Goal: Task Accomplishment & Management: Use online tool/utility

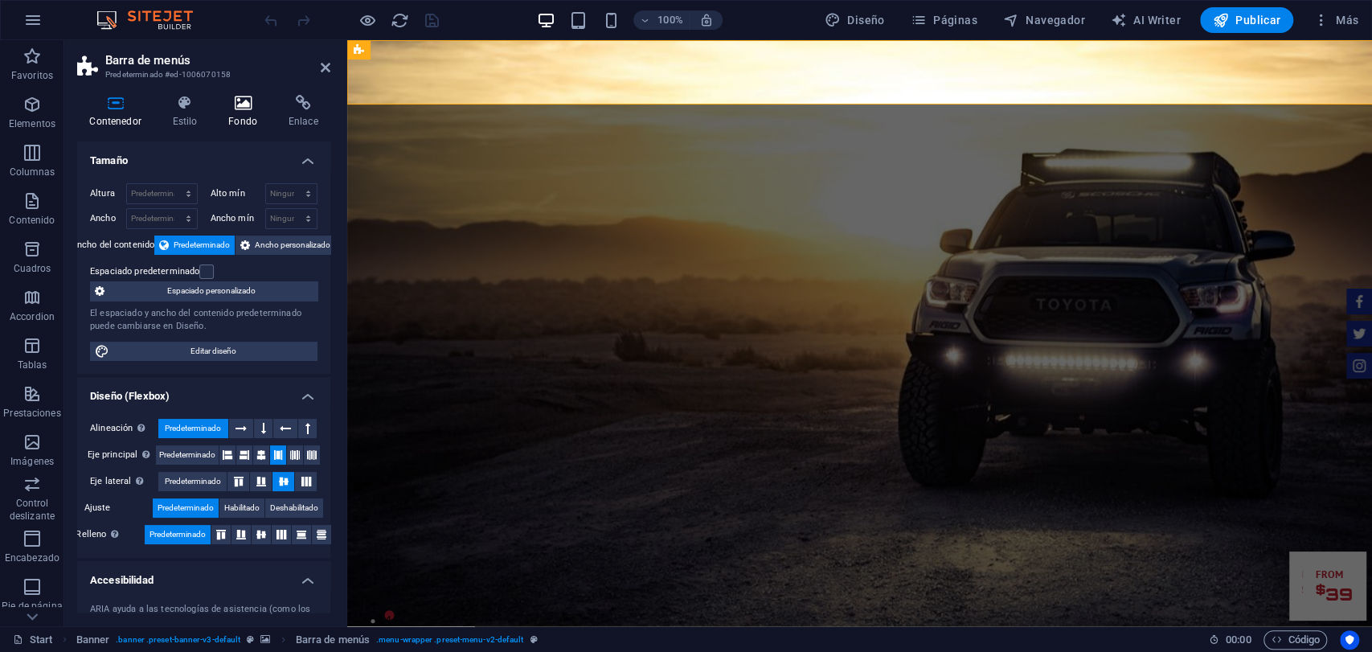
click at [230, 129] on div "Contenedor Estilo Fondo Enlace Tamaño Altura Predeterminado px rem % vh vw Alto…" at bounding box center [203, 354] width 253 height 519
click at [245, 106] on icon at bounding box center [243, 103] width 54 height 16
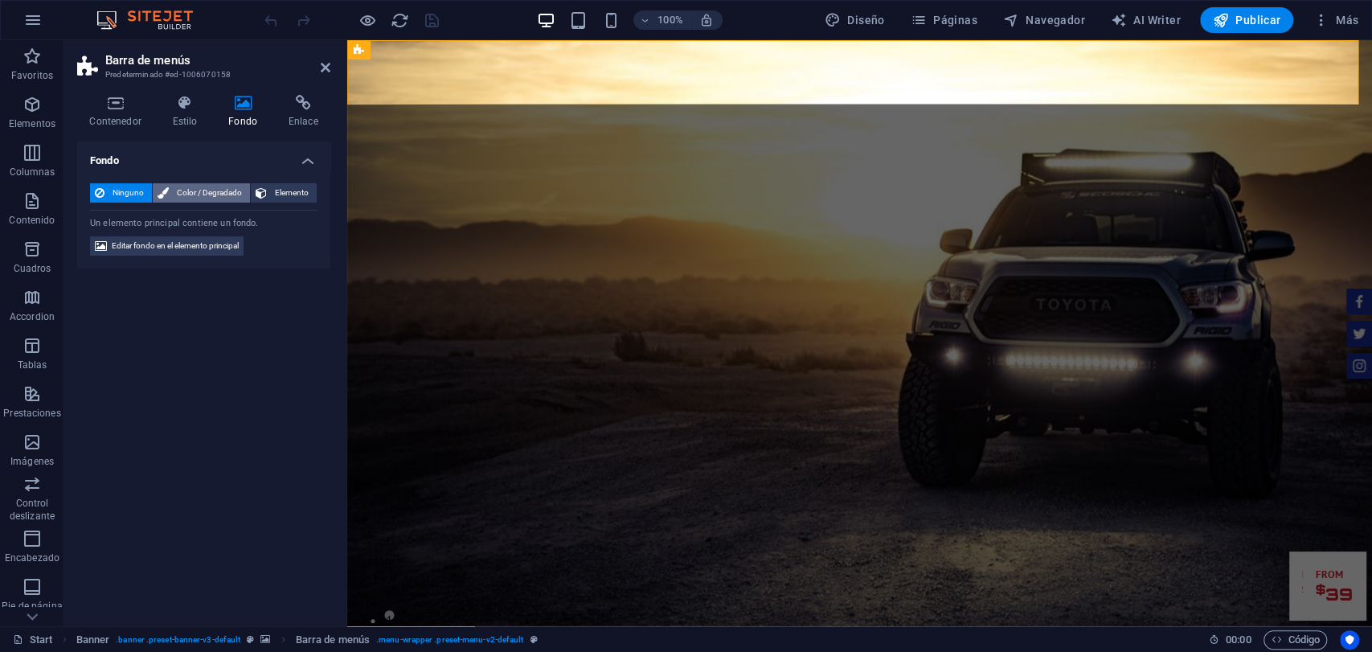
click at [194, 201] on span "Color / Degradado" at bounding box center [210, 192] width 72 height 19
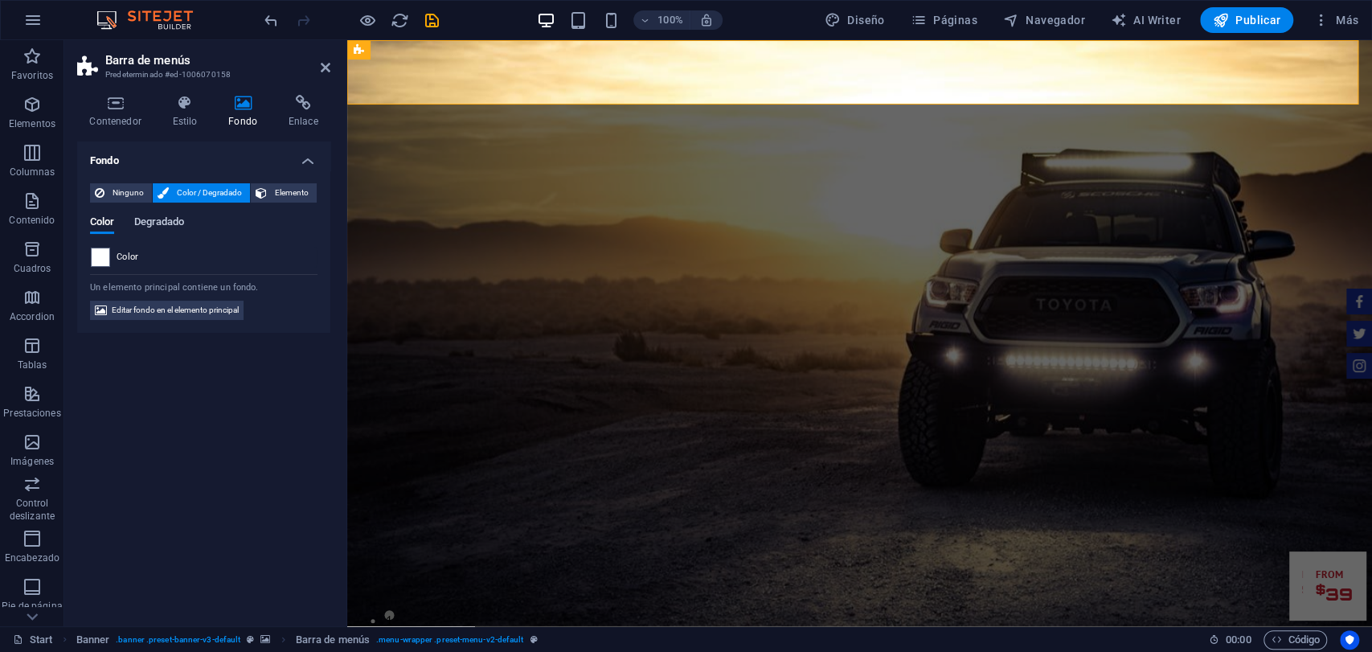
click at [166, 219] on span "Degradado" at bounding box center [158, 223] width 51 height 23
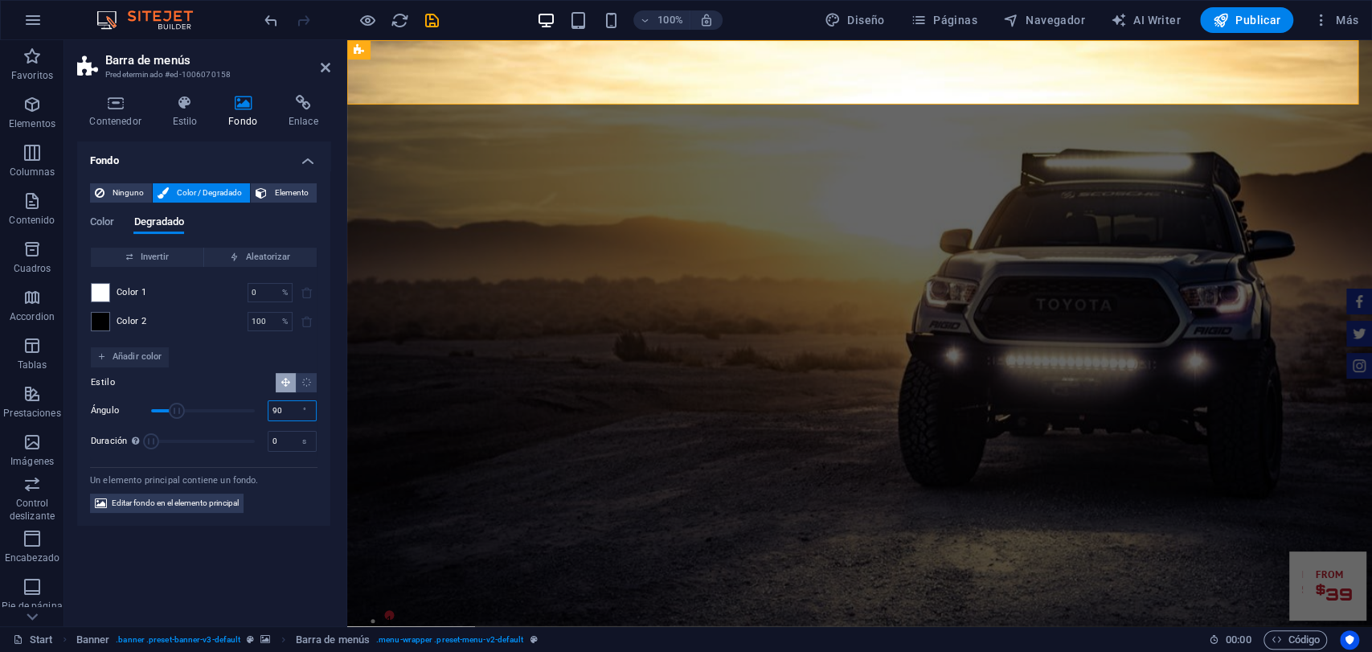
drag, startPoint x: 280, startPoint y: 408, endPoint x: 233, endPoint y: 400, distance: 47.2
click at [233, 400] on div "Ángulo 90 °" at bounding box center [204, 411] width 226 height 24
type input "180"
click at [235, 392] on div "Estilo Ángulo 180 ° Duración Duración de la animación en segundo plano. Un valo…" at bounding box center [204, 413] width 226 height 93
click at [97, 322] on span at bounding box center [101, 322] width 18 height 18
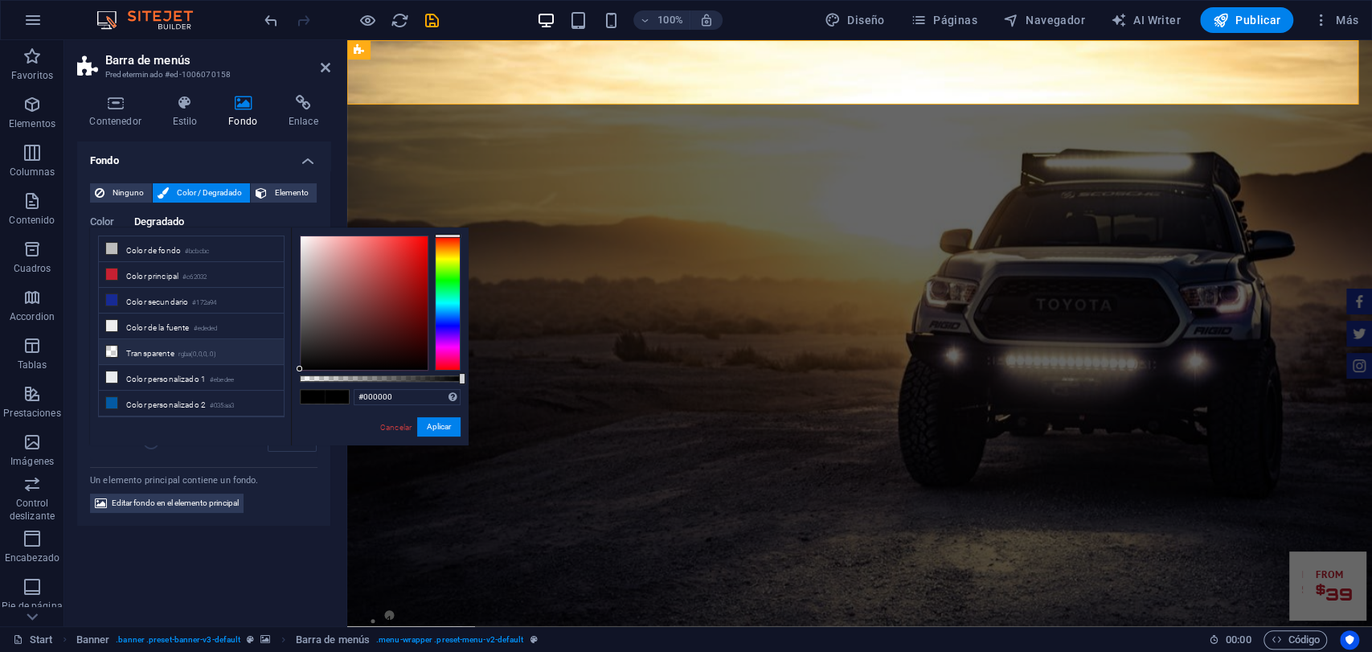
click at [149, 339] on li "Transparente rgba(0,0,0,.0)" at bounding box center [191, 352] width 185 height 26
click at [448, 433] on button "Aplicar" at bounding box center [438, 426] width 43 height 19
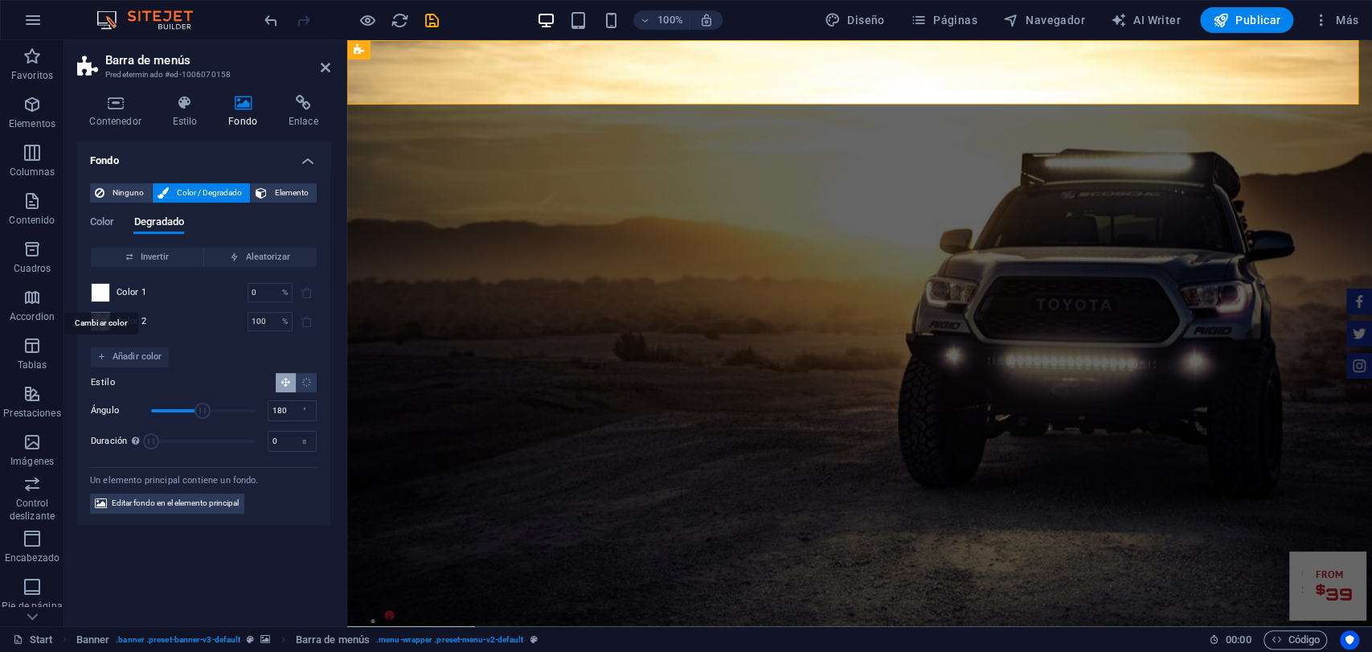
click at [105, 286] on span at bounding box center [101, 293] width 18 height 18
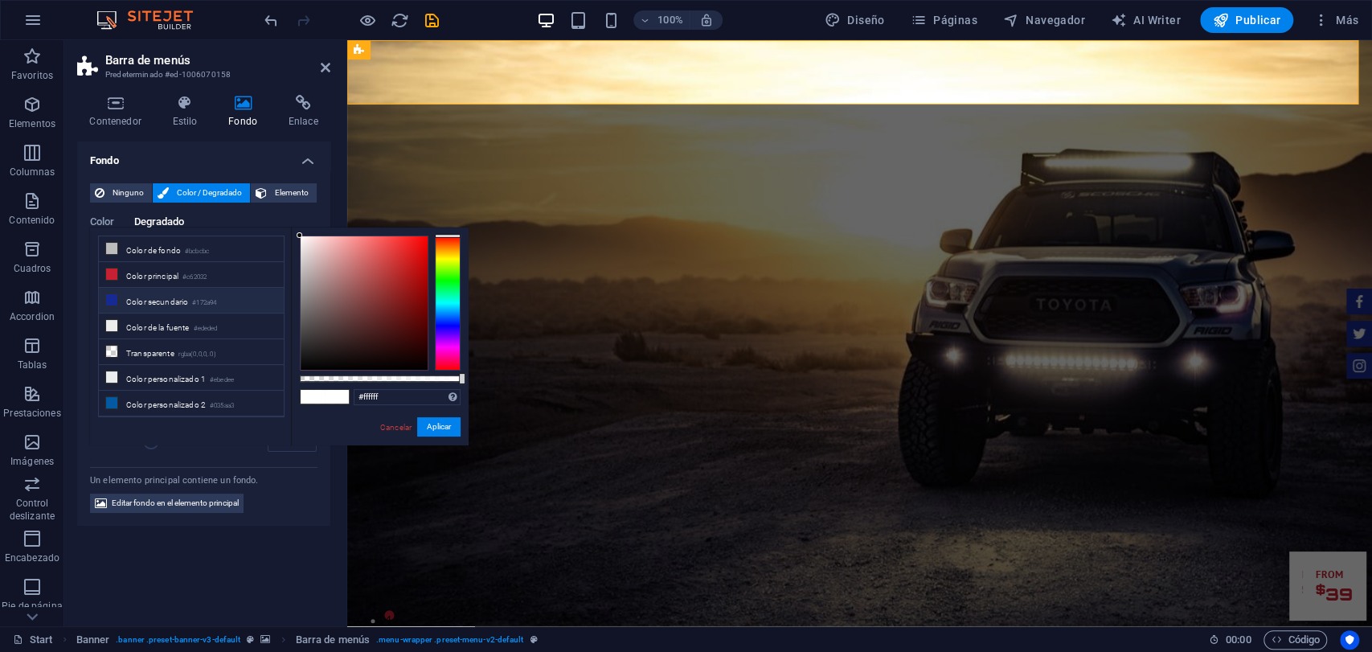
click at [216, 304] on small "#172a94" at bounding box center [204, 302] width 24 height 11
type input "#172a94"
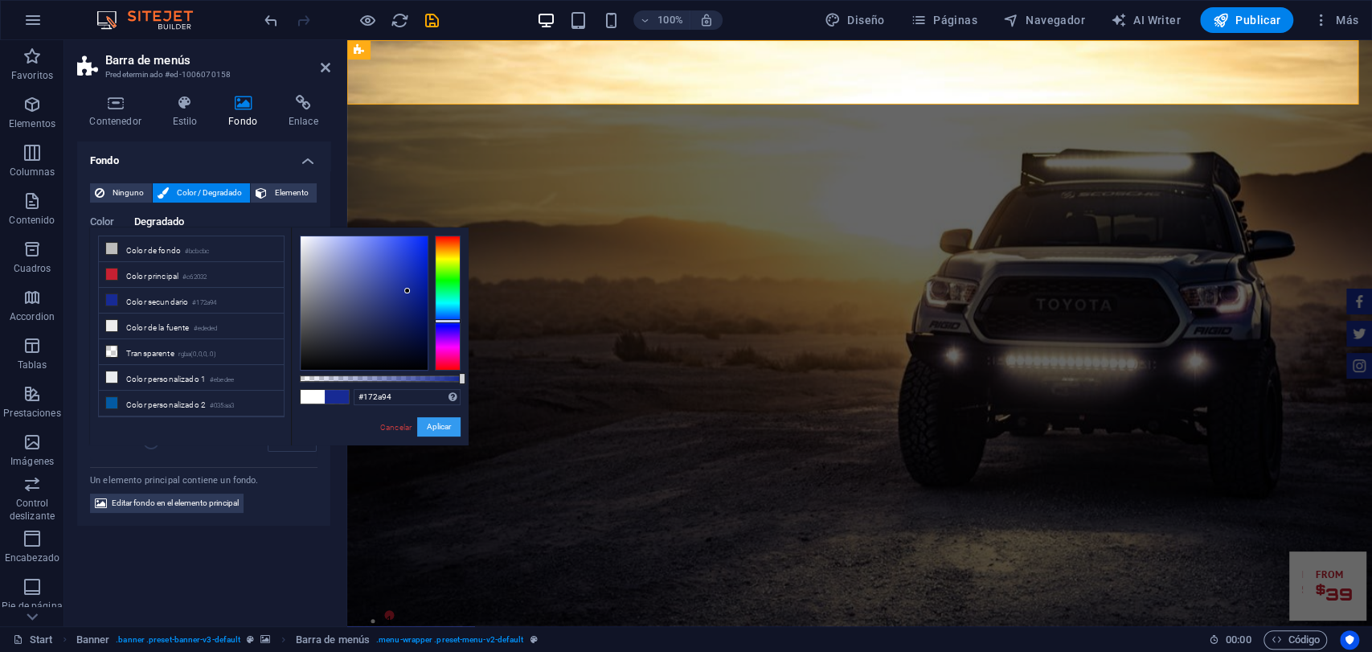
click at [423, 426] on button "Aplicar" at bounding box center [438, 426] width 43 height 19
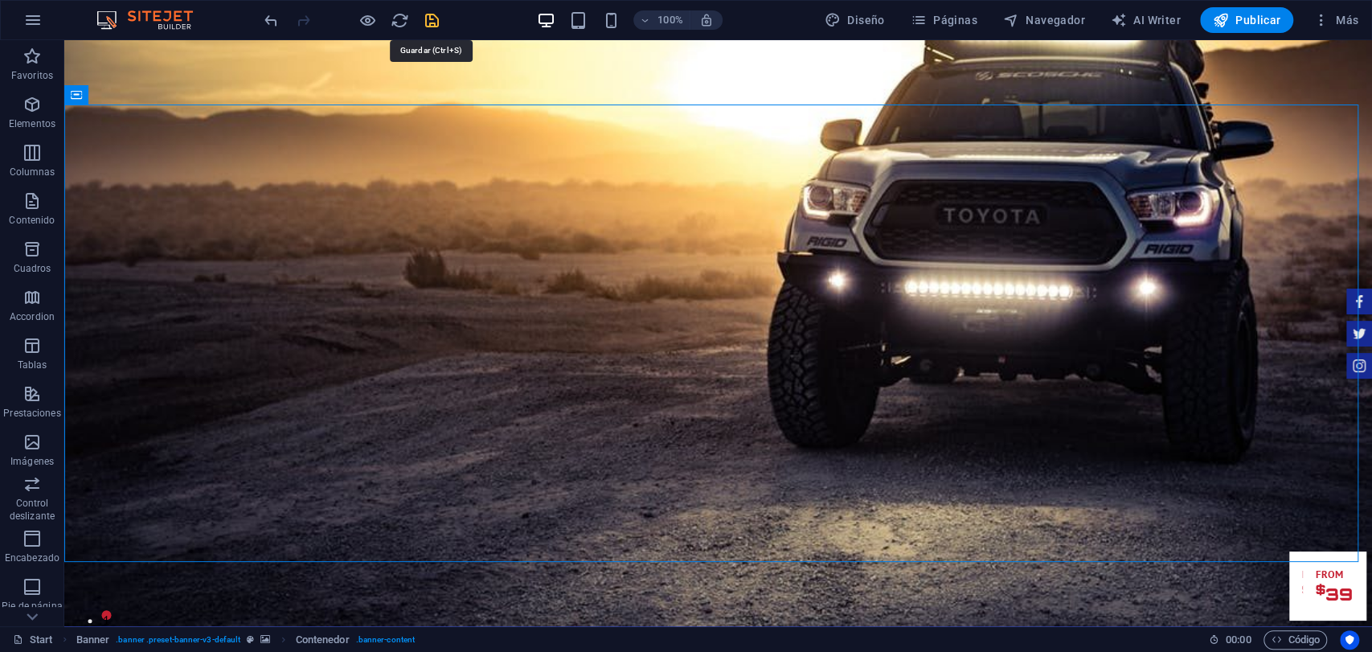
click at [423, 26] on icon "save" at bounding box center [432, 20] width 18 height 18
checkbox input "false"
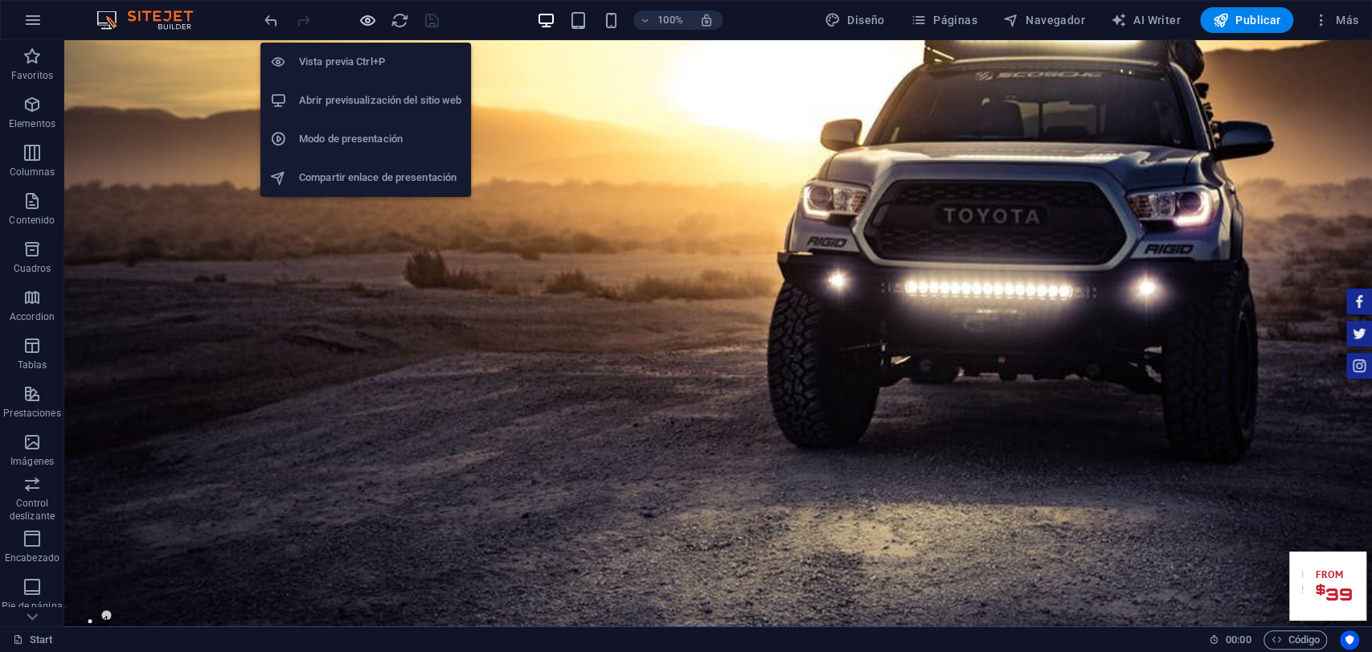
click at [358, 24] on span "button" at bounding box center [367, 20] width 19 height 18
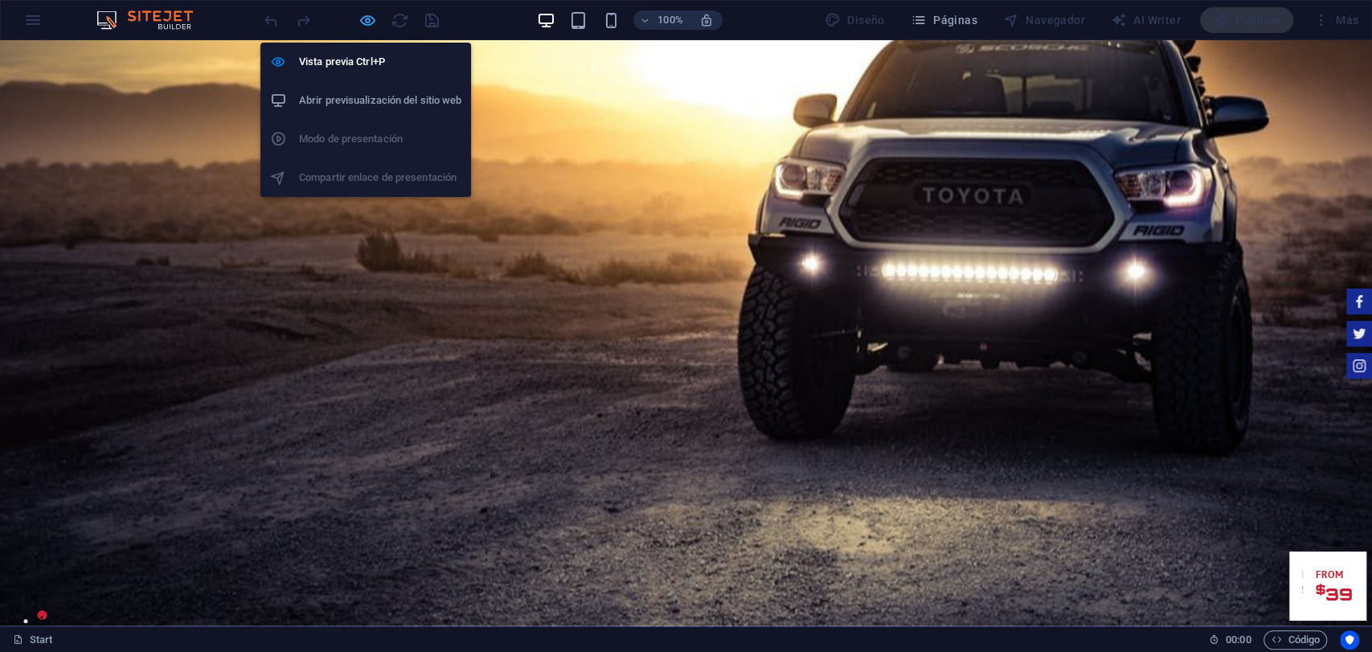
click at [369, 22] on icon "button" at bounding box center [368, 20] width 18 height 18
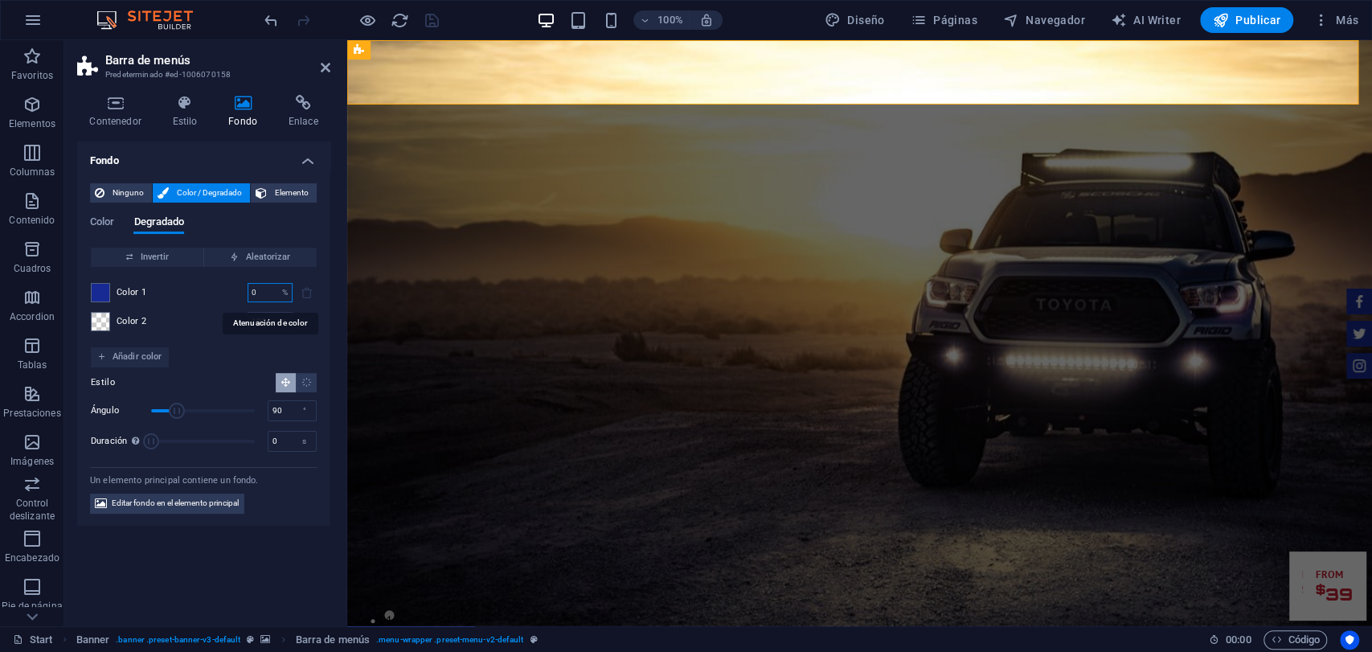
drag, startPoint x: 255, startPoint y: 290, endPoint x: 230, endPoint y: 298, distance: 26.2
click at [230, 298] on div "Color 1 0 % ​" at bounding box center [204, 292] width 226 height 19
type input "100"
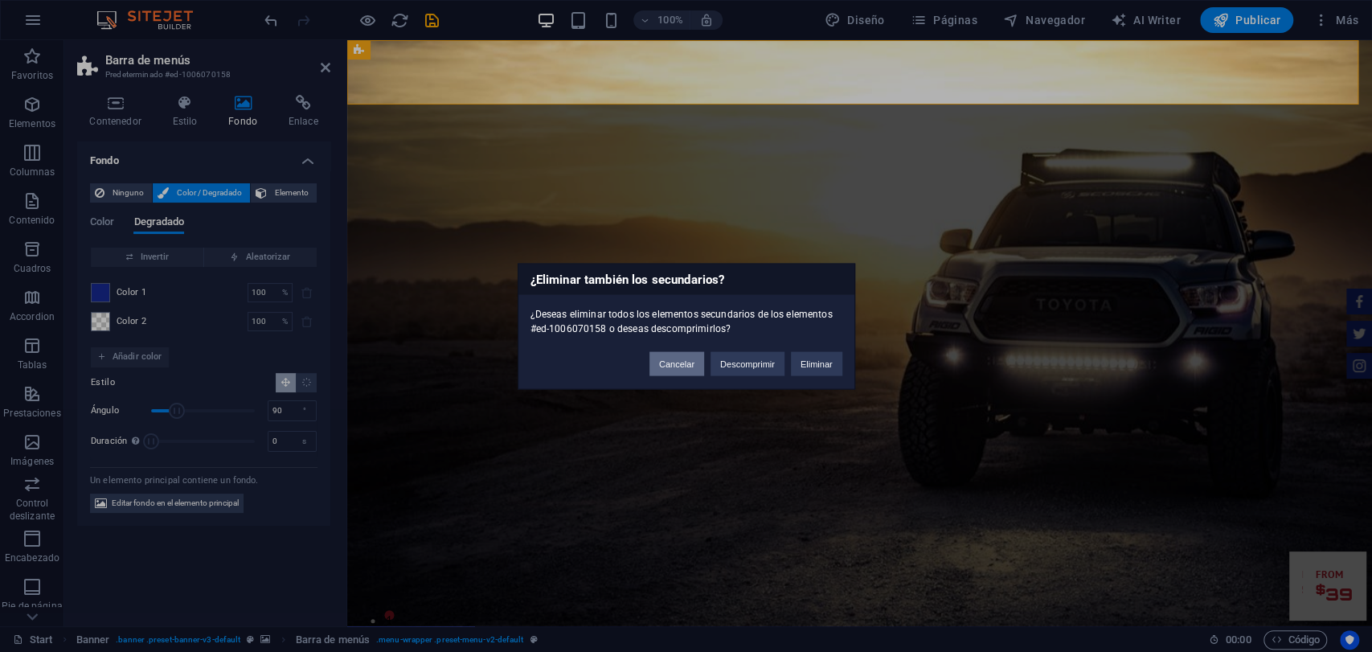
click at [676, 365] on button "Cancelar" at bounding box center [677, 363] width 55 height 24
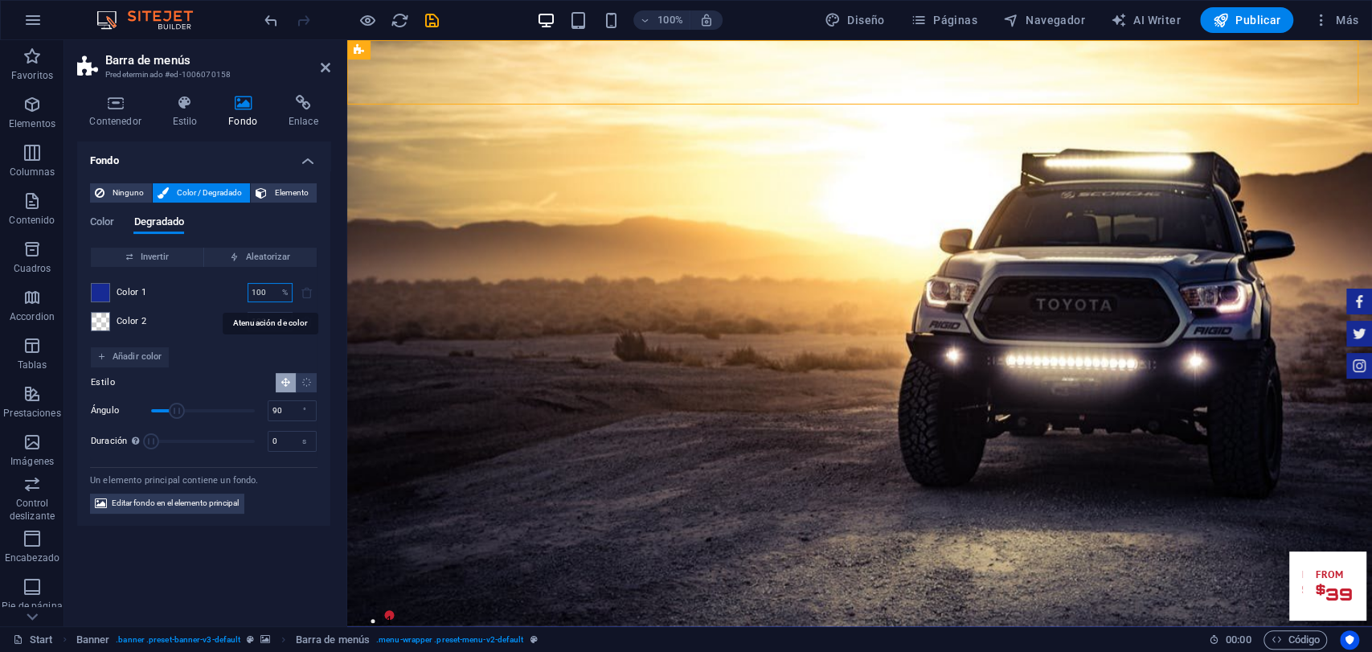
drag, startPoint x: 265, startPoint y: 283, endPoint x: 244, endPoint y: 290, distance: 22.1
click at [244, 290] on div "Color 1 100 % ​" at bounding box center [204, 292] width 226 height 19
type input "50"
drag, startPoint x: 287, startPoint y: 419, endPoint x: 233, endPoint y: 433, distance: 55.6
click at [233, 433] on div "Ángulo 90 ° Duración Duración de la animación en segundo plano. Un valor de "0"…" at bounding box center [204, 426] width 226 height 55
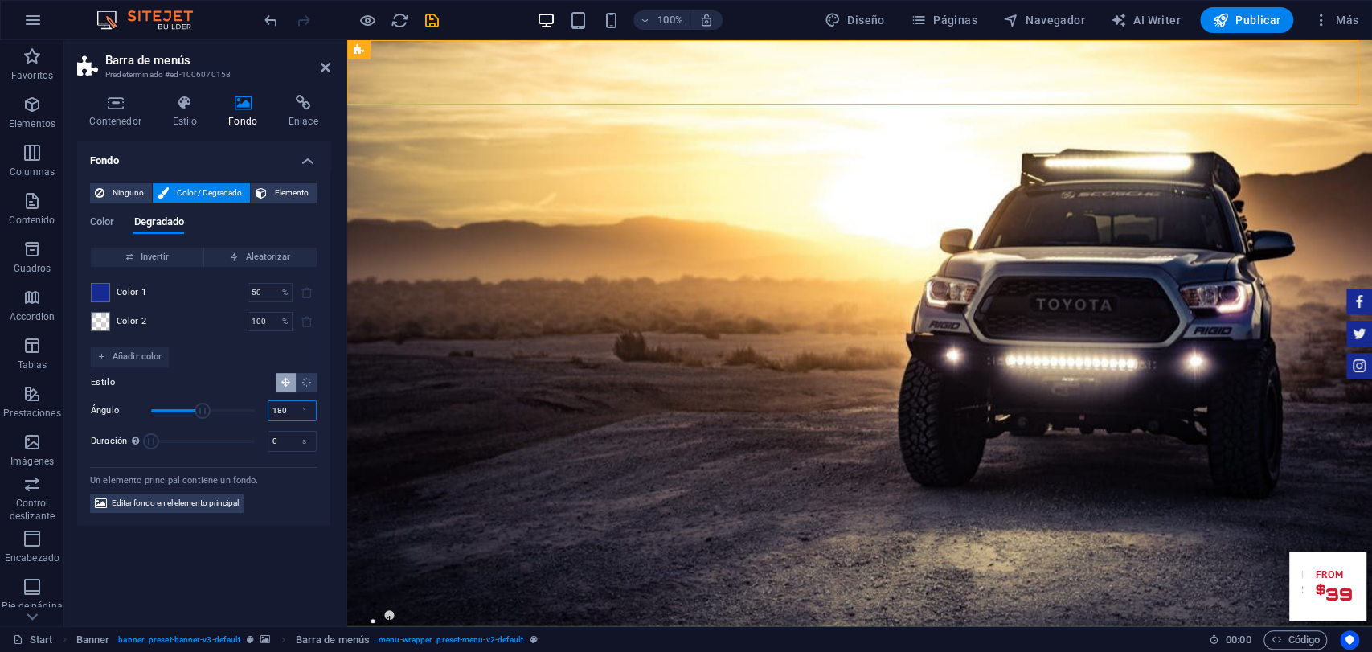
type input "180"
click at [244, 362] on div "Invertir Aleatorizar Color 1 50 % ​ Color 2 100 % ​ Añadir color Estilo Ángulo …" at bounding box center [204, 354] width 228 height 214
drag, startPoint x: 248, startPoint y: 293, endPoint x: 238, endPoint y: 299, distance: 11.2
click at [228, 298] on div "Color 1 50 % ​" at bounding box center [204, 292] width 226 height 19
drag, startPoint x: 265, startPoint y: 297, endPoint x: 237, endPoint y: 304, distance: 28.9
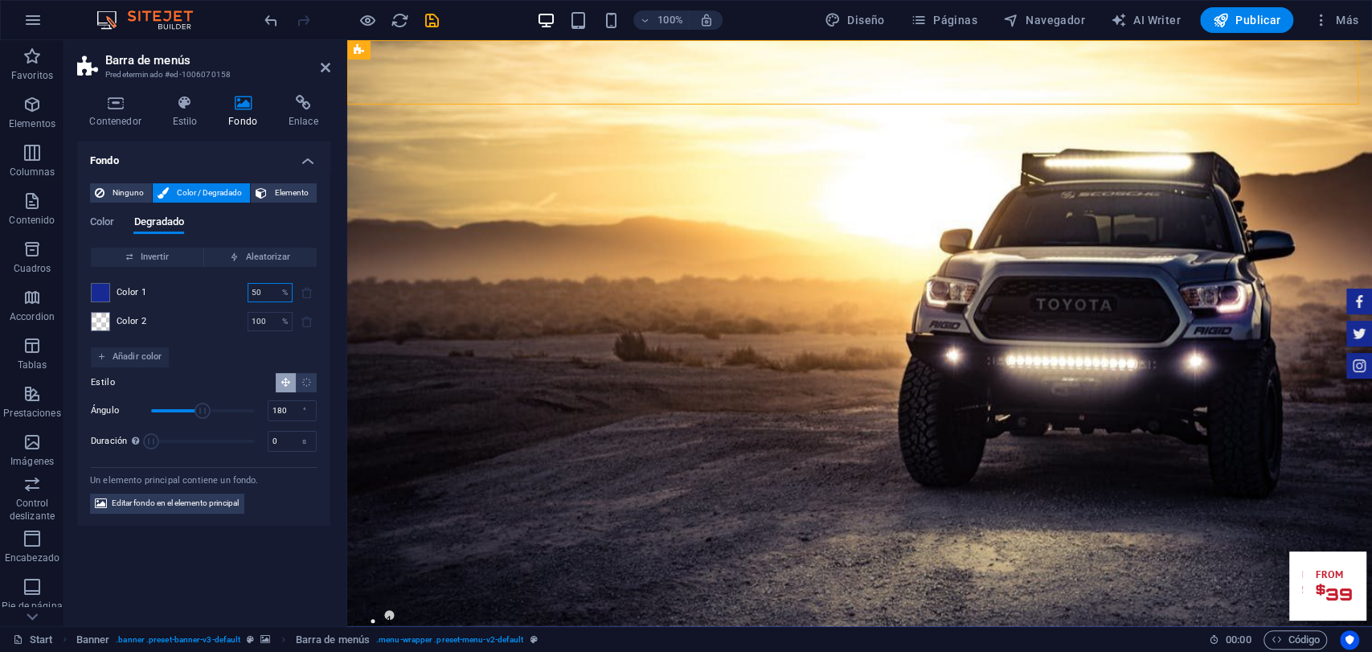
click at [237, 304] on div "Color 1 50 % ​ Color 2 100 % ​" at bounding box center [204, 307] width 226 height 80
drag, startPoint x: 264, startPoint y: 296, endPoint x: 237, endPoint y: 297, distance: 26.6
click at [237, 297] on div "Color 1 25 % ​" at bounding box center [204, 292] width 226 height 19
drag, startPoint x: 269, startPoint y: 293, endPoint x: 249, endPoint y: 303, distance: 22.3
click at [240, 308] on div "Color 1 0 % ​ Color 2 100 % ​" at bounding box center [204, 307] width 226 height 80
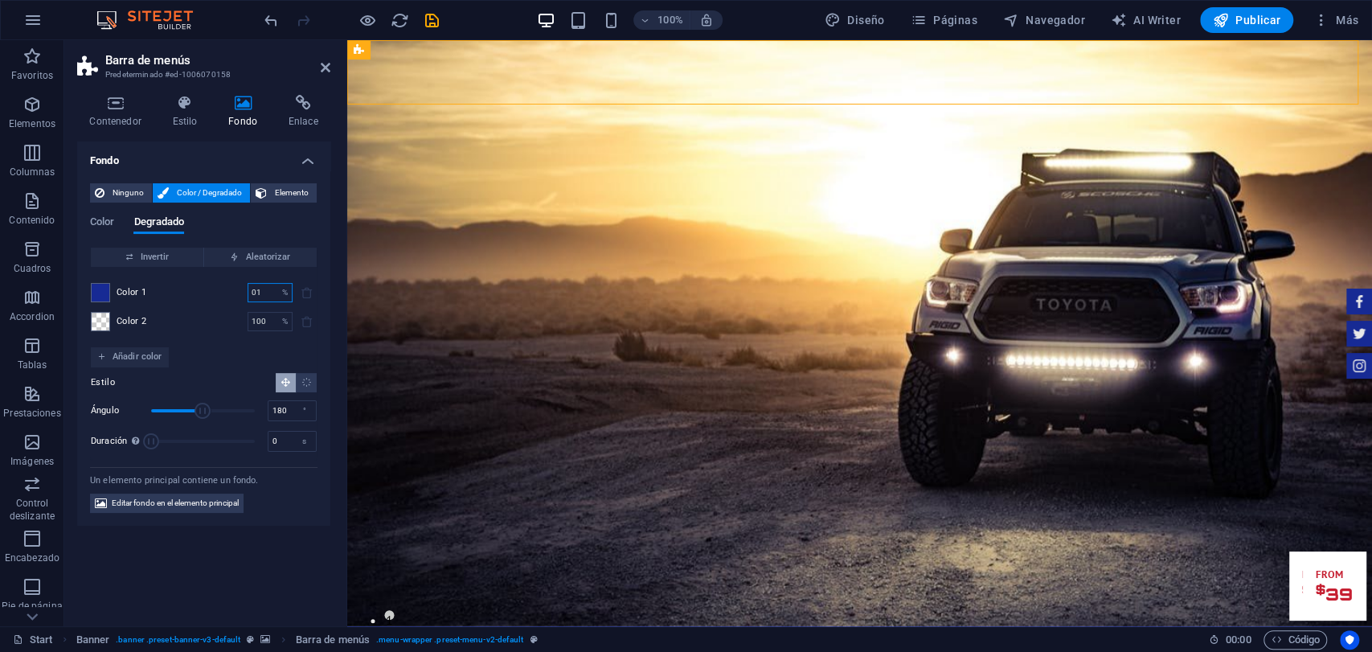
type input "01"
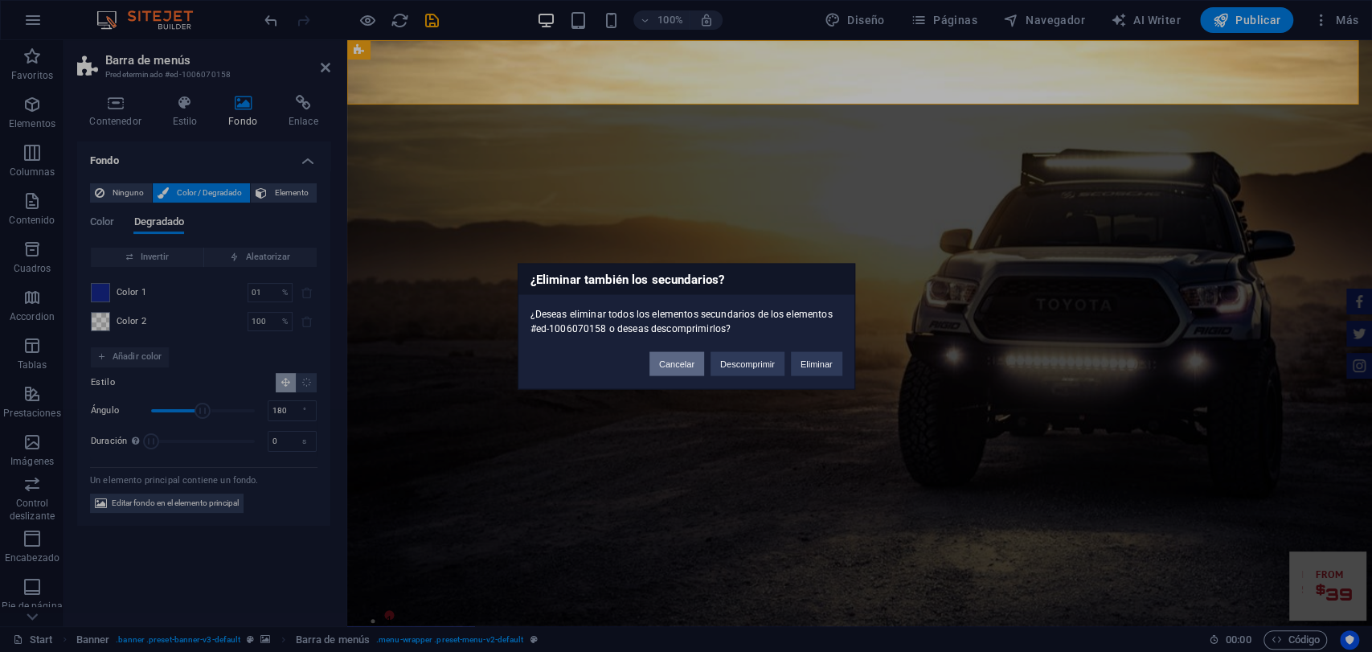
click at [682, 367] on button "Cancelar" at bounding box center [677, 363] width 55 height 24
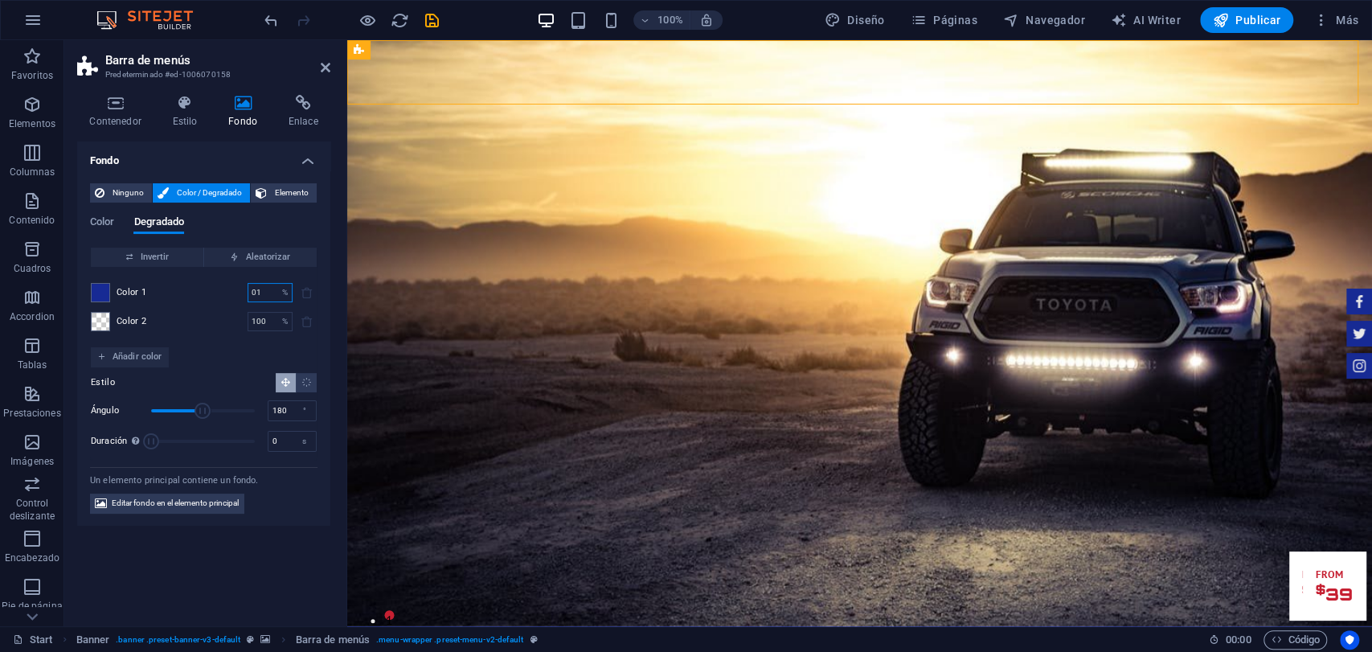
drag, startPoint x: 265, startPoint y: 296, endPoint x: 232, endPoint y: 295, distance: 33.8
click at [232, 295] on div "Color 1 01 % ​" at bounding box center [204, 292] width 226 height 19
type input "10"
click at [240, 293] on div "Color 1 10 % ​" at bounding box center [204, 292] width 226 height 19
click at [431, 14] on icon "save" at bounding box center [432, 20] width 18 height 18
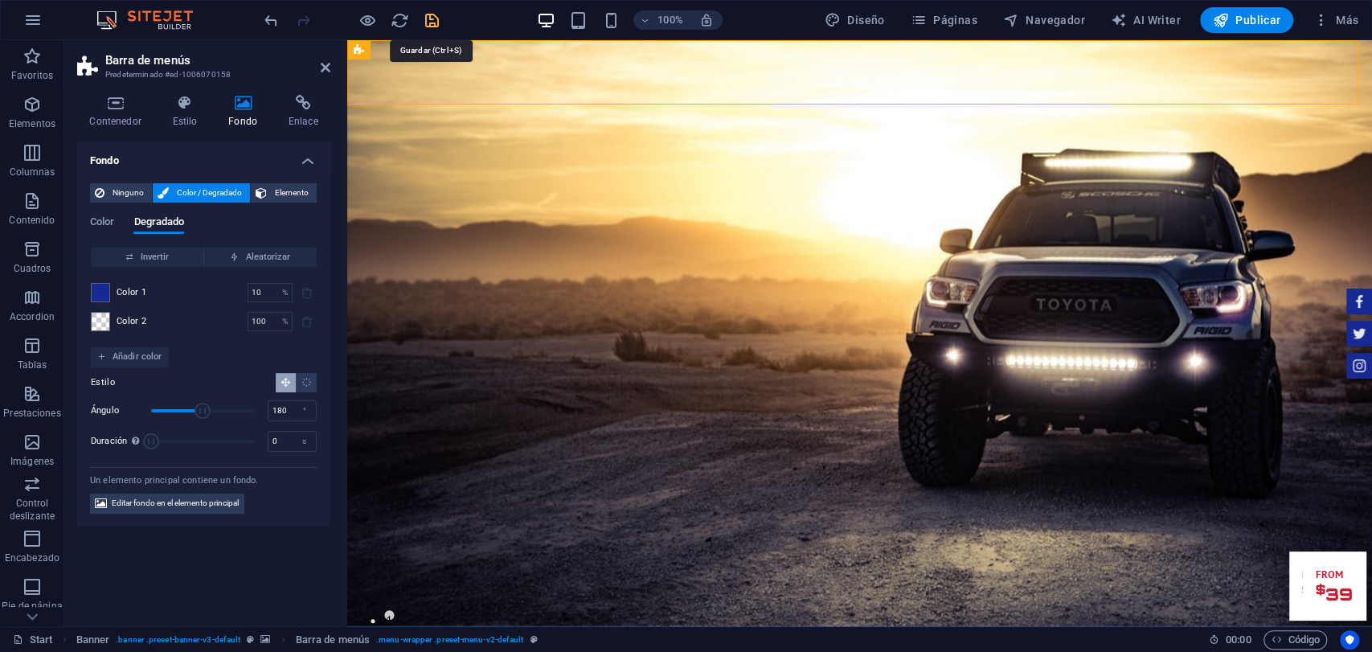
checkbox input "false"
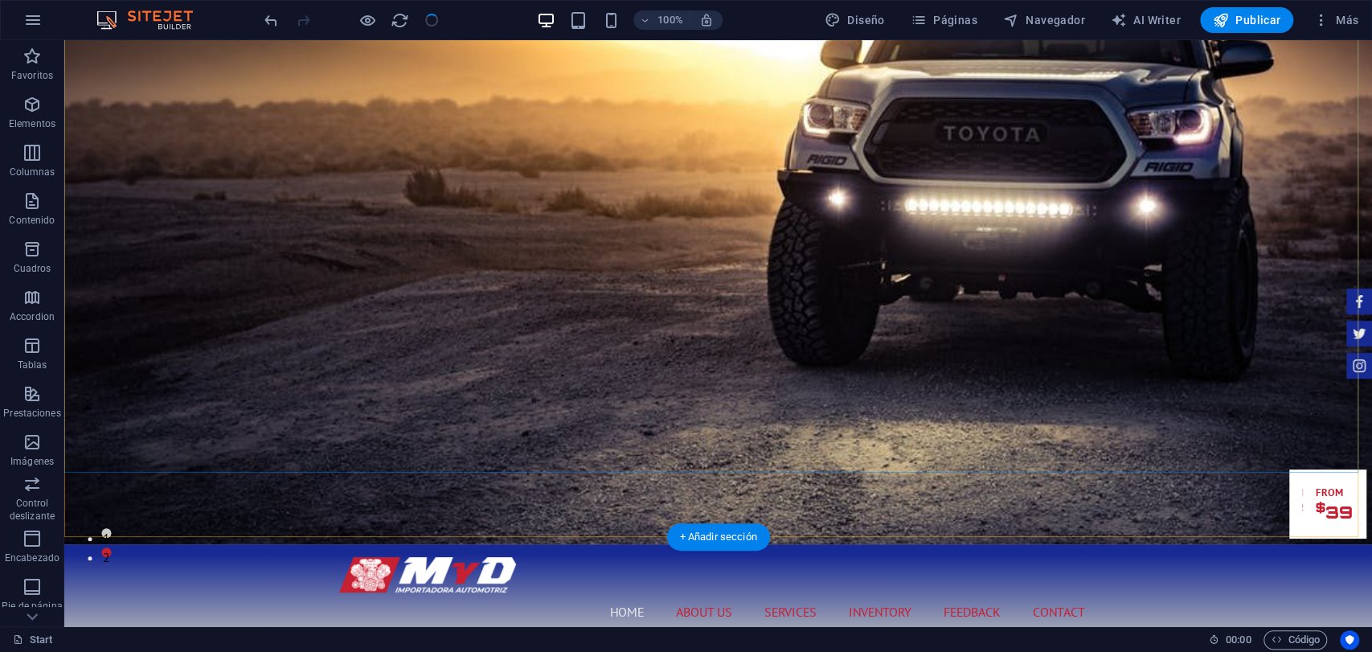
scroll to position [89, 0]
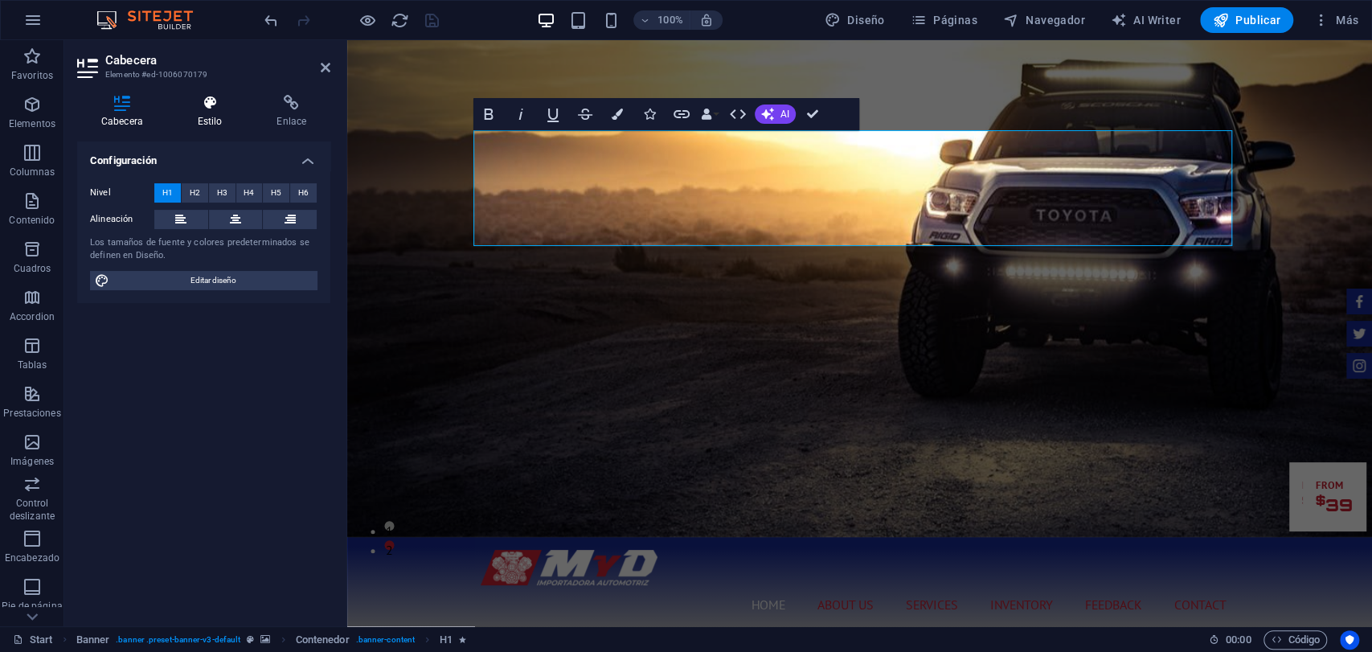
click at [232, 110] on icon at bounding box center [210, 103] width 73 height 16
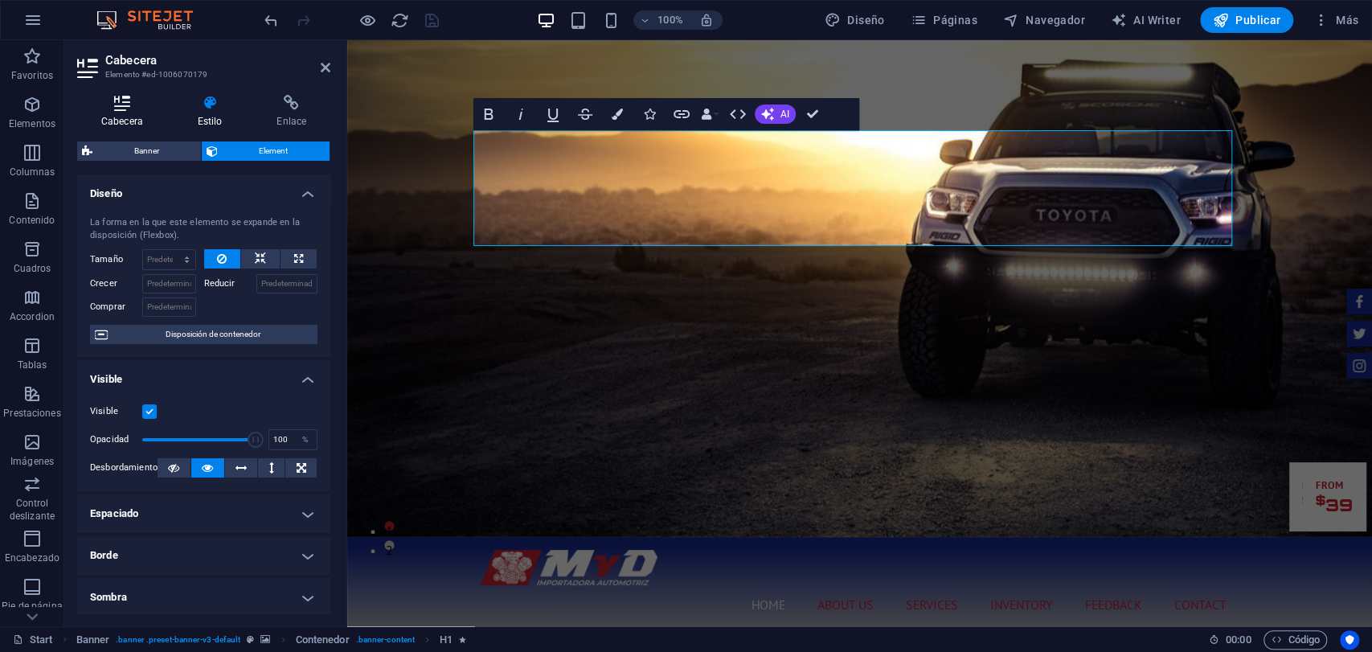
click at [164, 121] on h4 "Cabecera" at bounding box center [125, 112] width 96 height 34
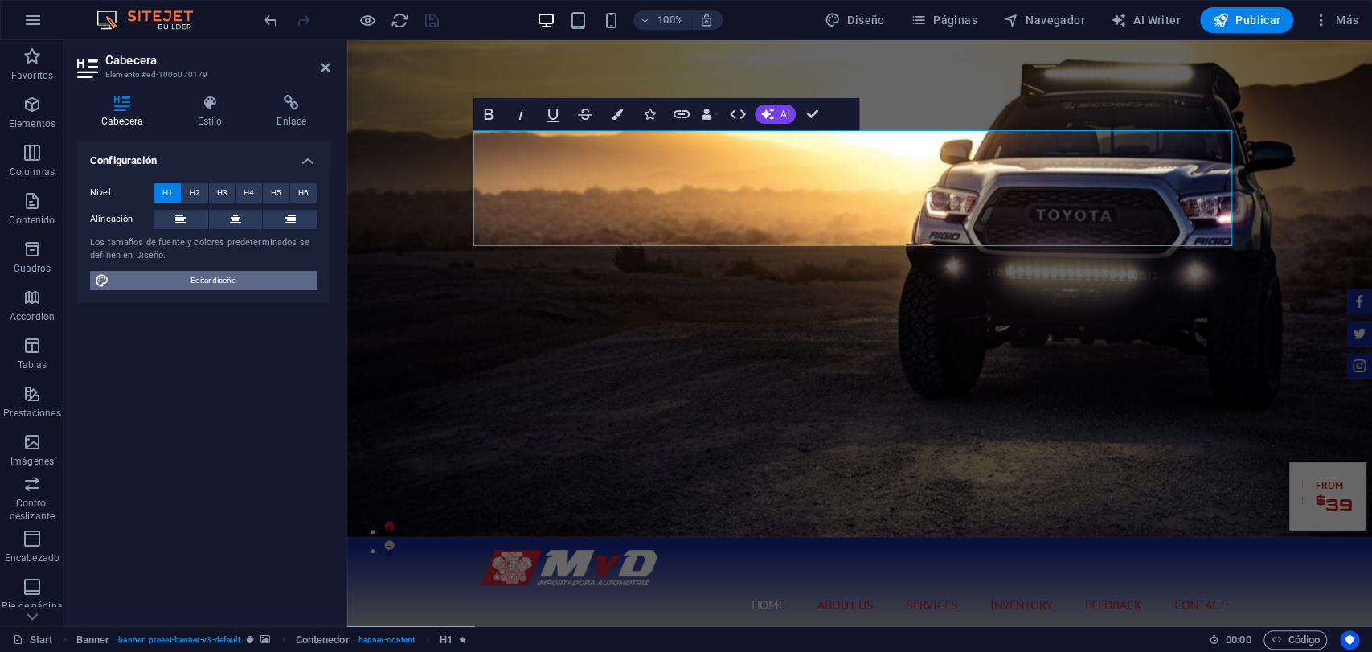
click at [156, 281] on span "Editar diseño" at bounding box center [213, 280] width 199 height 19
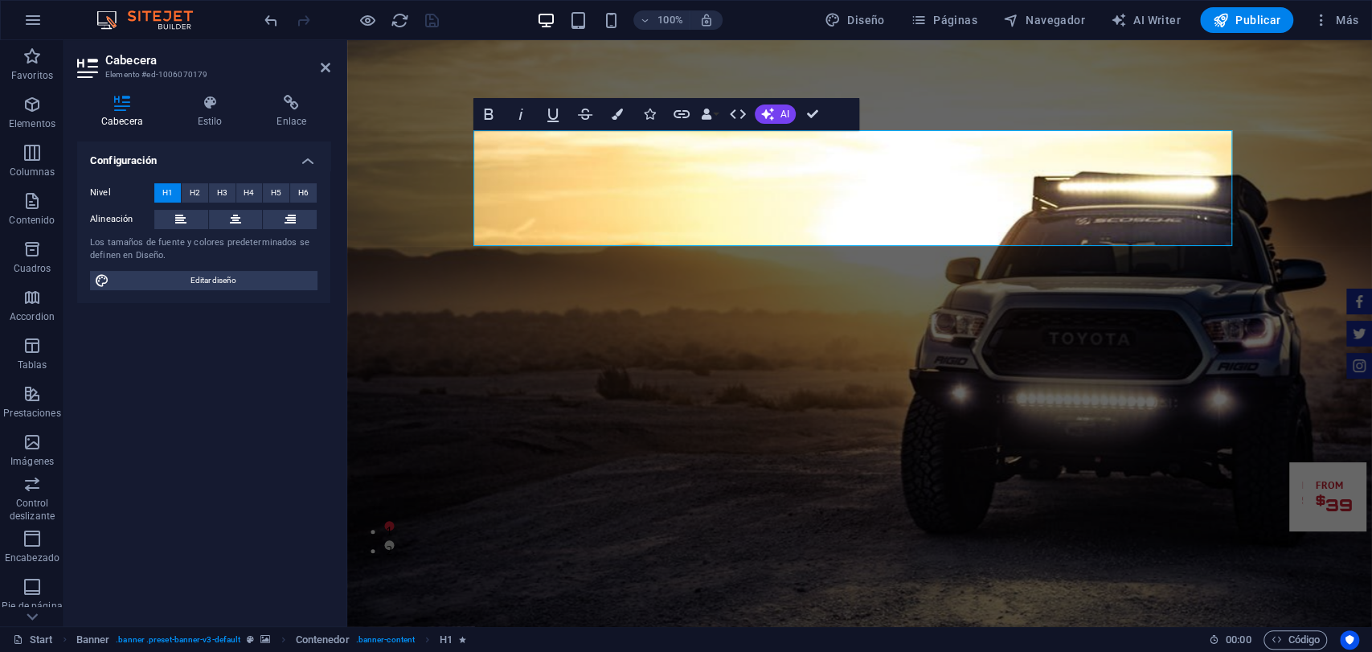
select select "px"
select select "400"
select select "px"
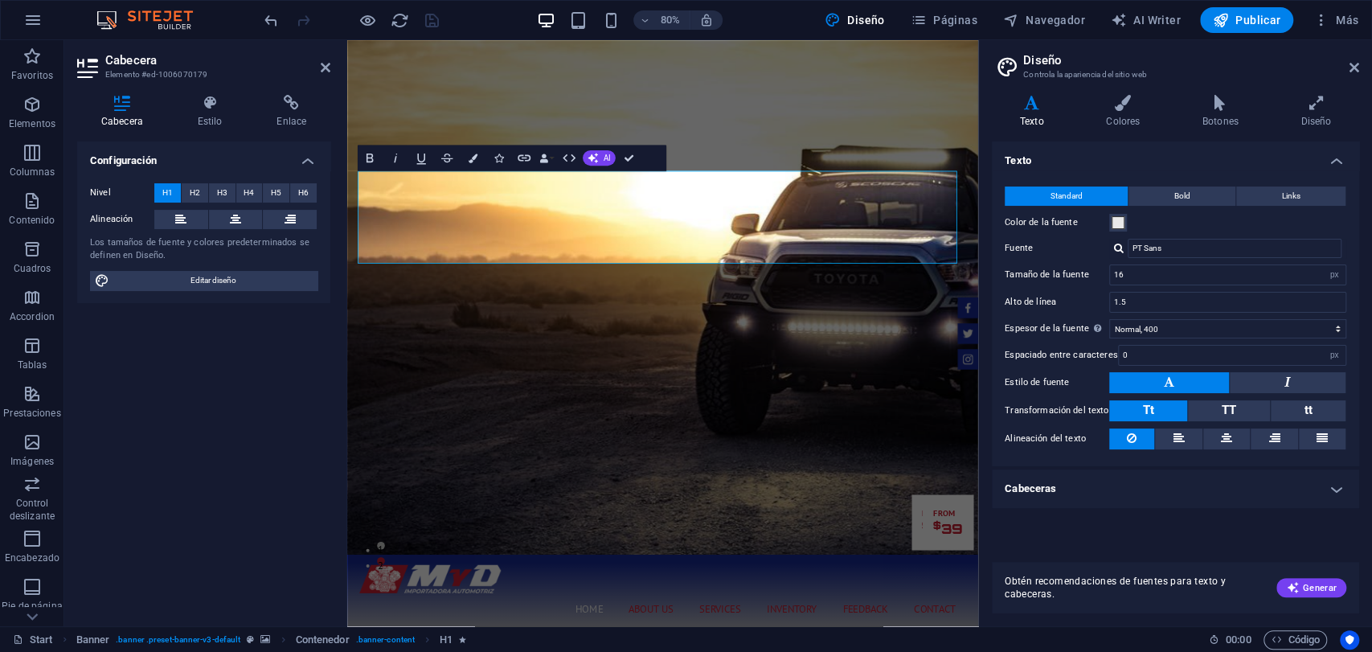
click at [1100, 491] on h4 "Cabeceras" at bounding box center [1175, 489] width 367 height 39
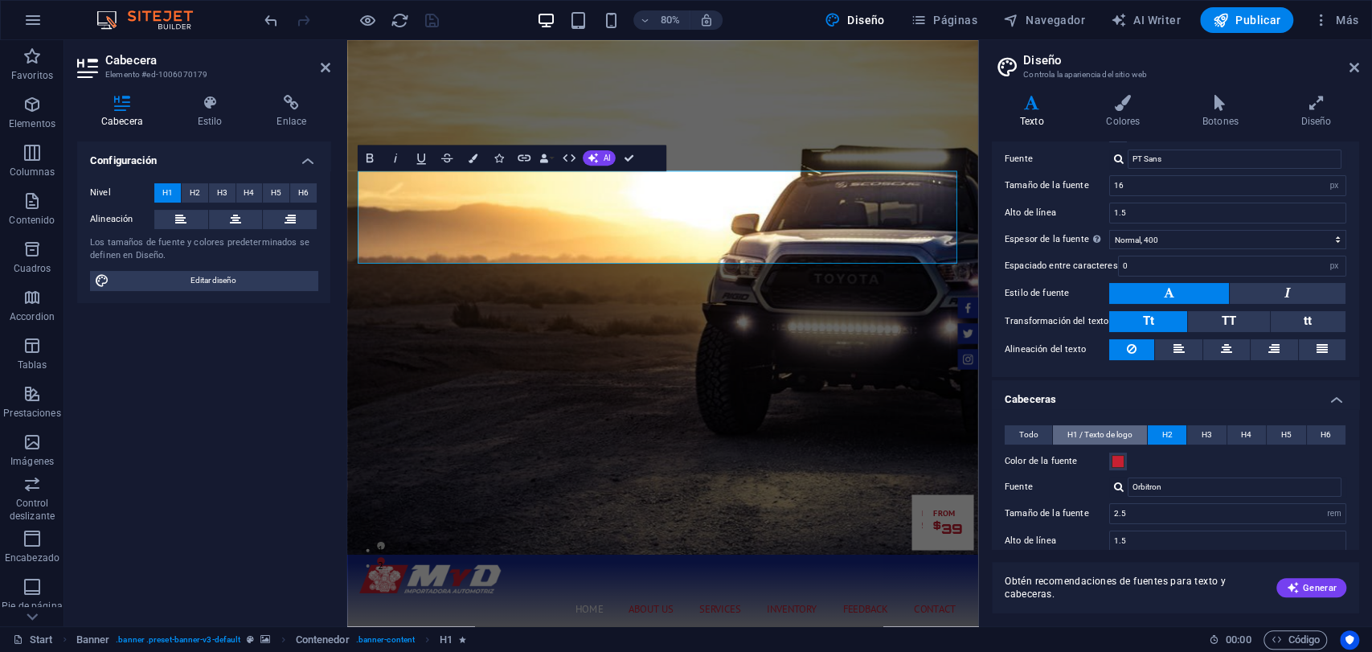
click at [1053, 435] on button "H1 / Texto de logo" at bounding box center [1099, 434] width 93 height 19
click at [1019, 433] on span "Todo" at bounding box center [1028, 434] width 19 height 19
click at [1119, 455] on span at bounding box center [1118, 461] width 13 height 13
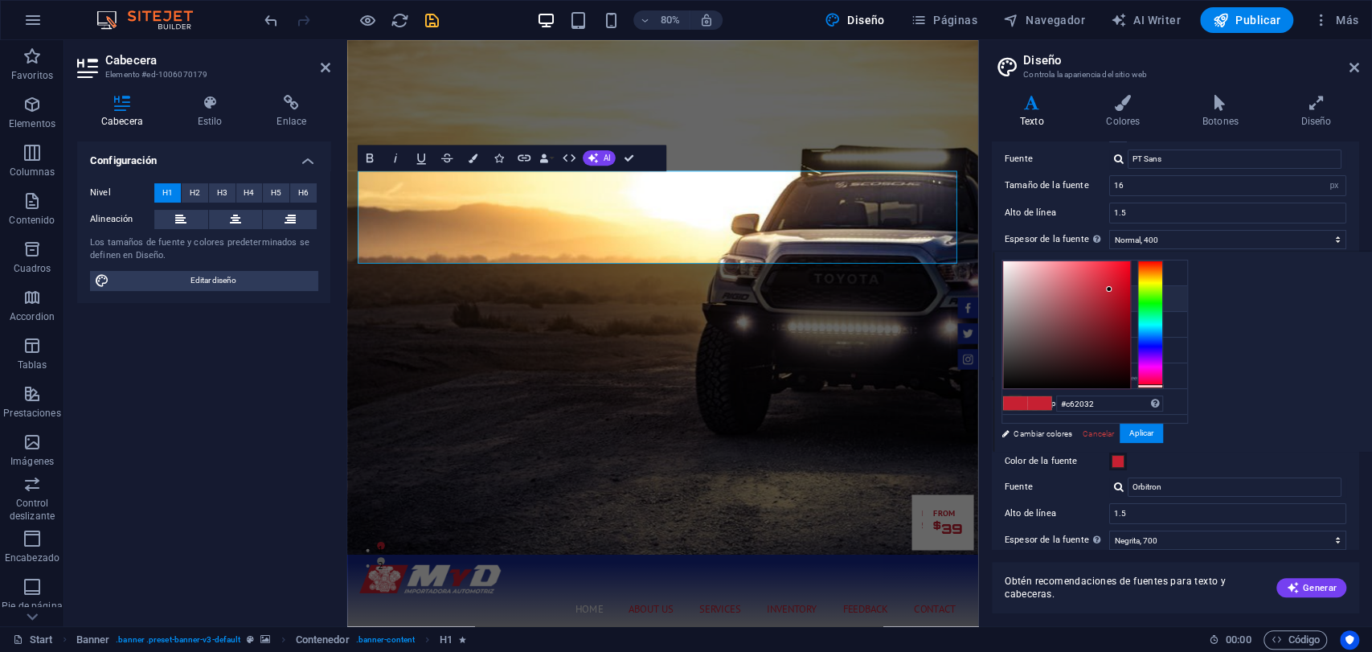
click at [1059, 486] on label "Fuente" at bounding box center [1057, 487] width 105 height 19
click at [1128, 486] on input "Orbitron" at bounding box center [1235, 487] width 214 height 19
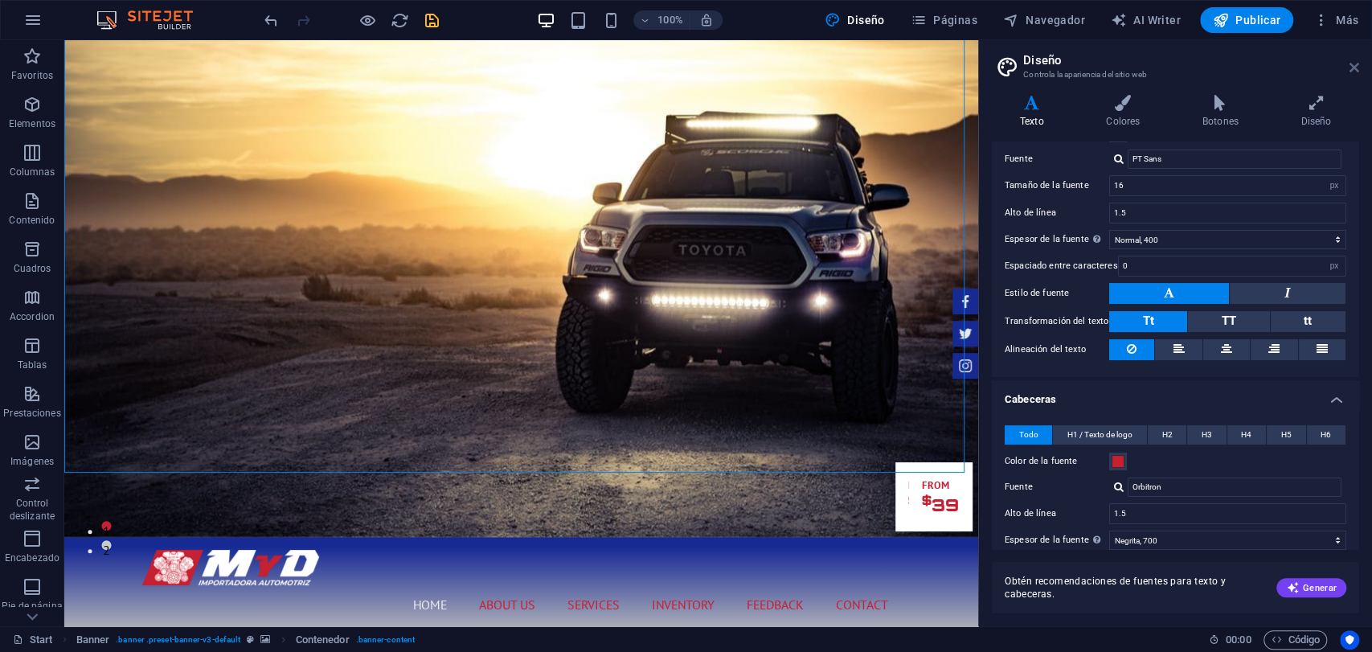
click at [1351, 66] on icon at bounding box center [1355, 67] width 10 height 13
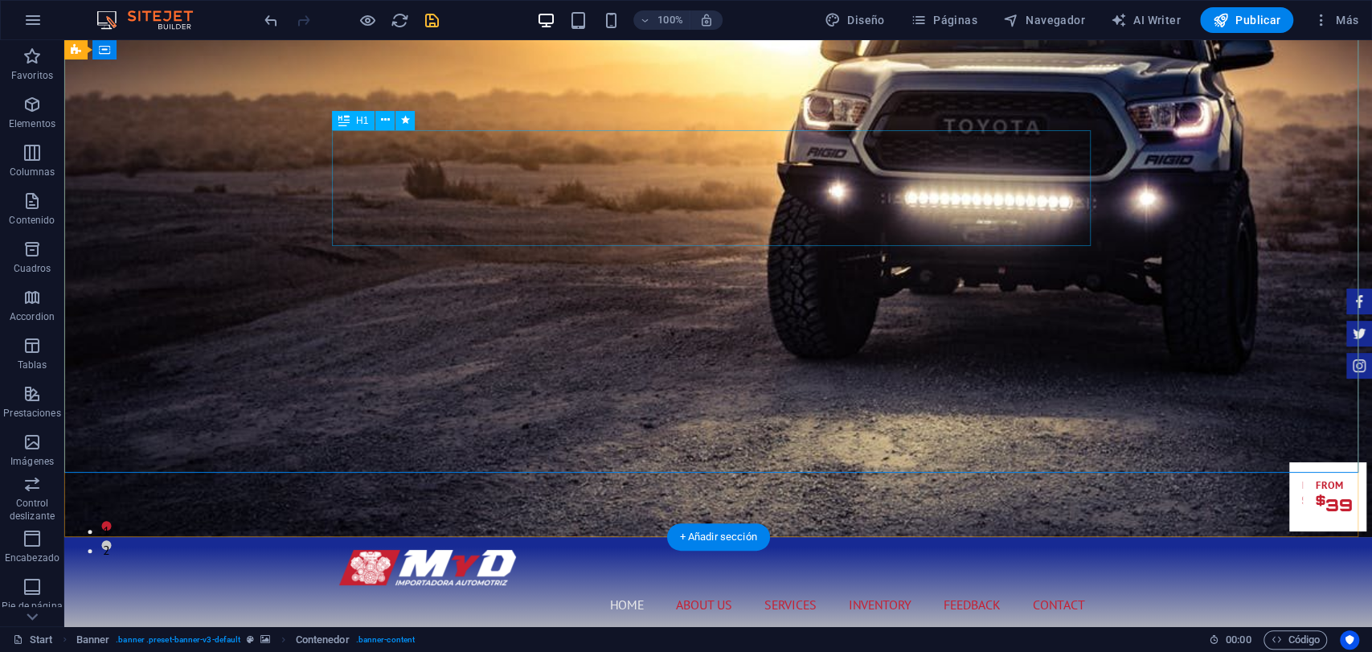
click at [391, 118] on button at bounding box center [384, 120] width 19 height 19
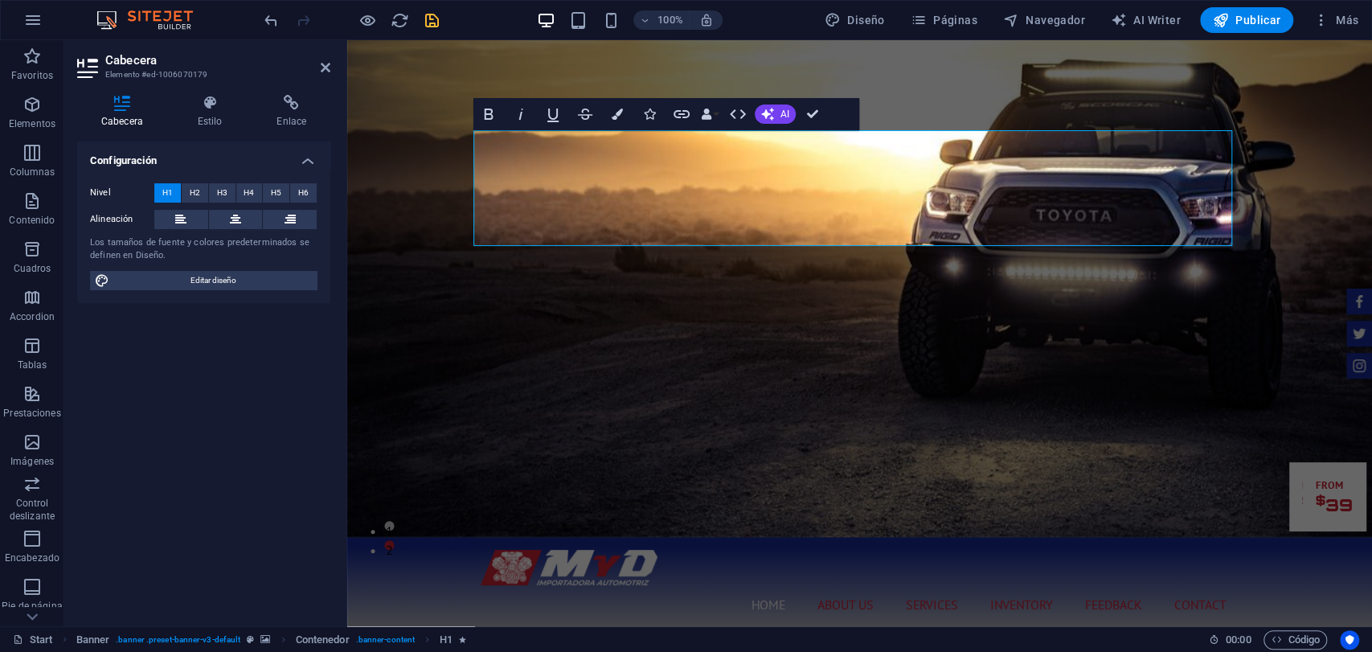
click at [208, 129] on div "Cabecera Estilo Enlace Configuración Nivel H1 H2 H3 H4 H5 H6 Alineación Los tam…" at bounding box center [203, 354] width 253 height 519
click at [201, 129] on div "Cabecera Estilo Enlace Configuración Nivel H1 H2 H3 H4 H5 H6 Alineación Los tam…" at bounding box center [203, 354] width 253 height 519
click at [199, 128] on h4 "Estilo" at bounding box center [214, 112] width 80 height 34
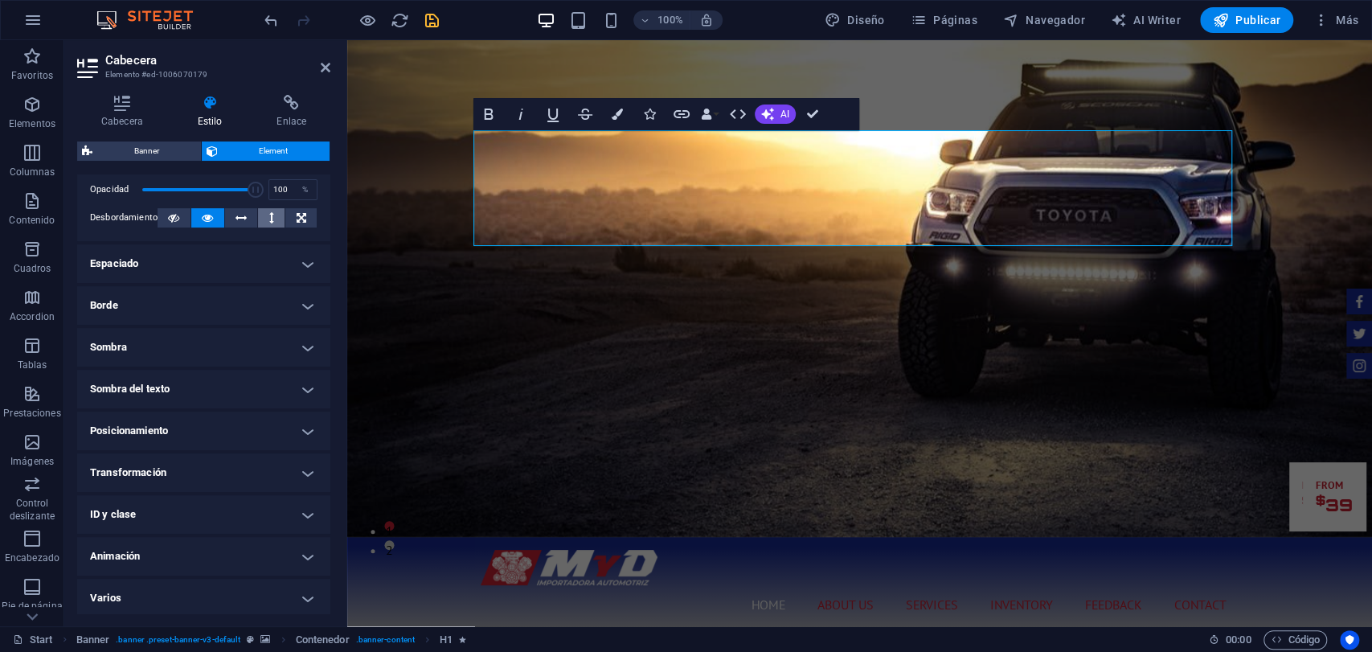
scroll to position [253, 0]
click at [137, 169] on div "Banner Element Diseño La forma en la que este elemento se expande en la disposi…" at bounding box center [203, 378] width 253 height 472
click at [183, 128] on h4 "Estilo" at bounding box center [214, 112] width 80 height 34
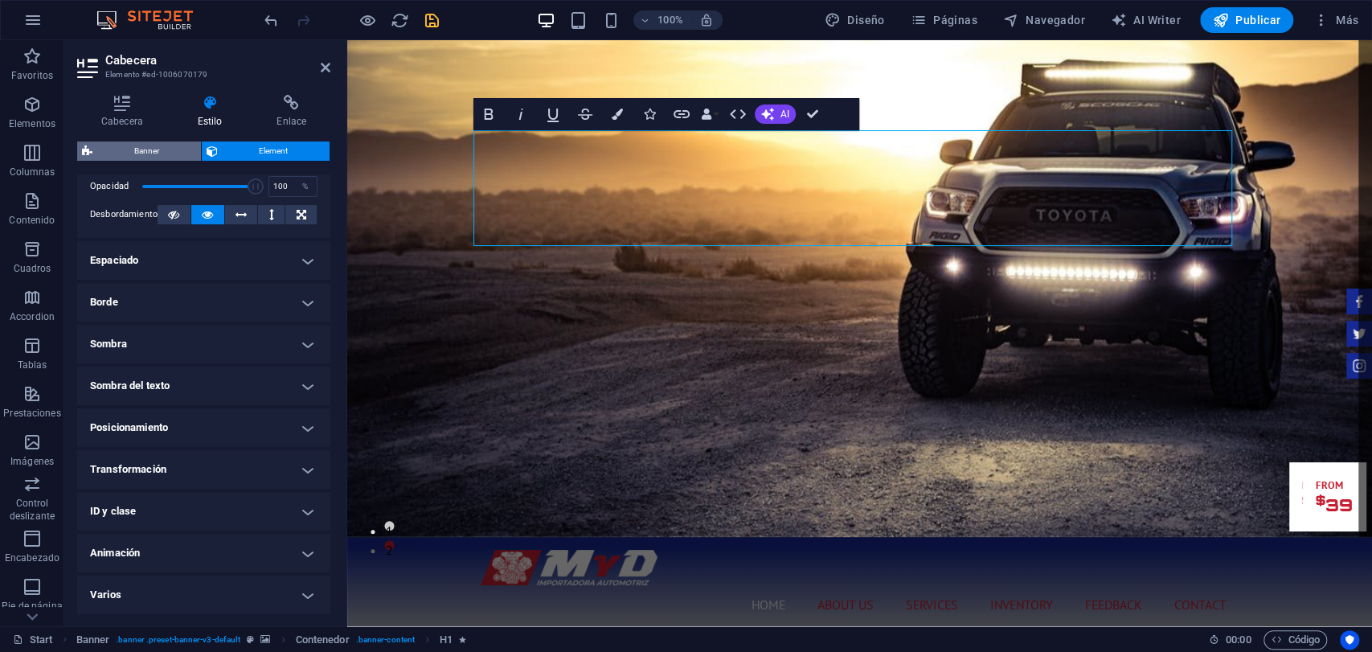
click at [178, 149] on span "Banner" at bounding box center [146, 151] width 99 height 19
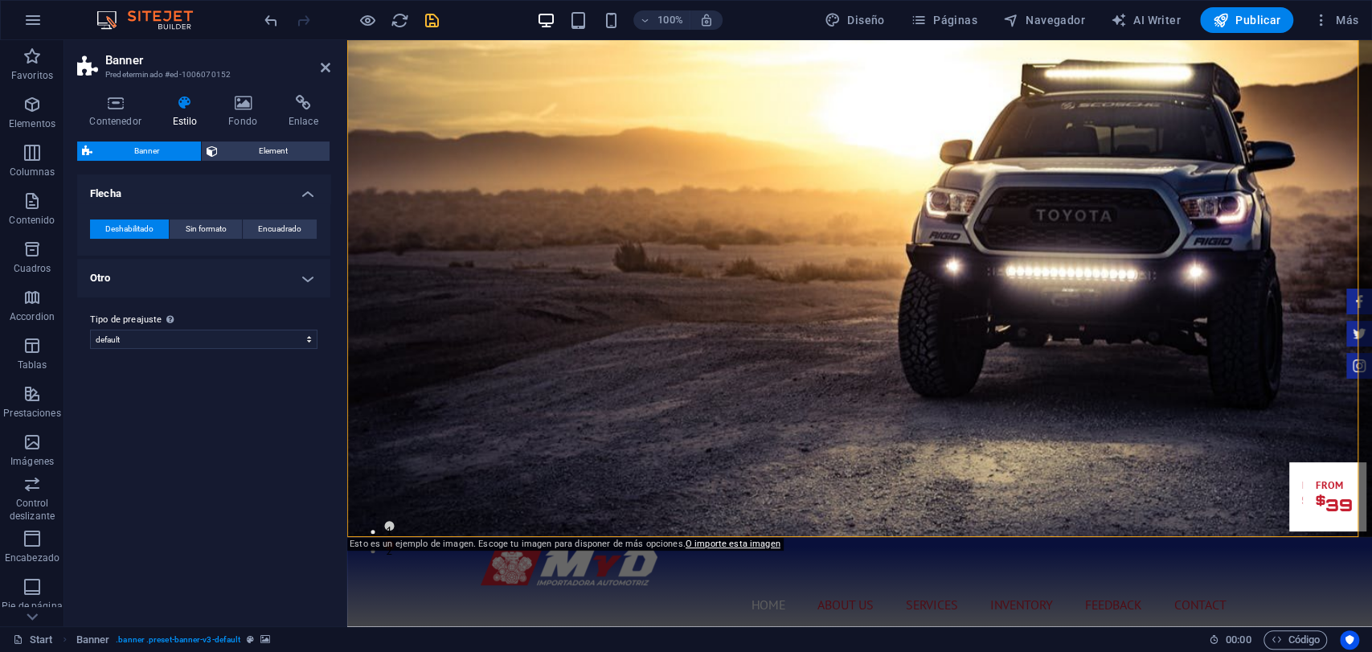
click at [248, 283] on h4 "Otro" at bounding box center [203, 278] width 253 height 39
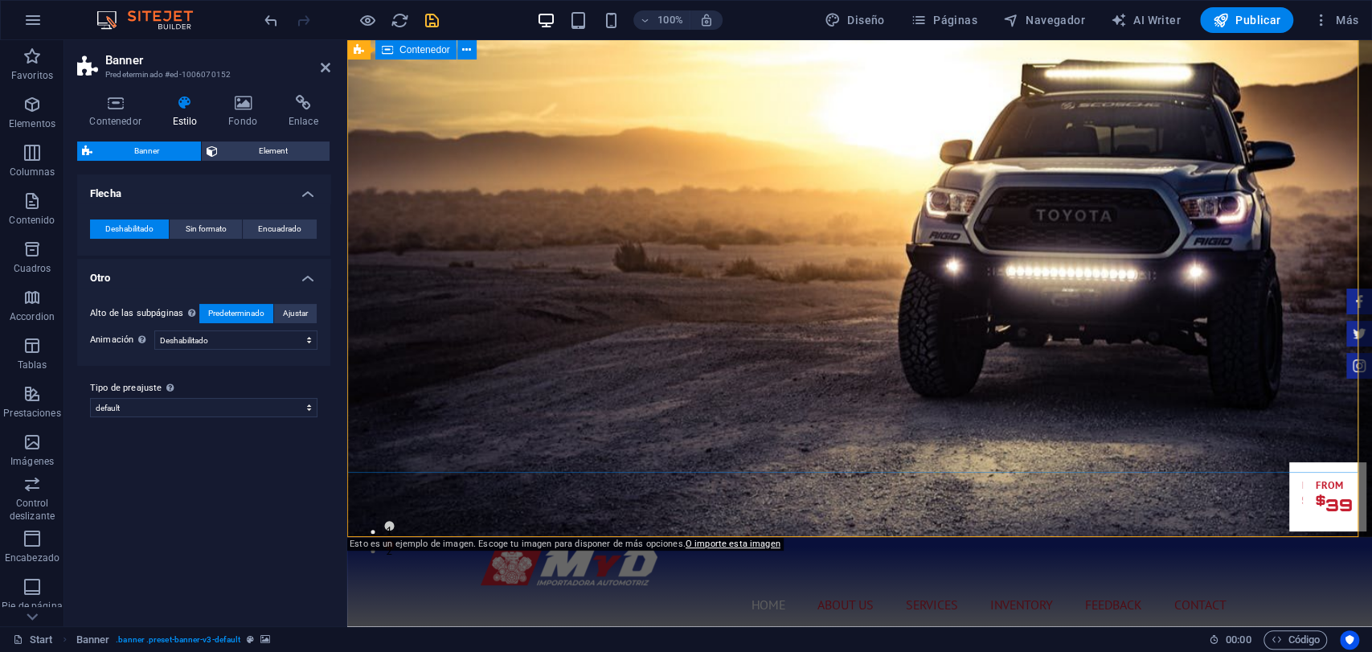
click at [437, 22] on icon "save" at bounding box center [432, 20] width 18 height 18
checkbox input "false"
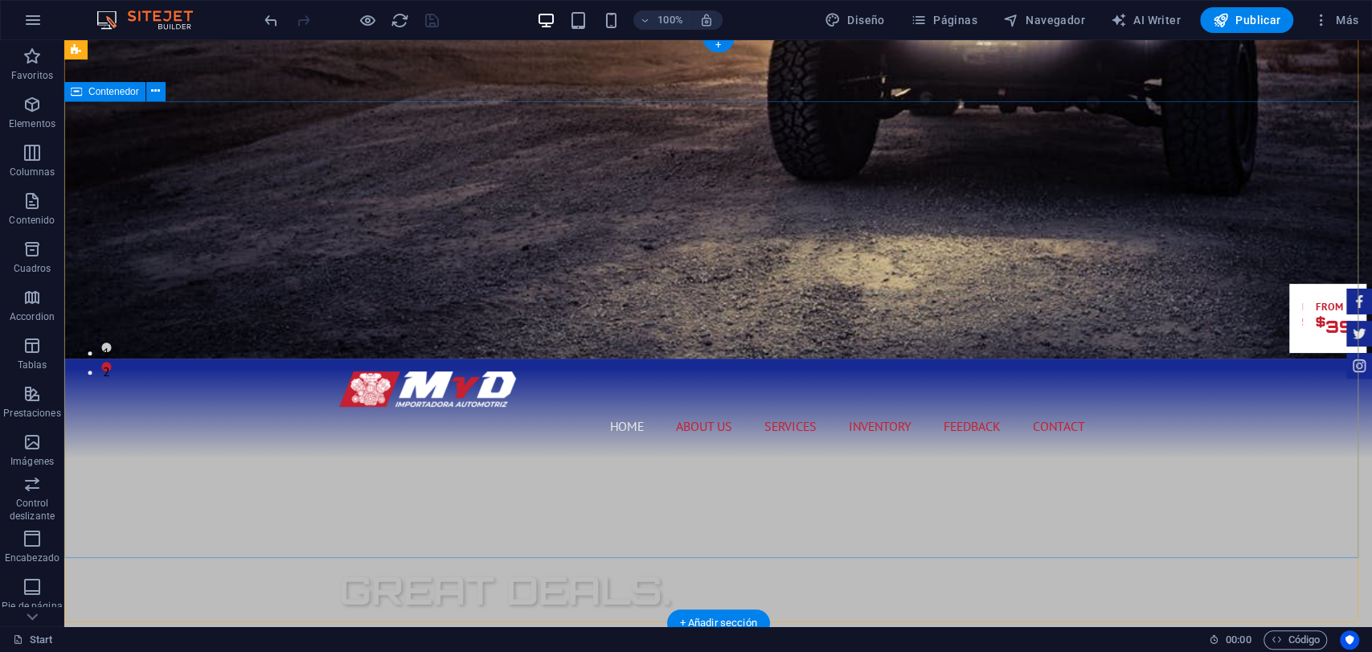
scroll to position [0, 0]
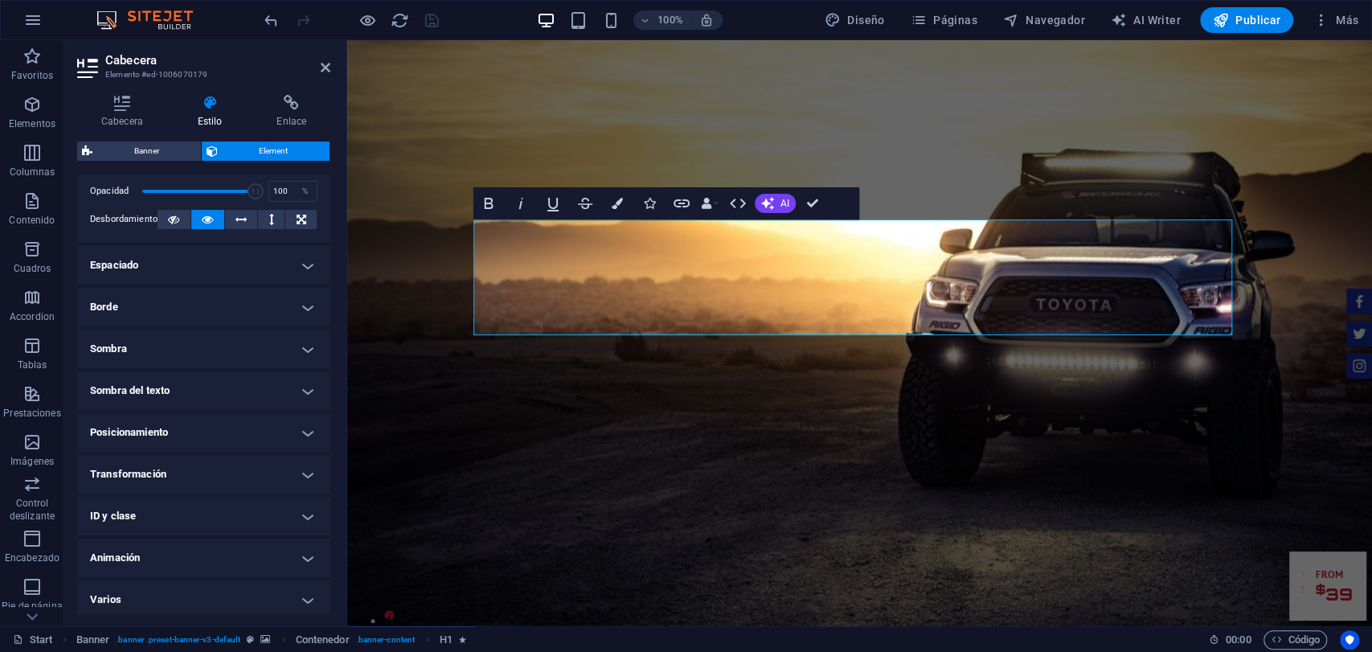
scroll to position [253, 0]
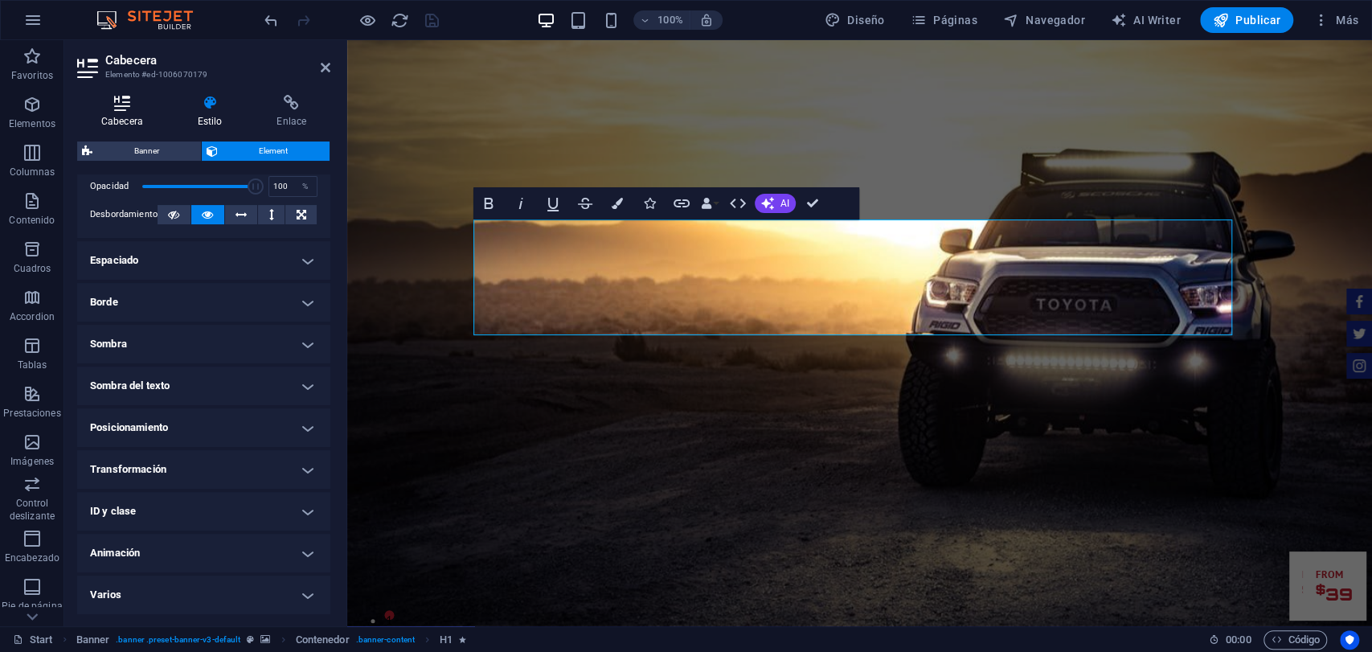
click at [150, 109] on icon at bounding box center [122, 103] width 90 height 16
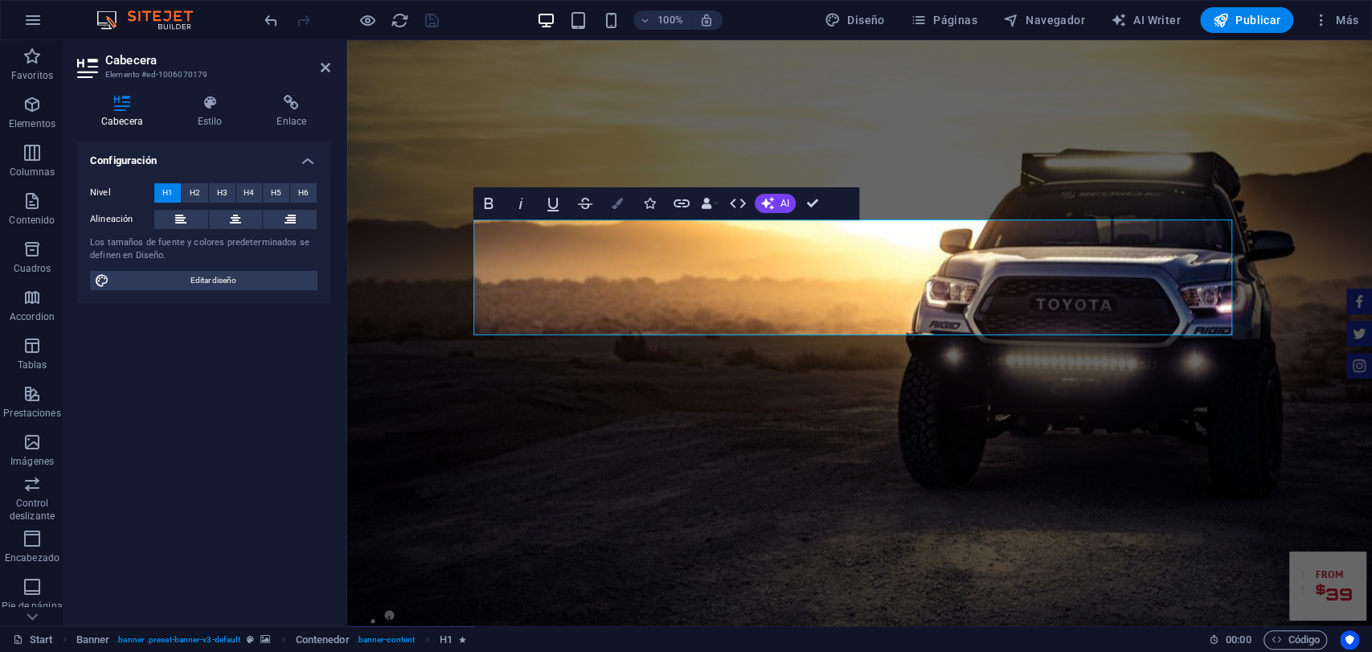
click at [610, 195] on button "Colors" at bounding box center [617, 203] width 31 height 32
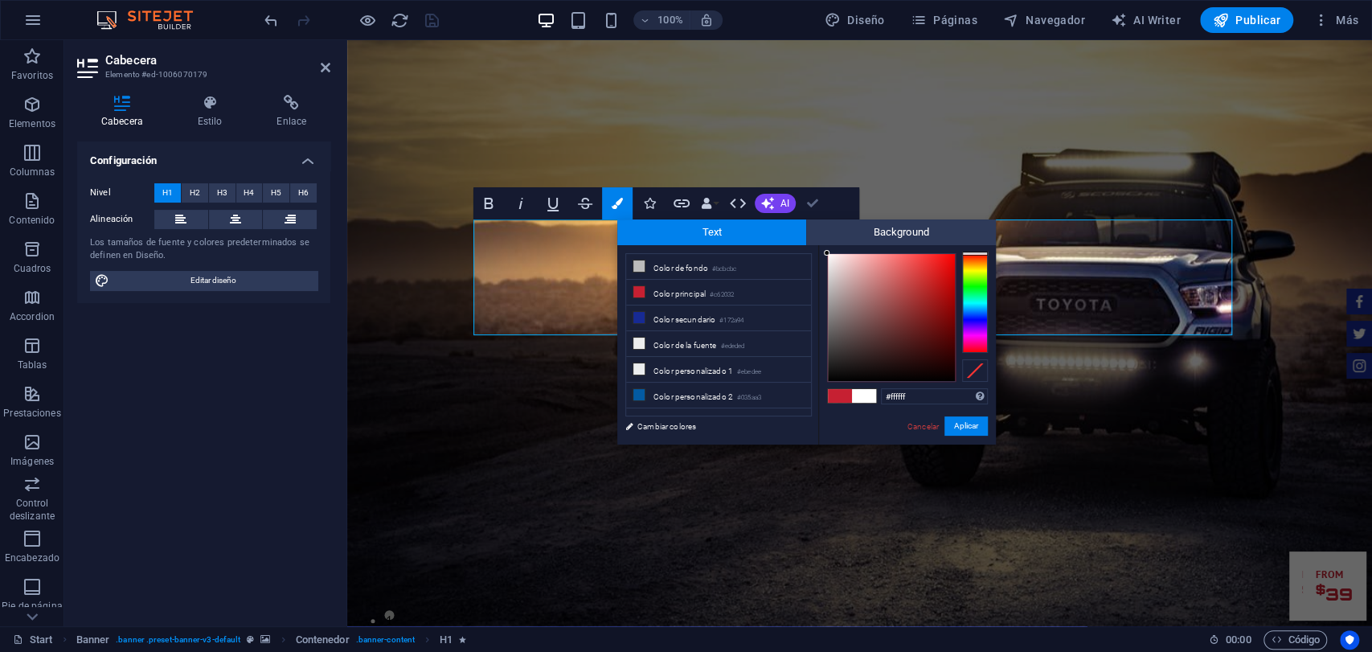
drag, startPoint x: 850, startPoint y: 345, endPoint x: 806, endPoint y: 216, distance: 135.8
click at [806, 216] on body "[DOMAIN_NAME] Start Favoritos Elementos Columnas Contenido [PERSON_NAME] Accord…" at bounding box center [686, 326] width 1372 height 652
type input "#faf7f7"
click at [829, 256] on div at bounding box center [829, 255] width 6 height 6
click at [953, 416] on button "Aplicar" at bounding box center [966, 425] width 43 height 19
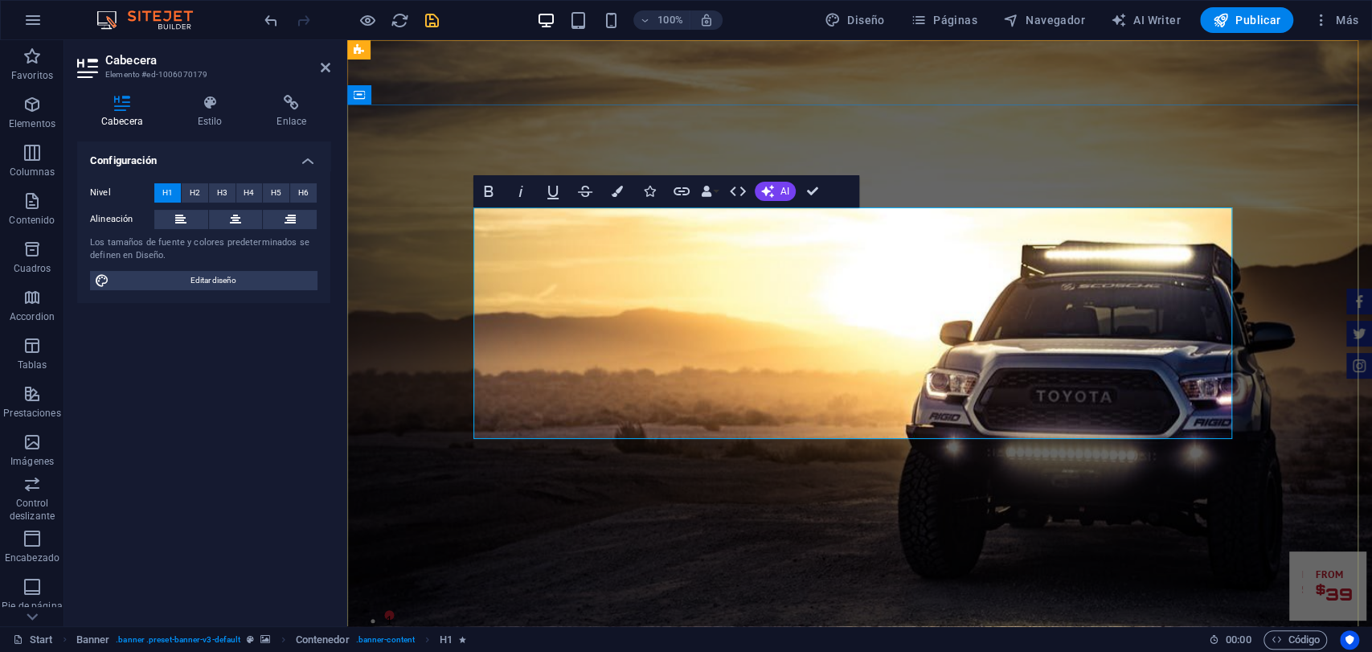
drag, startPoint x: 662, startPoint y: 229, endPoint x: 723, endPoint y: 318, distance: 107.7
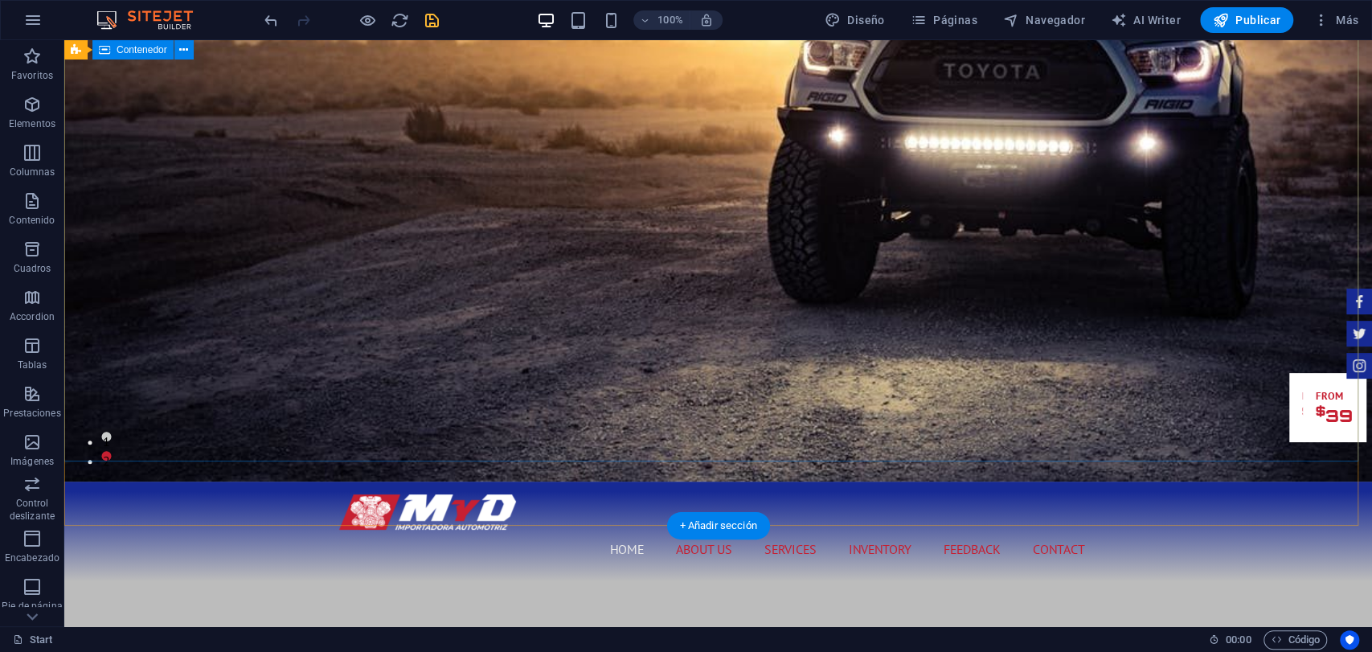
scroll to position [0, 0]
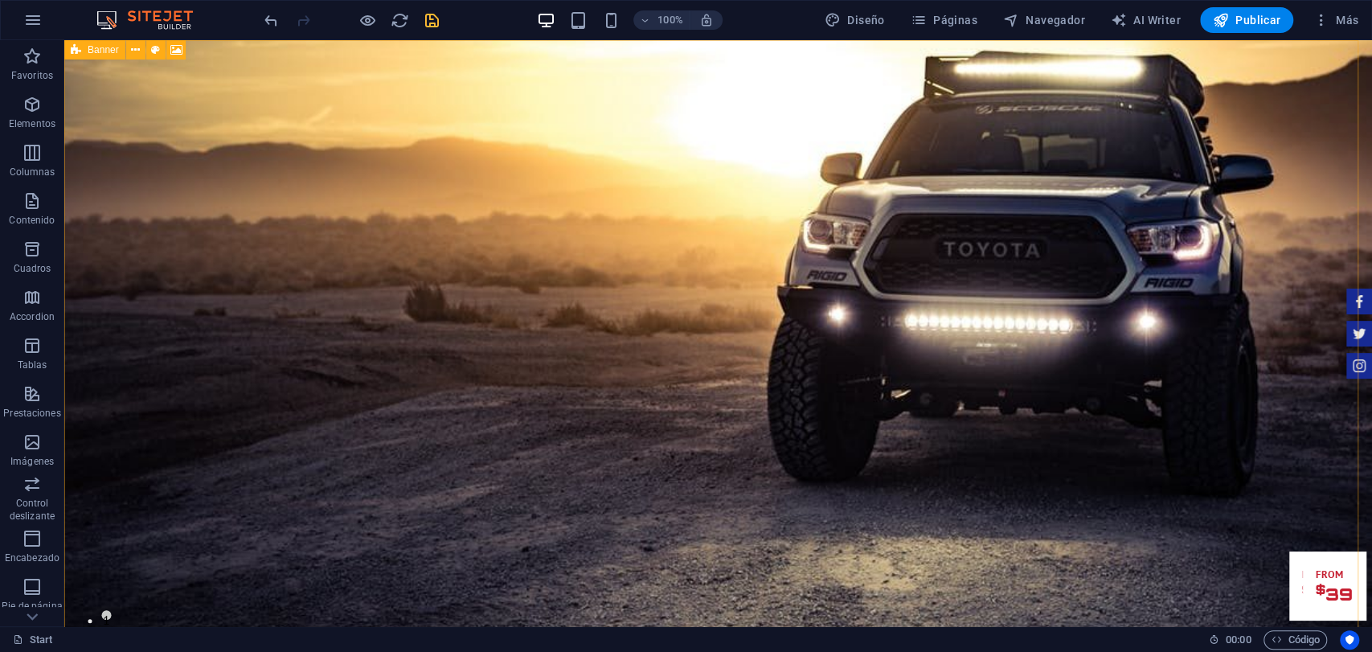
click at [94, 54] on span "Banner" at bounding box center [103, 50] width 31 height 10
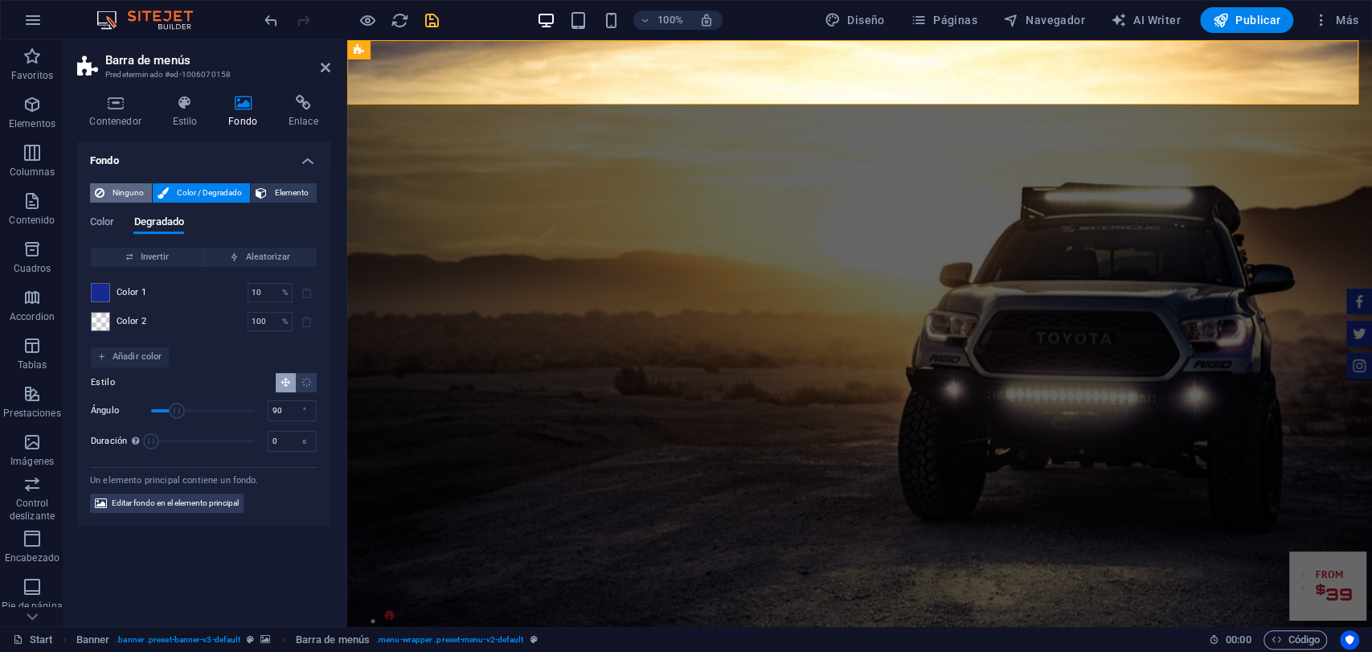
click at [137, 190] on span "Ninguno" at bounding box center [128, 192] width 38 height 19
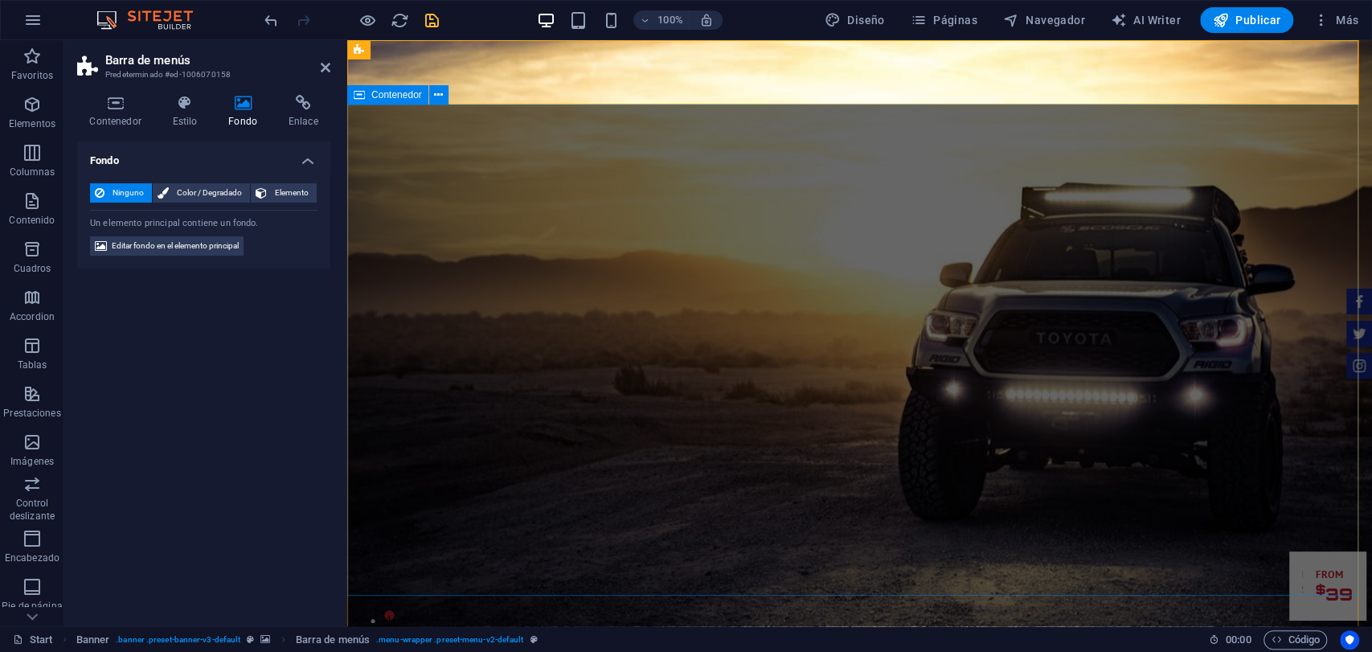
drag, startPoint x: 470, startPoint y: 194, endPoint x: 733, endPoint y: 132, distance: 270.9
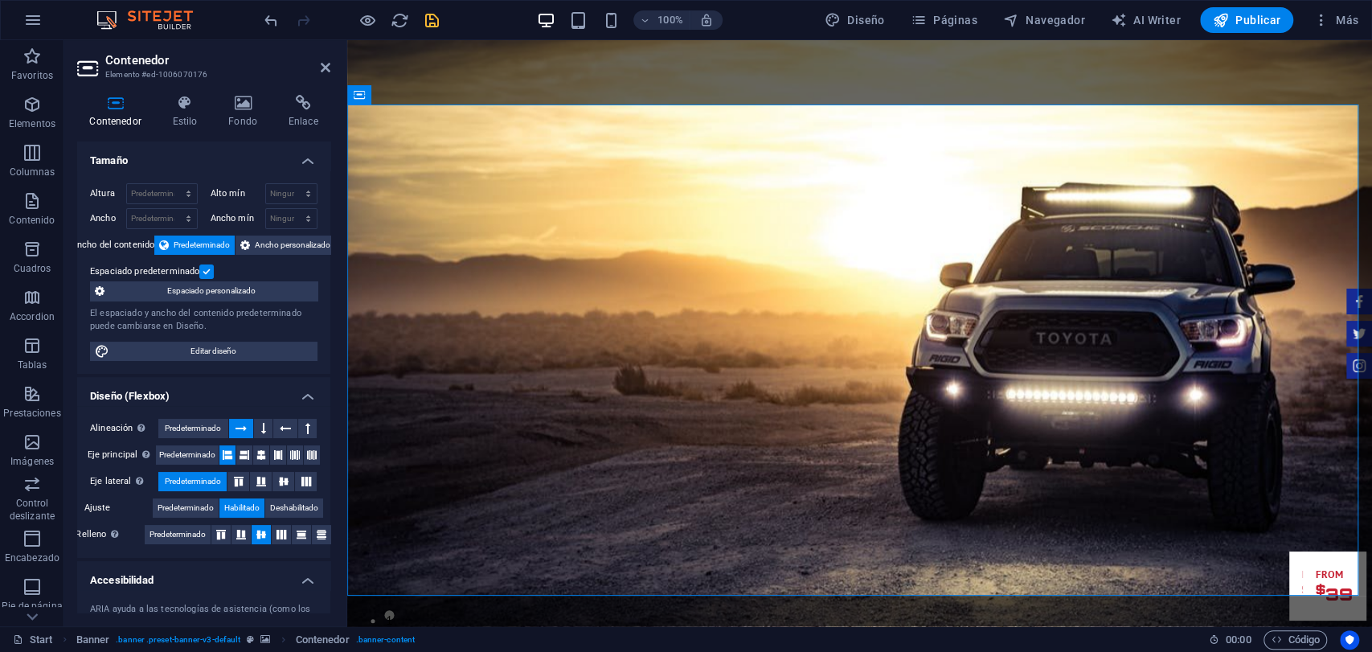
click at [435, 33] on div "100% Diseño Páginas Navegador AI Writer Publicar Más" at bounding box center [686, 20] width 1371 height 39
click at [432, 24] on icon "save" at bounding box center [432, 20] width 18 height 18
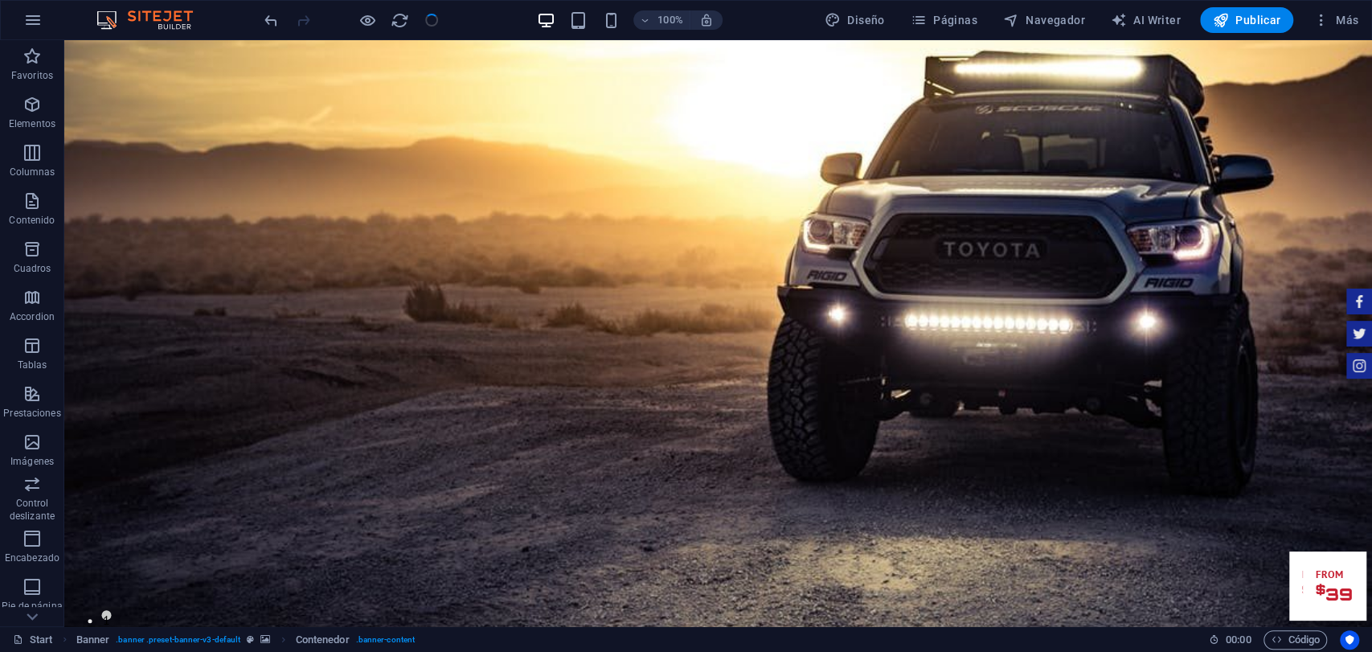
checkbox input "false"
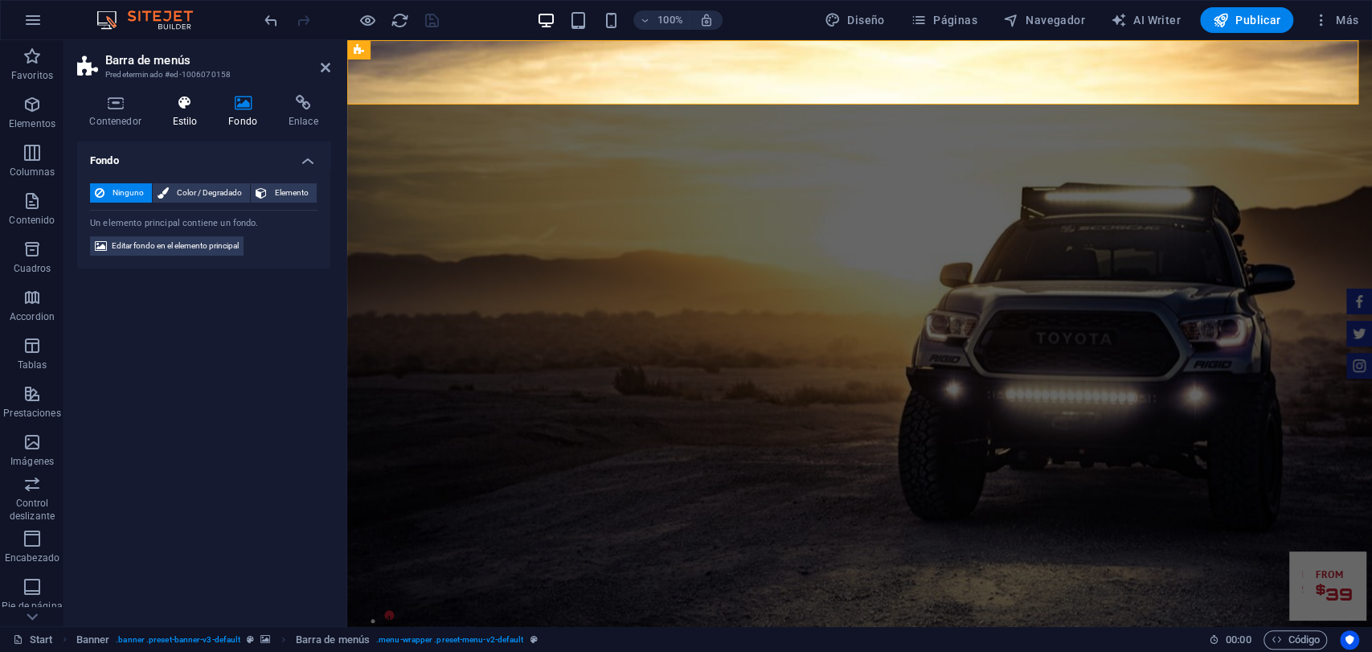
click at [195, 128] on h4 "Estilo" at bounding box center [188, 112] width 56 height 34
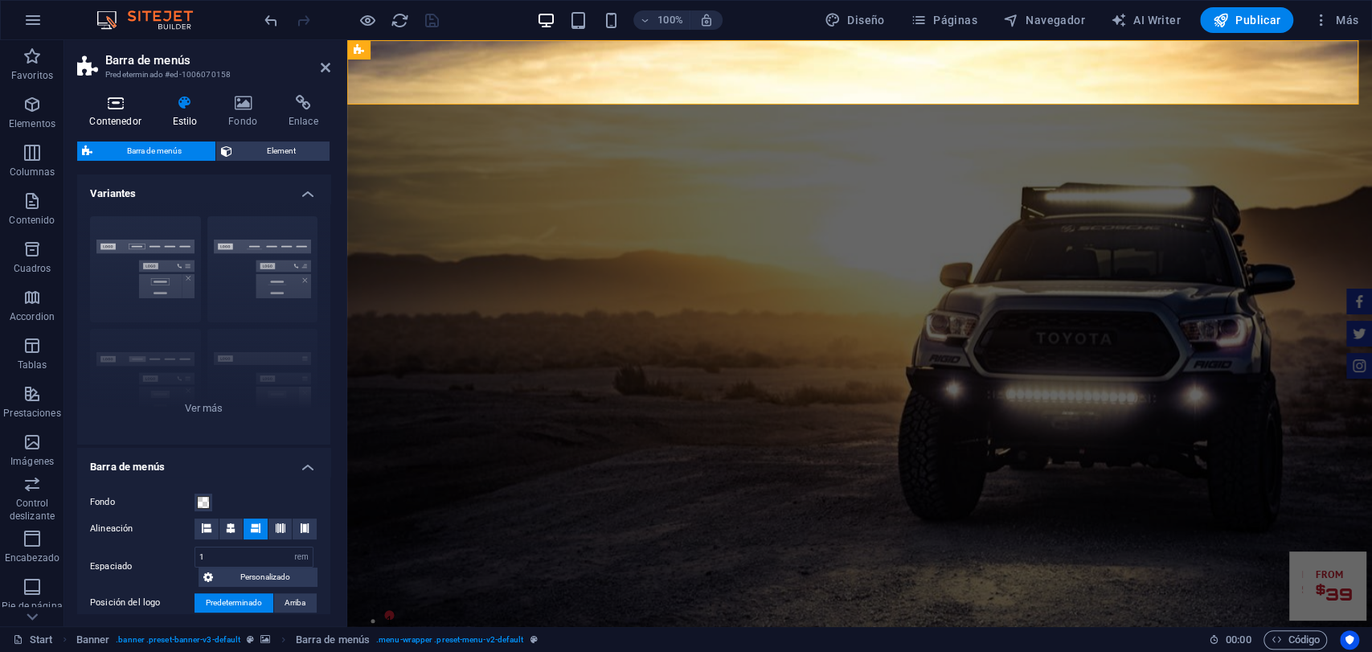
click at [141, 111] on h4 "Contenedor" at bounding box center [118, 112] width 83 height 34
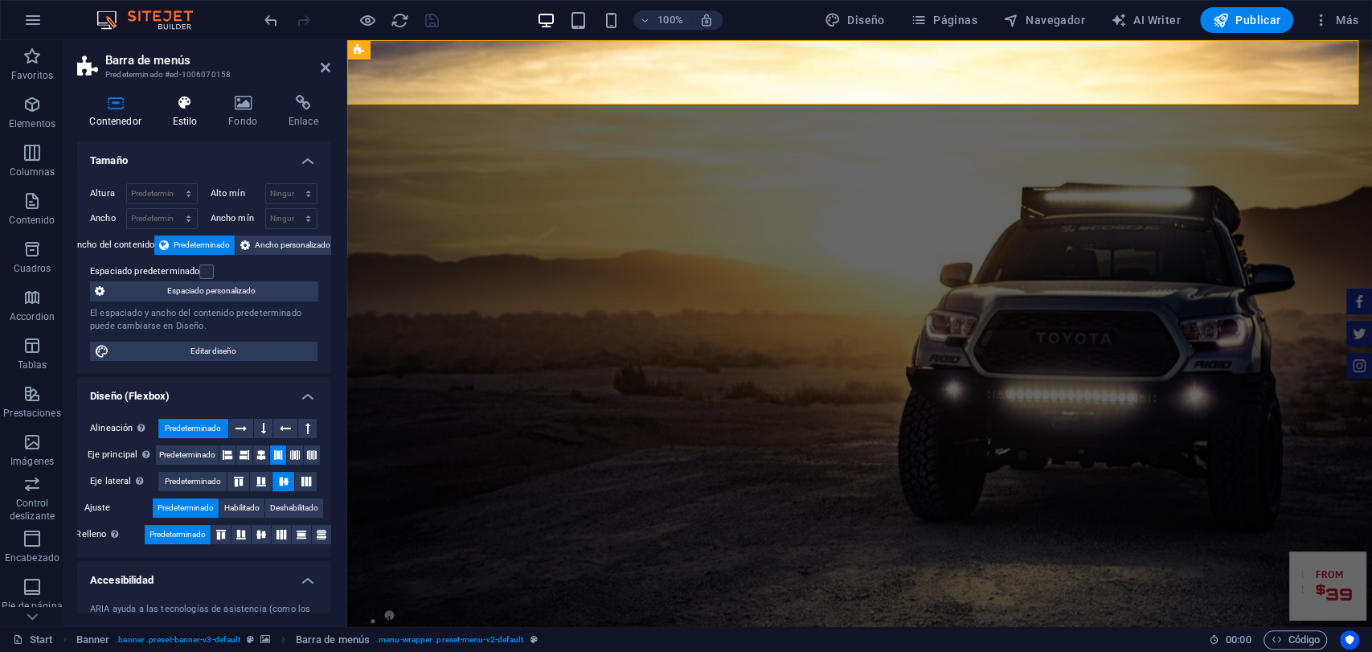
click at [201, 111] on h4 "Estilo" at bounding box center [188, 112] width 56 height 34
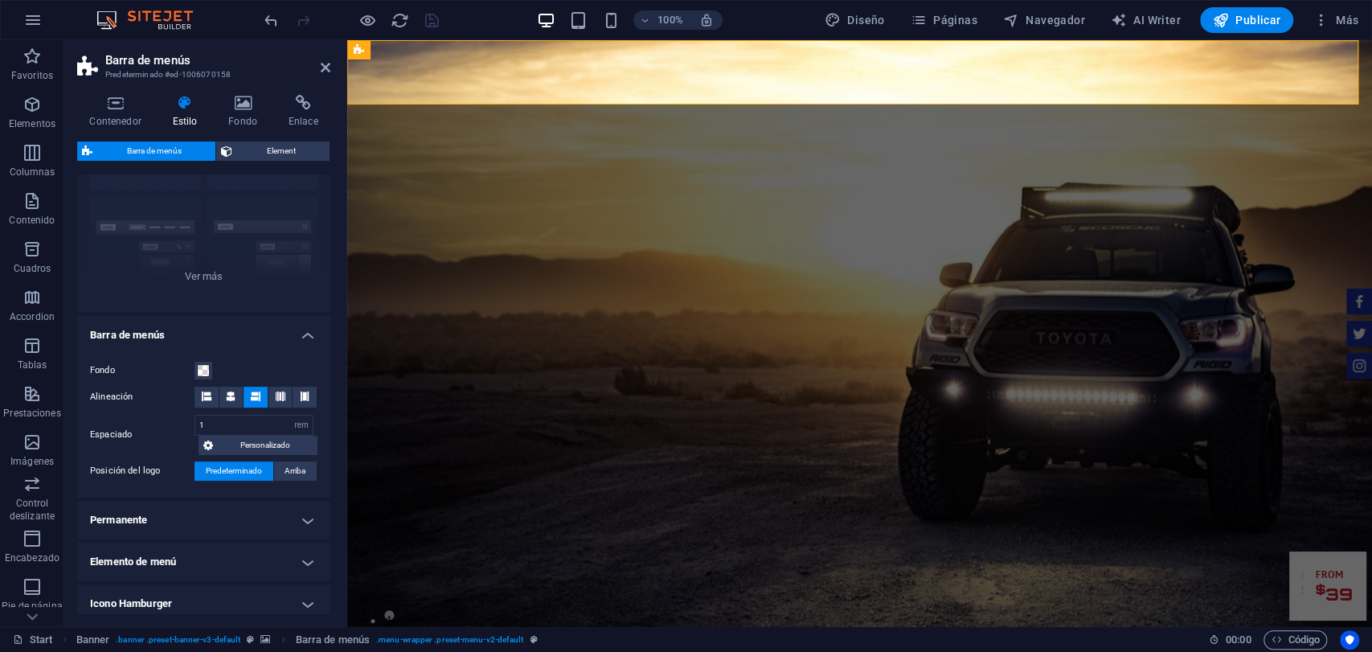
scroll to position [289, 0]
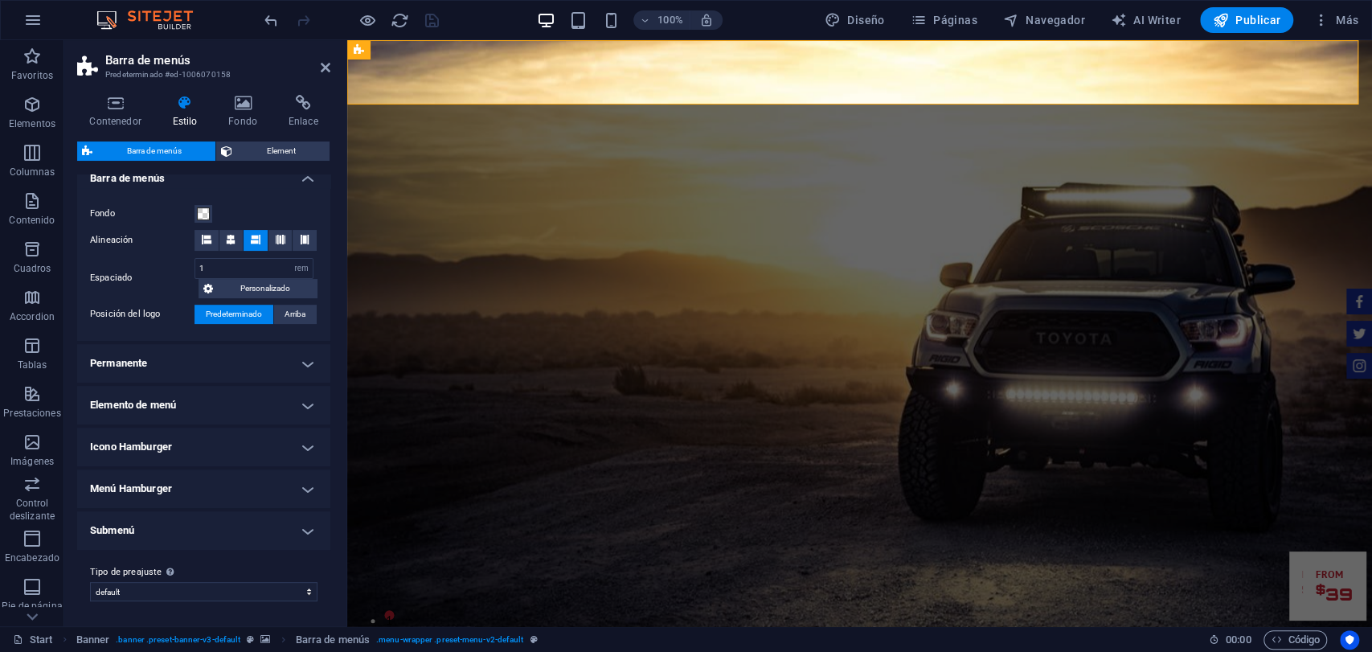
click at [238, 378] on h4 "Permanente" at bounding box center [203, 363] width 253 height 39
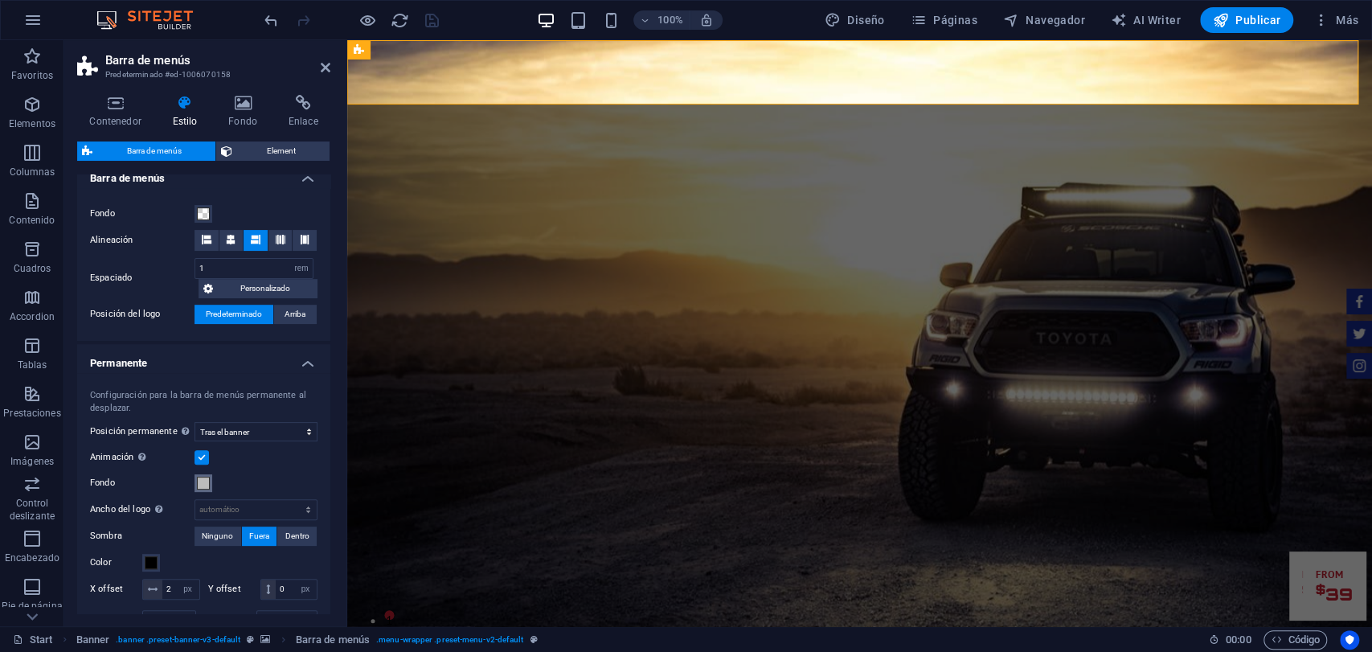
click at [205, 483] on span at bounding box center [203, 483] width 13 height 13
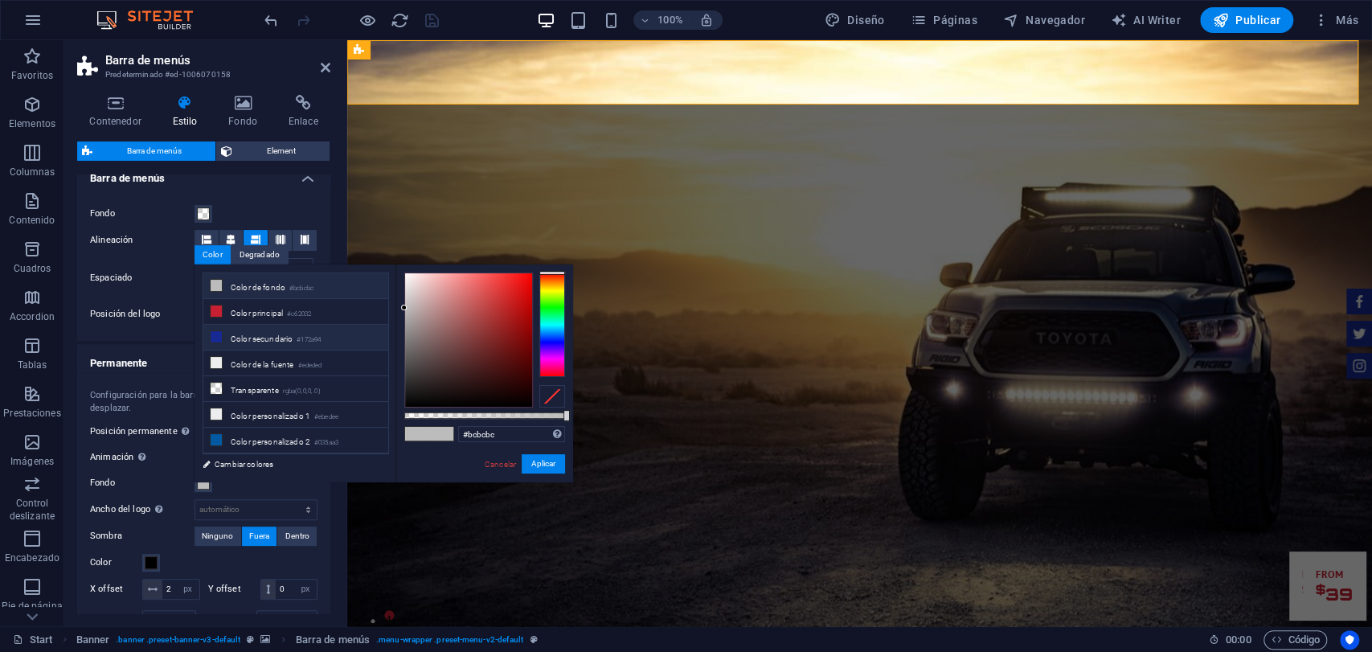
click at [269, 343] on li "Color secundario #172a94" at bounding box center [295, 338] width 185 height 26
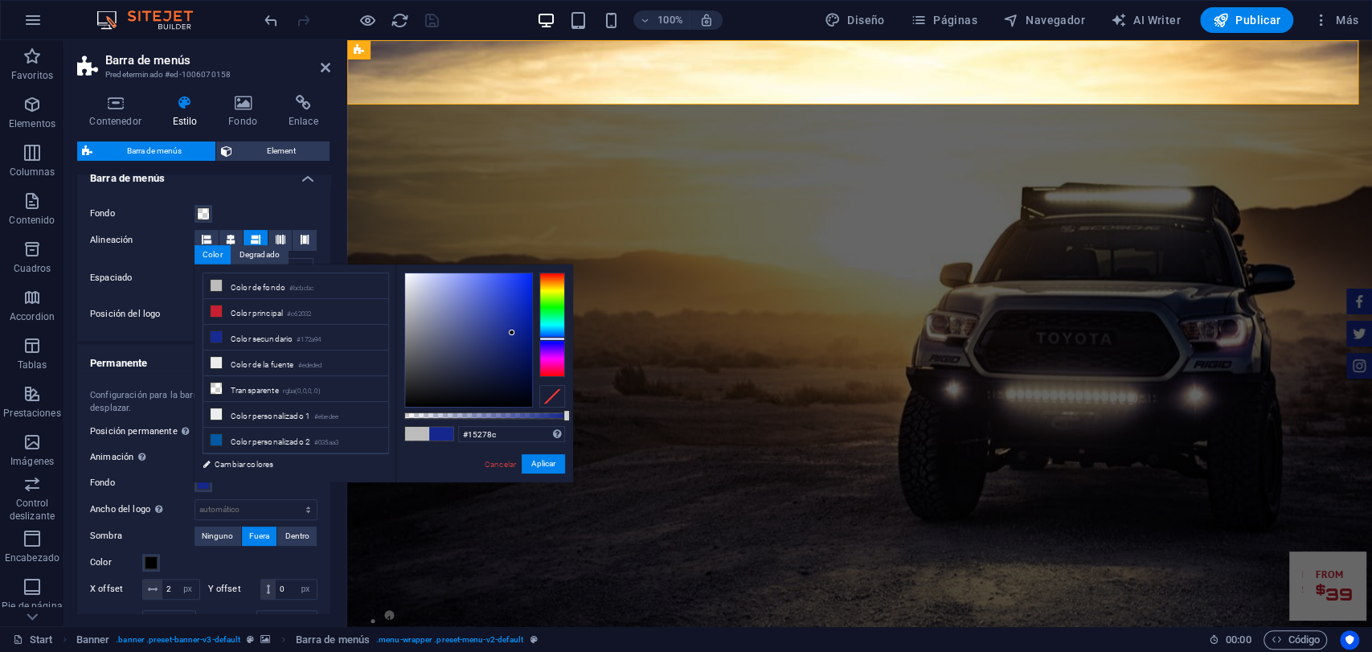
click at [512, 333] on div at bounding box center [468, 339] width 127 height 133
type input "#162059"
drag, startPoint x: 512, startPoint y: 333, endPoint x: 500, endPoint y: 359, distance: 29.1
click at [500, 359] on div at bounding box center [500, 359] width 6 height 6
click at [549, 459] on button "Aplicar" at bounding box center [543, 463] width 43 height 19
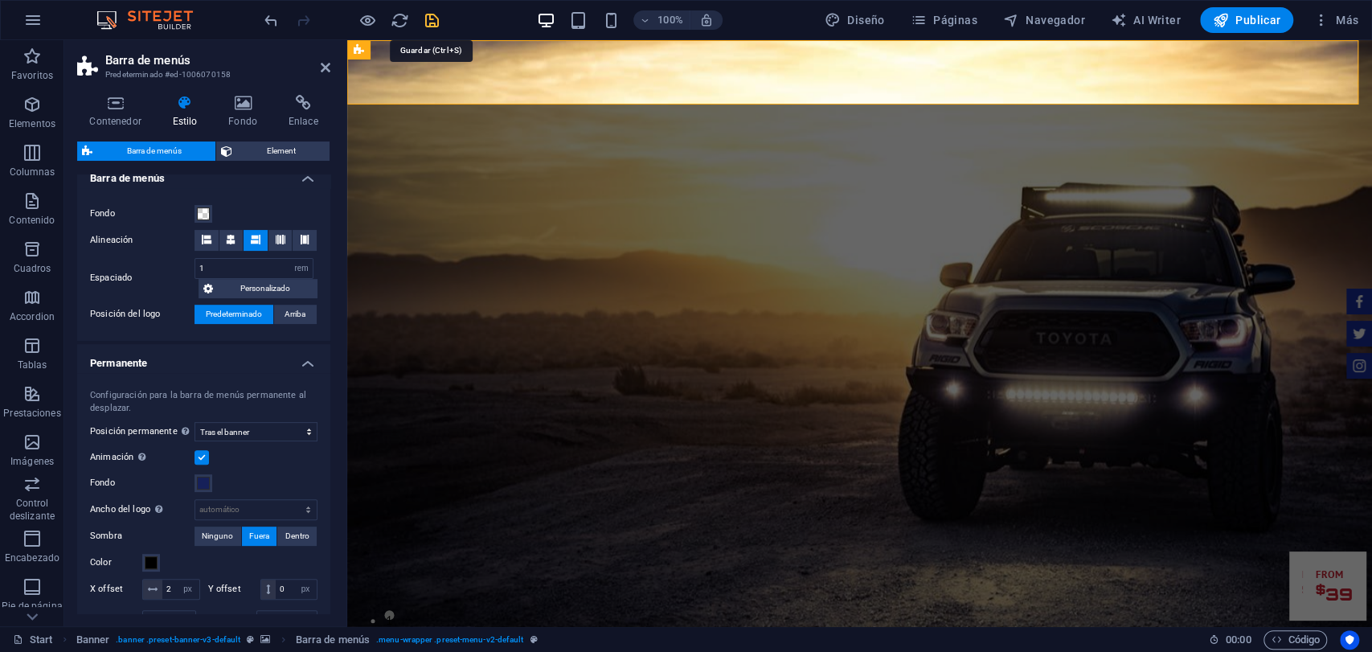
click at [437, 22] on icon "save" at bounding box center [432, 20] width 18 height 18
checkbox input "false"
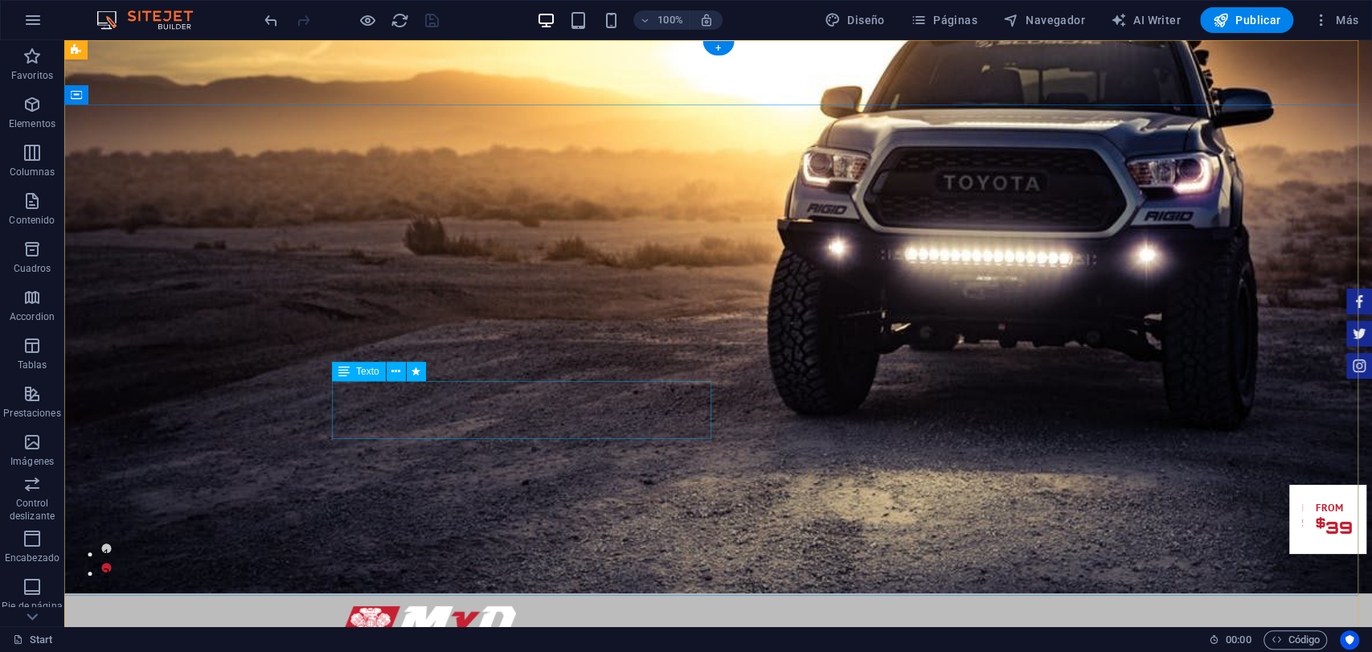
scroll to position [89, 0]
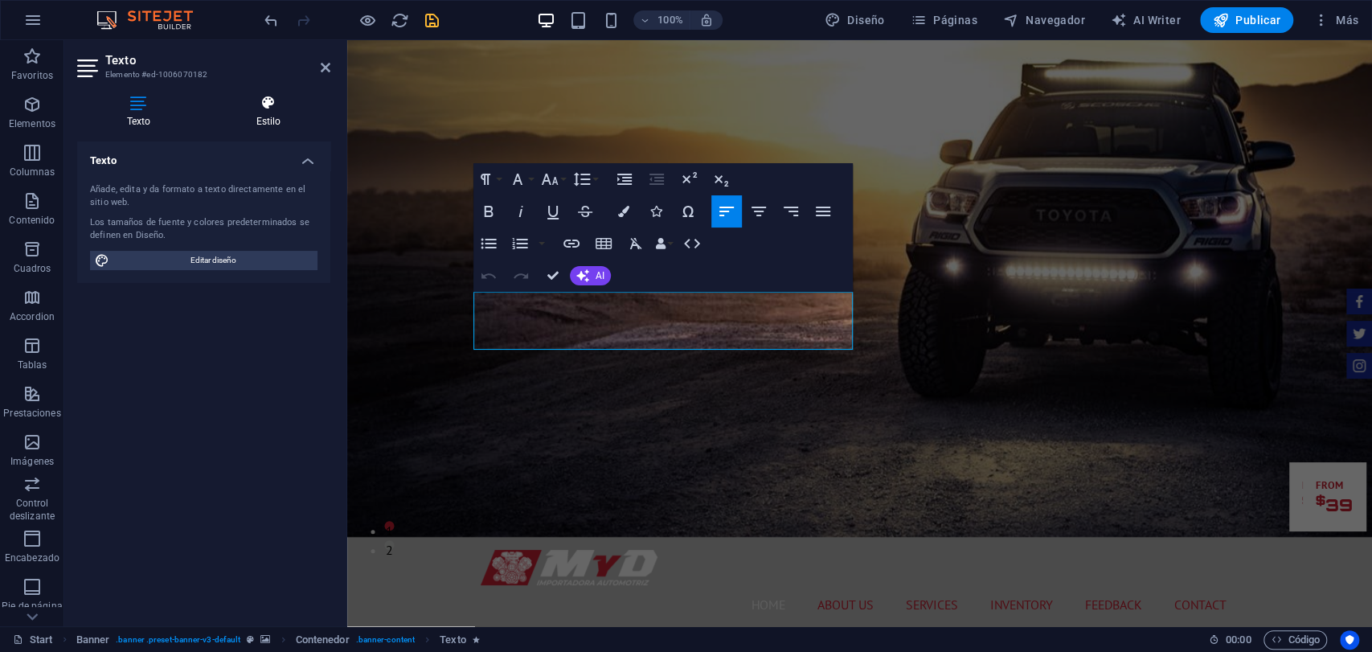
click at [268, 127] on h4 "Estilo" at bounding box center [269, 112] width 124 height 34
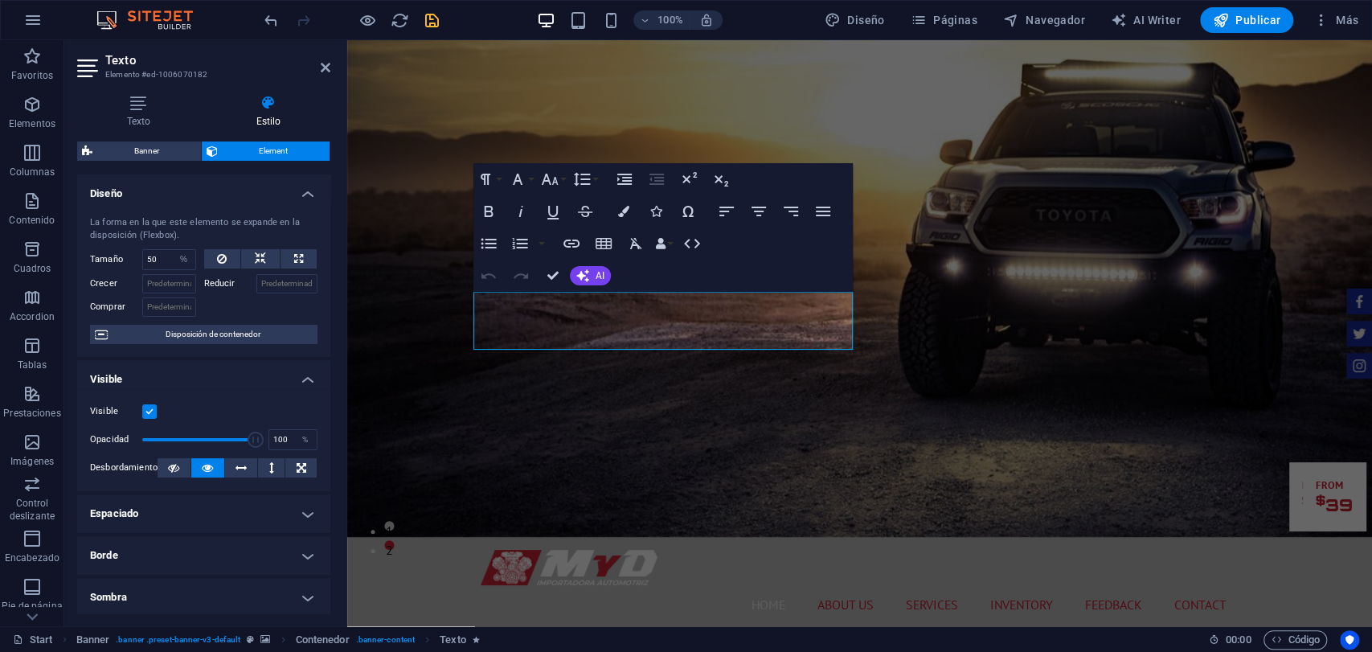
click at [433, 32] on div at bounding box center [351, 20] width 180 height 26
click at [435, 31] on div at bounding box center [351, 20] width 180 height 26
click at [430, 21] on icon "save" at bounding box center [432, 20] width 18 height 18
checkbox input "false"
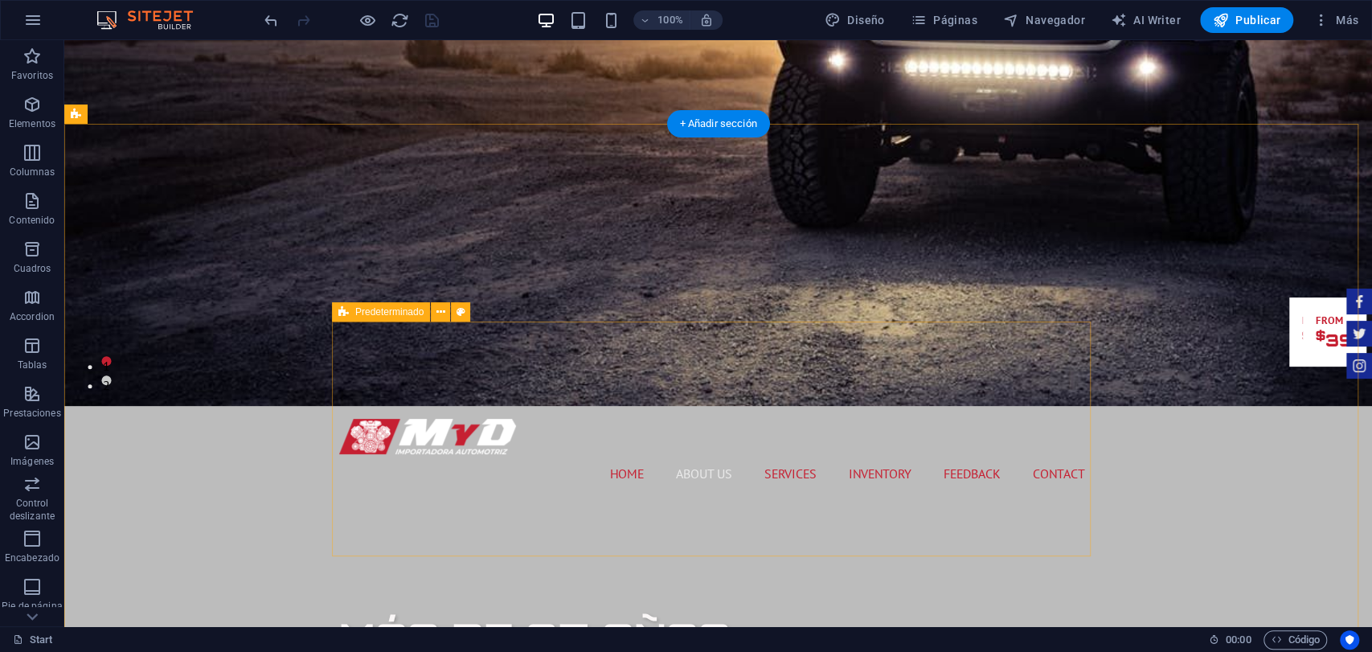
scroll to position [535, 0]
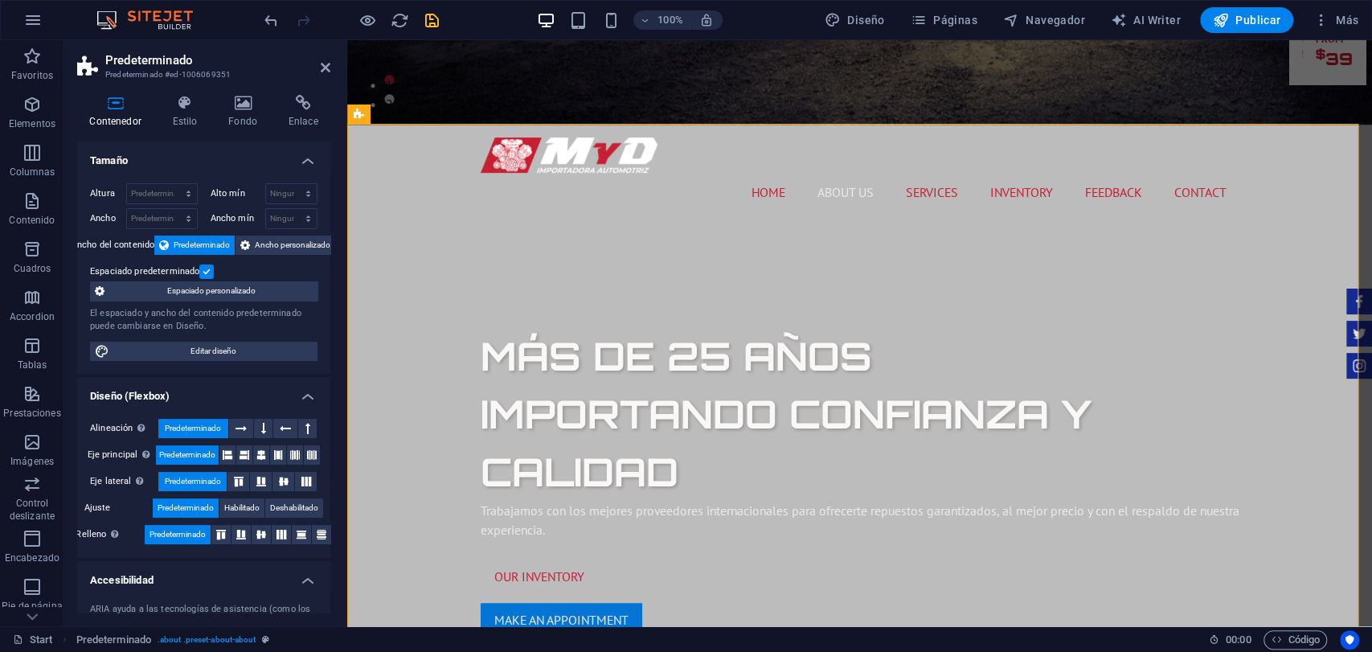
click at [441, 18] on span "save" at bounding box center [431, 20] width 19 height 18
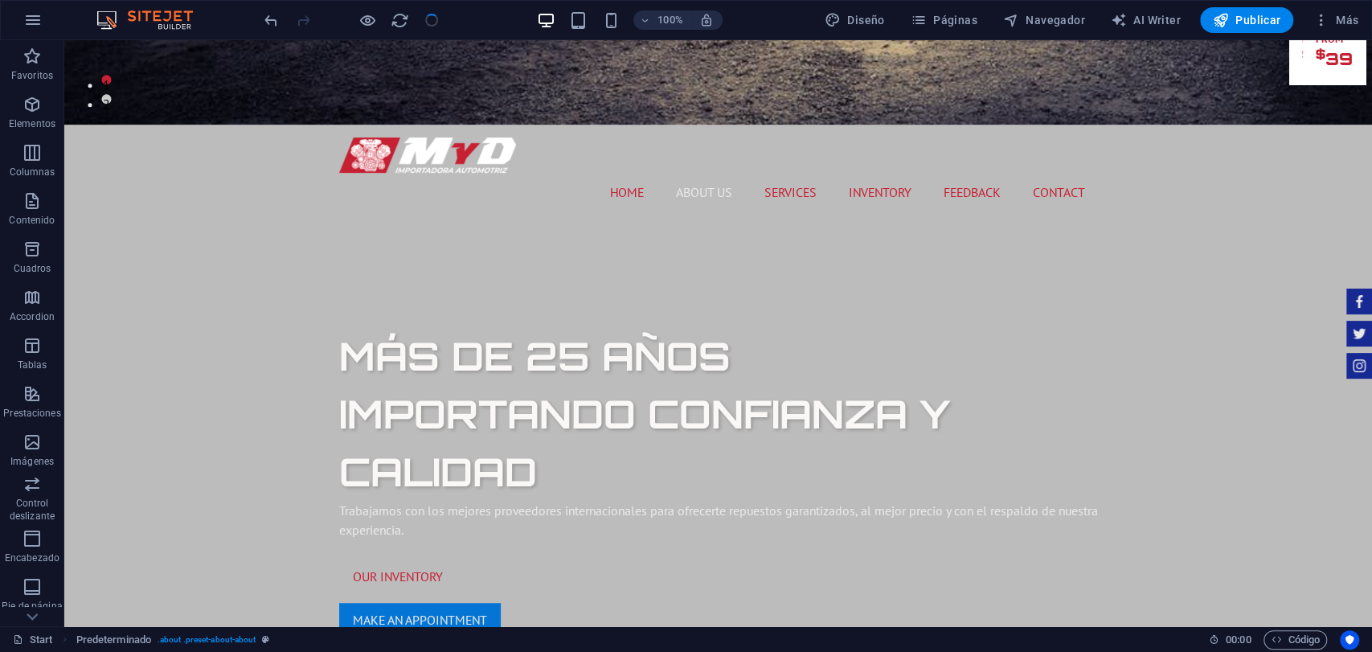
checkbox input "false"
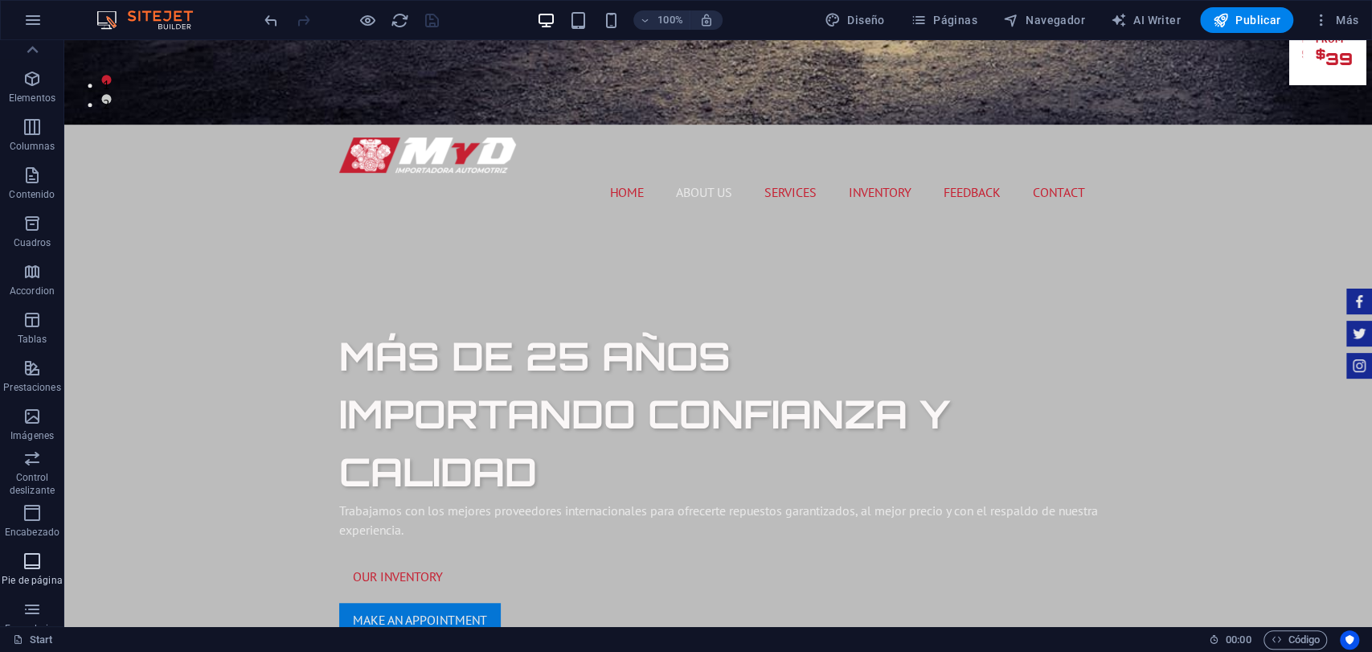
scroll to position [0, 0]
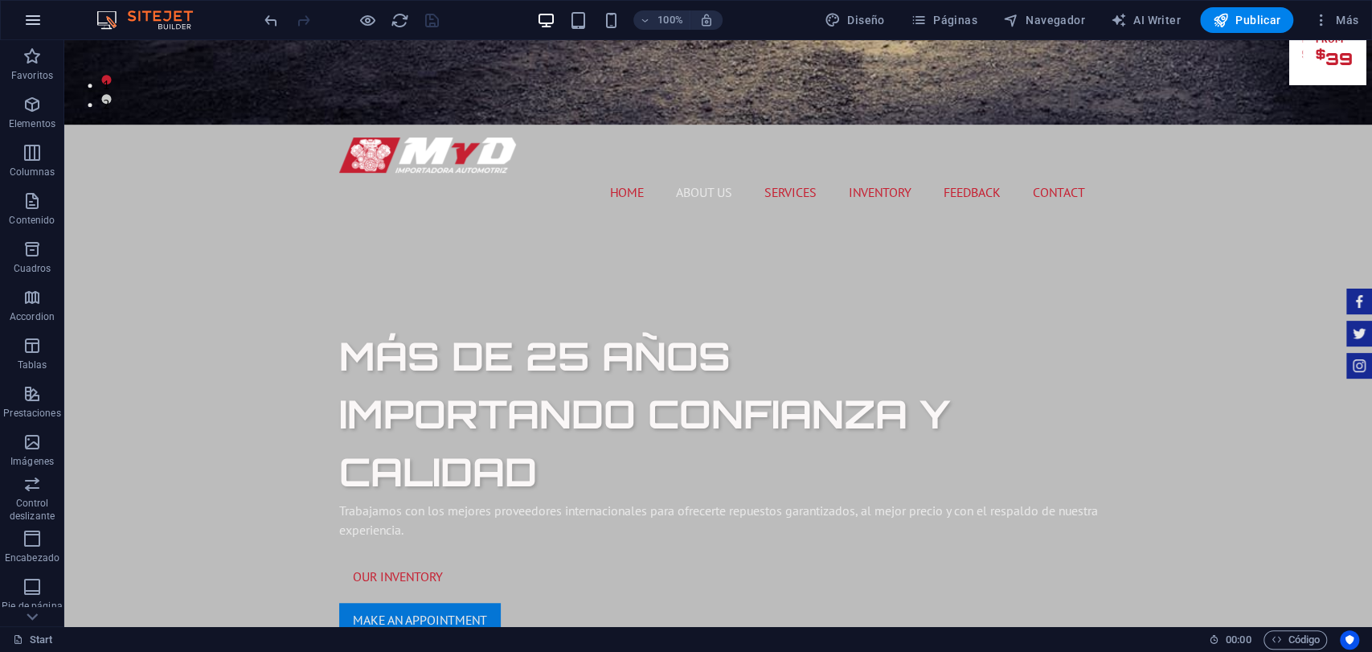
click at [40, 20] on icon "button" at bounding box center [32, 19] width 19 height 19
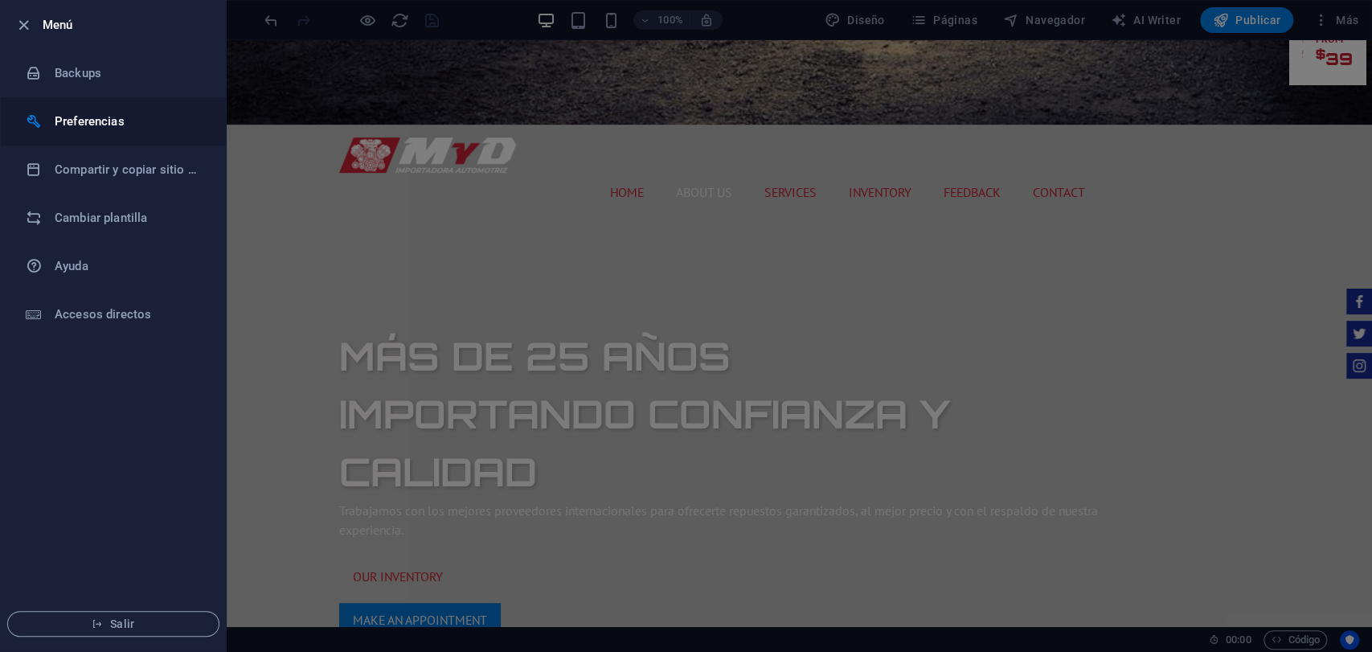
click at [90, 130] on li "Preferencias" at bounding box center [113, 121] width 225 height 48
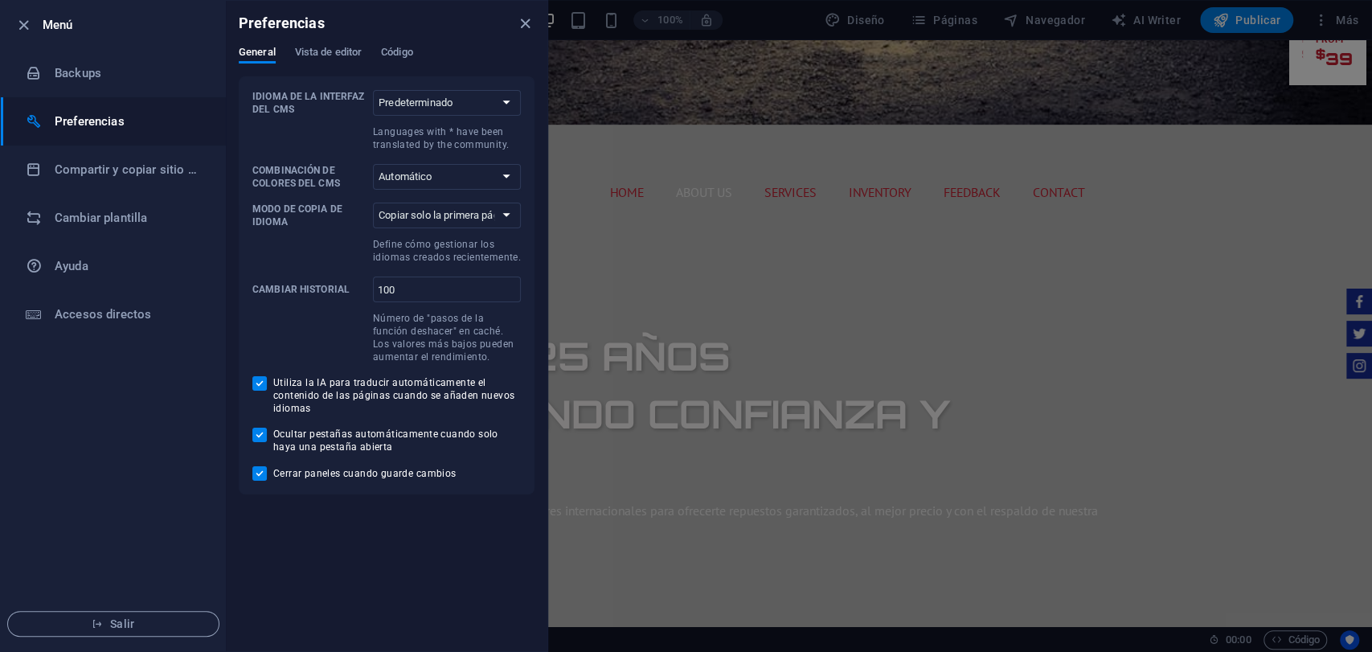
drag, startPoint x: 534, startPoint y: 35, endPoint x: 512, endPoint y: 31, distance: 21.9
click at [535, 33] on div "Preferencias" at bounding box center [387, 23] width 322 height 45
click at [512, 31] on div "Preferencias" at bounding box center [387, 23] width 322 height 45
click at [519, 31] on icon "close" at bounding box center [525, 23] width 18 height 18
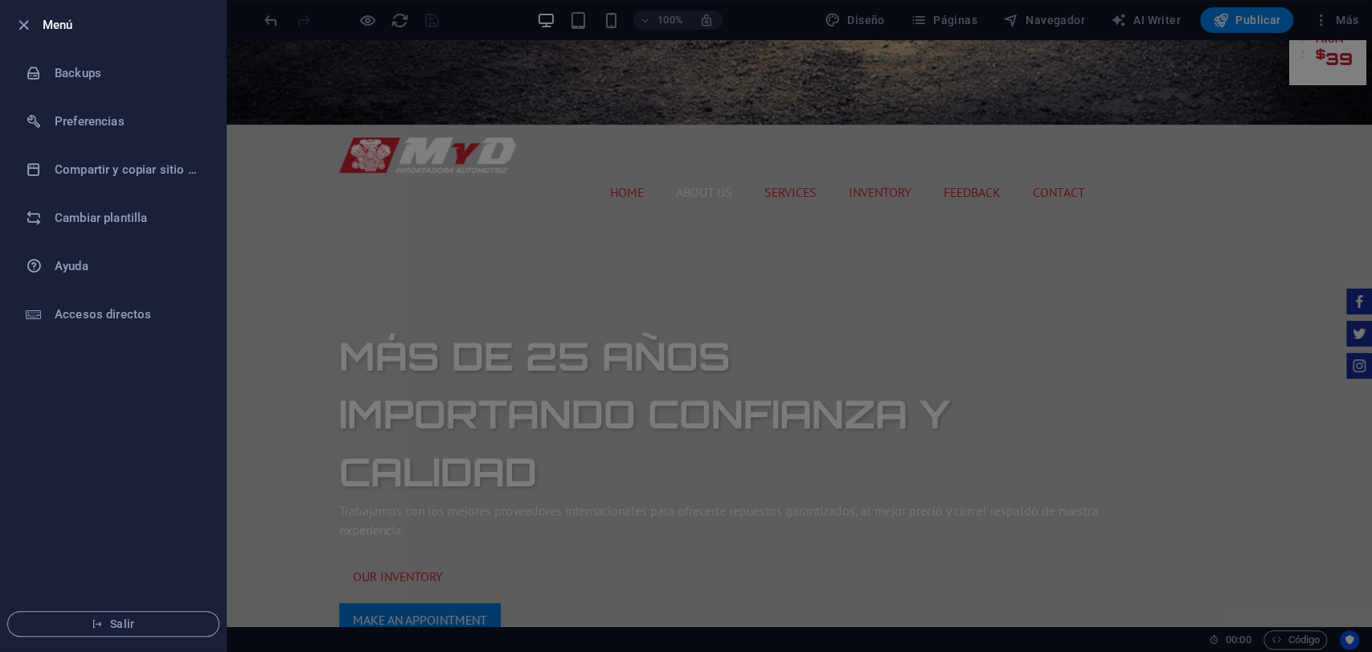
click at [1216, 40] on div at bounding box center [686, 326] width 1372 height 652
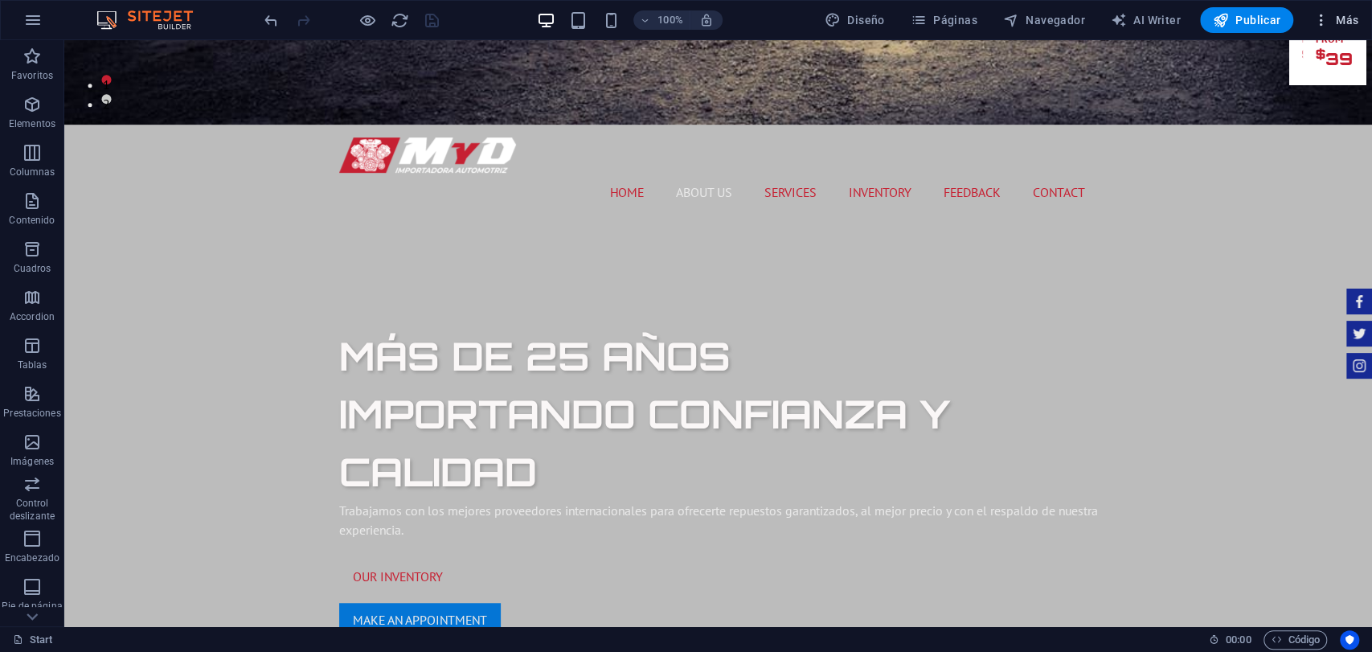
click at [1323, 10] on button "Más" at bounding box center [1335, 20] width 59 height 26
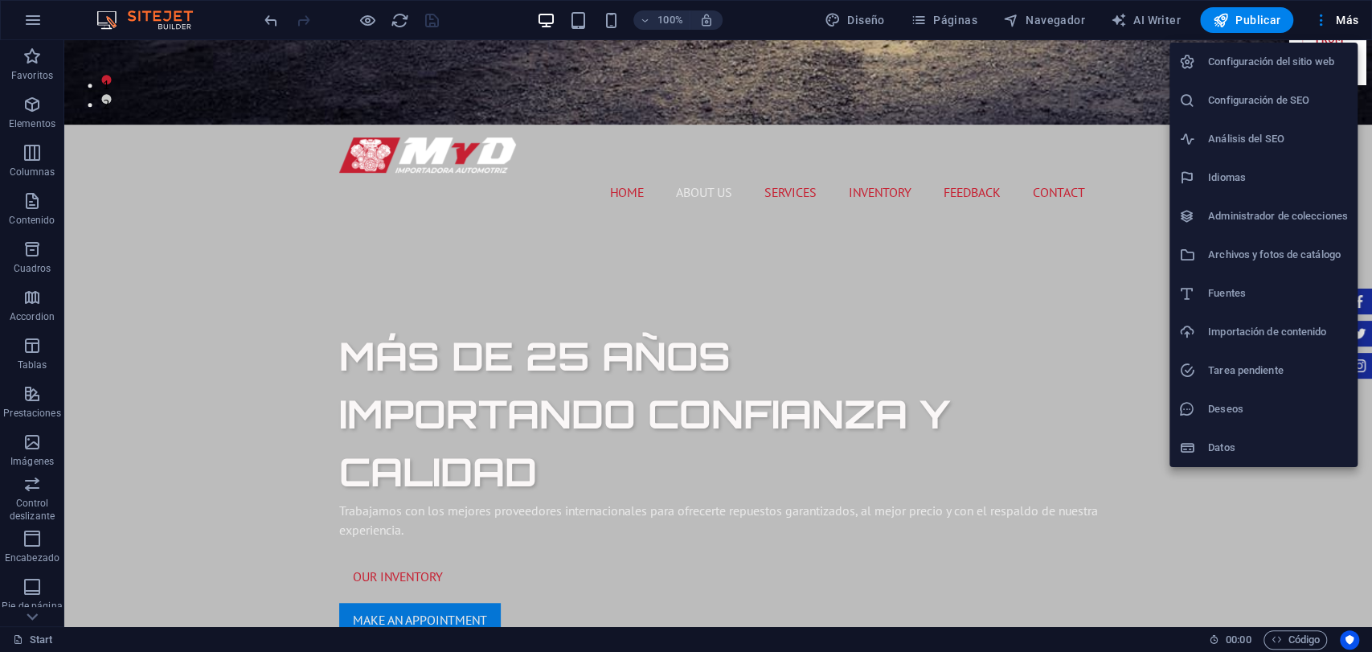
click at [843, 22] on div at bounding box center [686, 326] width 1372 height 652
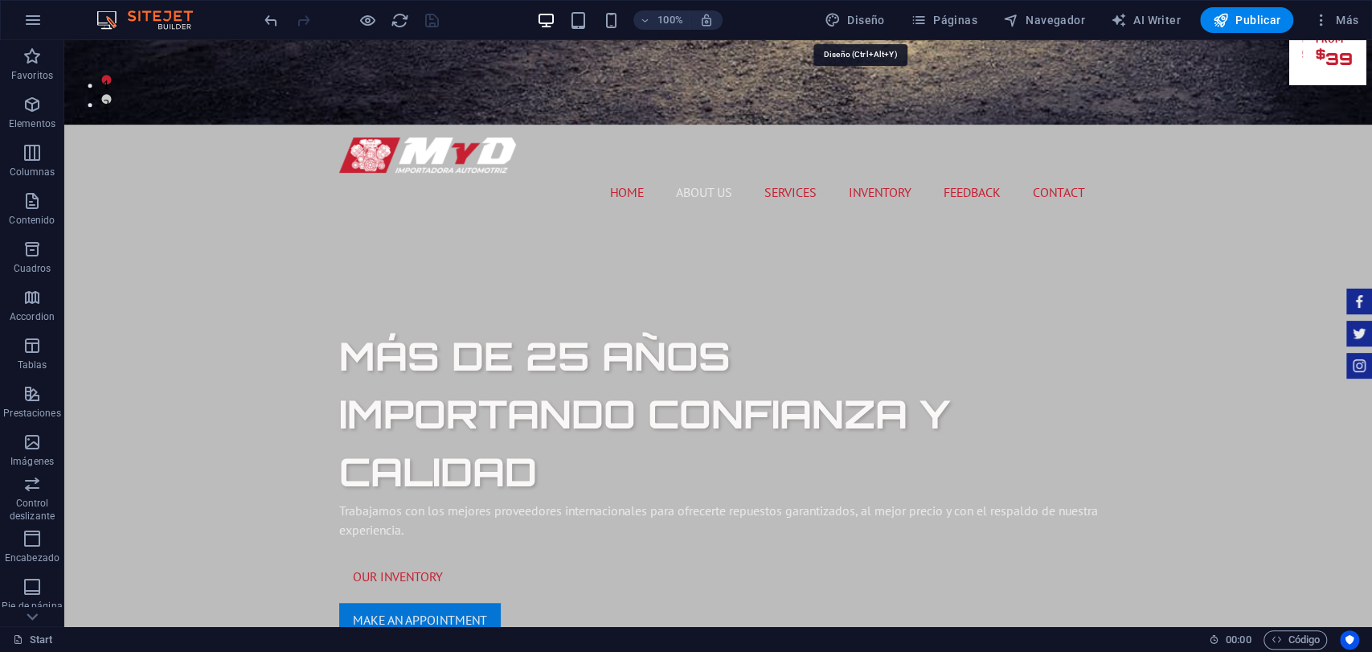
click at [841, 22] on icon "button" at bounding box center [833, 20] width 16 height 16
select select "px"
select select "400"
select select "px"
select select "700"
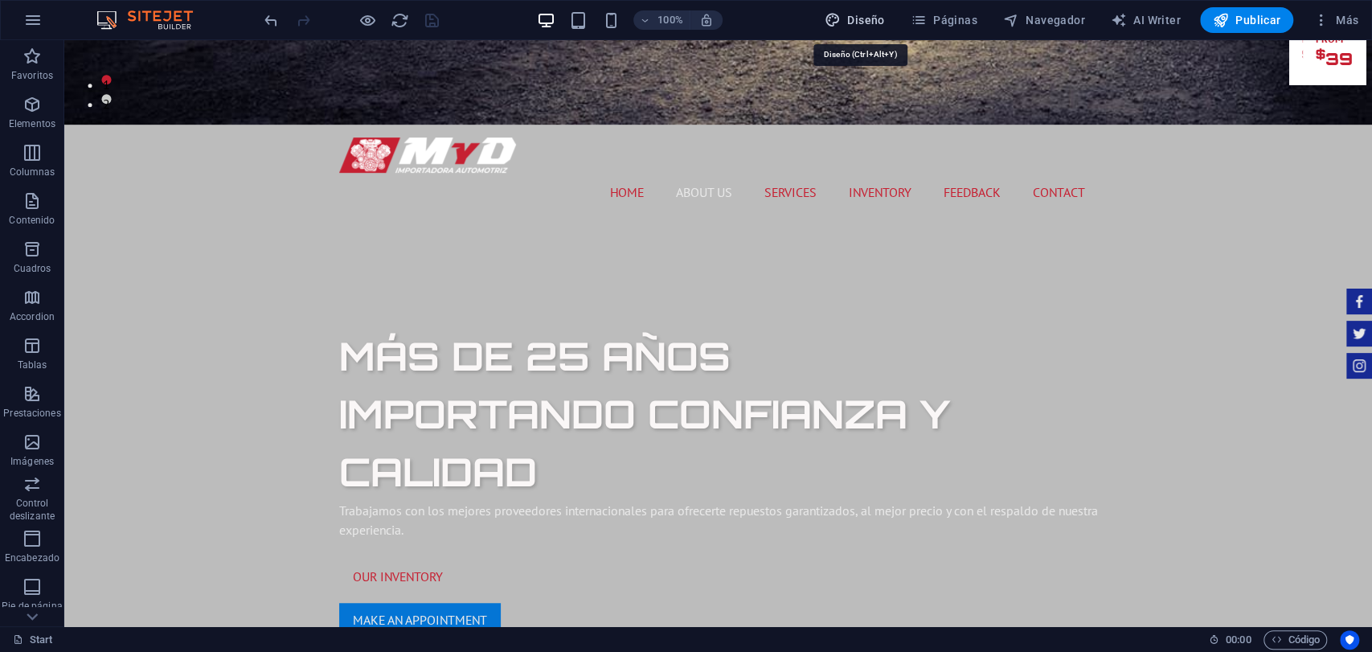
select select "px"
select select "rem"
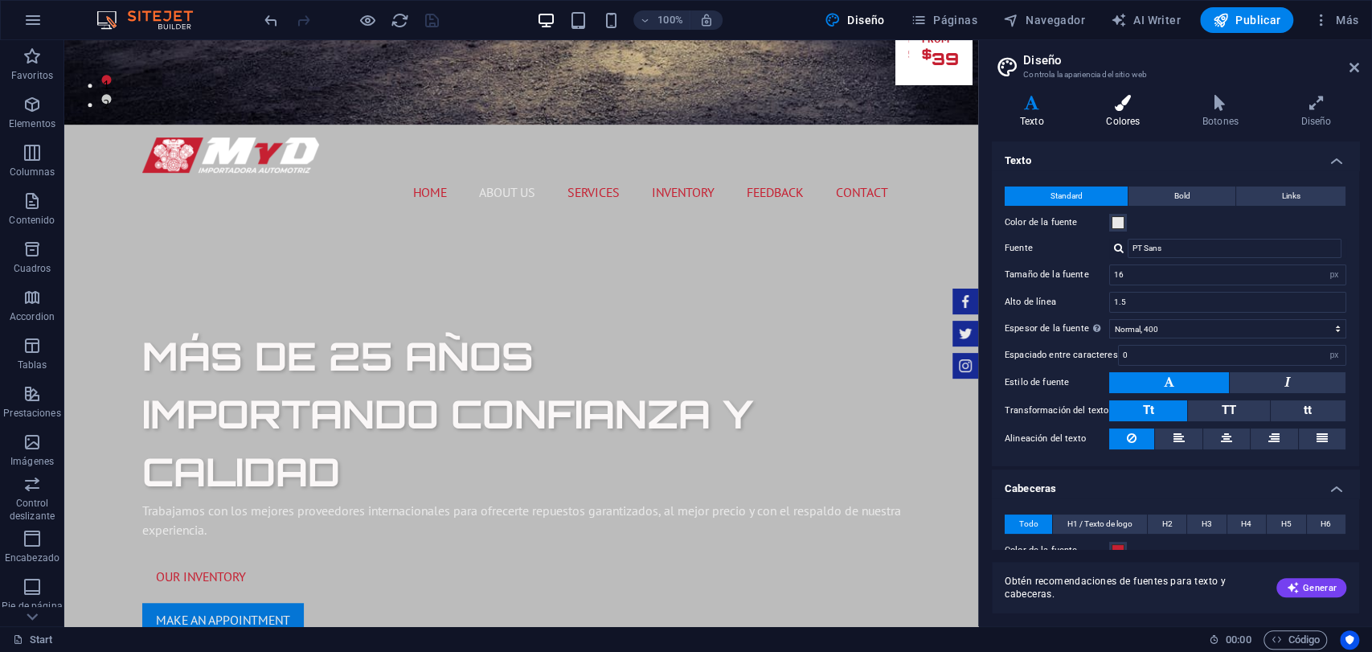
click at [1151, 102] on icon at bounding box center [1123, 103] width 90 height 16
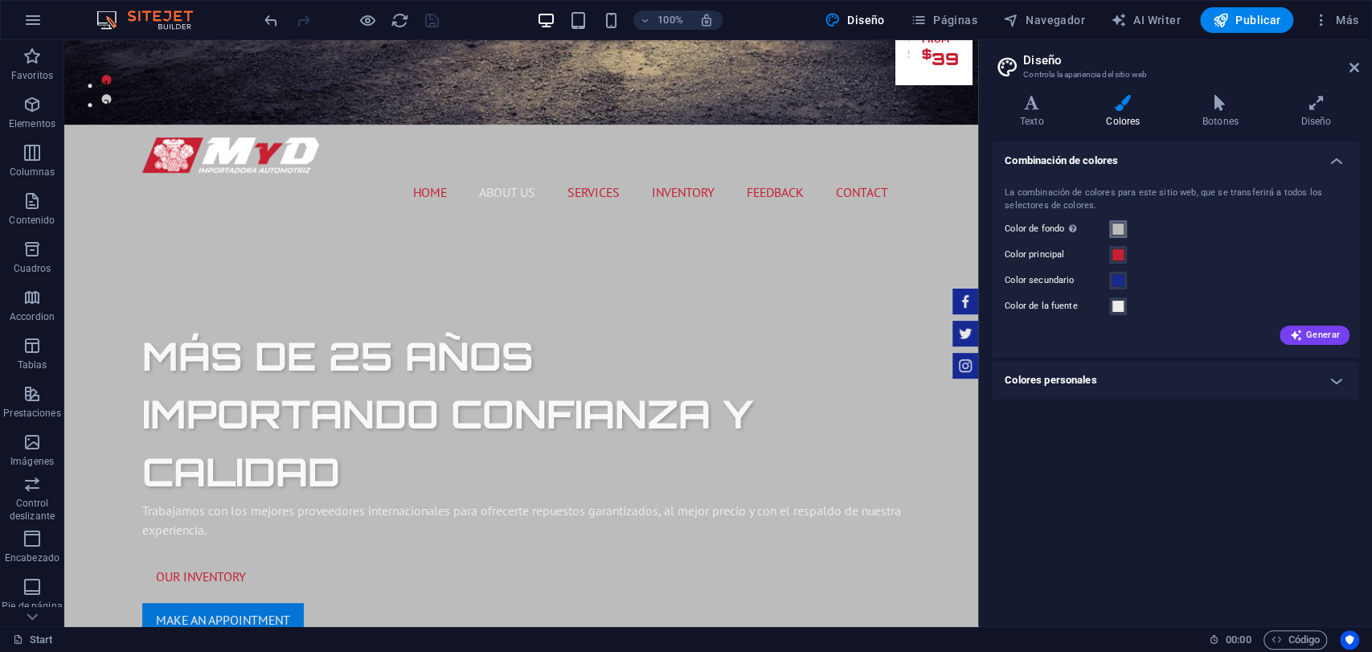
click at [1114, 233] on span at bounding box center [1118, 229] width 13 height 13
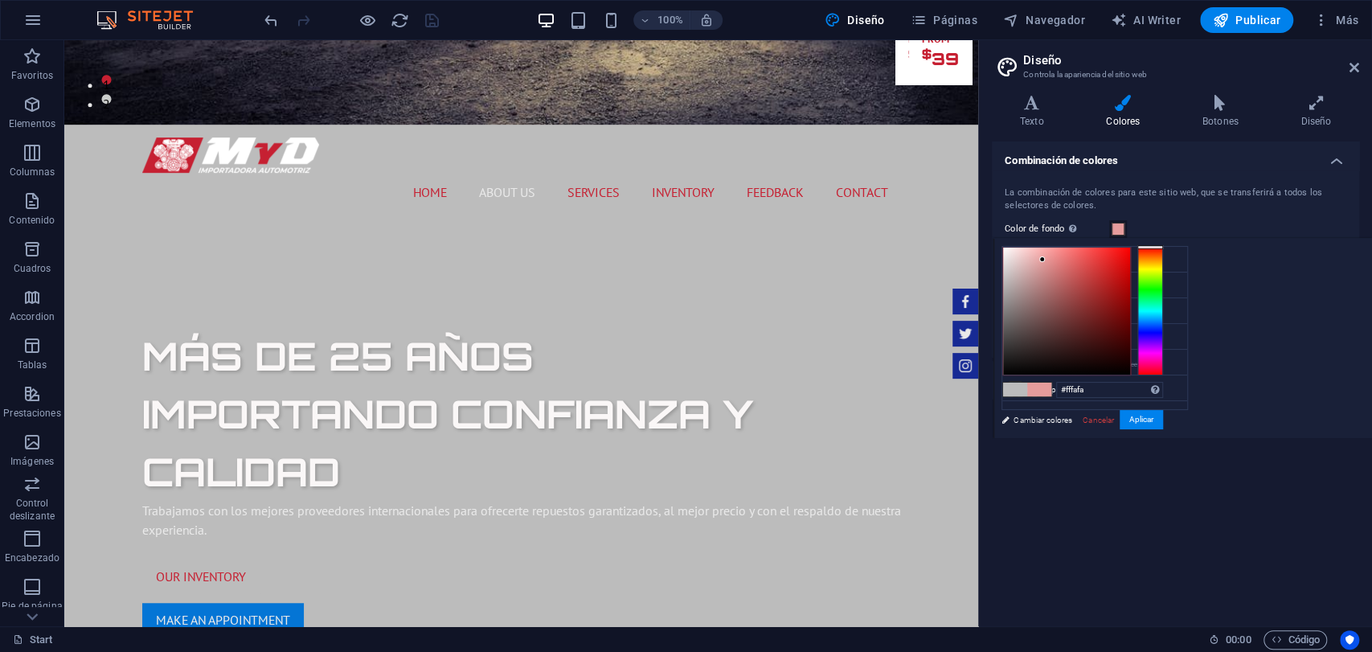
type input "#ffffff"
drag, startPoint x: 1064, startPoint y: 269, endPoint x: 909, endPoint y: 205, distance: 168.4
click at [973, 241] on body "[DOMAIN_NAME] Start Favoritos Elementos Columnas Contenido [PERSON_NAME] Accord…" at bounding box center [686, 326] width 1372 height 652
drag, startPoint x: 1142, startPoint y: 426, endPoint x: 1139, endPoint y: 415, distance: 11.7
click at [1139, 419] on button "Aplicar" at bounding box center [1141, 419] width 43 height 19
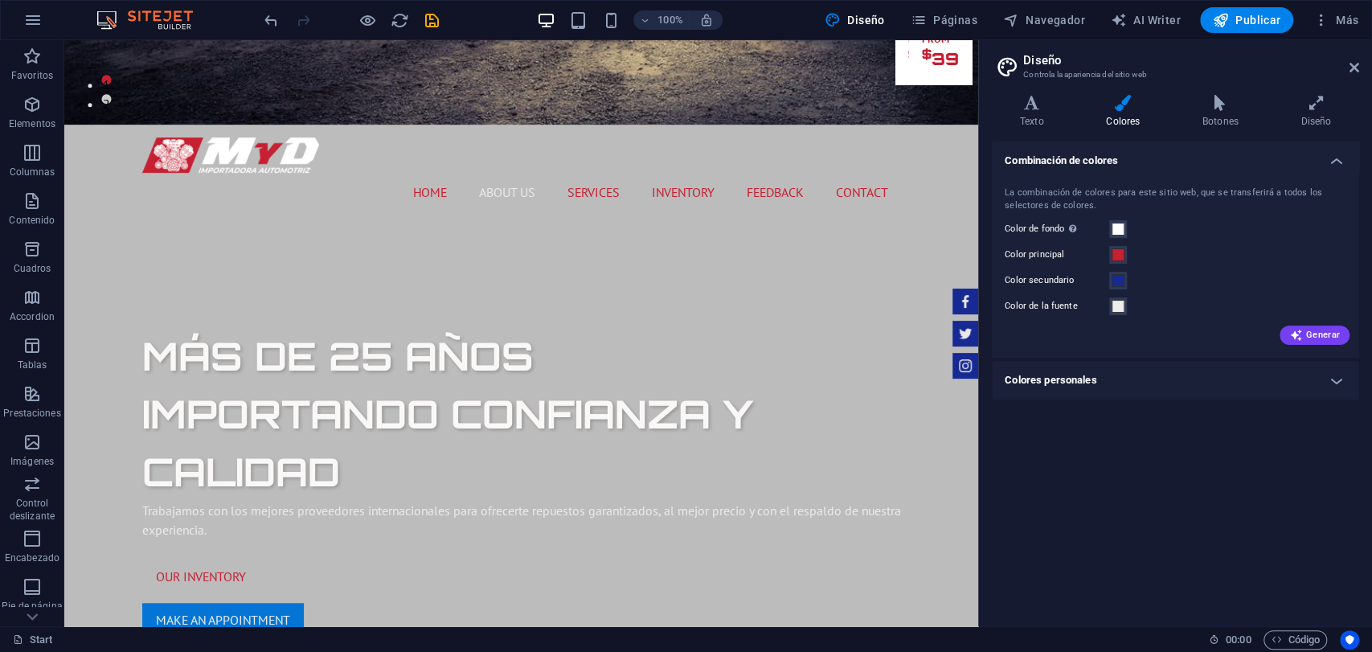
click at [1109, 381] on h4 "Colores personales" at bounding box center [1175, 380] width 367 height 39
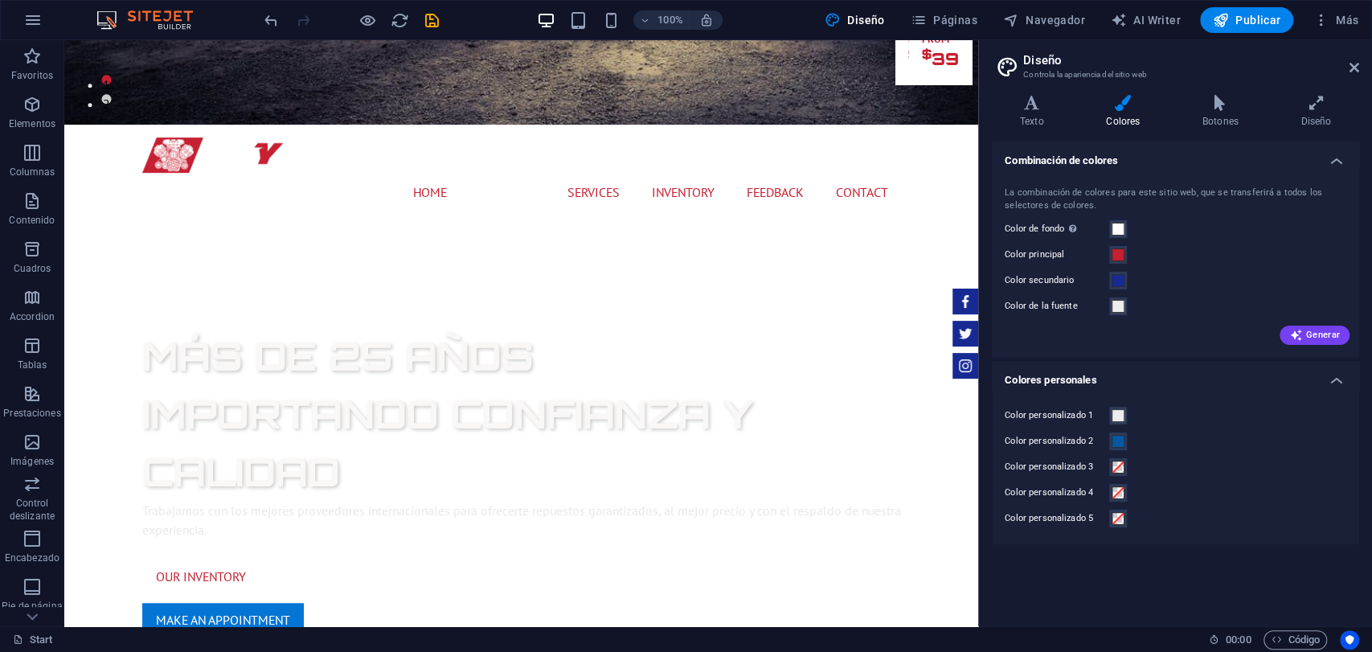
click at [1146, 362] on h4 "Colores personales" at bounding box center [1175, 375] width 367 height 29
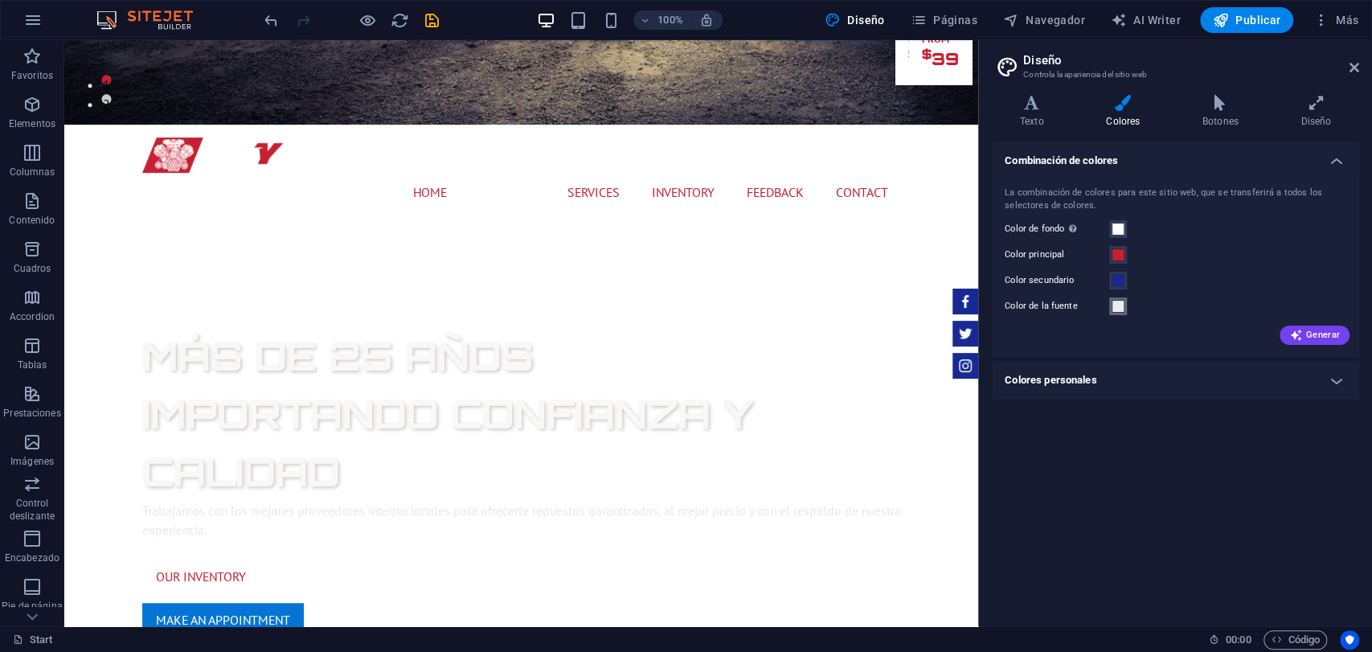
click at [1116, 314] on button "Color de la fuente" at bounding box center [1119, 306] width 18 height 18
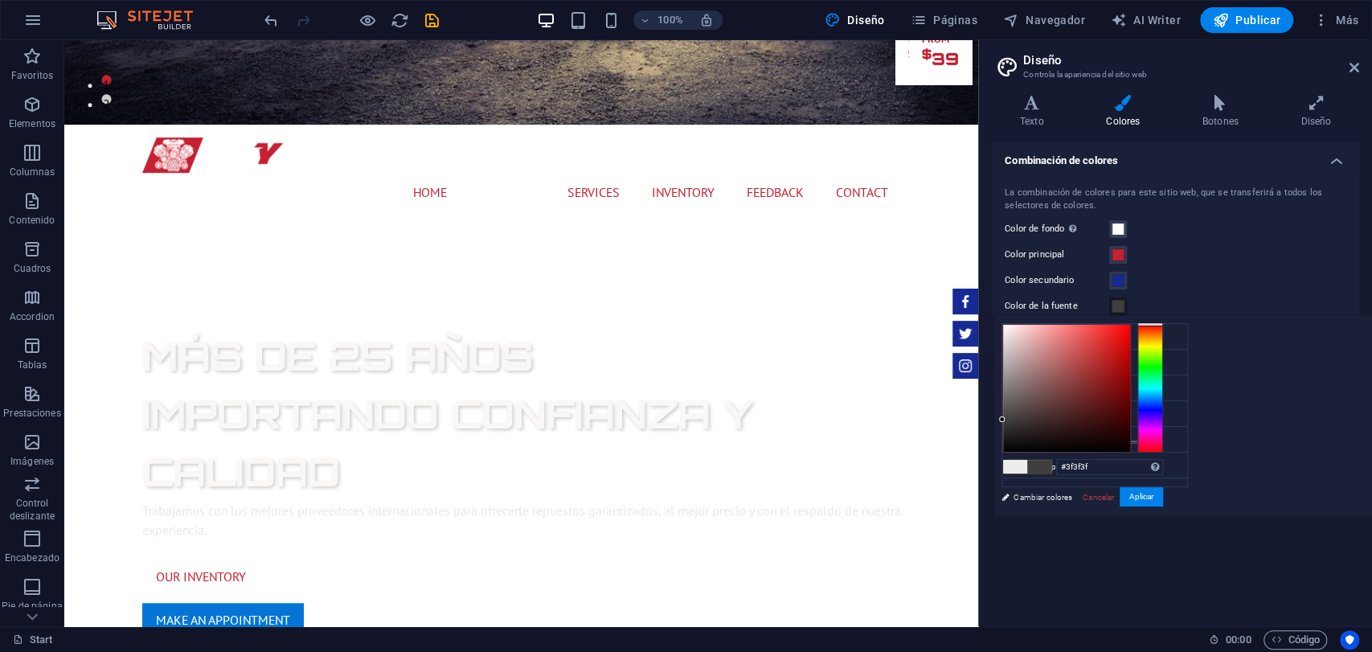
type input "#363636"
drag, startPoint x: 1044, startPoint y: 375, endPoint x: 926, endPoint y: 424, distance: 128.0
click at [926, 424] on body "[DOMAIN_NAME] Start Favoritos Elementos Columnas Contenido [PERSON_NAME] Accord…" at bounding box center [686, 326] width 1372 height 652
click at [1151, 495] on button "Aplicar" at bounding box center [1141, 496] width 43 height 19
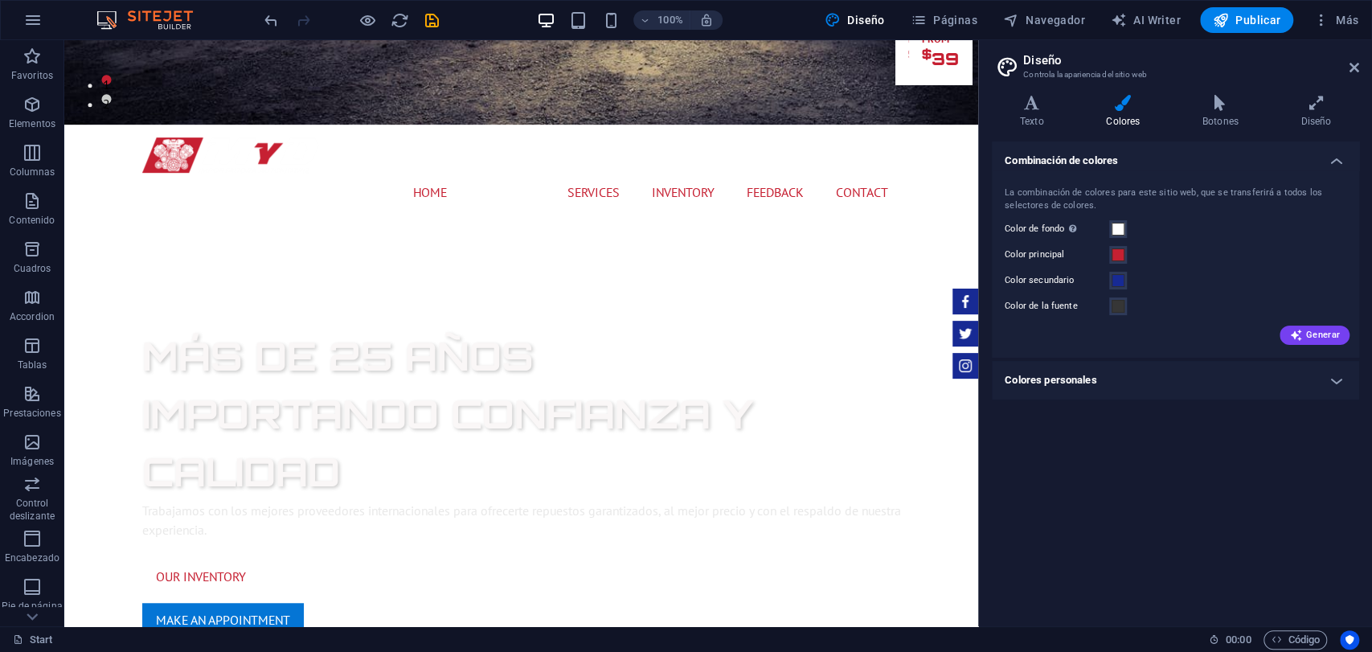
click at [1098, 570] on div "Combinación de colores La combinación de colores para este sitio web, que se tr…" at bounding box center [1175, 378] width 367 height 472
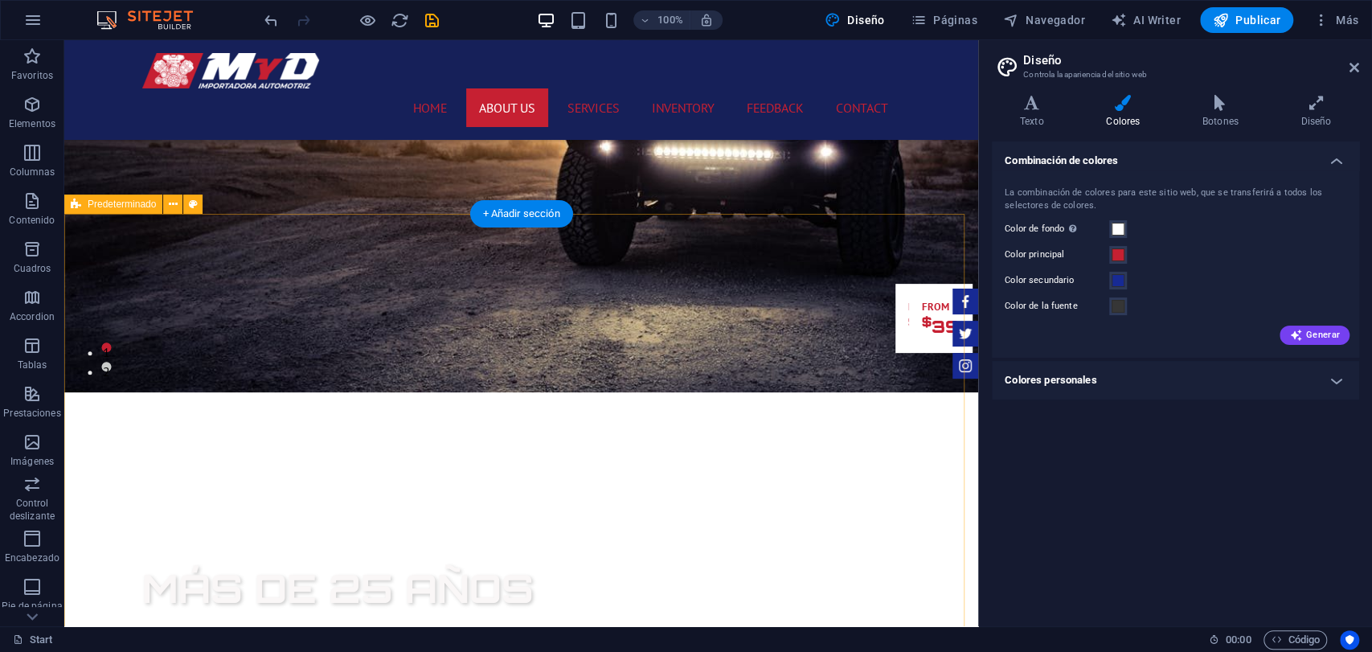
scroll to position [714, 0]
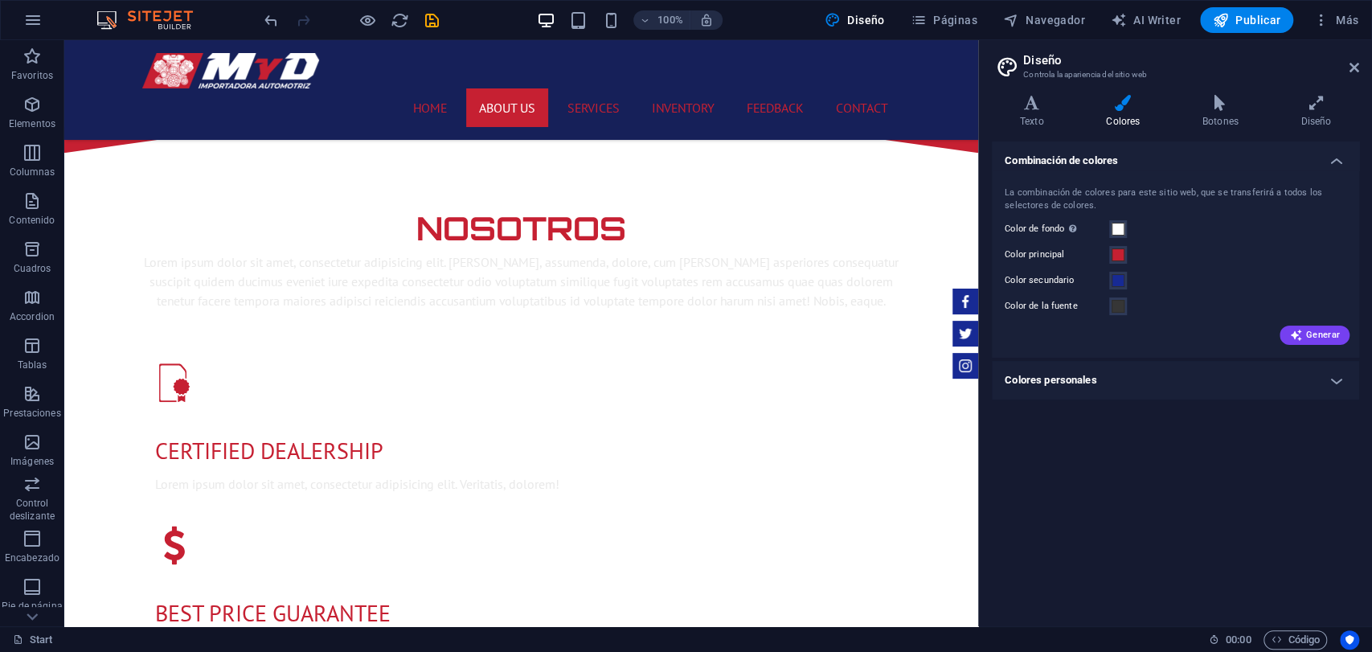
scroll to position [1161, 0]
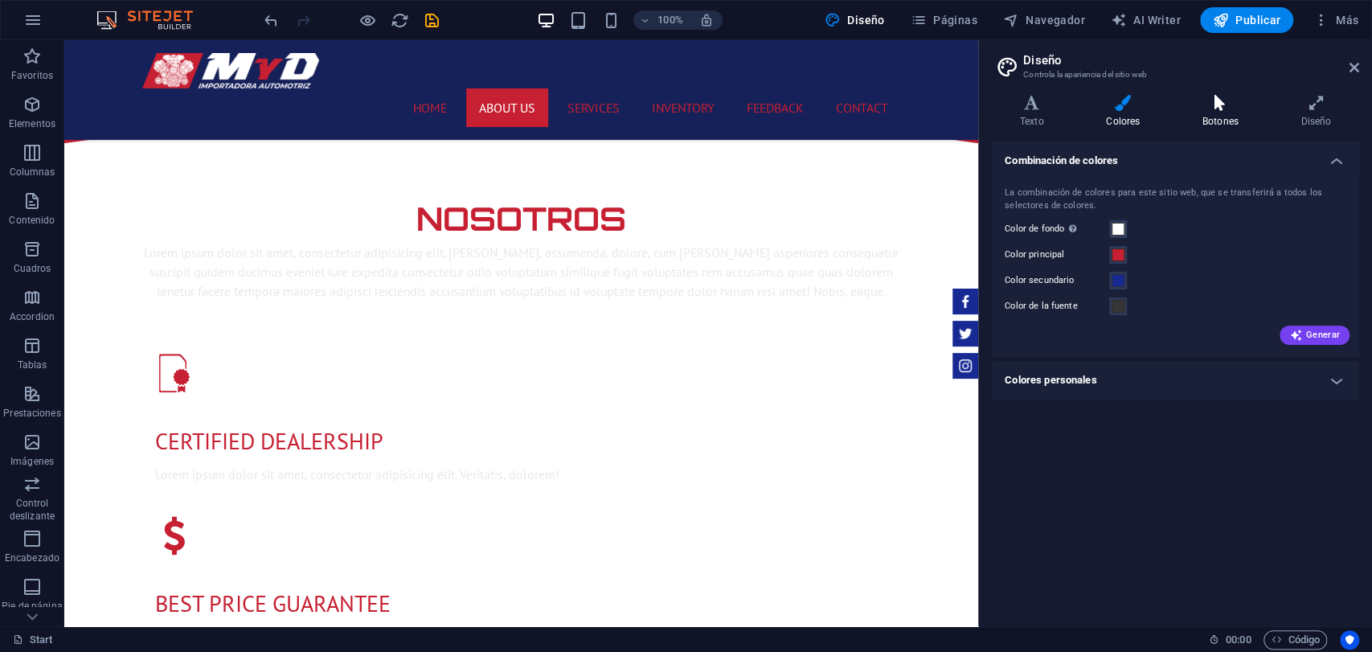
click at [1225, 111] on h4 "Botones" at bounding box center [1224, 112] width 99 height 34
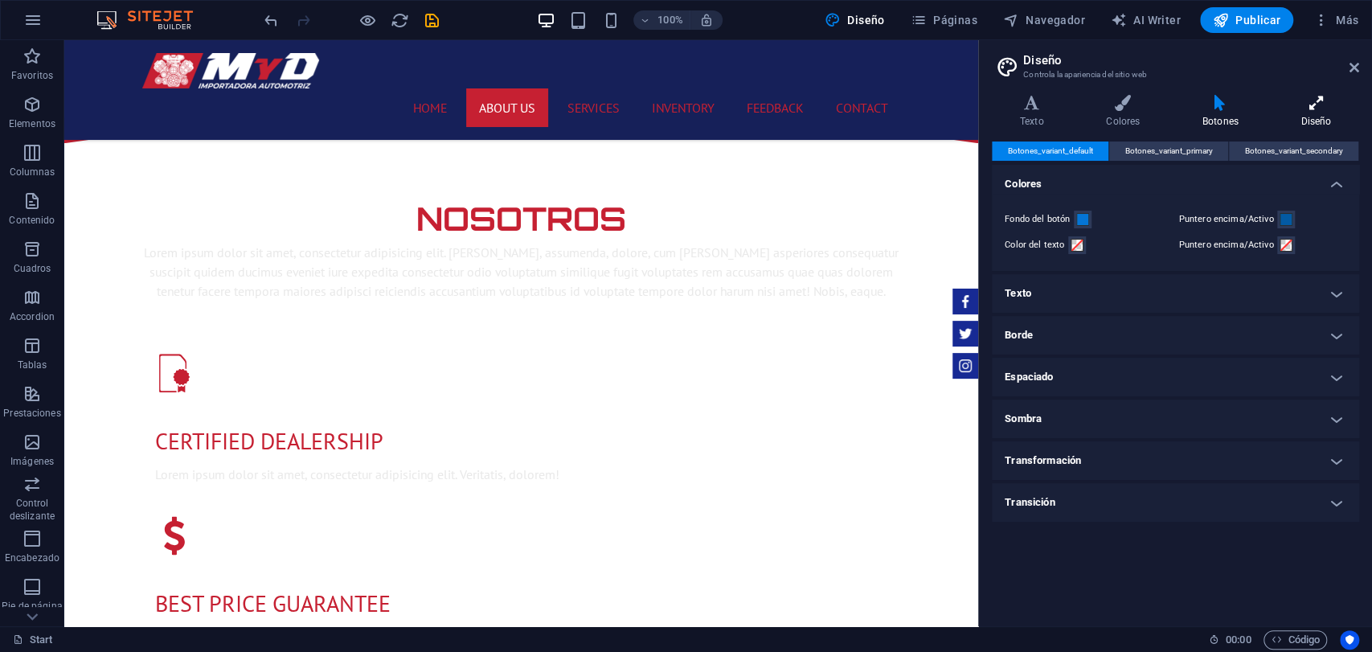
click at [1334, 118] on h4 "Diseño" at bounding box center [1317, 112] width 86 height 34
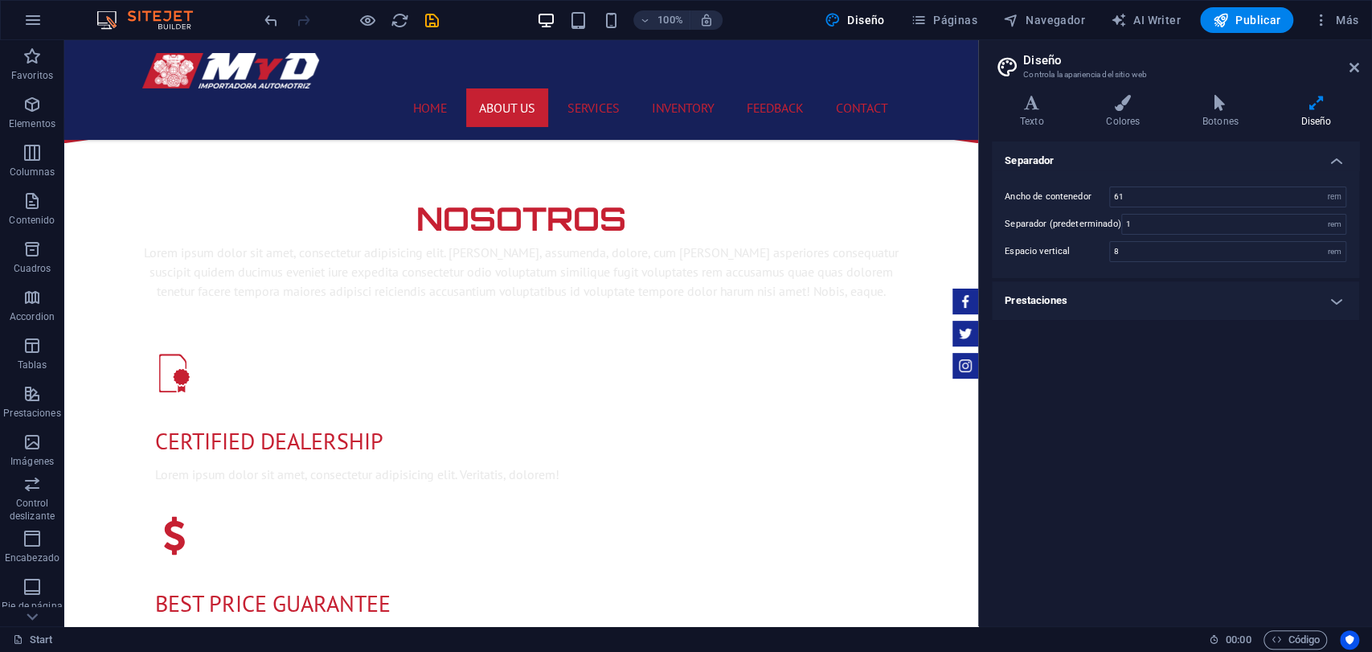
click at [1343, 77] on header "Diseño Controla la apariencia del sitio web" at bounding box center [1177, 61] width 364 height 42
click at [1350, 74] on link at bounding box center [1355, 68] width 10 height 14
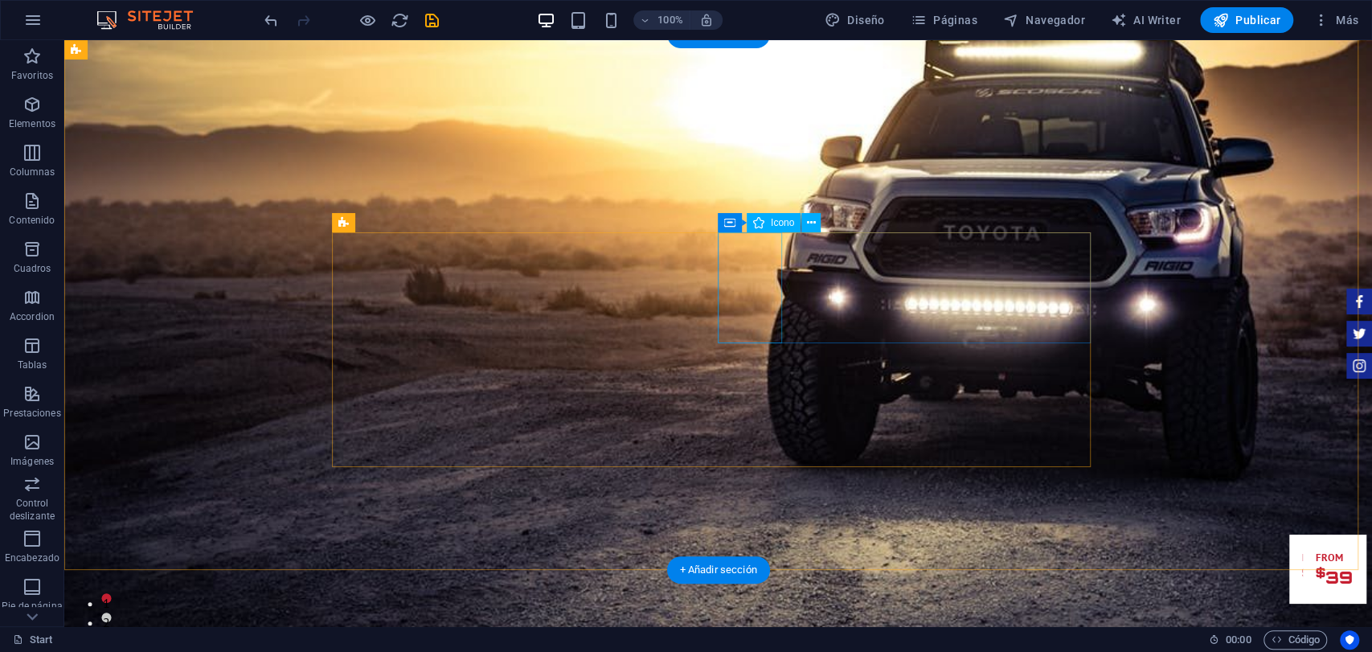
scroll to position [625, 0]
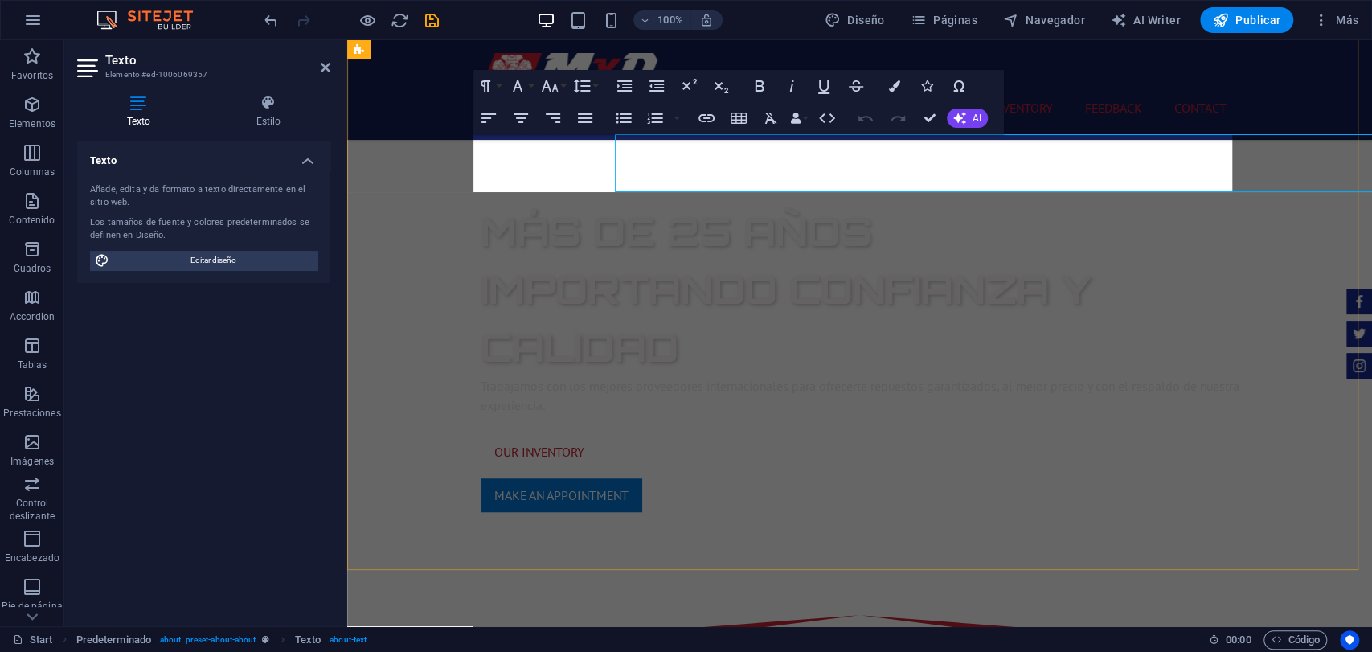
click at [896, 79] on button "Colors" at bounding box center [895, 86] width 31 height 32
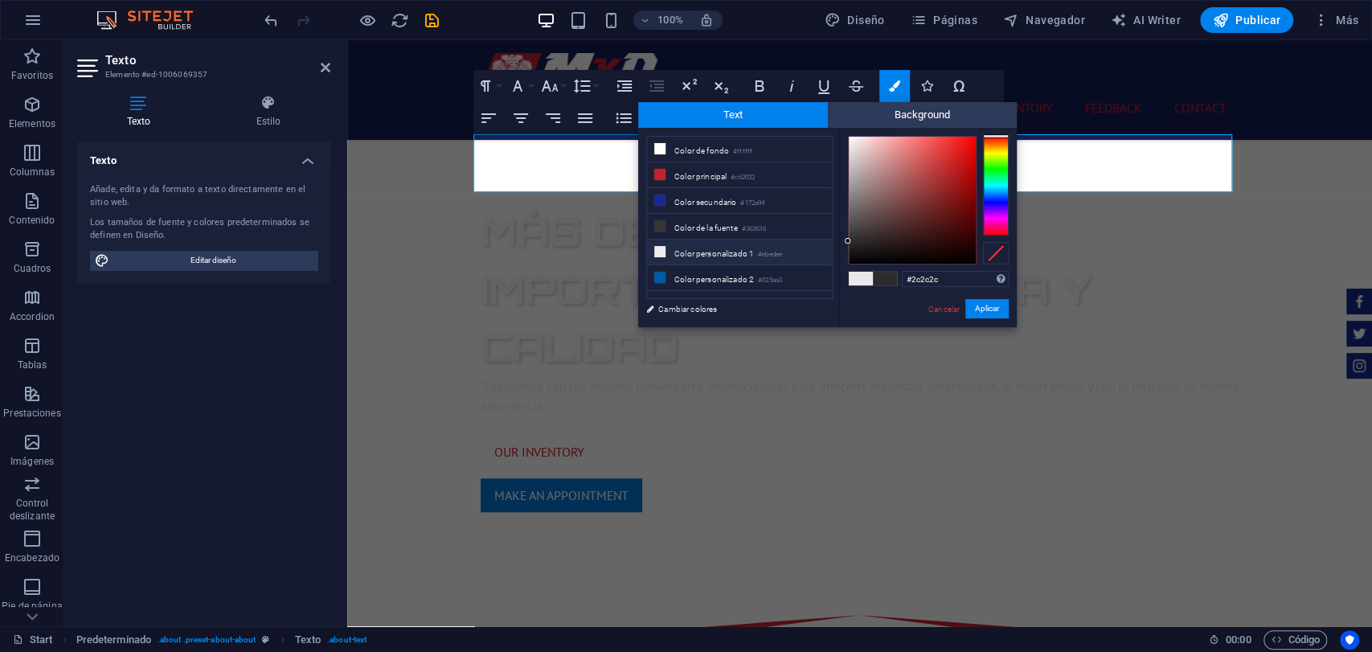
drag, startPoint x: 878, startPoint y: 196, endPoint x: 819, endPoint y: 241, distance: 74.0
click at [819, 241] on div "less Color de fondo #ffffff Color principal #c62032 Color secundario #172a94 Co…" at bounding box center [827, 227] width 379 height 199
click at [732, 222] on li "Color de la fuente #363636" at bounding box center [739, 227] width 185 height 26
click at [742, 240] on li "Color personalizado 1 #ebedee" at bounding box center [739, 253] width 185 height 26
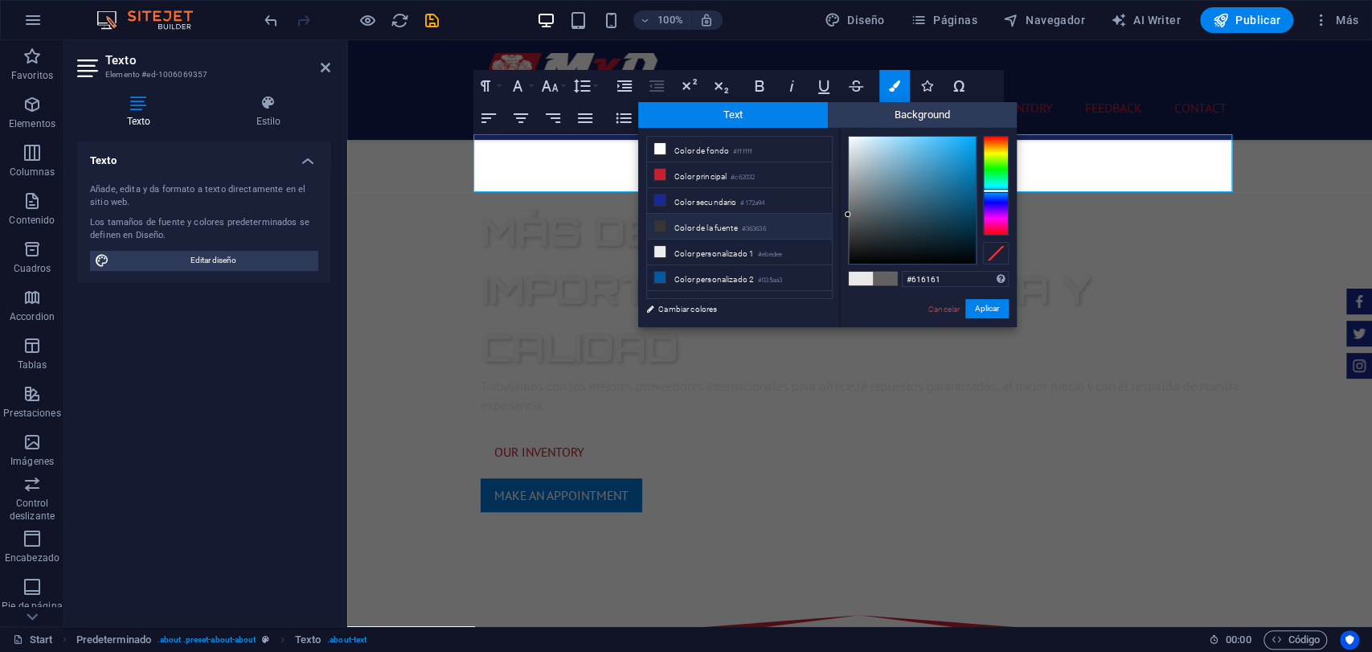
click at [739, 215] on li "Color de la fuente #363636" at bounding box center [739, 227] width 185 height 26
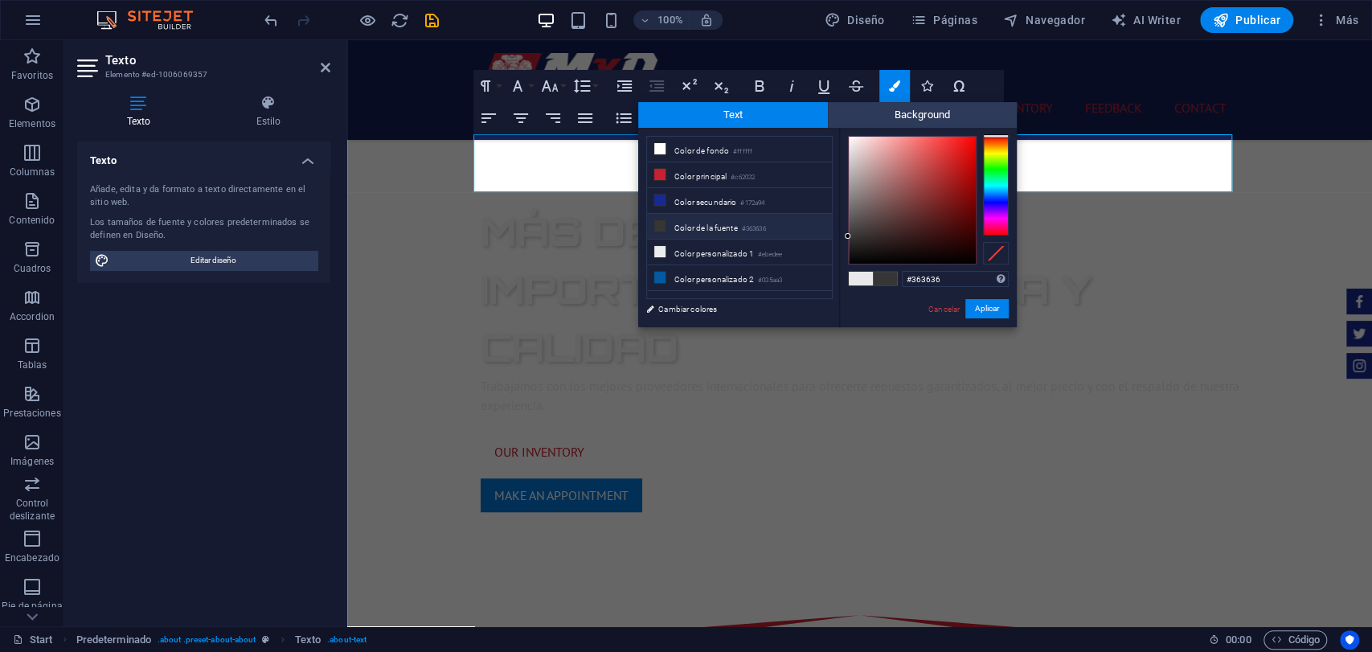
click at [739, 215] on li "Color de la fuente #363636" at bounding box center [739, 227] width 185 height 26
click at [858, 248] on div at bounding box center [858, 248] width 6 height 6
click at [729, 234] on li "Color de la fuente #363636" at bounding box center [739, 227] width 185 height 26
type input "#363636"
click at [983, 320] on div "#363636 Formatos soportados #0852ed rgb(8, 82, 237) rgba(8, 82, 237, 90%) hsv(2…" at bounding box center [928, 344] width 178 height 433
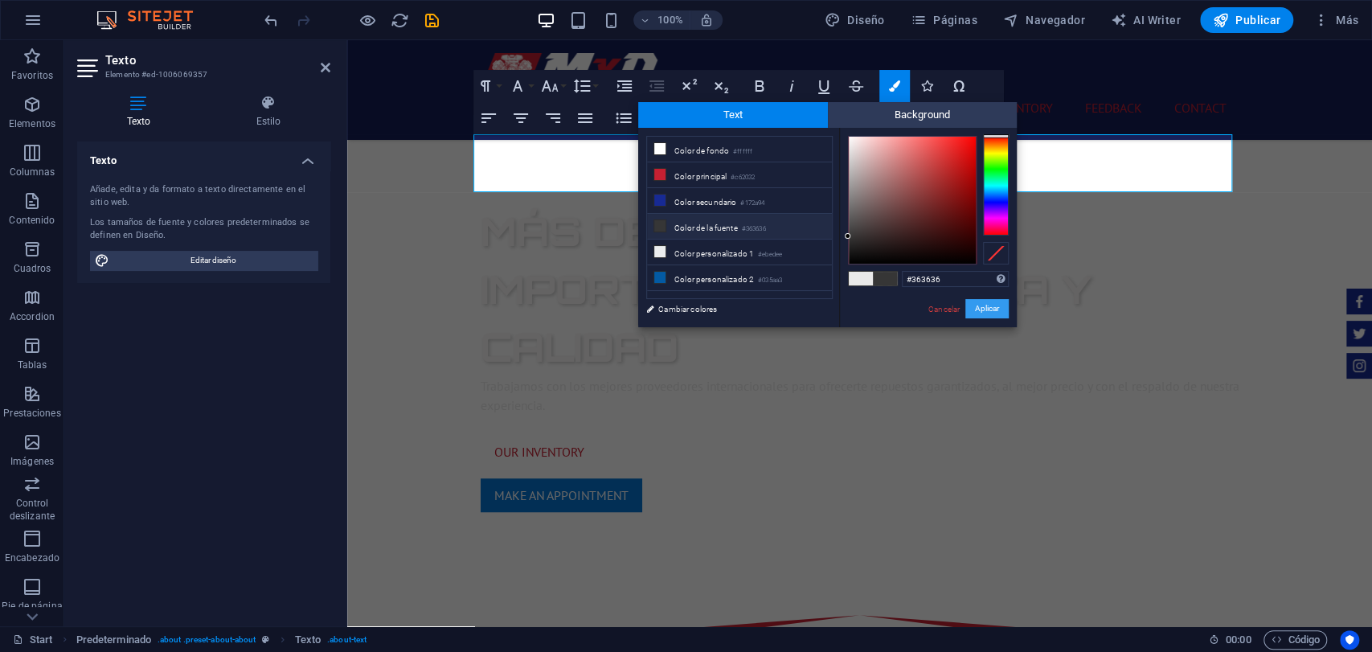
click at [983, 313] on button "Aplicar" at bounding box center [987, 308] width 43 height 19
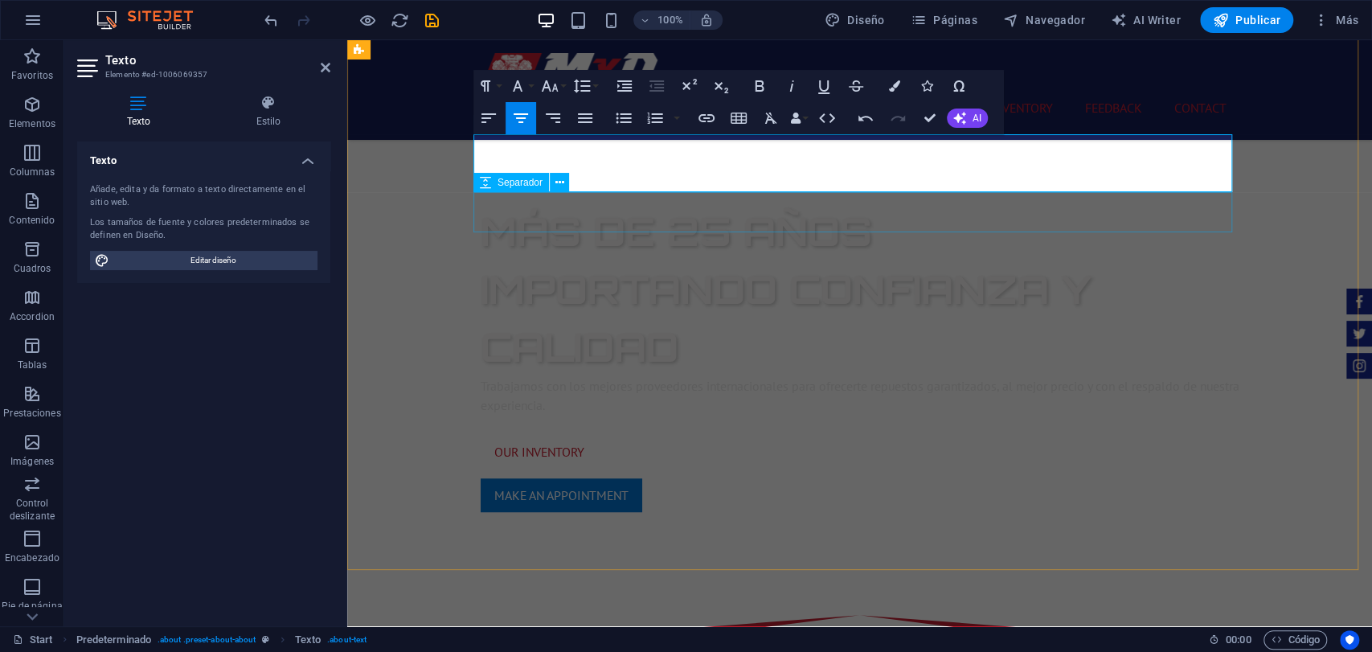
click at [559, 181] on icon at bounding box center [559, 182] width 9 height 17
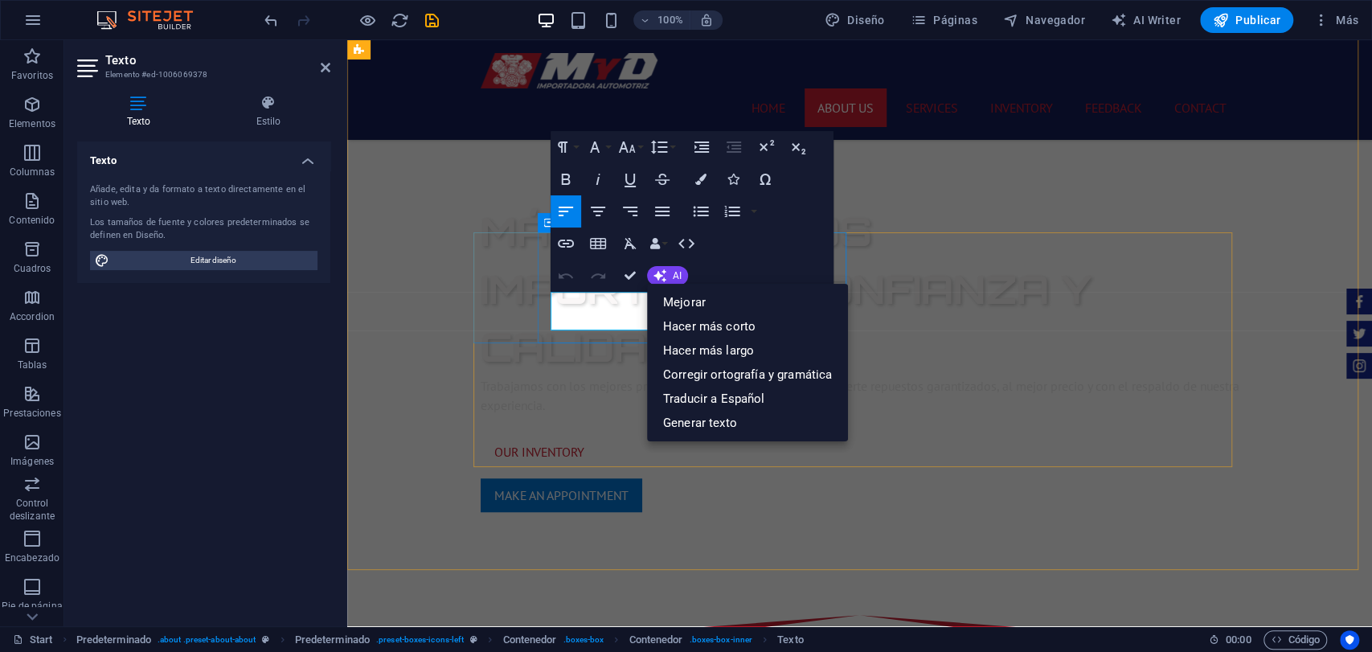
click at [697, 184] on icon "button" at bounding box center [700, 179] width 11 height 11
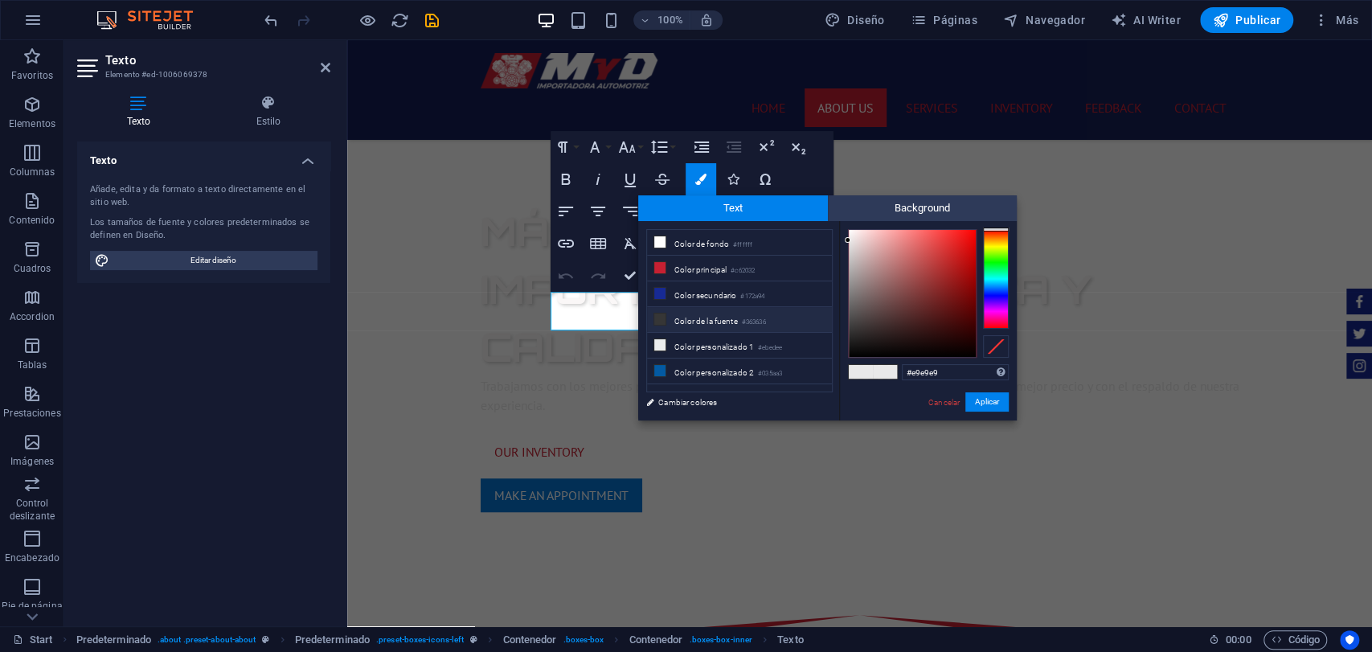
click at [691, 317] on li "Color de la fuente #363636" at bounding box center [739, 320] width 185 height 26
type input "#363636"
click at [971, 407] on button "Aplicar" at bounding box center [987, 401] width 43 height 19
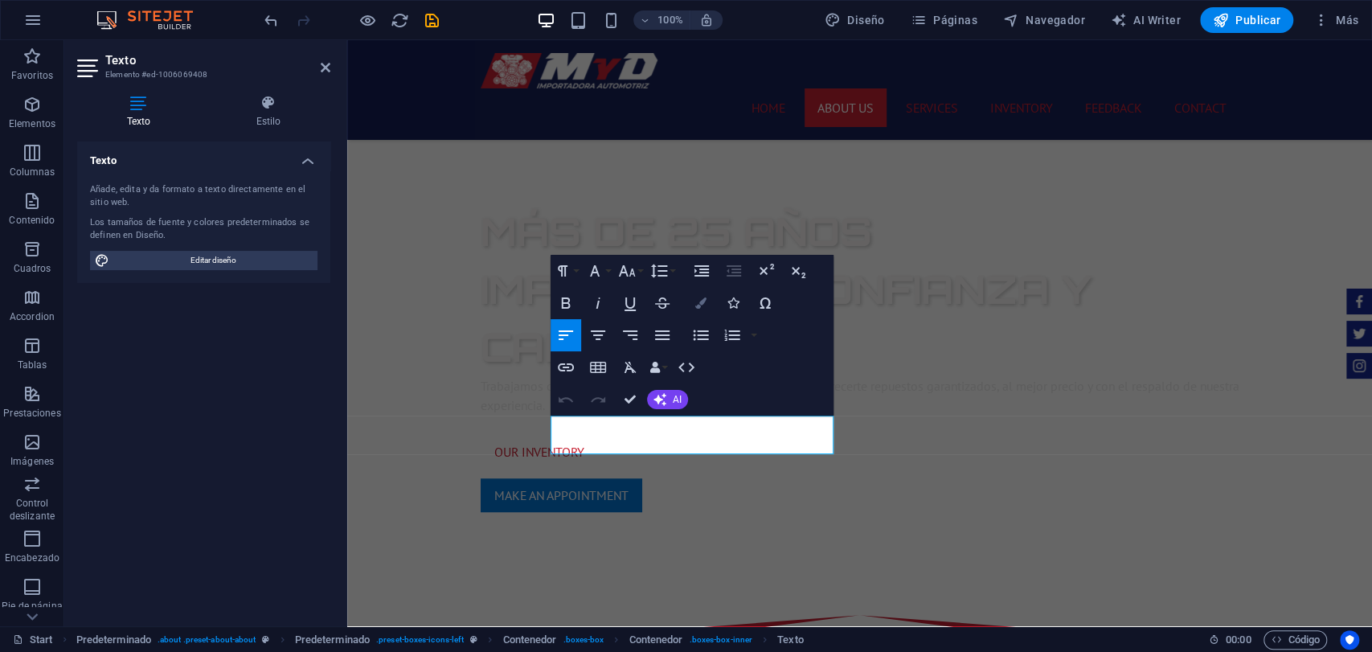
click at [690, 302] on button "Colors" at bounding box center [701, 303] width 31 height 32
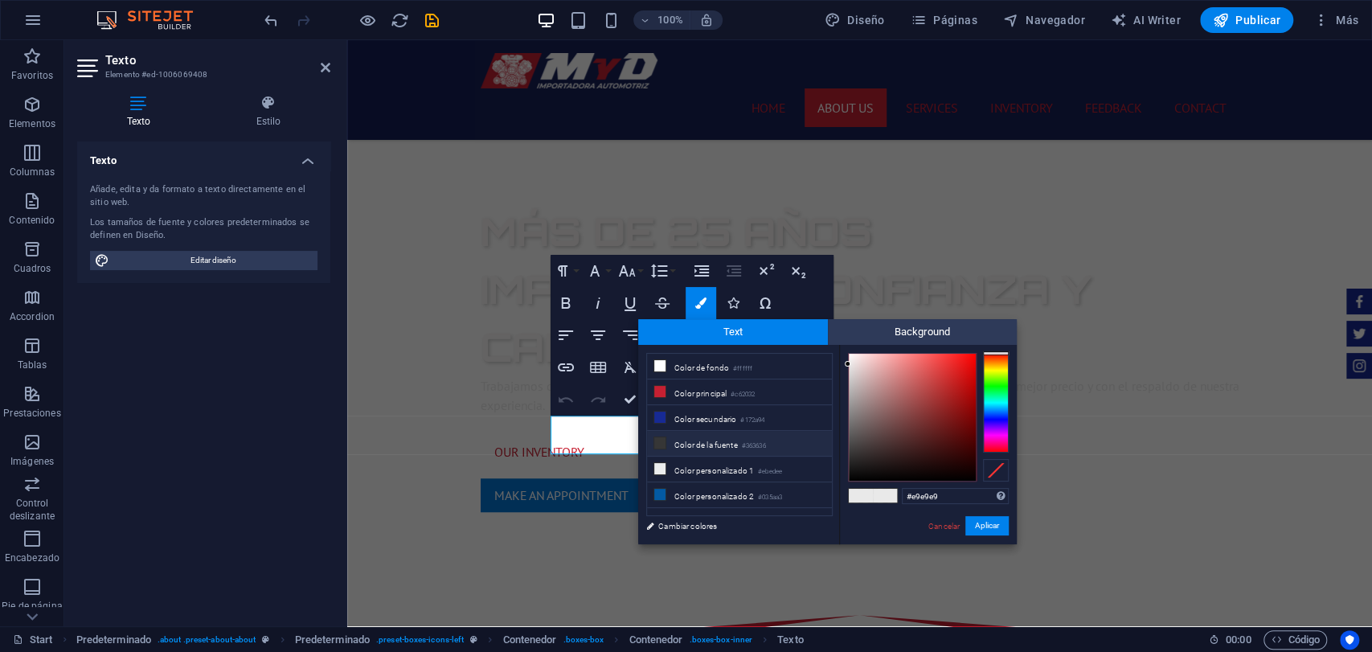
click at [692, 431] on li "Color de la fuente #363636" at bounding box center [739, 444] width 185 height 26
type input "#363636"
click at [996, 539] on div "#363636 Formatos soportados #0852ed rgb(8, 82, 237) rgba(8, 82, 237, 90%) hsv(2…" at bounding box center [928, 561] width 178 height 433
click at [985, 533] on button "Aplicar" at bounding box center [987, 525] width 43 height 19
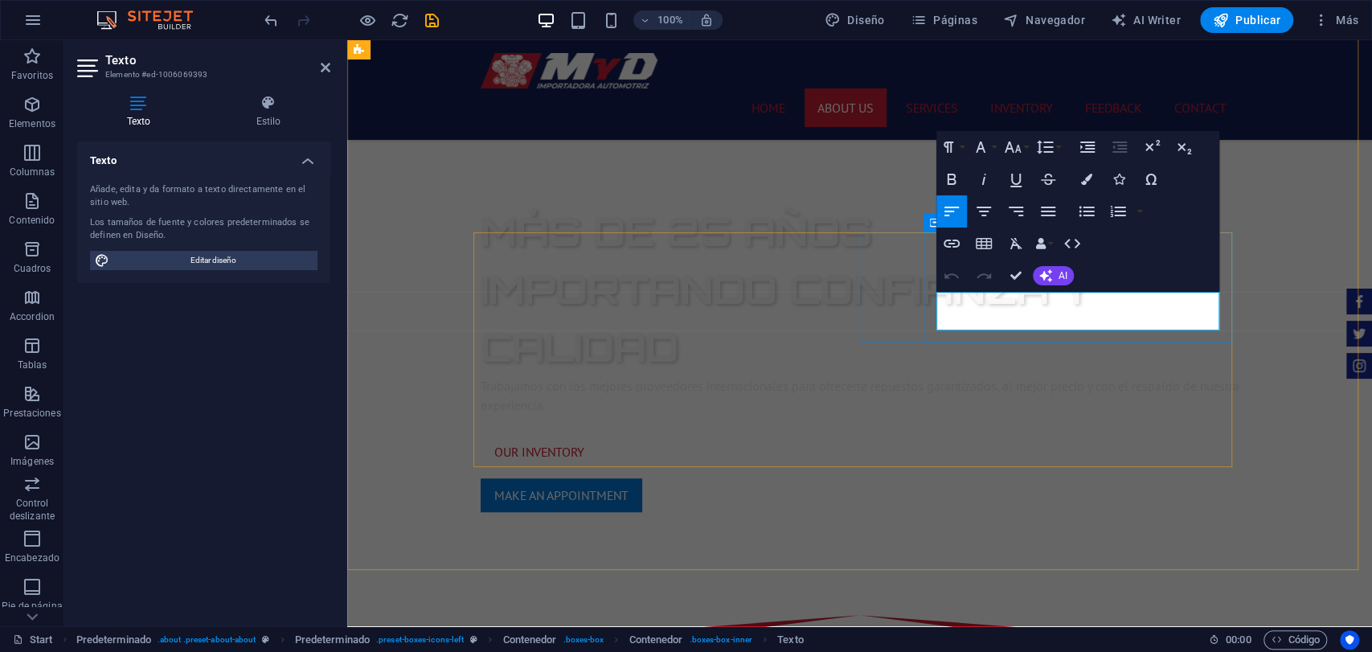
click at [1093, 184] on button "Colors" at bounding box center [1087, 179] width 31 height 32
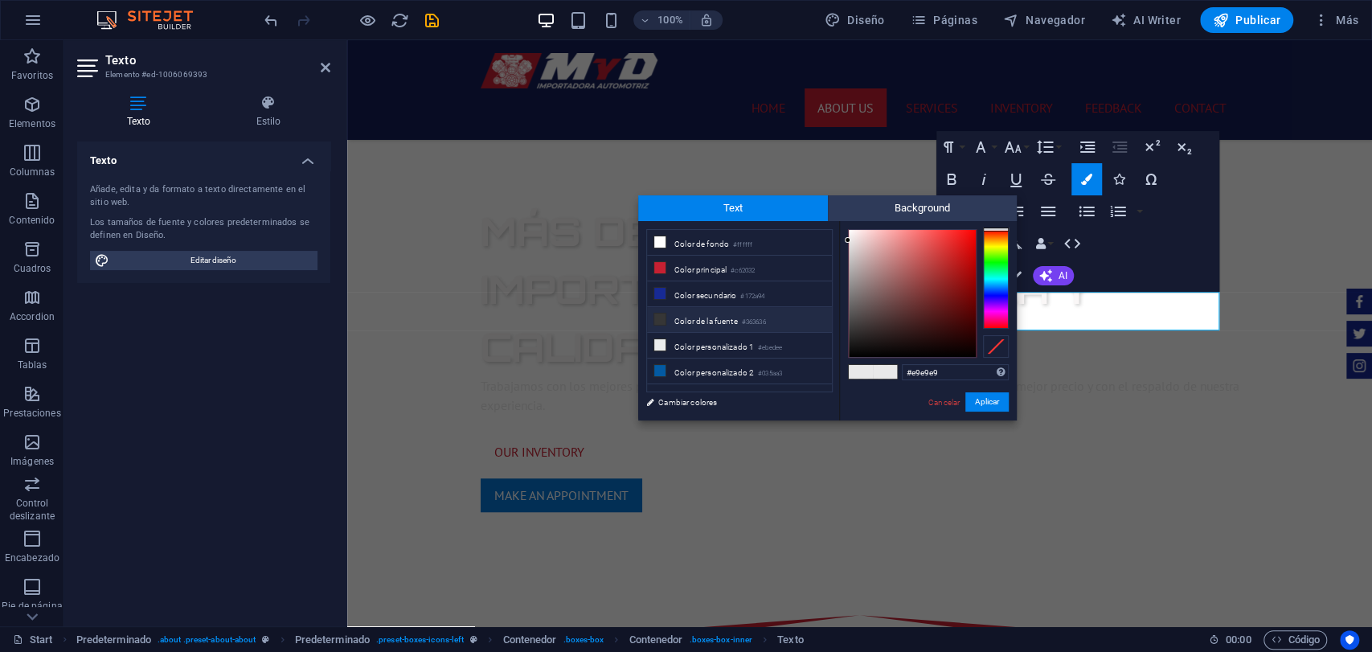
click at [695, 327] on li "Color de la fuente #363636" at bounding box center [739, 320] width 185 height 26
type input "#363636"
click at [971, 387] on div "#363636 Formatos soportados #0852ed rgb(8, 82, 237) rgba(8, 82, 237, 90%) hsv(2…" at bounding box center [928, 437] width 178 height 433
click at [982, 407] on button "Aplicar" at bounding box center [987, 401] width 43 height 19
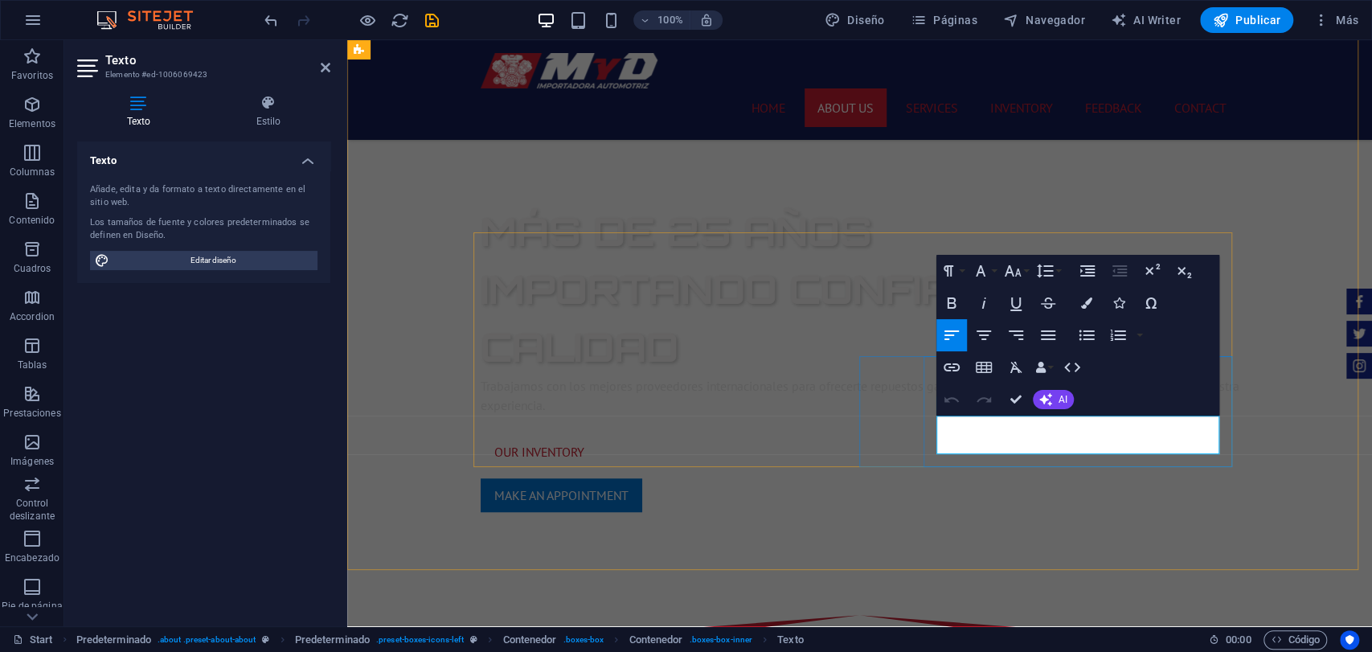
click at [1089, 304] on icon "button" at bounding box center [1086, 302] width 11 height 11
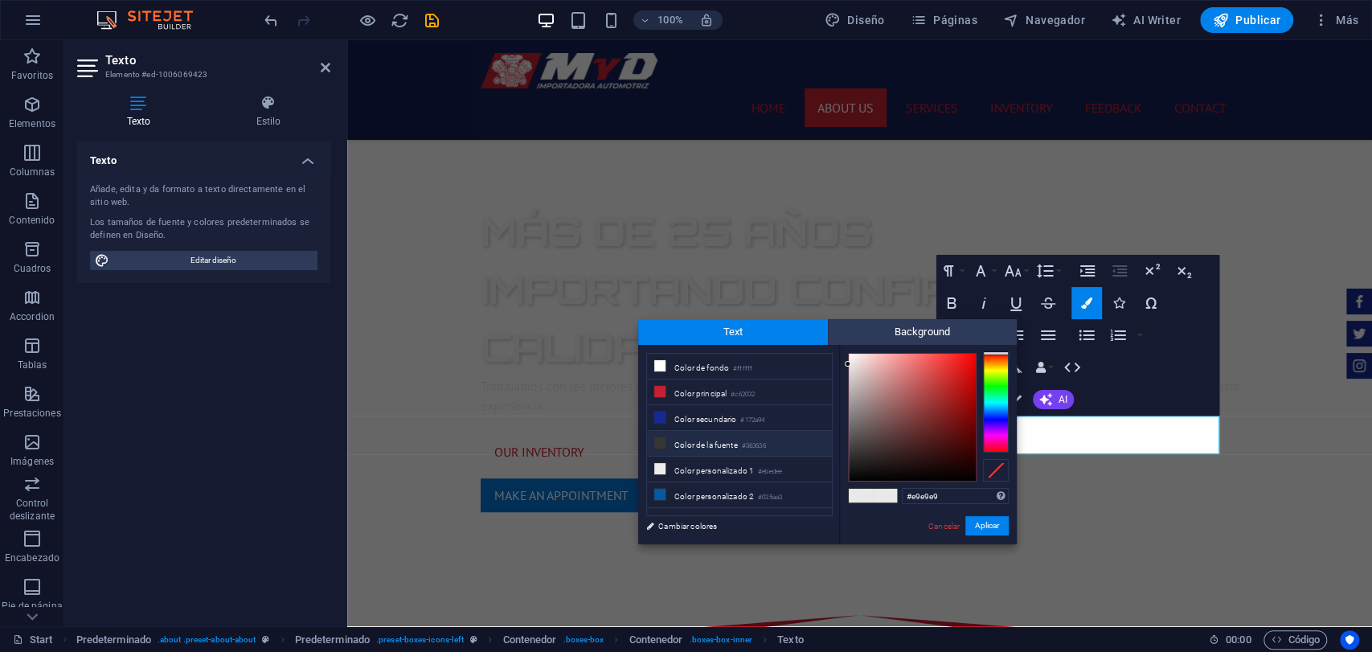
click at [712, 441] on li "Color de la fuente #363636" at bounding box center [739, 444] width 185 height 26
type input "#363636"
click at [992, 522] on button "Aplicar" at bounding box center [987, 525] width 43 height 19
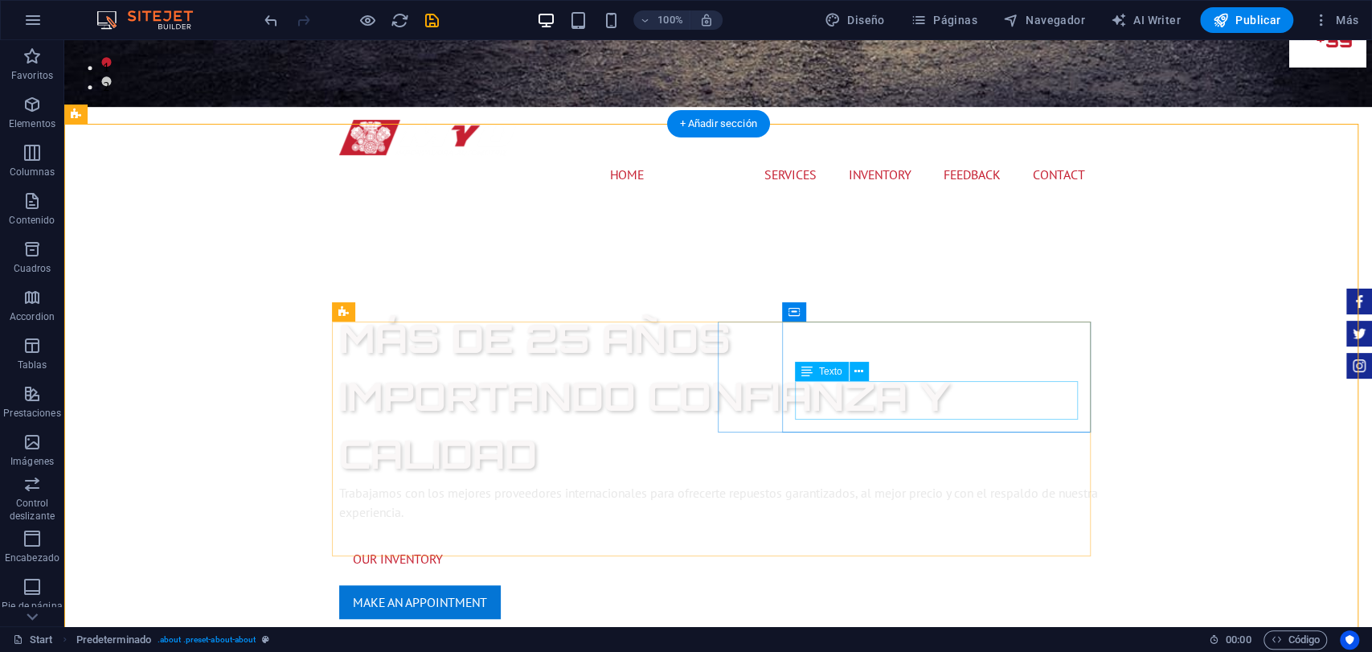
scroll to position [535, 0]
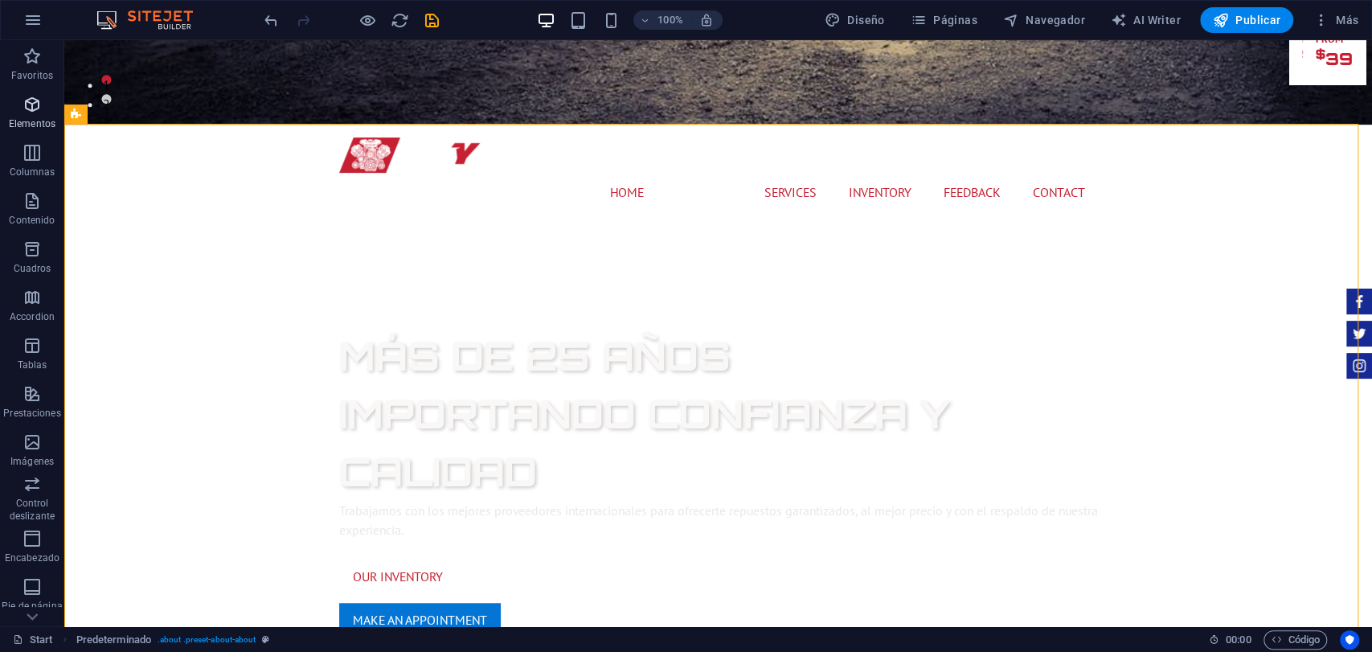
click at [8, 105] on span "Elementos" at bounding box center [32, 114] width 64 height 39
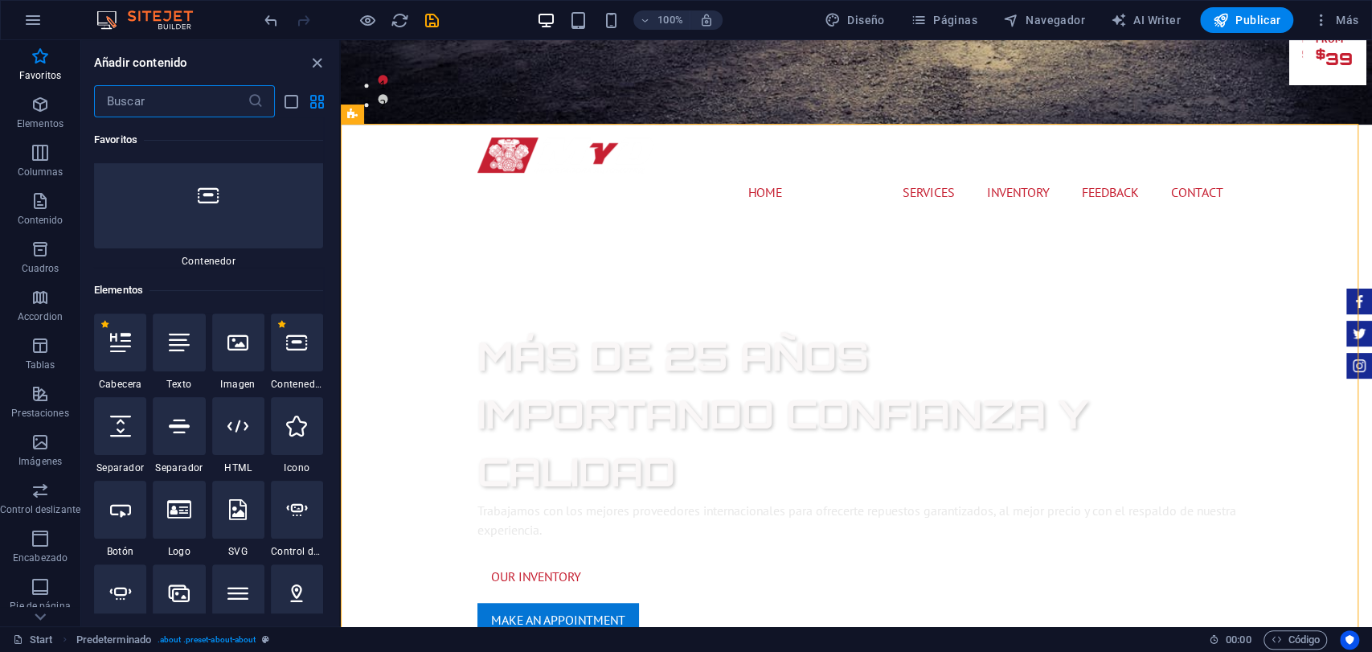
scroll to position [124, 0]
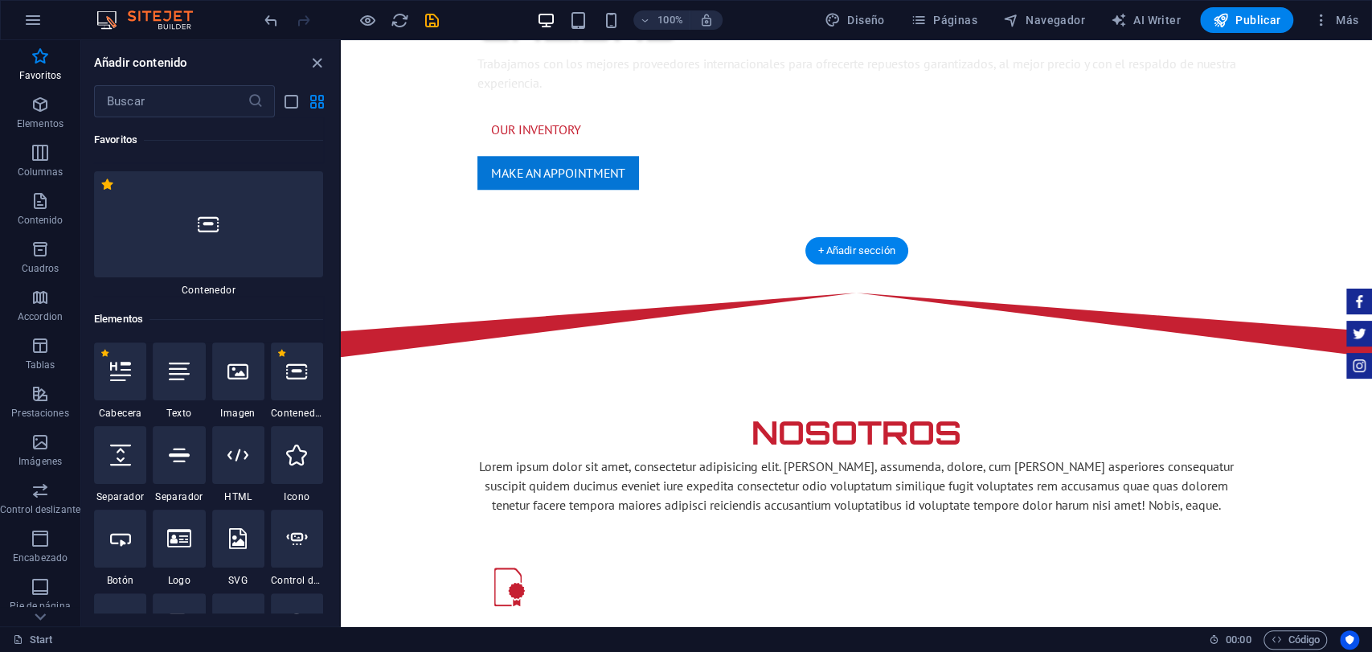
scroll to position [446, 0]
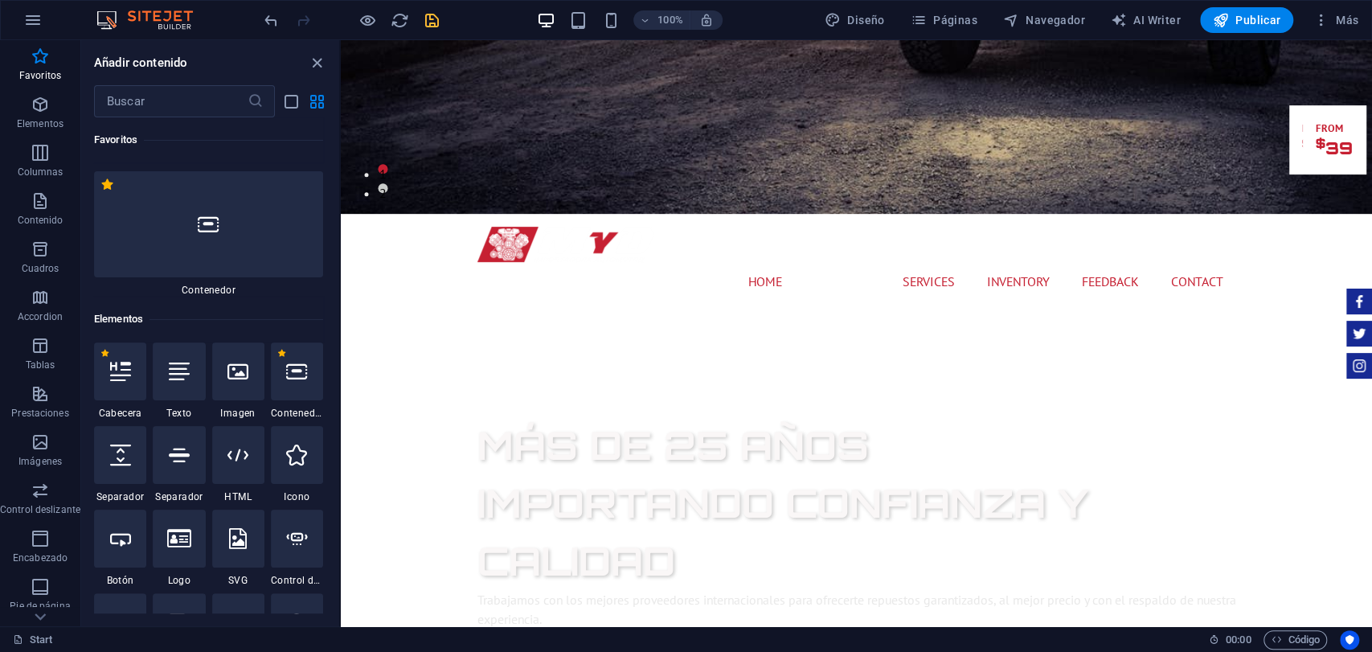
click at [431, 29] on button "save" at bounding box center [431, 19] width 19 height 19
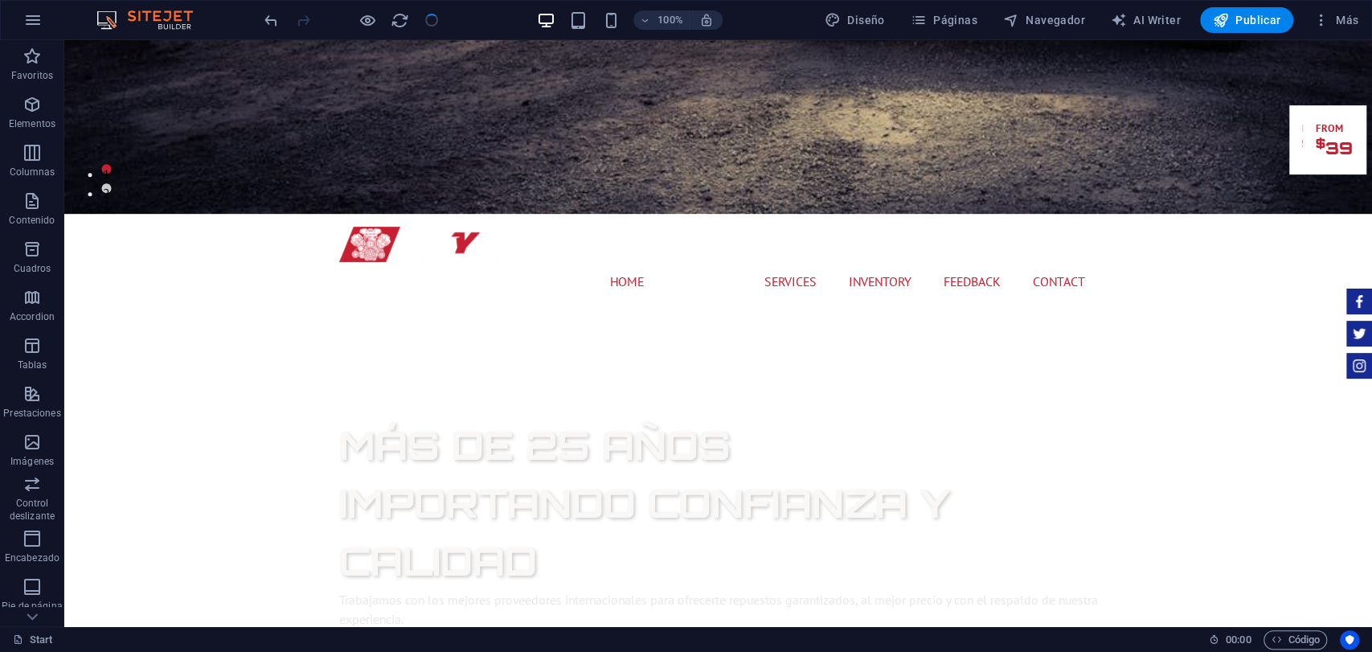
checkbox input "false"
click at [87, 195] on div "Predeterminado" at bounding box center [113, 203] width 98 height 19
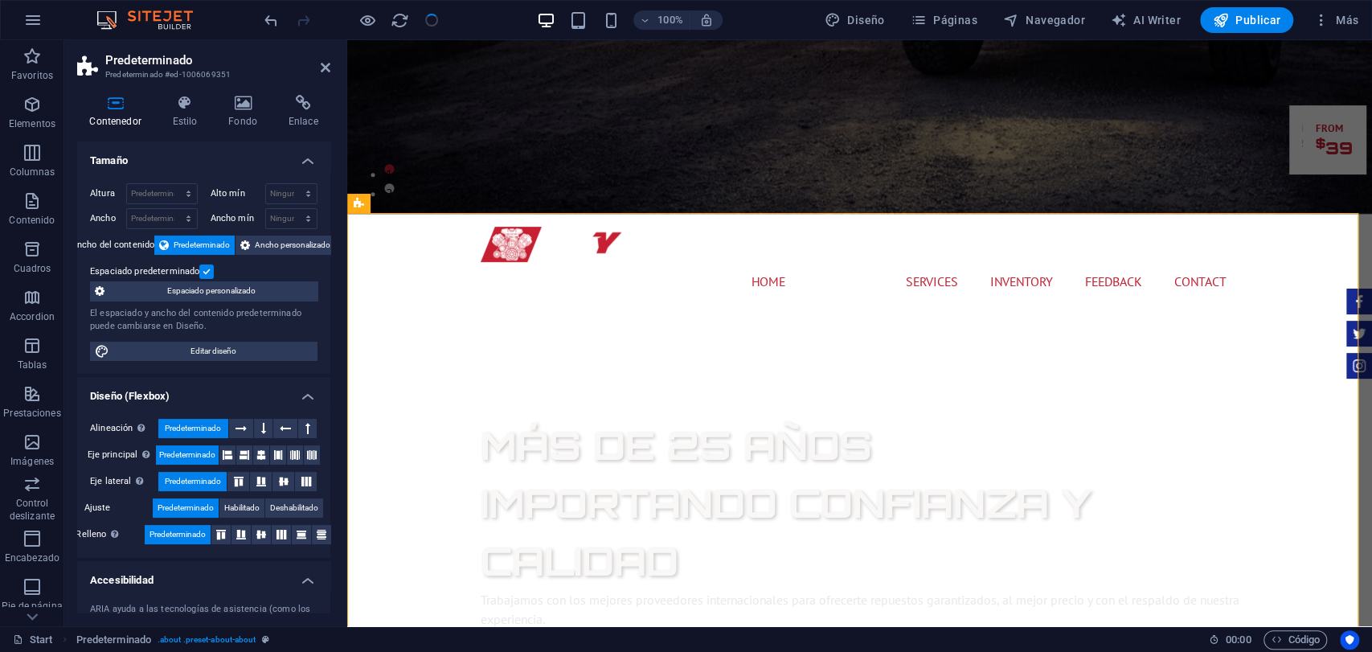
click at [137, 117] on h4 "Contenedor" at bounding box center [118, 112] width 83 height 34
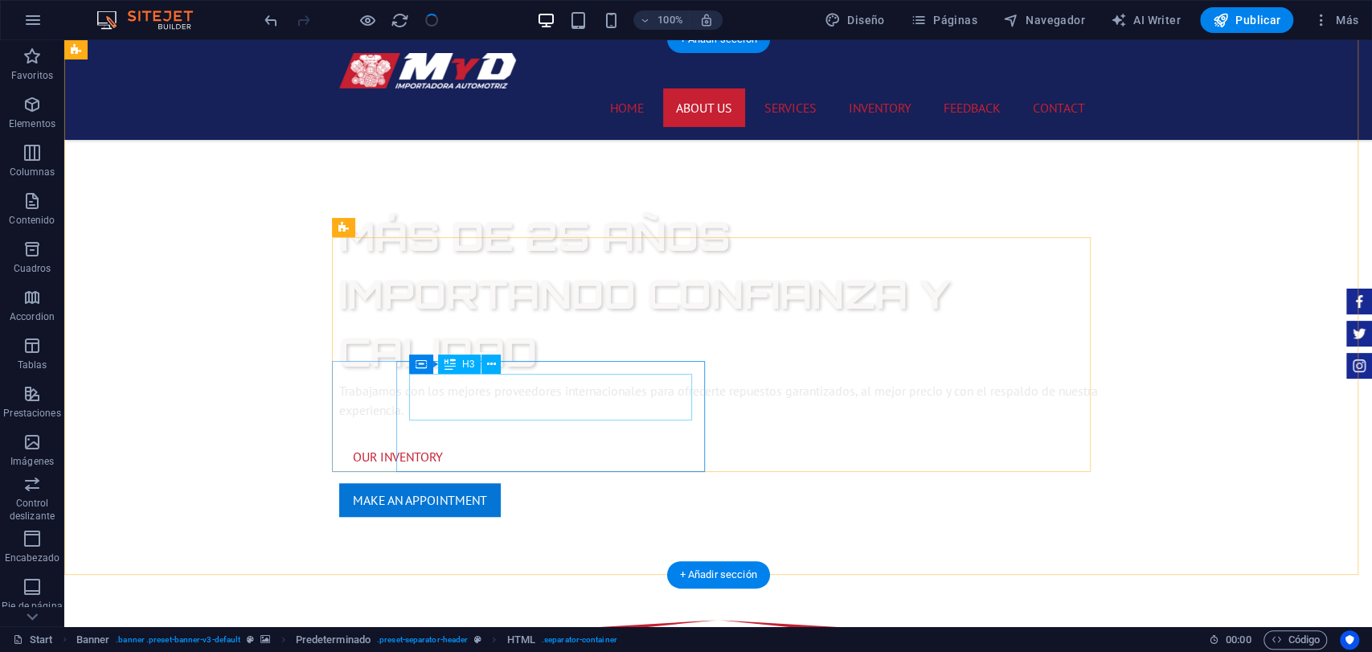
scroll to position [625, 0]
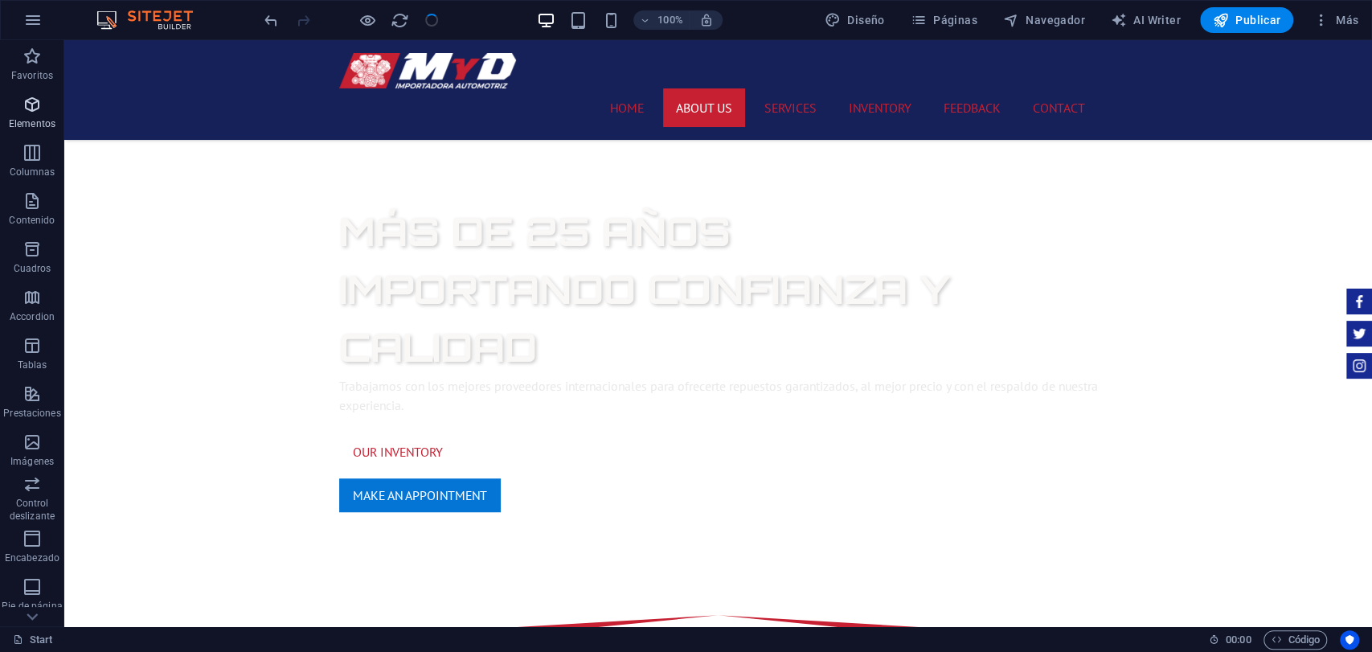
click at [45, 111] on span "Elementos" at bounding box center [32, 114] width 64 height 39
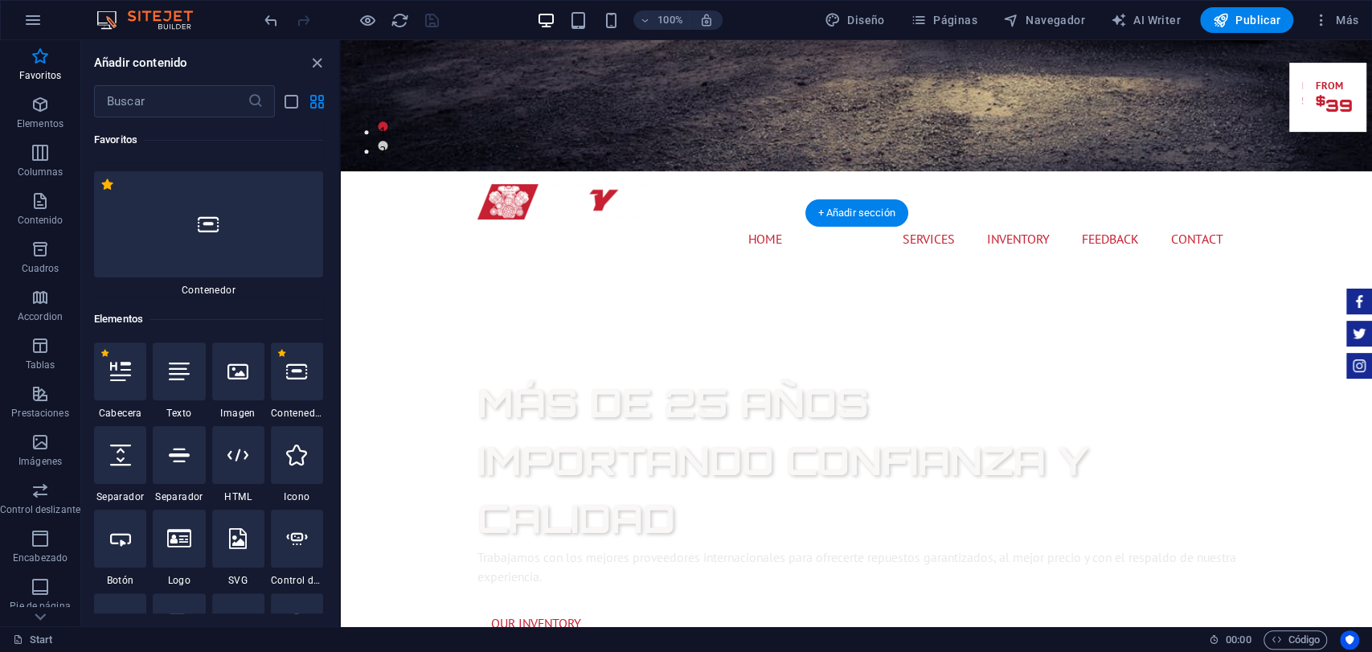
scroll to position [446, 0]
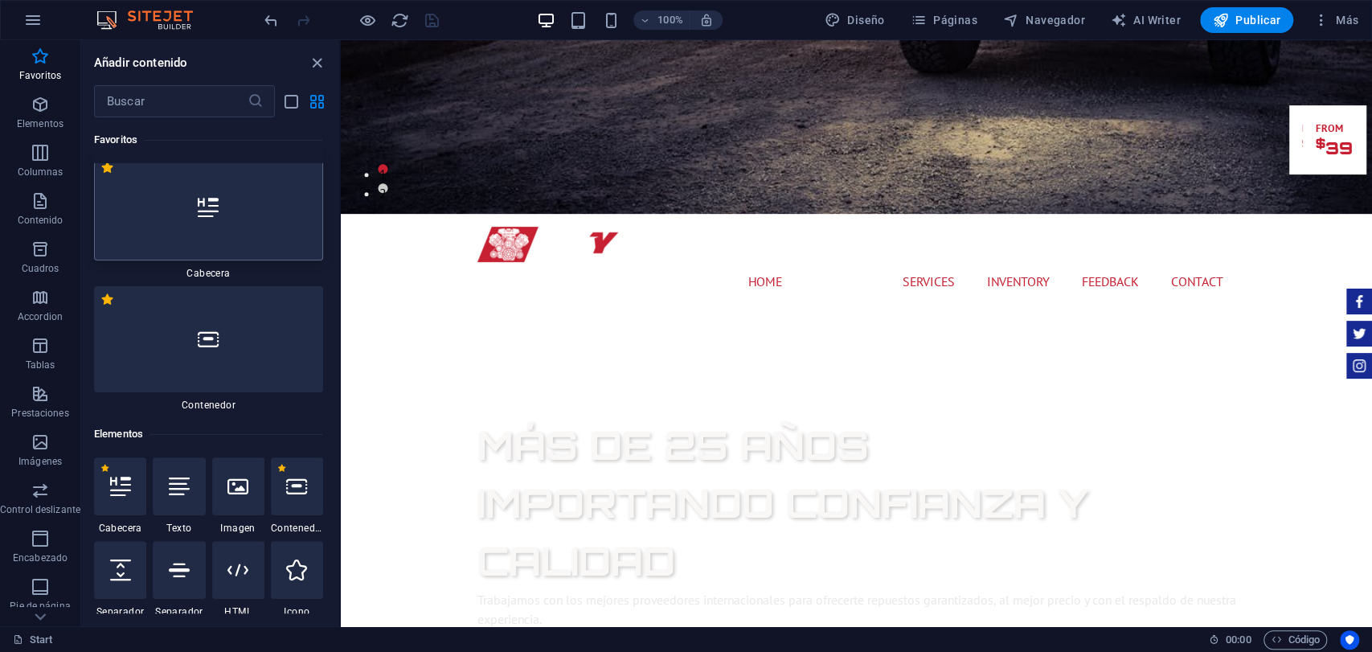
scroll to position [0, 0]
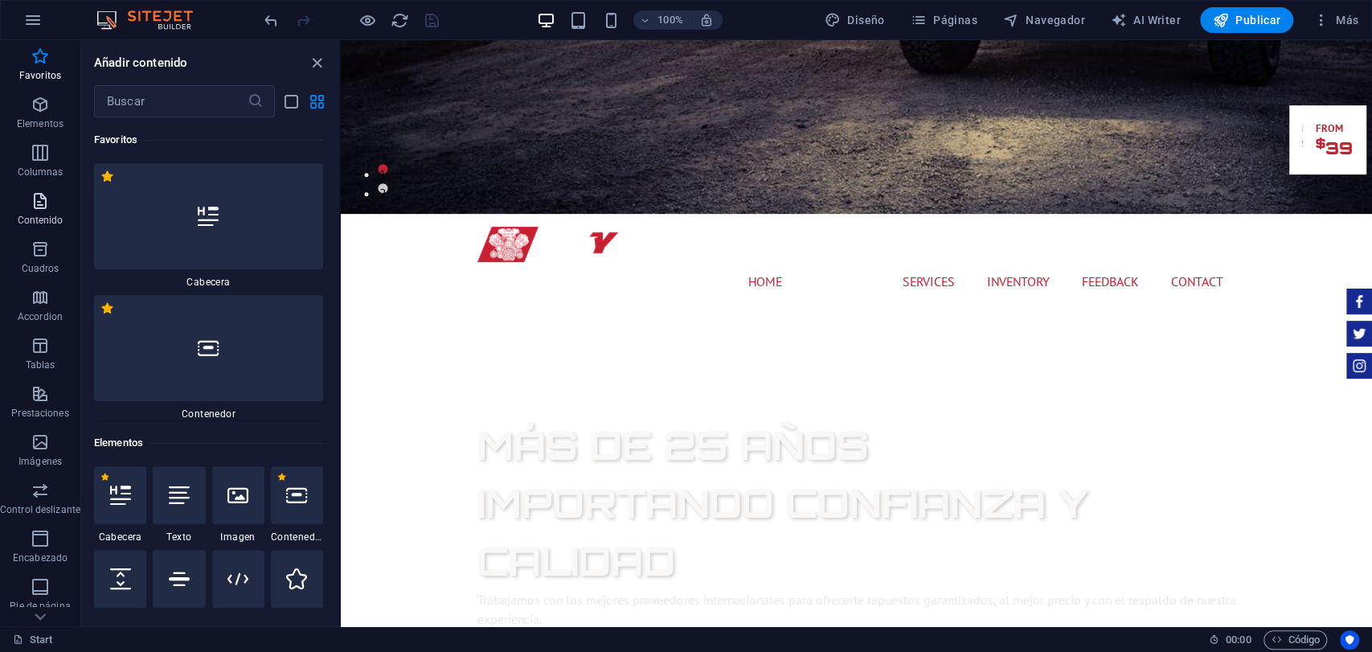
click at [33, 192] on icon "button" at bounding box center [40, 200] width 19 height 19
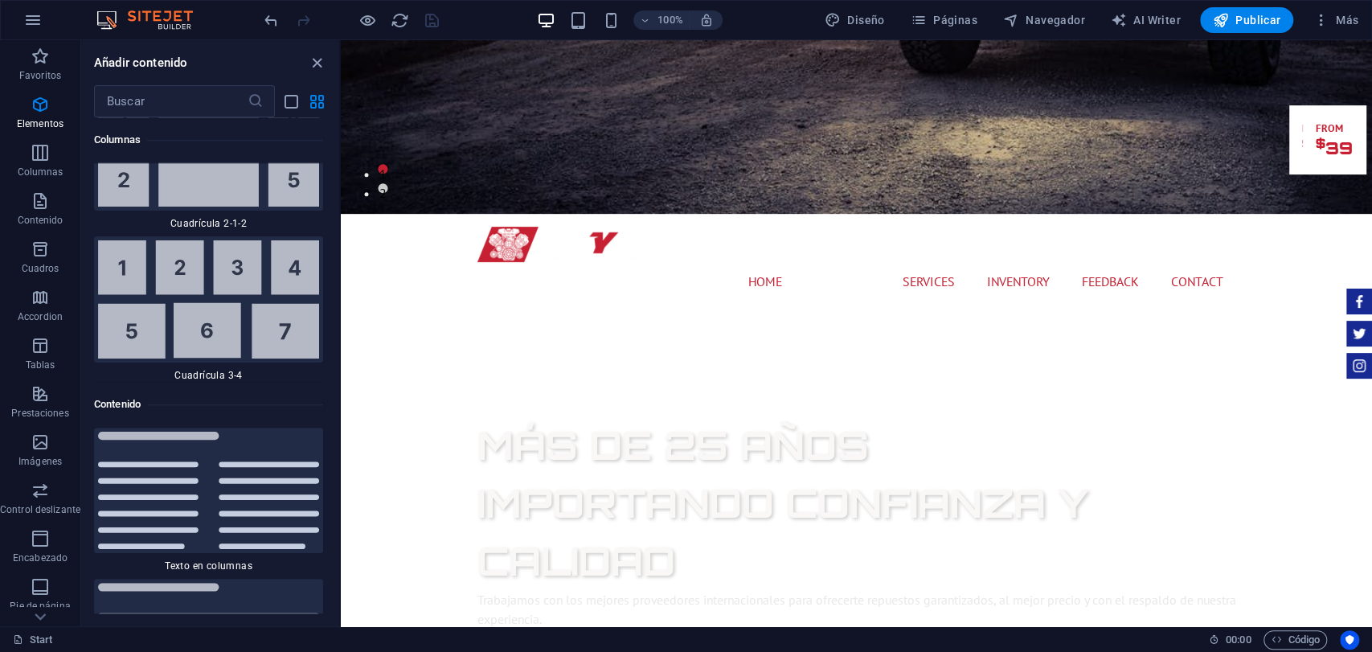
scroll to position [5403, 0]
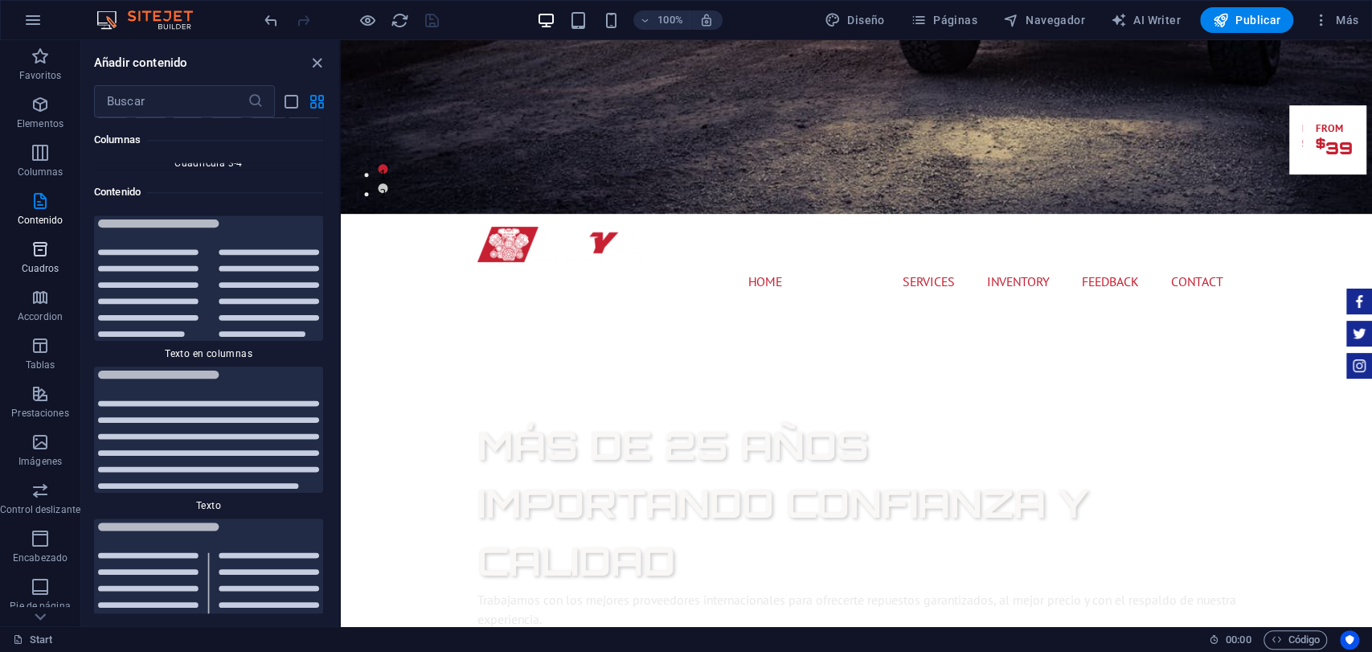
click at [40, 263] on p "Cuadros" at bounding box center [41, 268] width 38 height 13
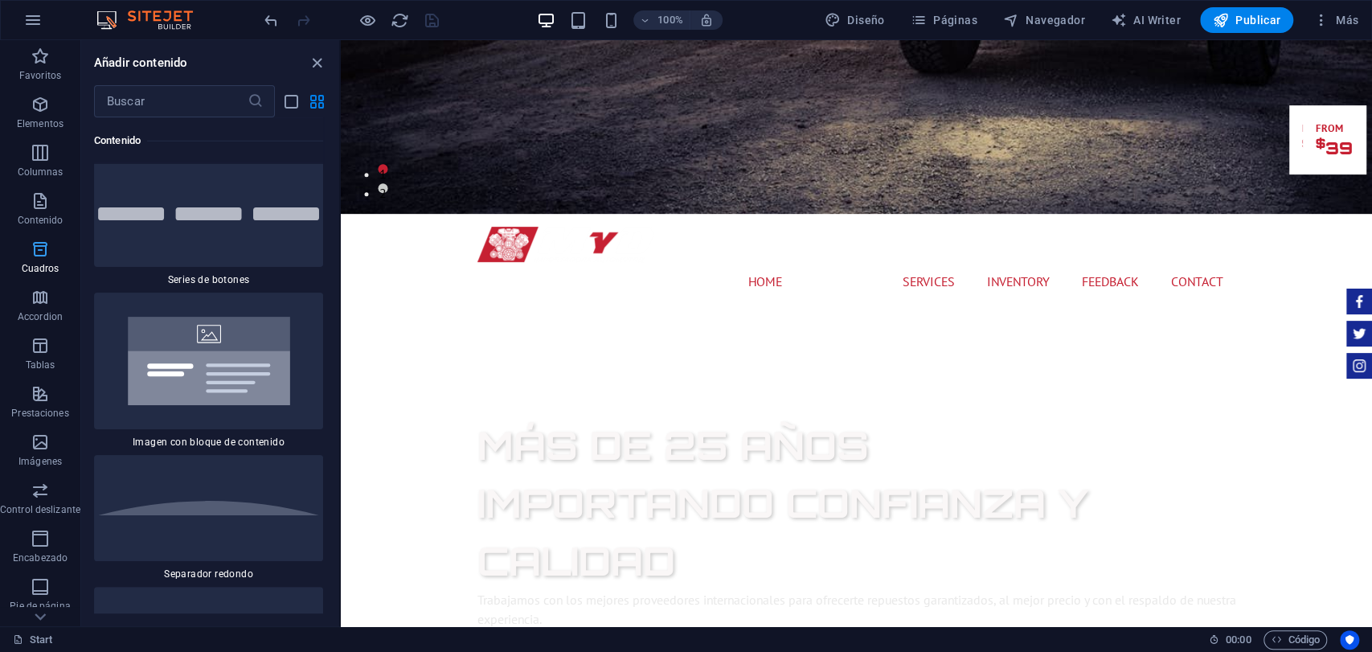
scroll to position [8632, 0]
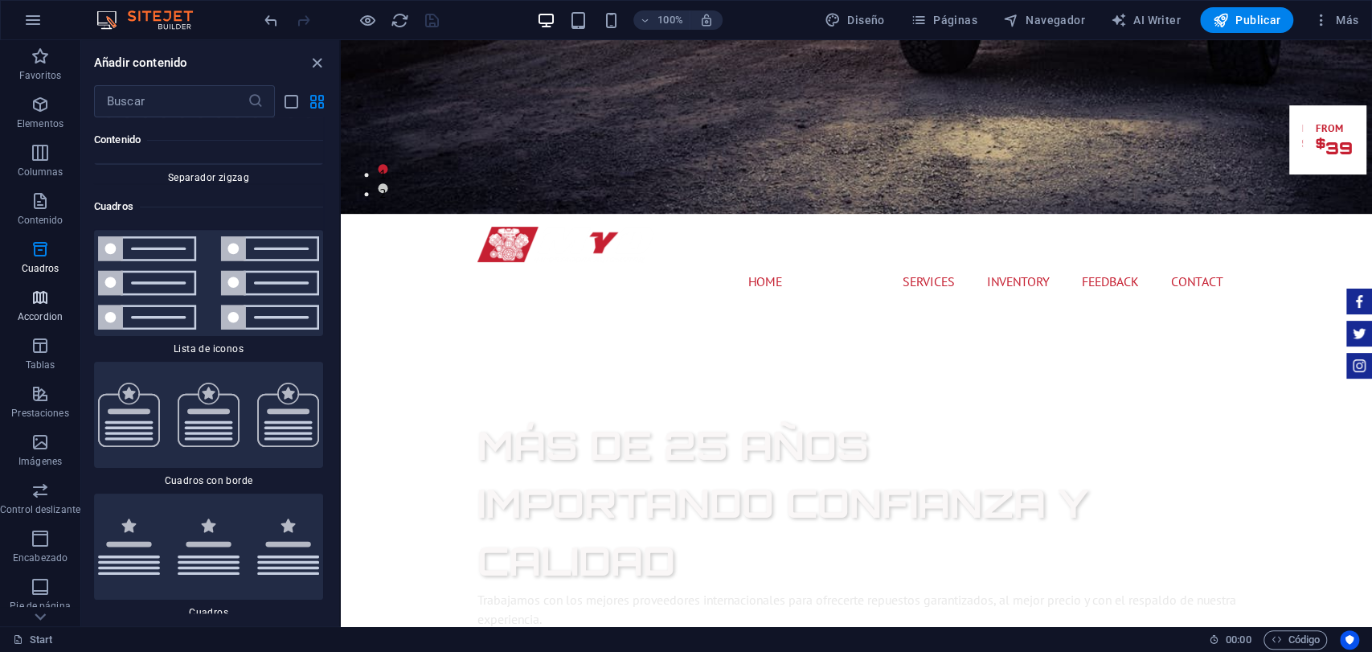
click at [47, 313] on p "Accordion" at bounding box center [40, 316] width 45 height 13
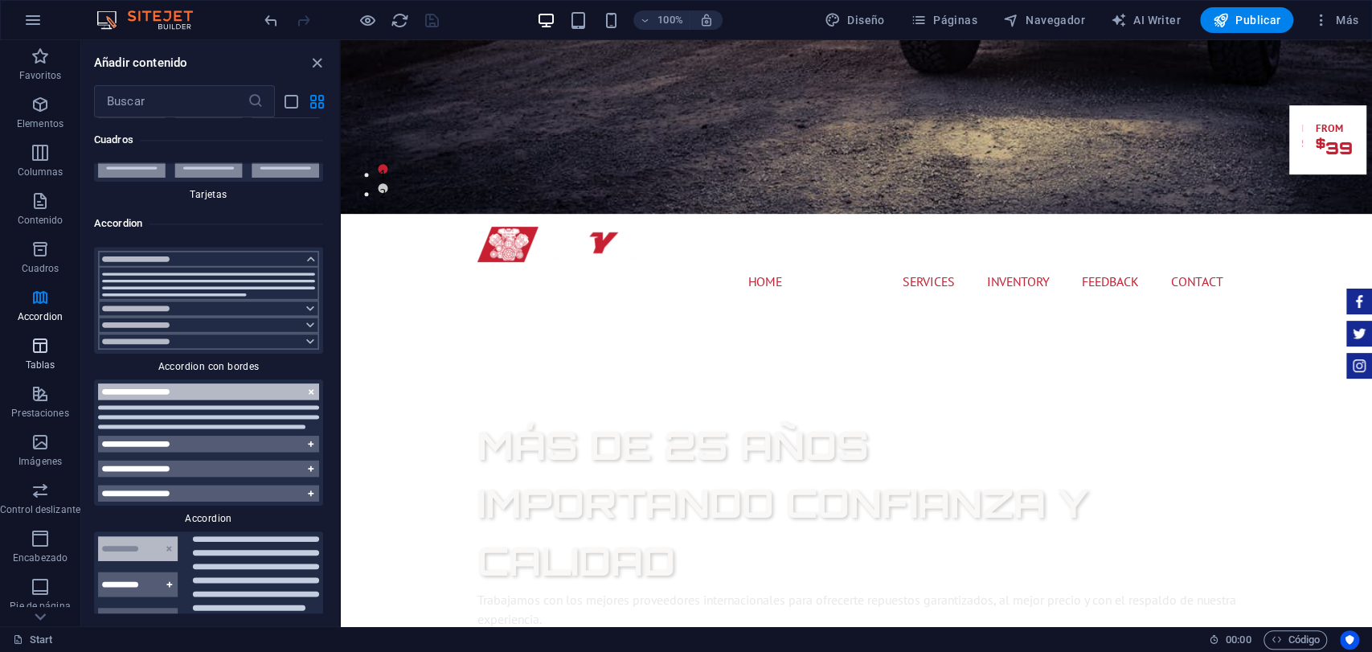
click at [52, 355] on span "Tablas" at bounding box center [40, 355] width 80 height 39
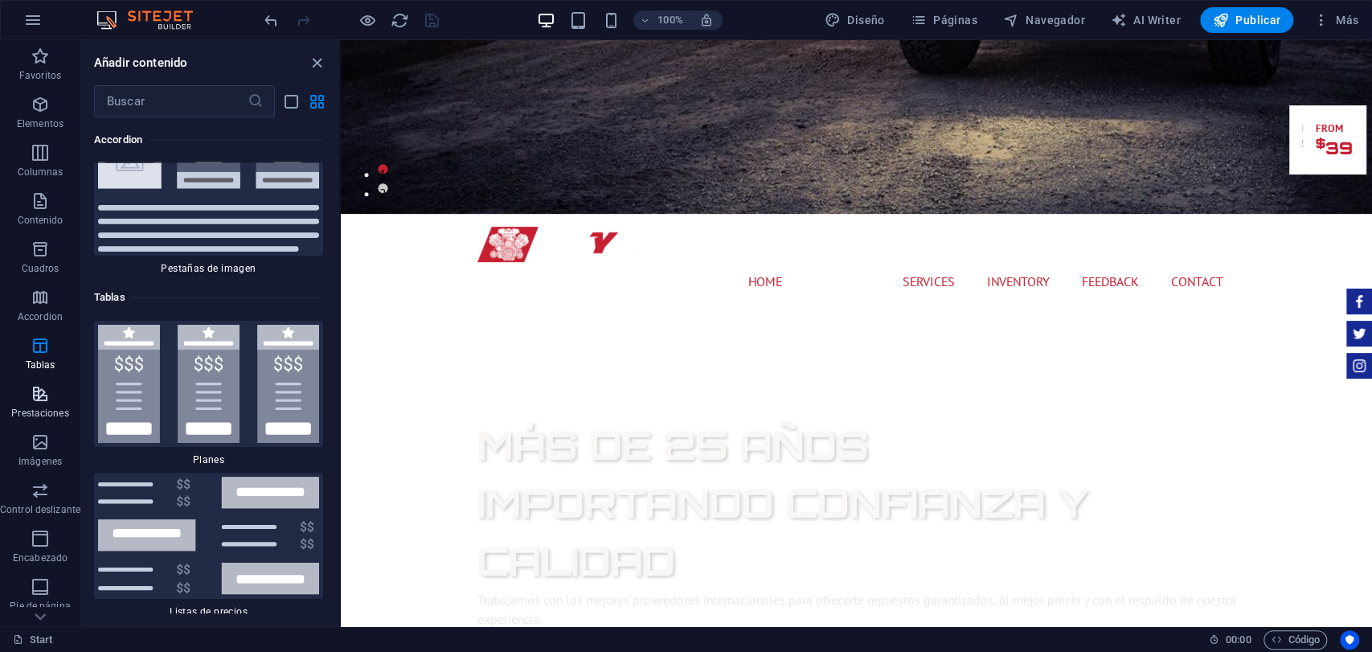
scroll to position [10783, 0]
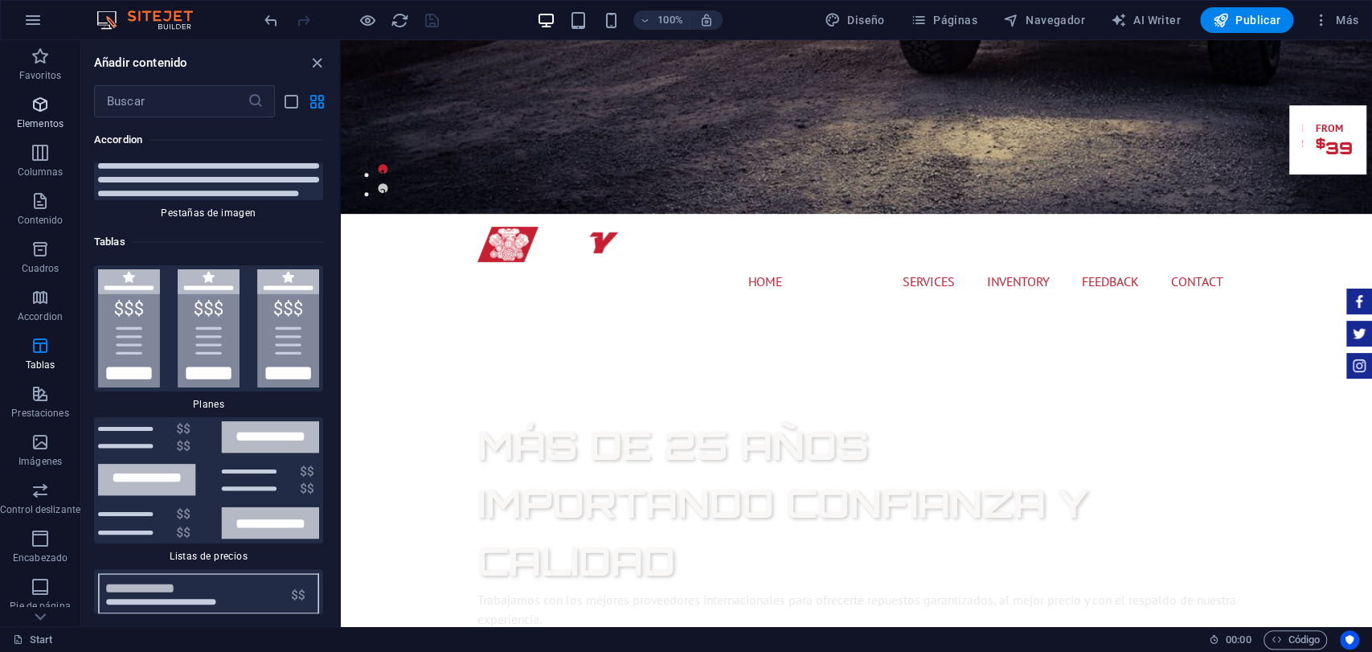
click at [44, 92] on button "Elementos" at bounding box center [40, 112] width 80 height 48
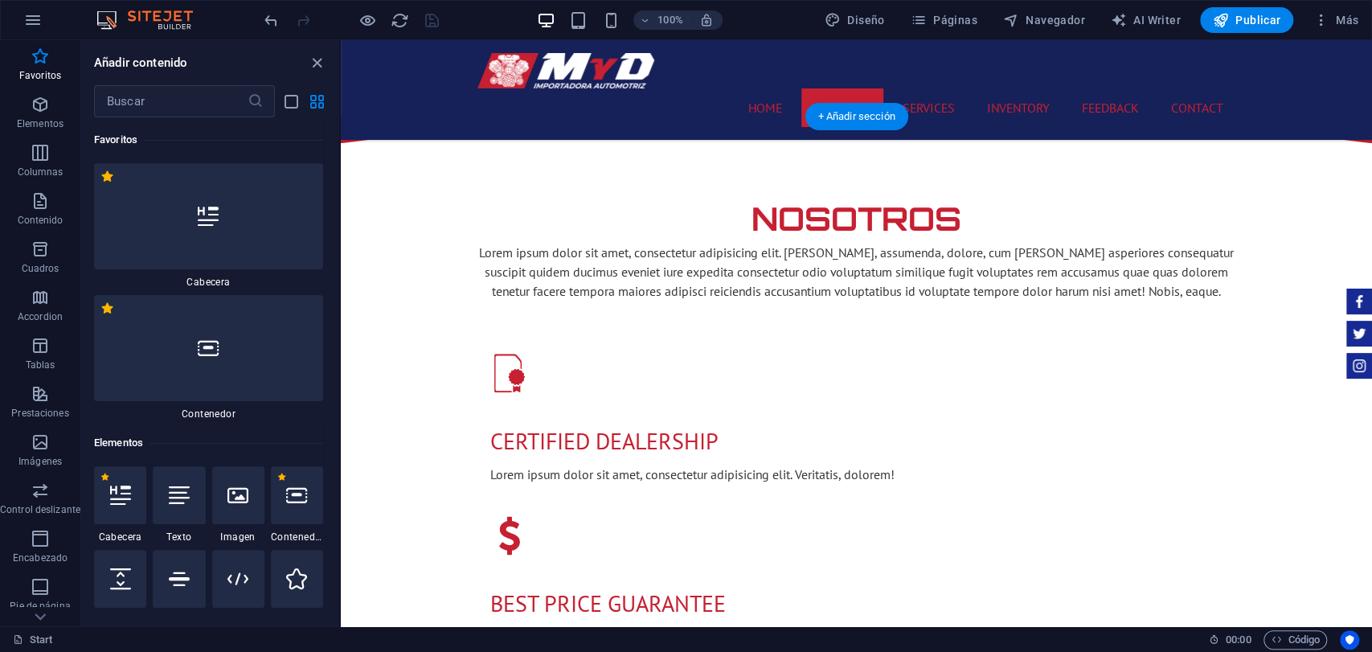
scroll to position [982, 0]
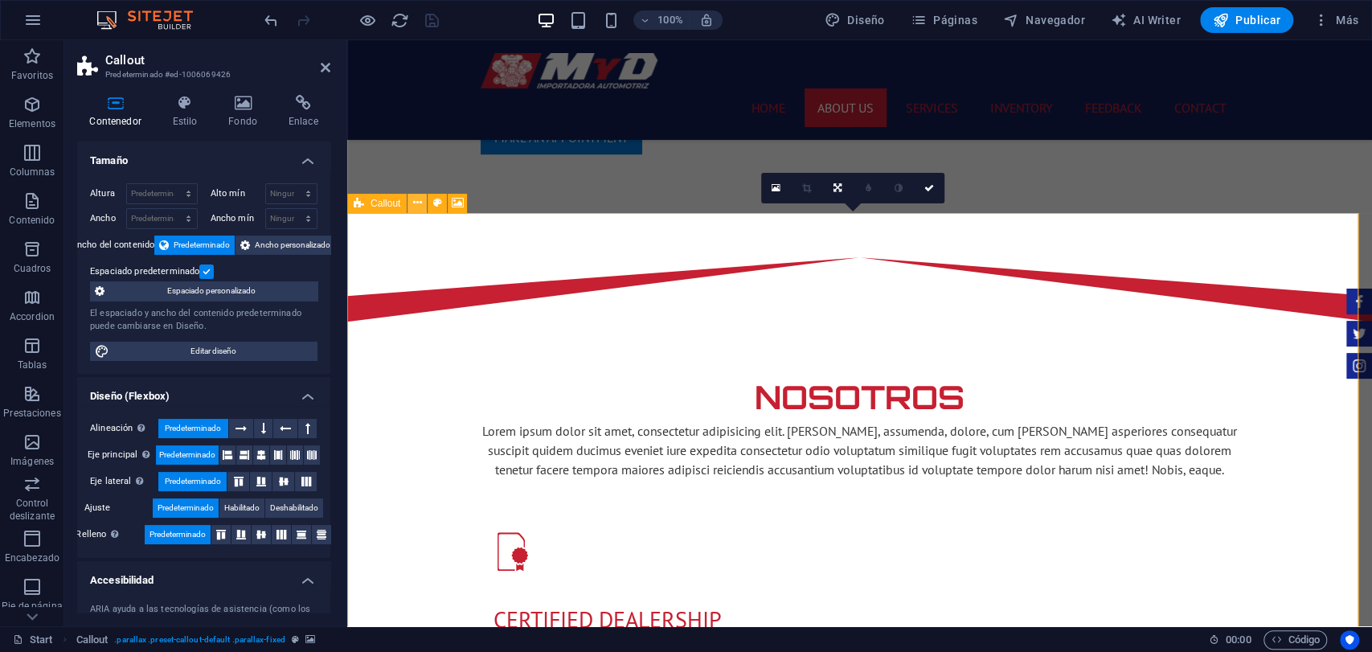
click at [414, 201] on icon at bounding box center [417, 203] width 9 height 17
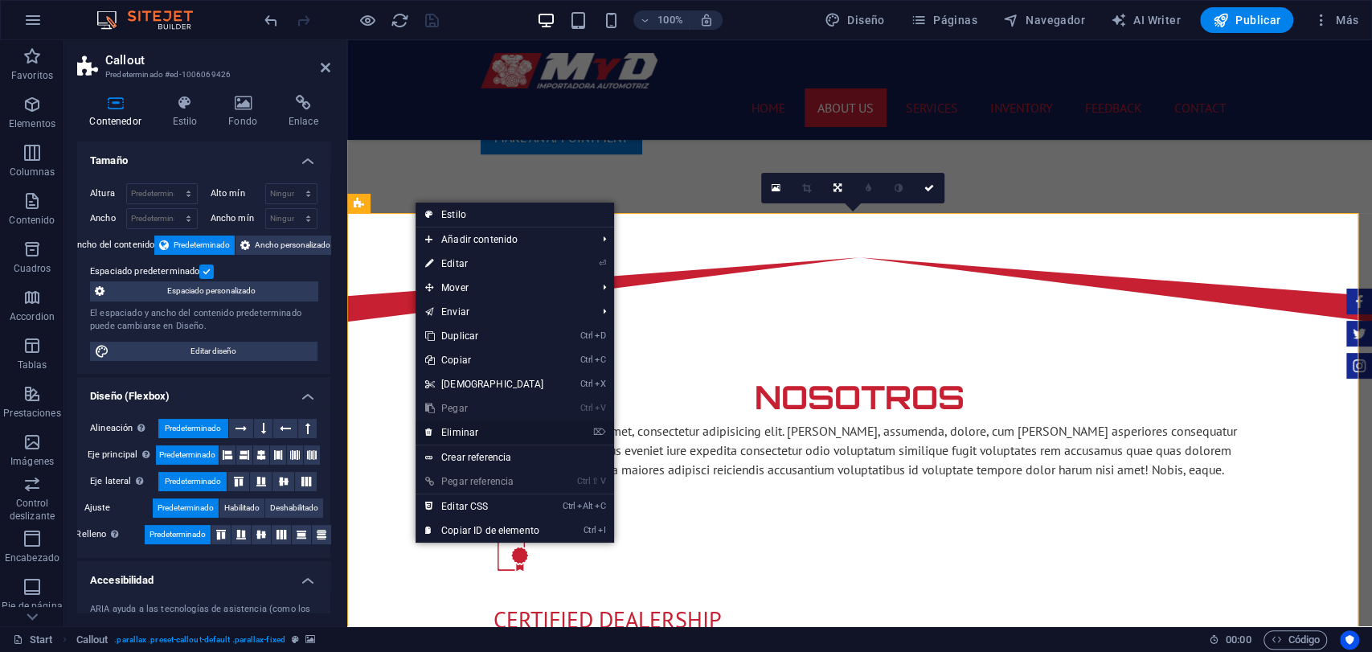
click at [500, 440] on link "⌦ Eliminar" at bounding box center [485, 432] width 138 height 24
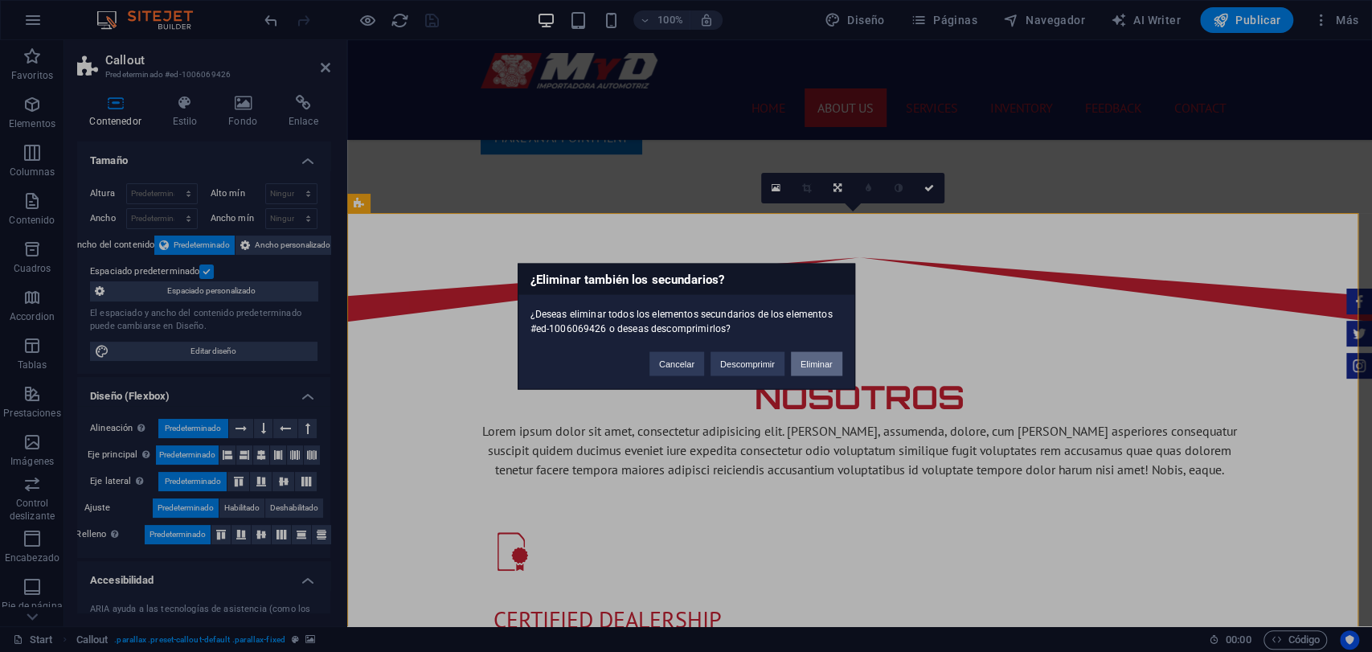
click at [826, 365] on button "Eliminar" at bounding box center [816, 363] width 51 height 24
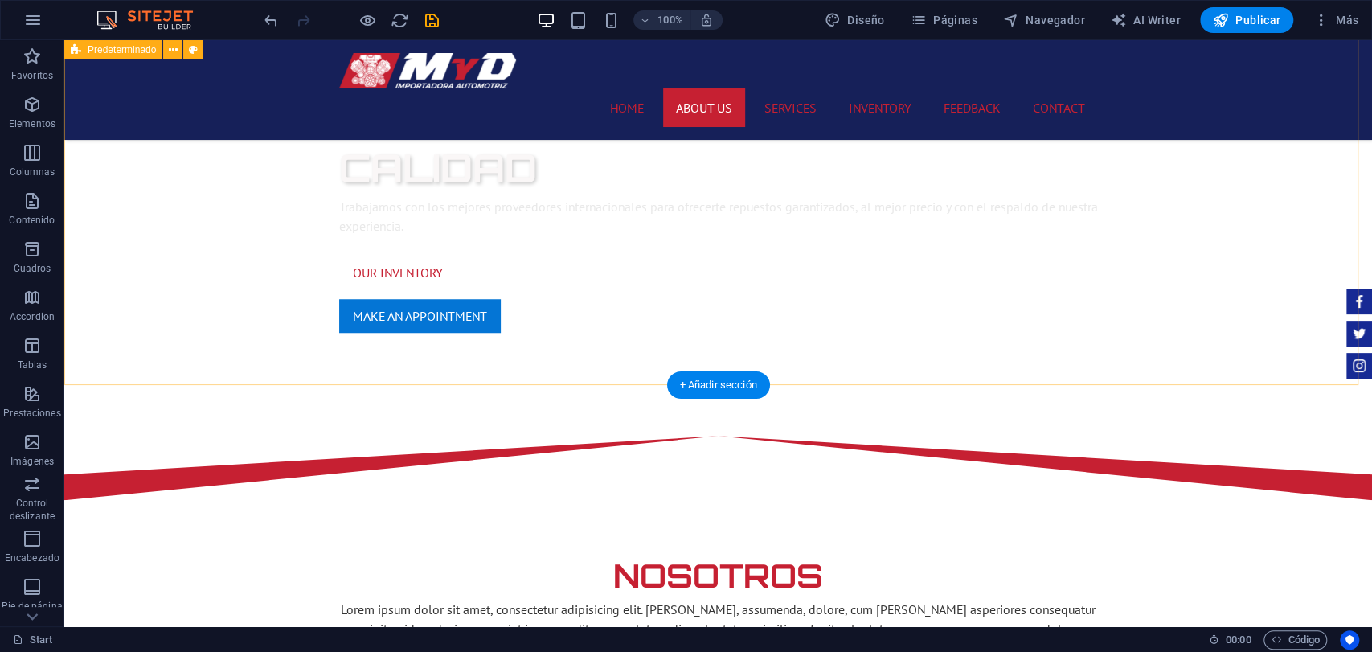
scroll to position [893, 0]
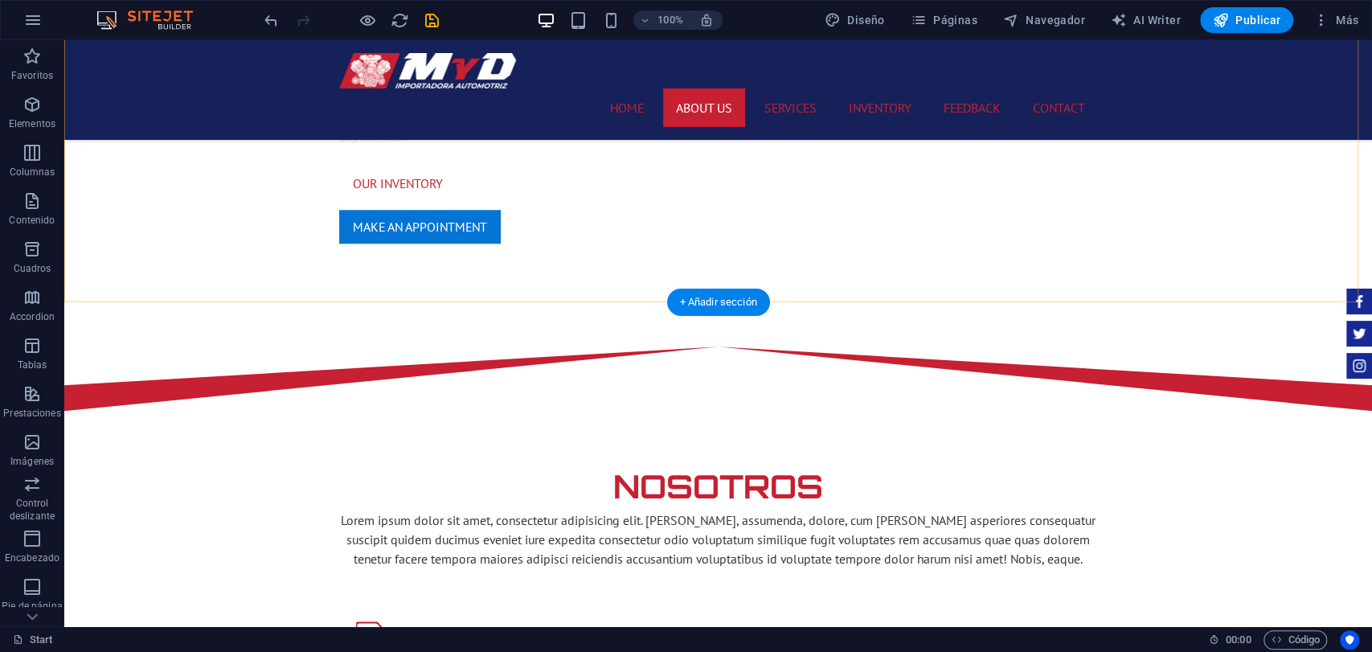
click at [695, 292] on div "+ Añadir sección" at bounding box center [718, 302] width 103 height 27
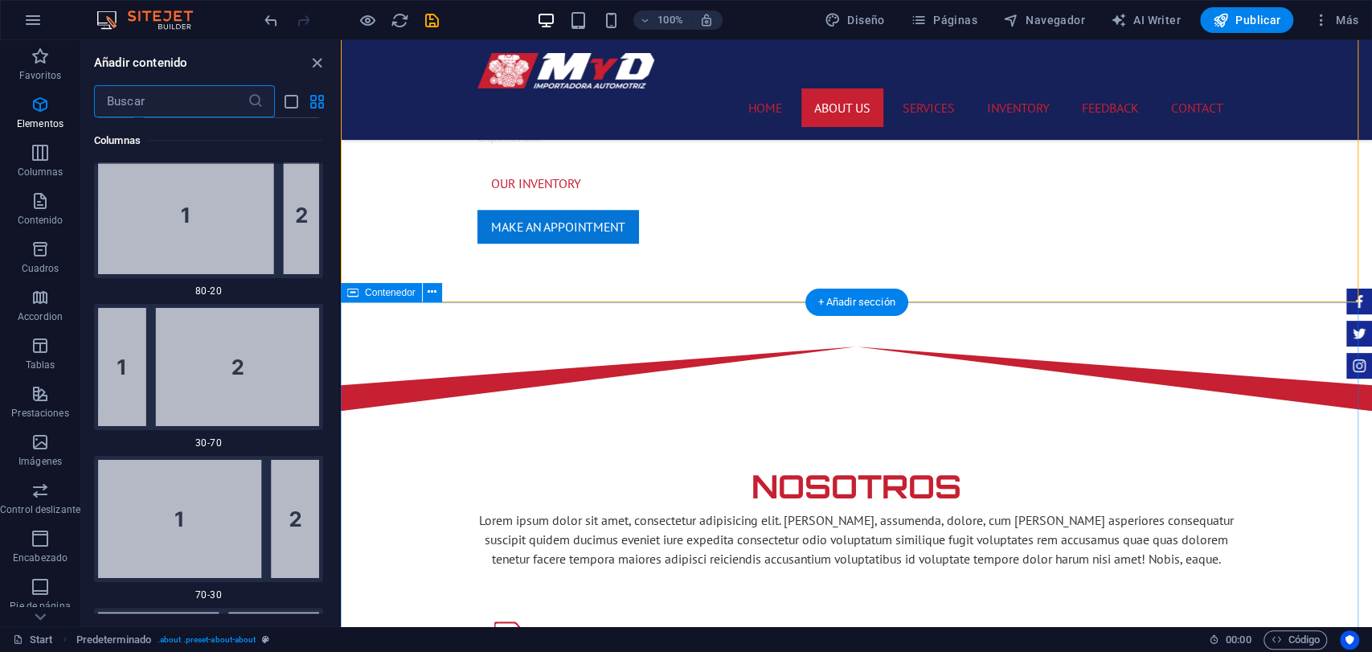
scroll to position [5403, 0]
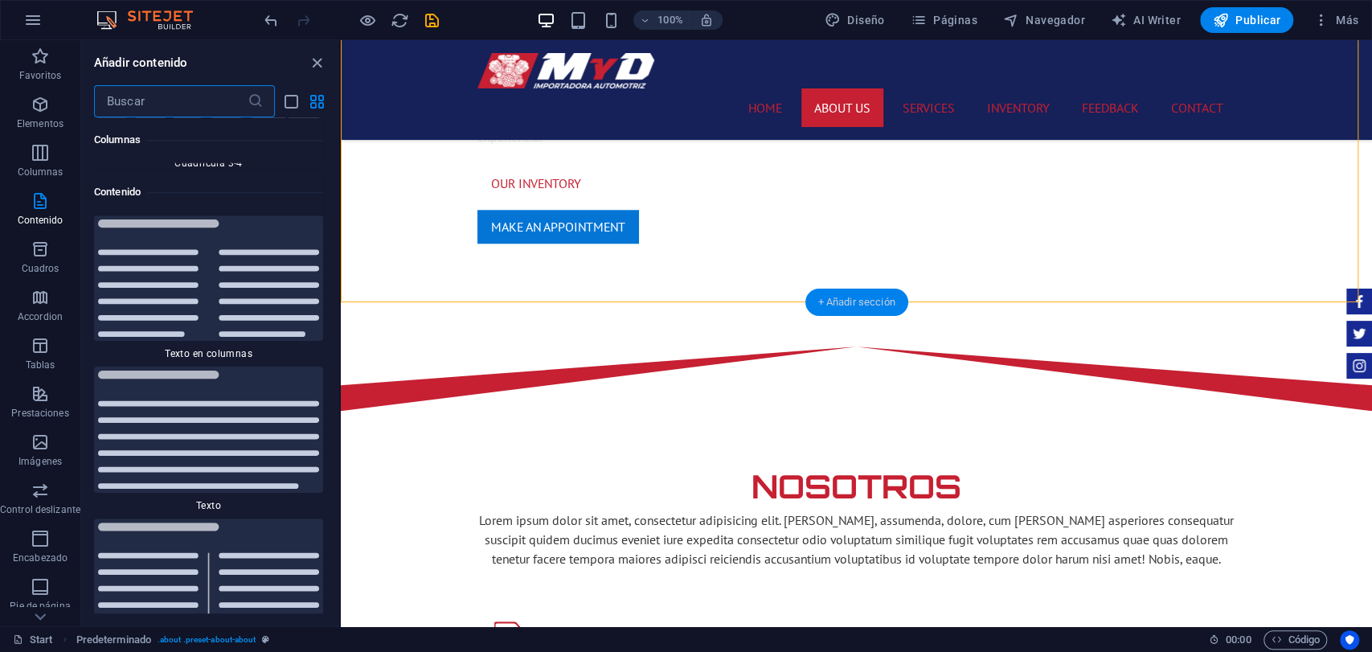
click at [841, 298] on div "+ Añadir sección" at bounding box center [856, 302] width 103 height 27
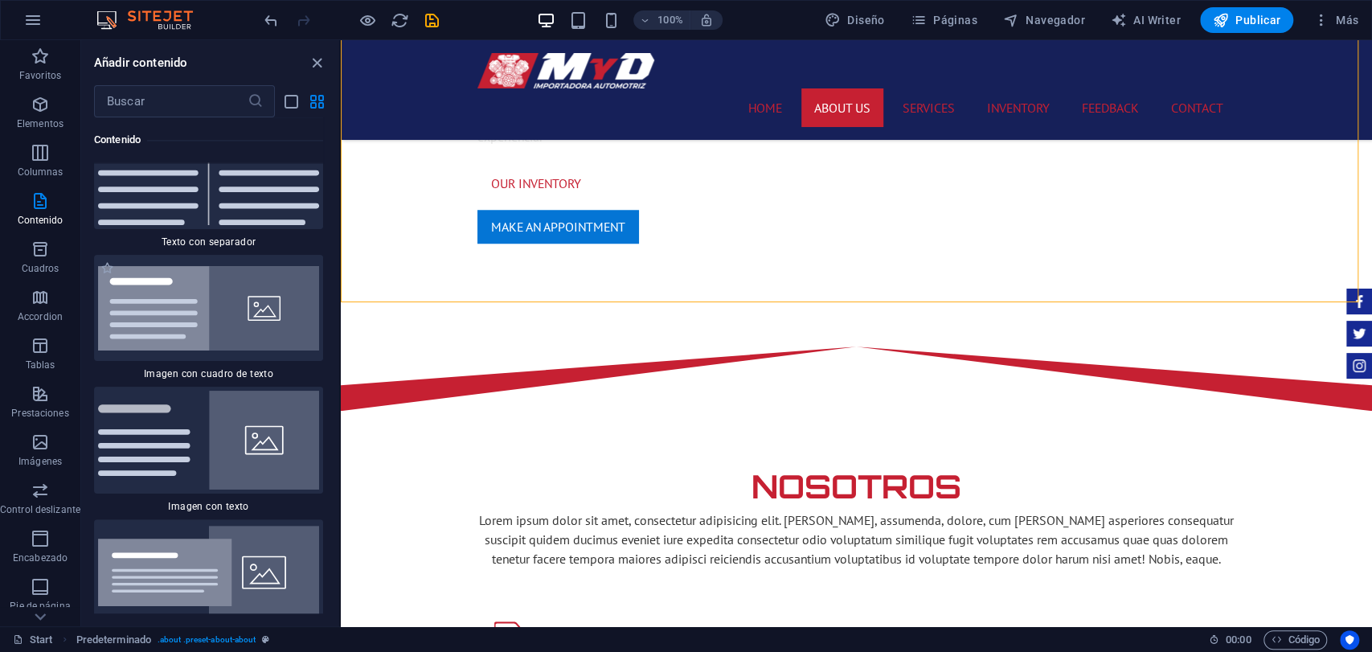
scroll to position [5850, 0]
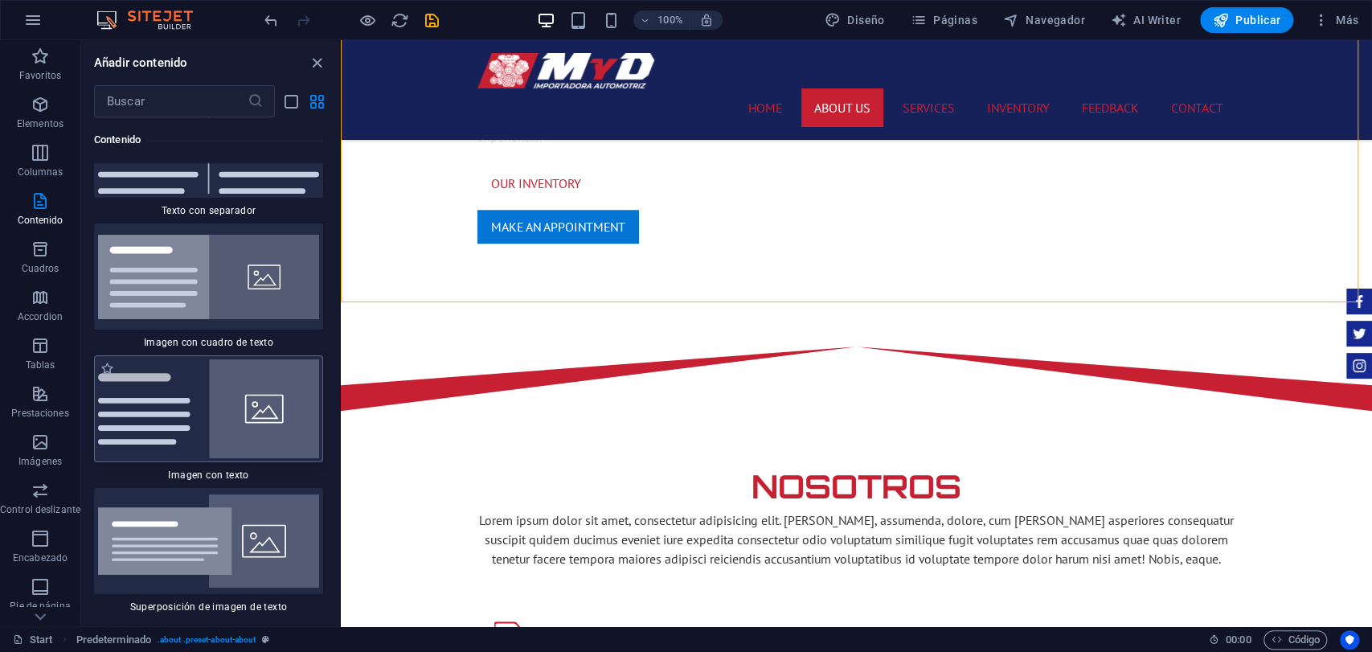
click at [310, 359] on img at bounding box center [208, 408] width 221 height 99
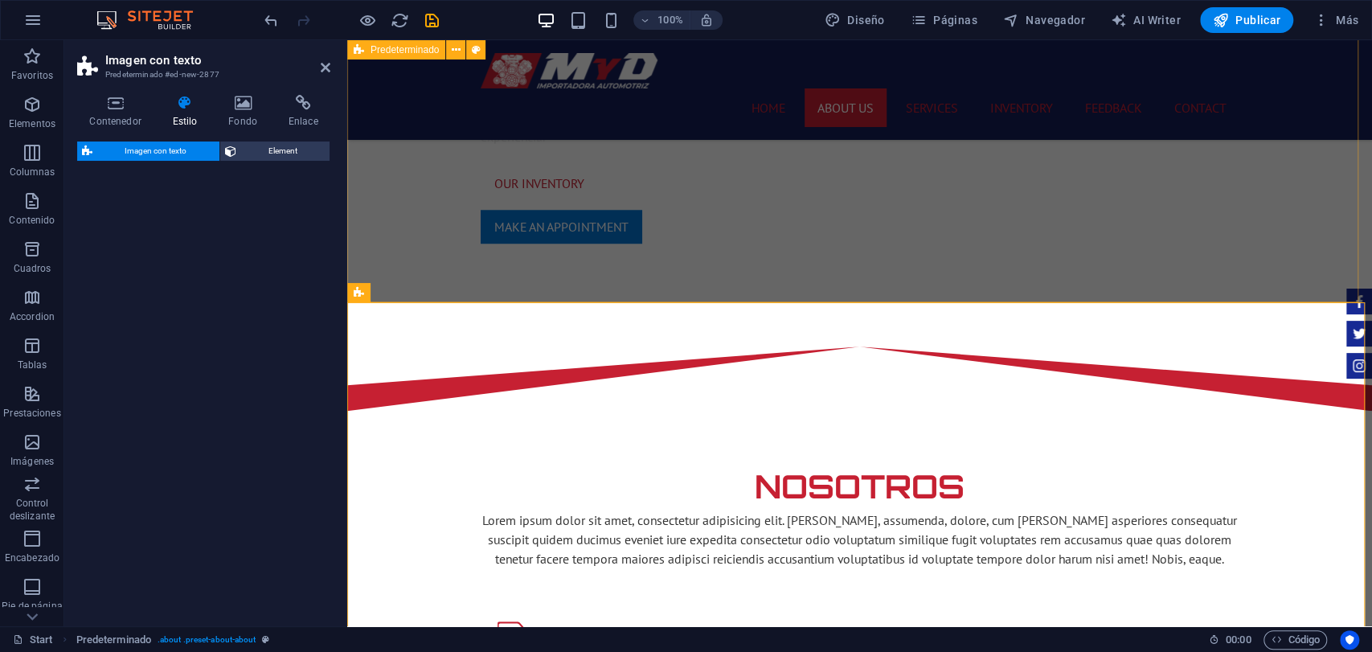
select select "rem"
select select "px"
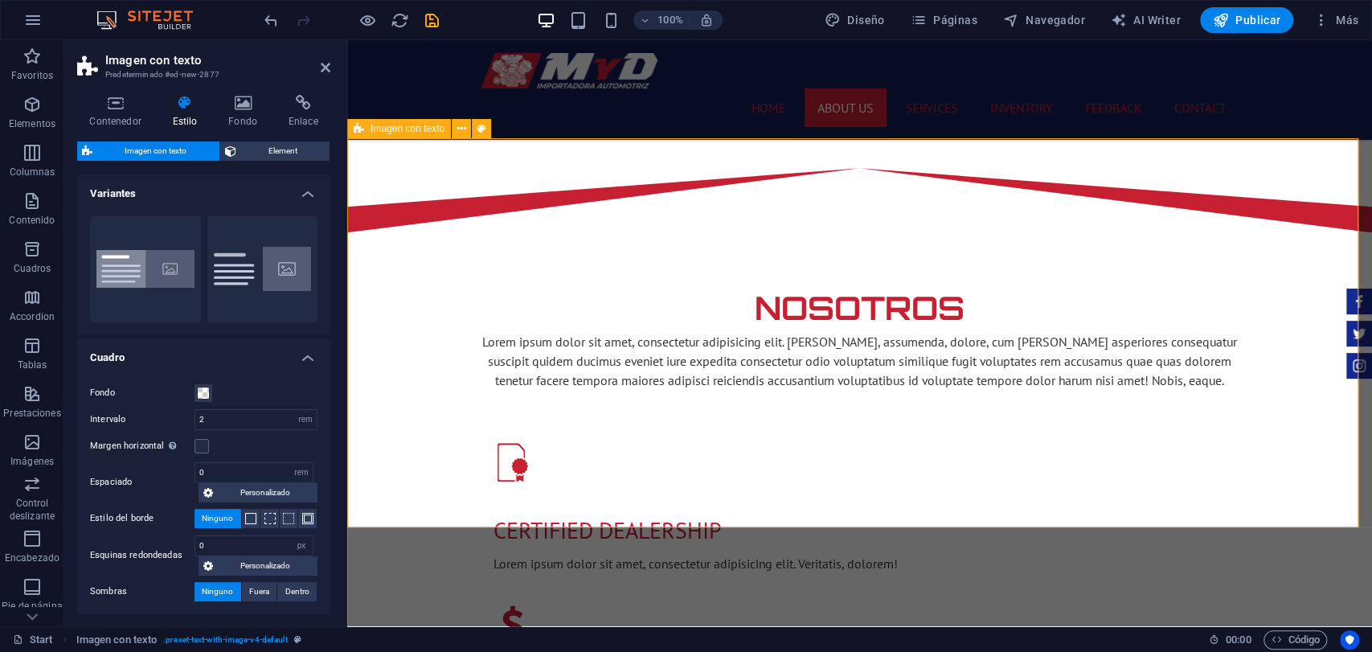
scroll to position [982, 0]
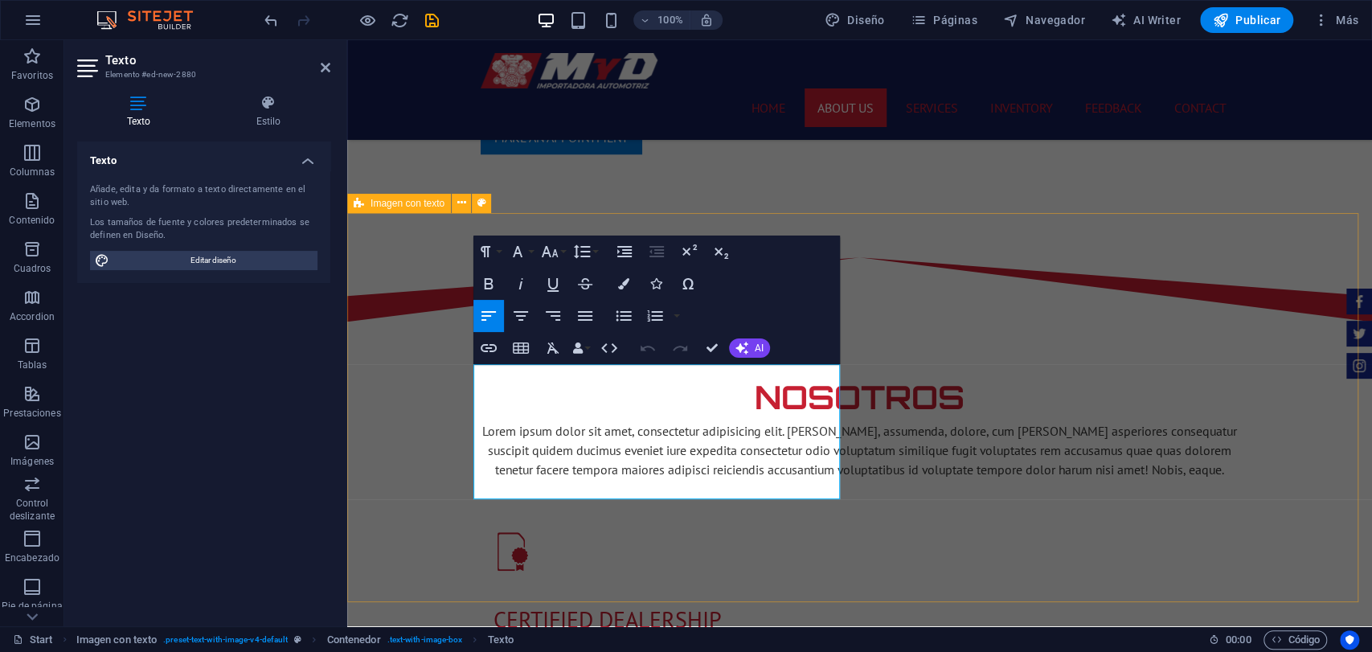
drag, startPoint x: 765, startPoint y: 492, endPoint x: 457, endPoint y: 375, distance: 330.0
click at [617, 297] on button "Colors" at bounding box center [624, 284] width 31 height 32
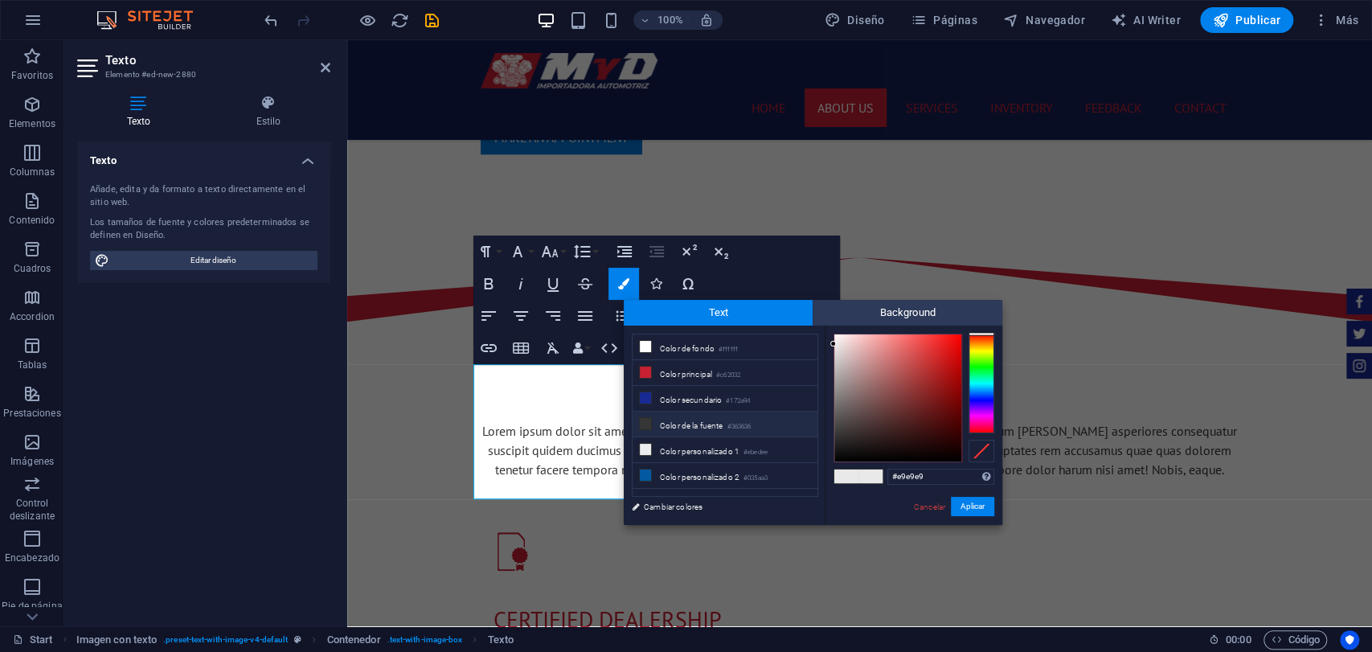
click at [664, 412] on li "Color de la fuente #363636" at bounding box center [725, 425] width 185 height 26
type input "#363636"
click at [991, 502] on button "Aplicar" at bounding box center [972, 506] width 43 height 19
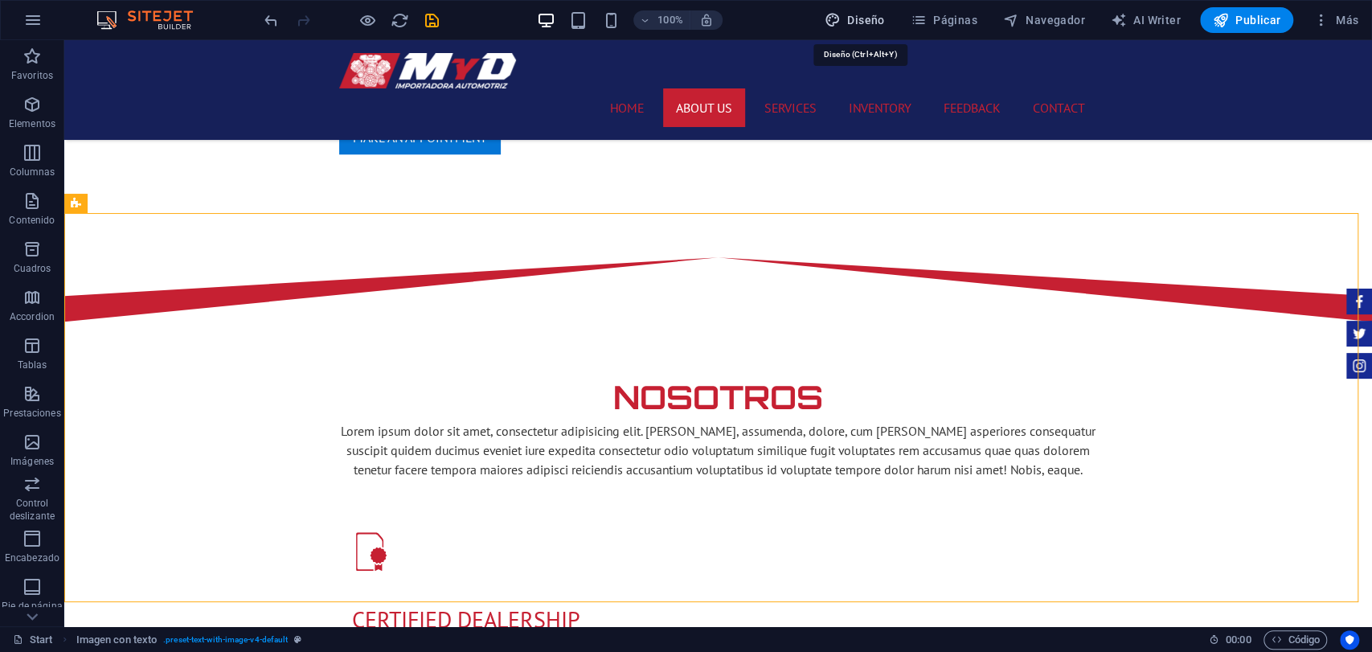
click at [876, 27] on span "Diseño" at bounding box center [855, 20] width 60 height 16
select select "rem"
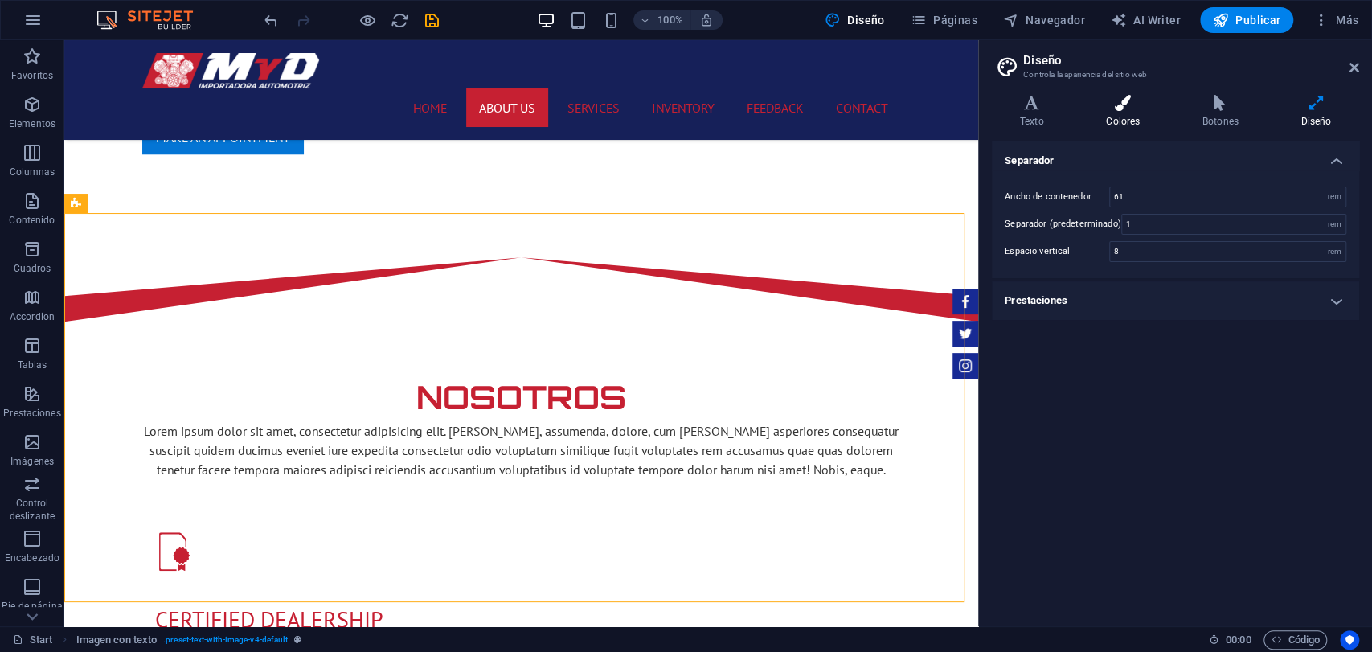
click at [1114, 118] on h4 "Colores" at bounding box center [1126, 112] width 96 height 34
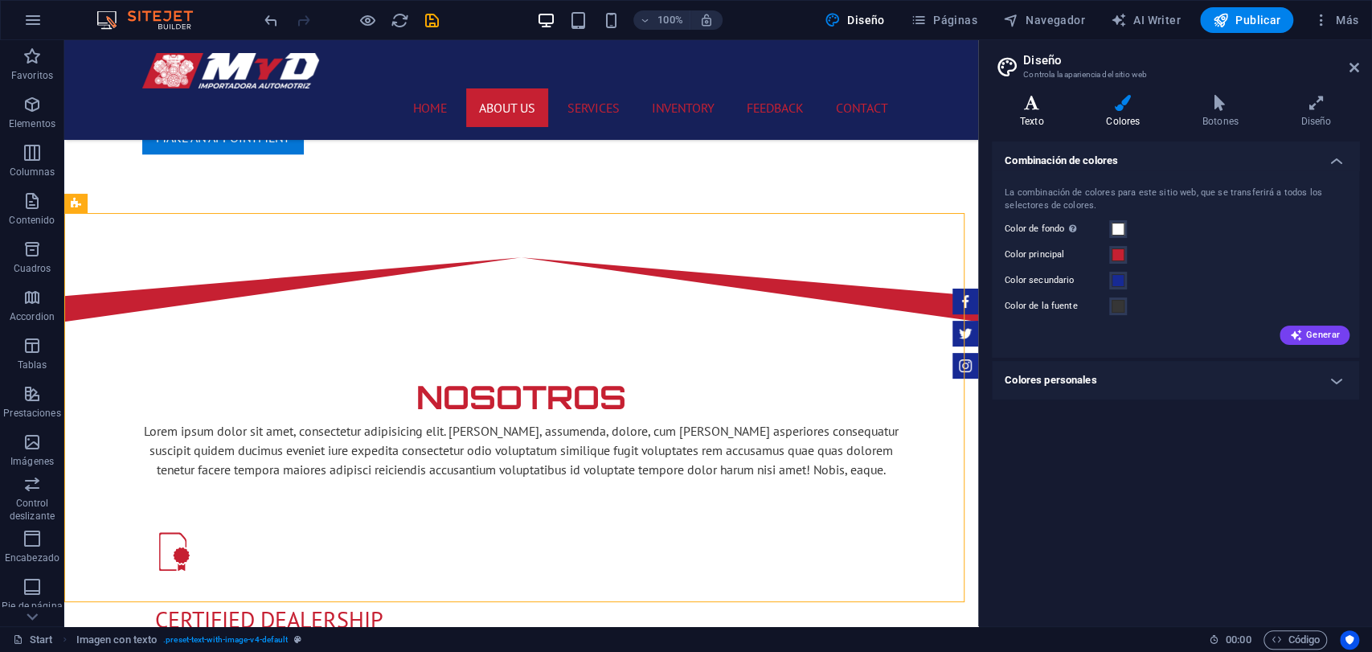
click at [1034, 105] on icon at bounding box center [1032, 103] width 80 height 16
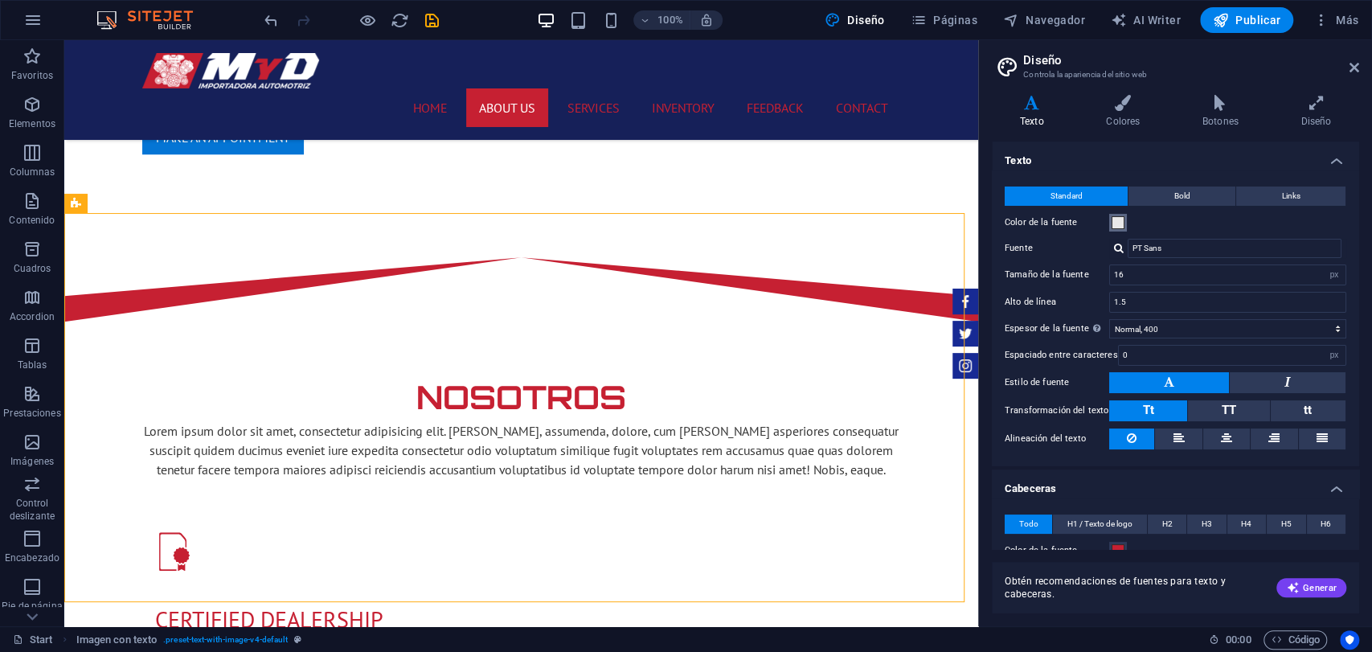
click at [1110, 217] on button "Color de la fuente" at bounding box center [1119, 223] width 18 height 18
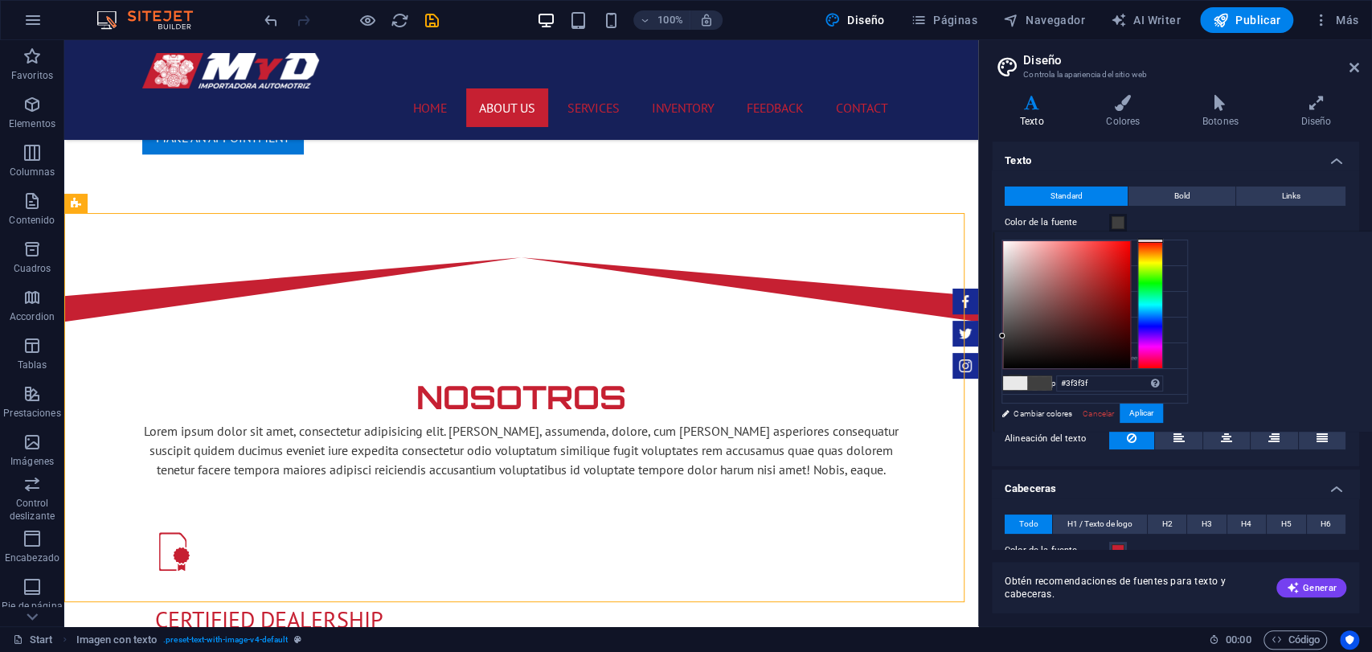
type input "#303030"
drag, startPoint x: 1009, startPoint y: 260, endPoint x: 958, endPoint y: 343, distance: 98.2
click at [958, 343] on body "[DOMAIN_NAME] Start Favoritos Elementos Columnas Contenido [PERSON_NAME] Accord…" at bounding box center [686, 326] width 1372 height 652
click at [1145, 413] on button "Aplicar" at bounding box center [1141, 413] width 43 height 19
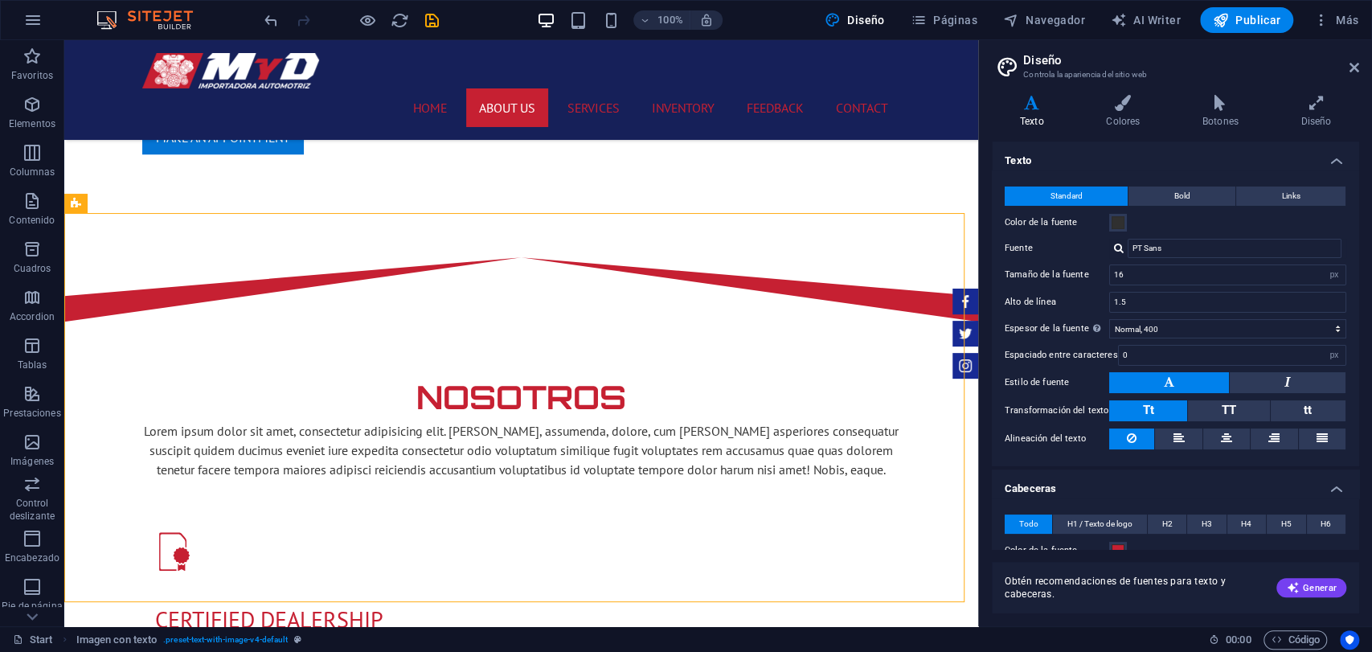
click at [1344, 71] on header "Diseño Controla la apariencia del sitio web" at bounding box center [1177, 61] width 364 height 42
drag, startPoint x: 1364, startPoint y: 65, endPoint x: 1356, endPoint y: 66, distance: 8.1
click at [1359, 64] on aside "Diseño Controla la apariencia del sitio web Variantes Texto Colores Botones Dis…" at bounding box center [1175, 333] width 394 height 586
click at [1352, 66] on icon at bounding box center [1355, 67] width 10 height 13
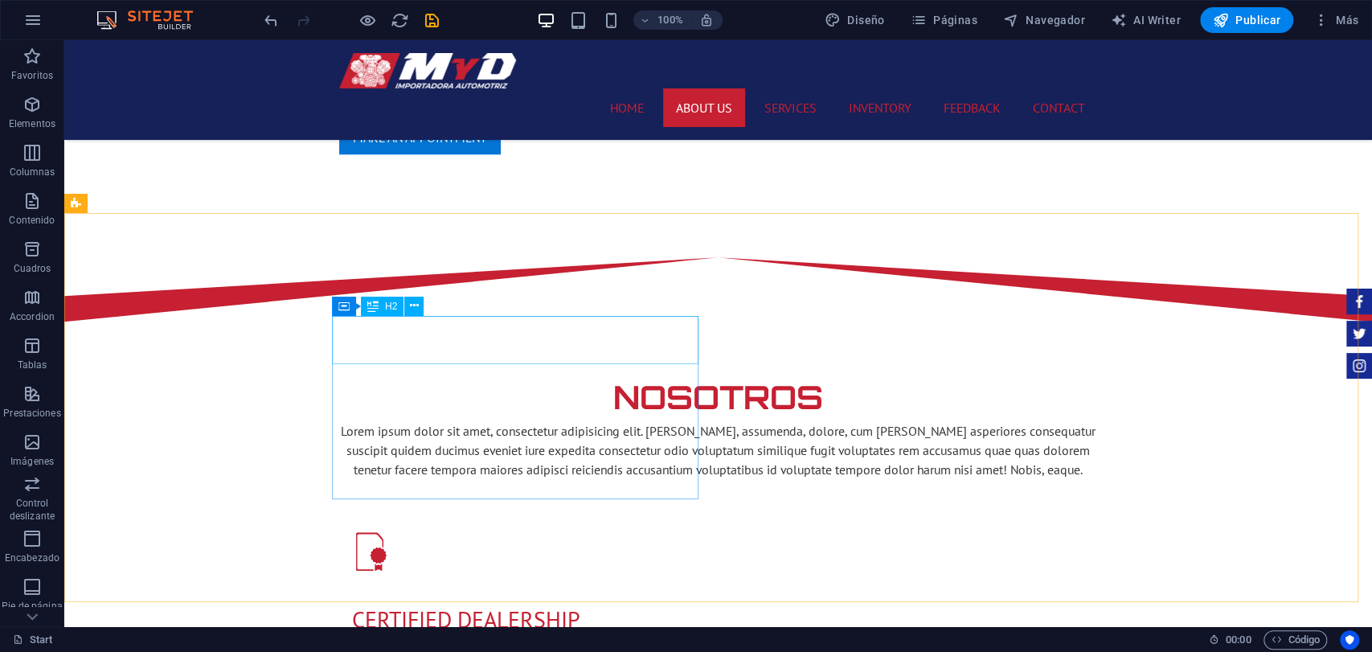
click at [391, 302] on span "H2" at bounding box center [391, 306] width 12 height 10
click at [480, 18] on div "100% Diseño Páginas Navegador AI Writer Publicar Más" at bounding box center [813, 20] width 1104 height 26
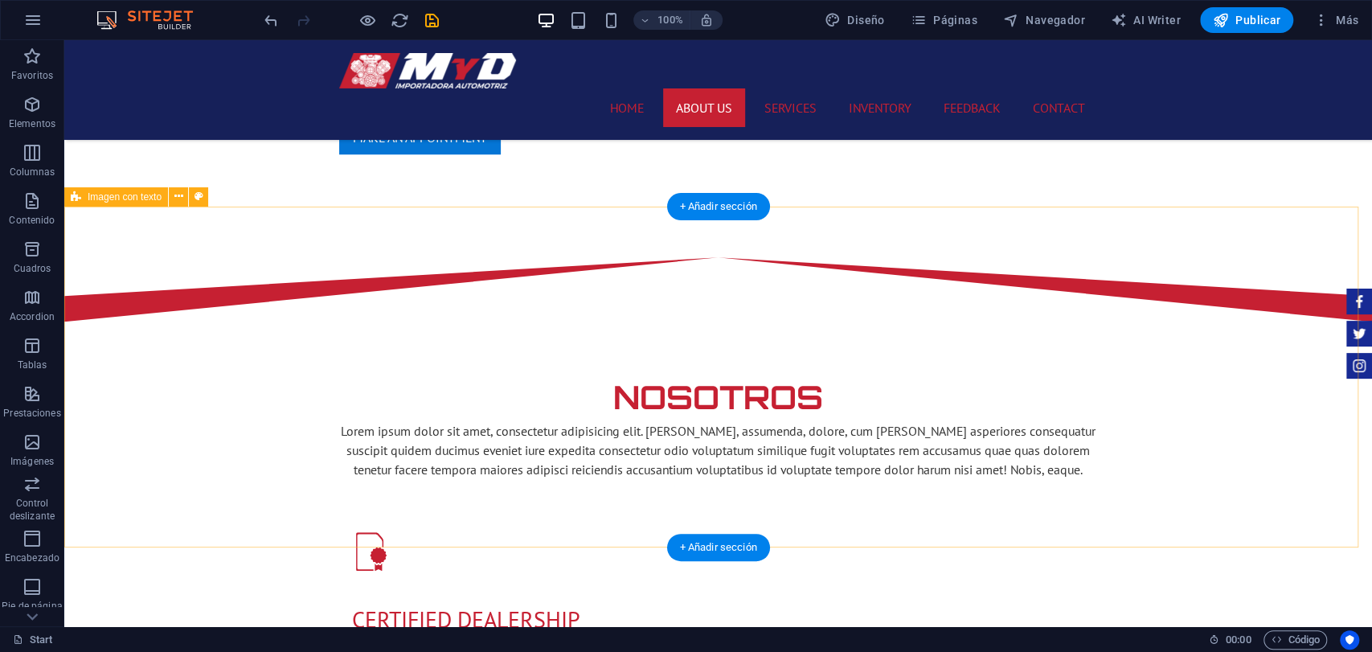
scroll to position [1072, 0]
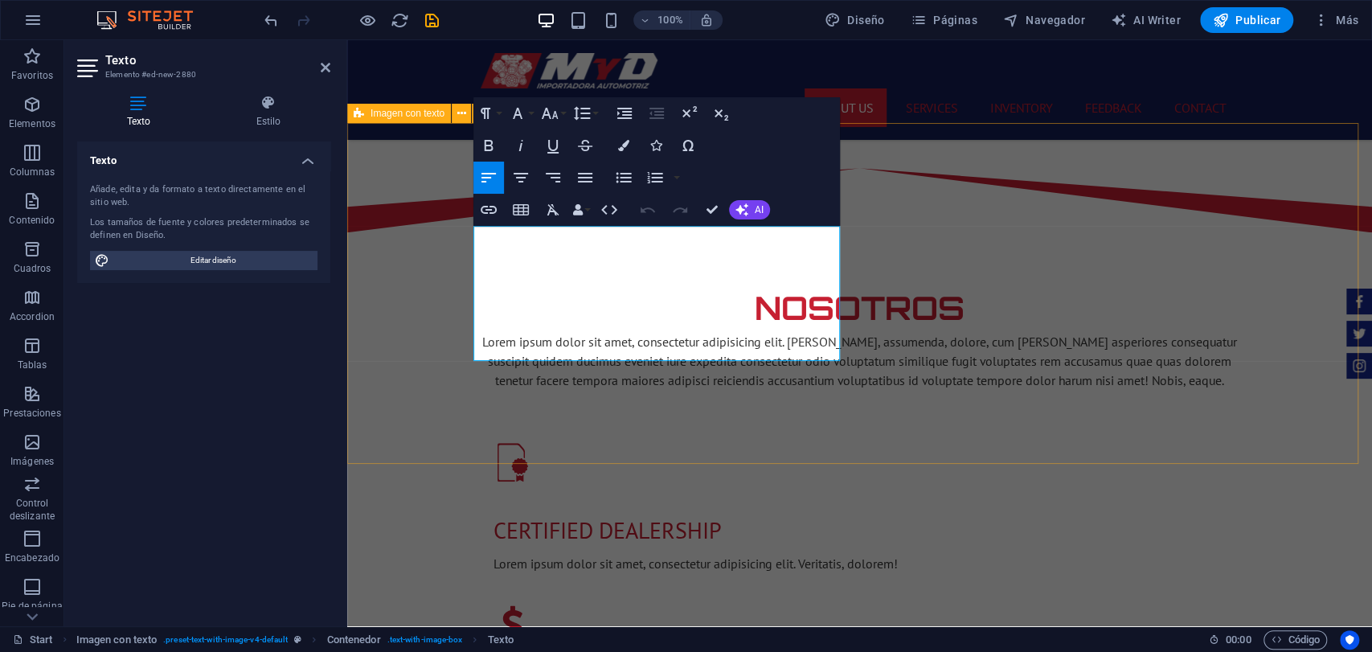
drag, startPoint x: 686, startPoint y: 351, endPoint x: 466, endPoint y: 245, distance: 244.2
drag, startPoint x: 657, startPoint y: 368, endPoint x: 839, endPoint y: 232, distance: 228.0
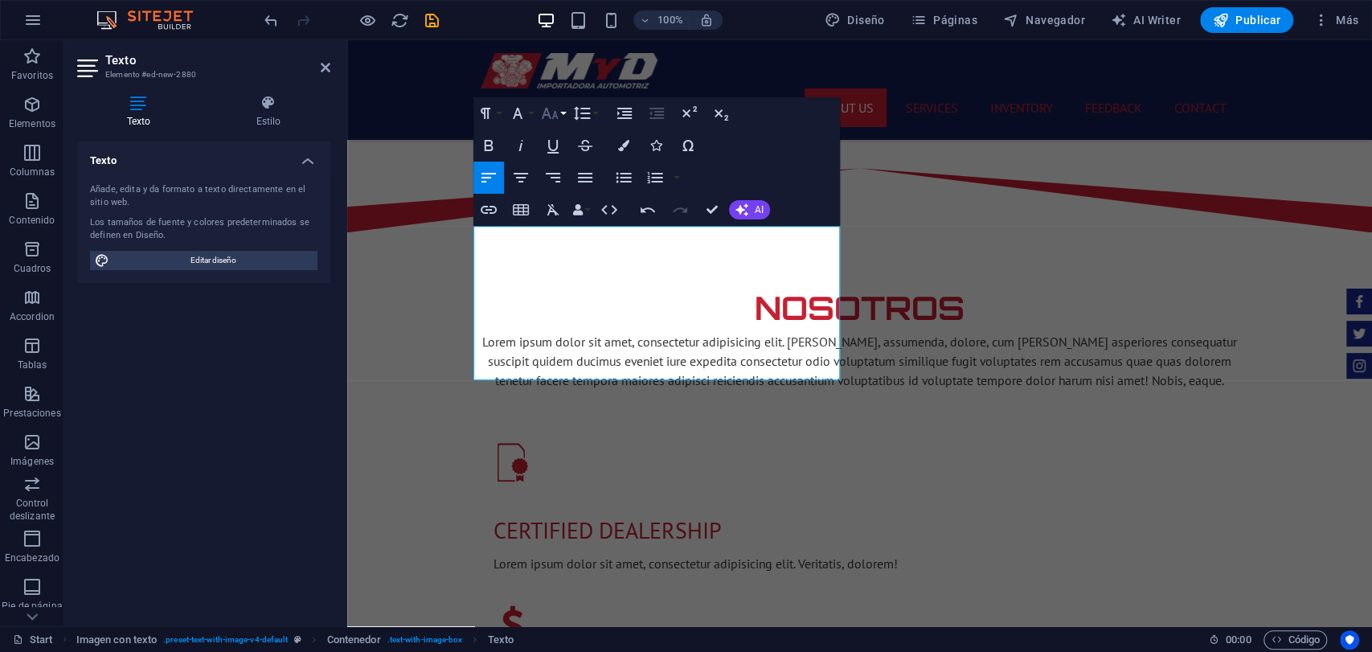
click at [562, 127] on button "Font Size" at bounding box center [553, 113] width 31 height 32
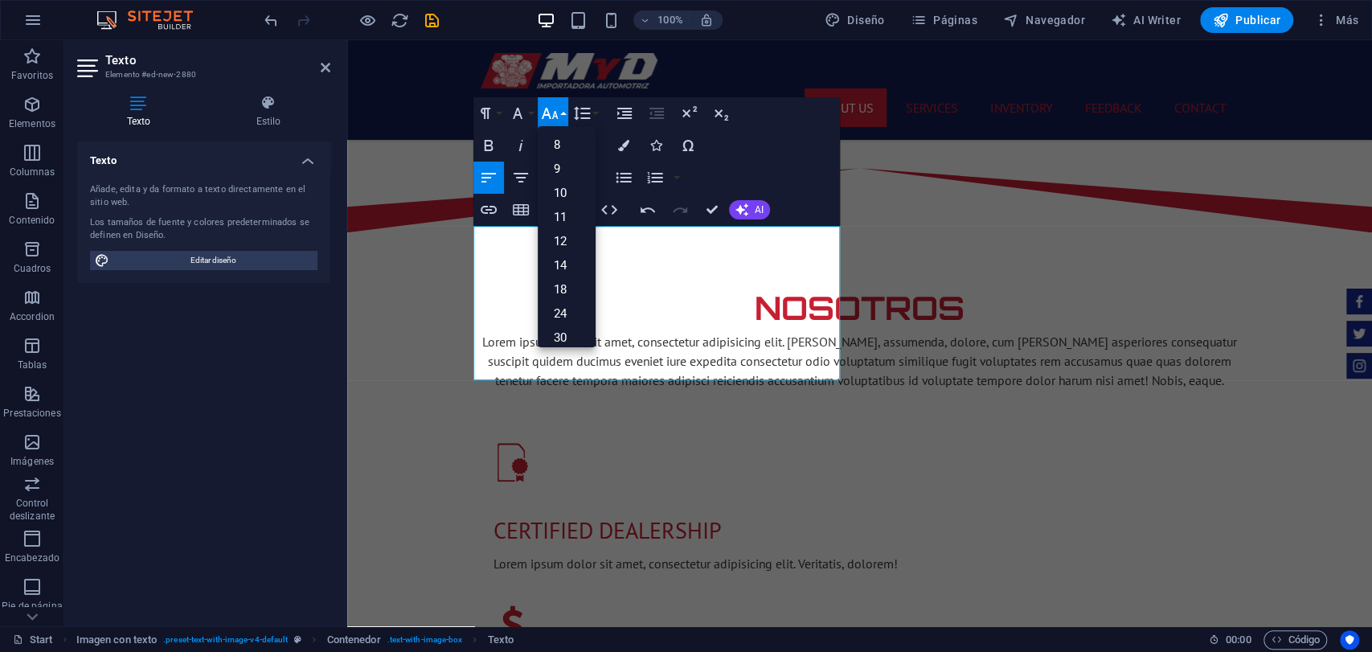
click at [562, 127] on ul "8 9 10 11 12 14 18 24 30 36 48 60 72 96" at bounding box center [567, 301] width 58 height 351
click at [532, 111] on button "Font Family" at bounding box center [521, 113] width 31 height 32
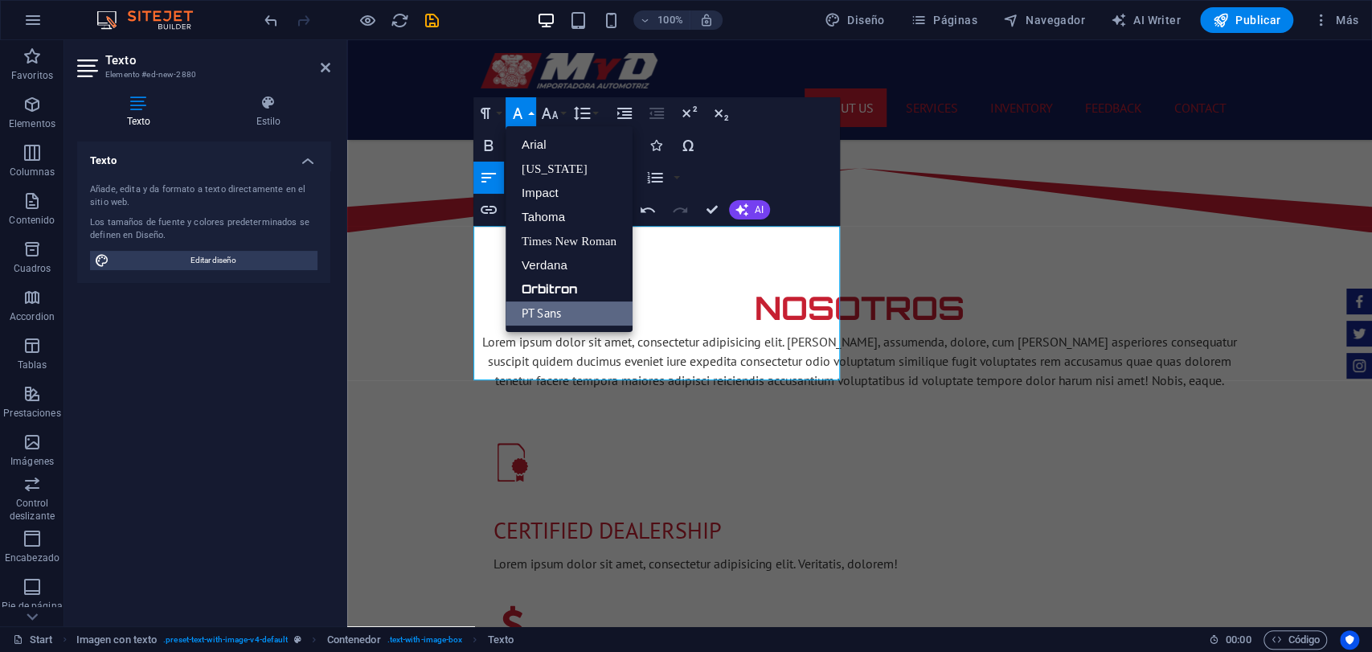
scroll to position [0, 0]
click at [582, 227] on link "Tahoma" at bounding box center [569, 217] width 127 height 24
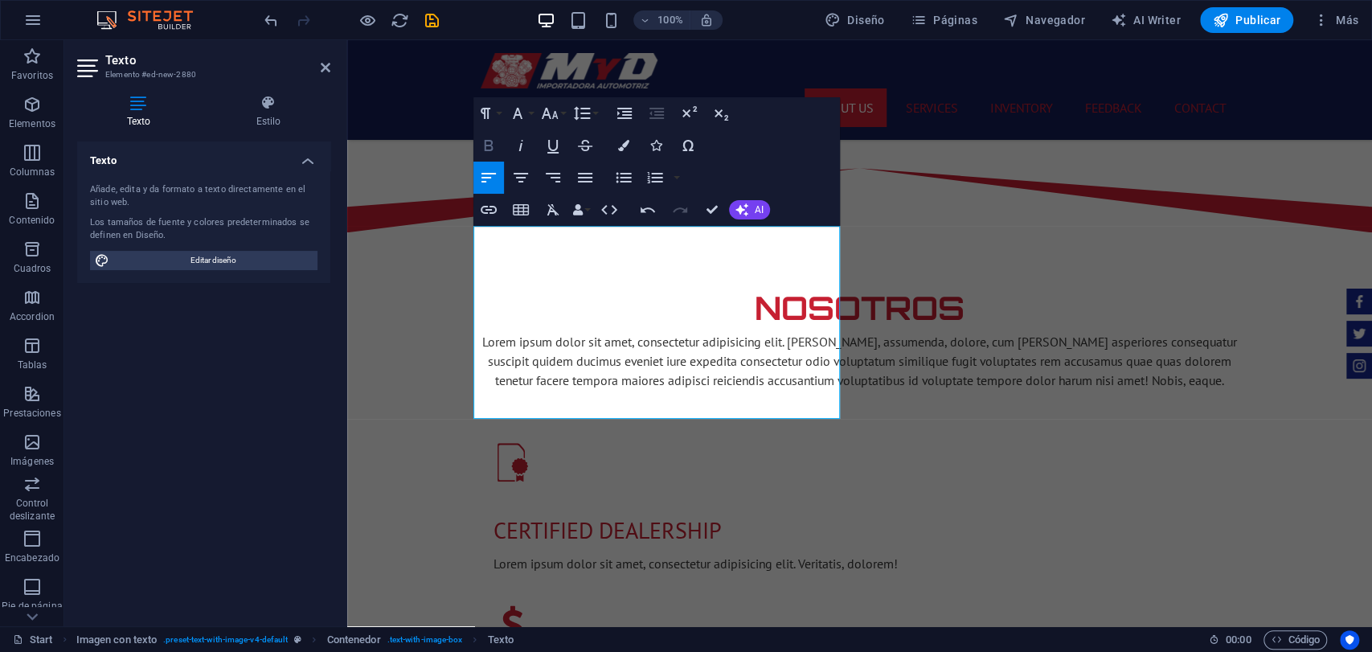
click at [496, 139] on icon "button" at bounding box center [488, 145] width 19 height 19
drag, startPoint x: 568, startPoint y: 418, endPoint x: 562, endPoint y: 402, distance: 17.0
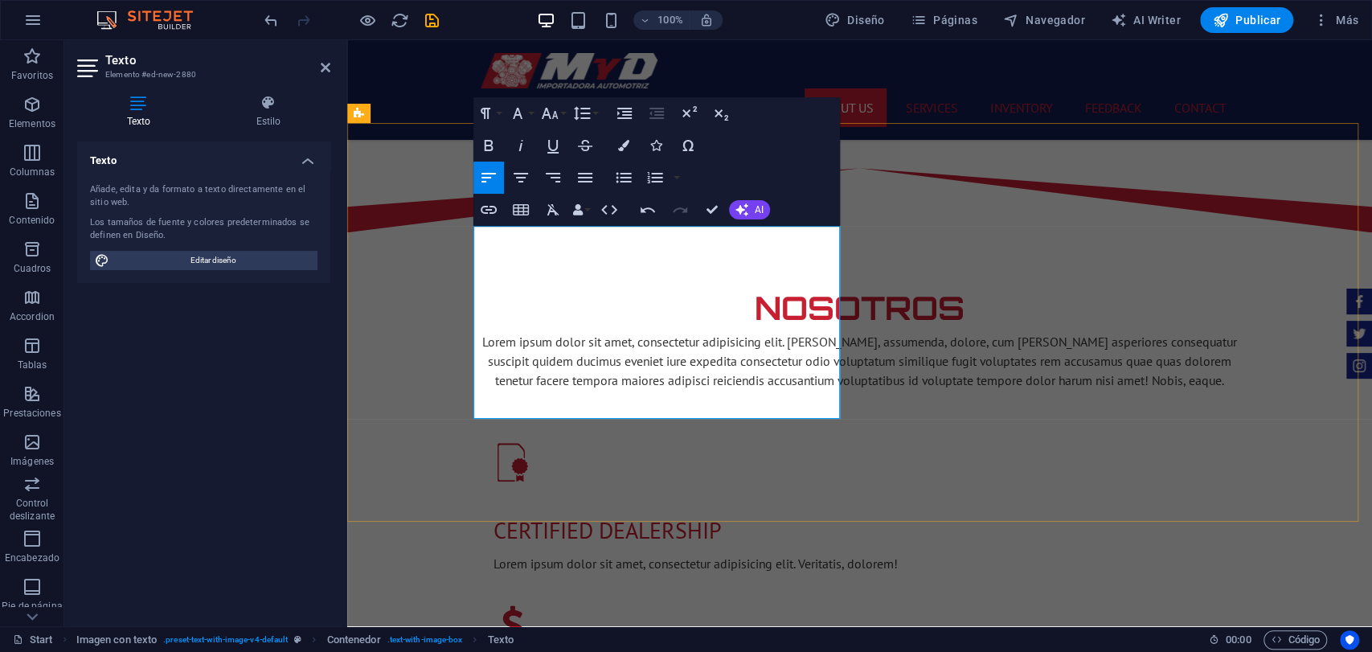
drag, startPoint x: 567, startPoint y: 400, endPoint x: 468, endPoint y: 233, distance: 194.3
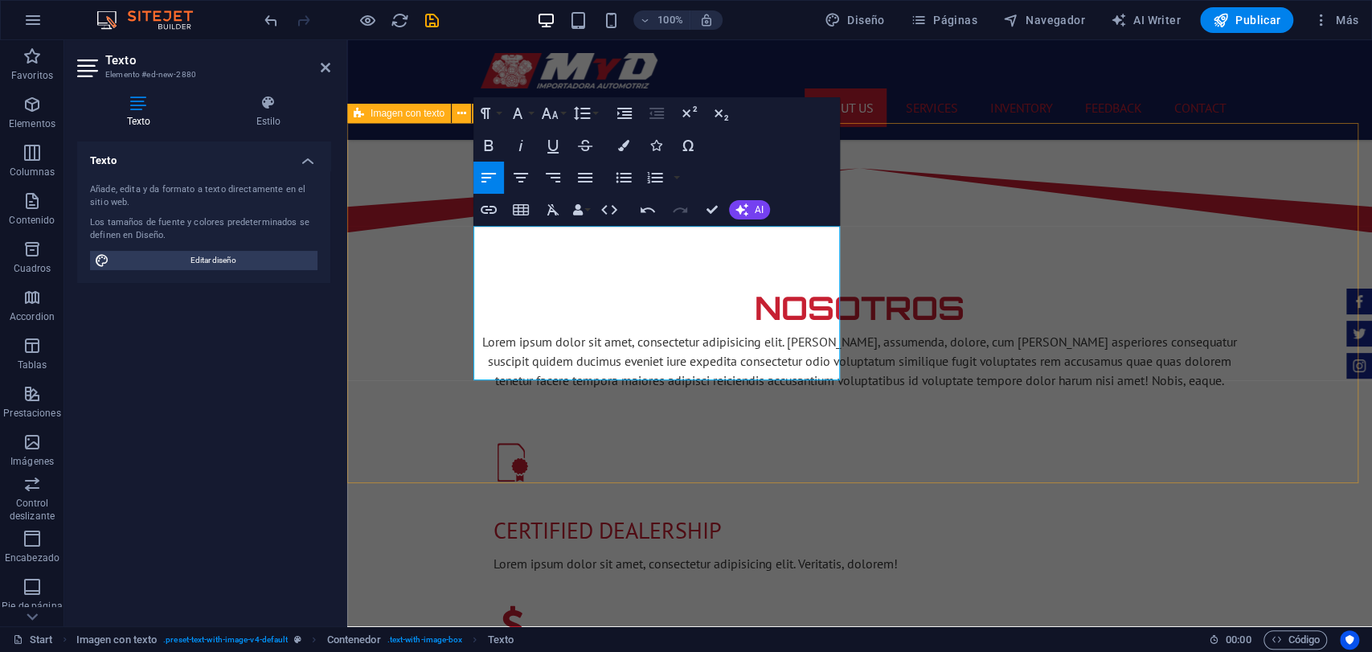
drag, startPoint x: 591, startPoint y: 231, endPoint x: 471, endPoint y: 236, distance: 119.9
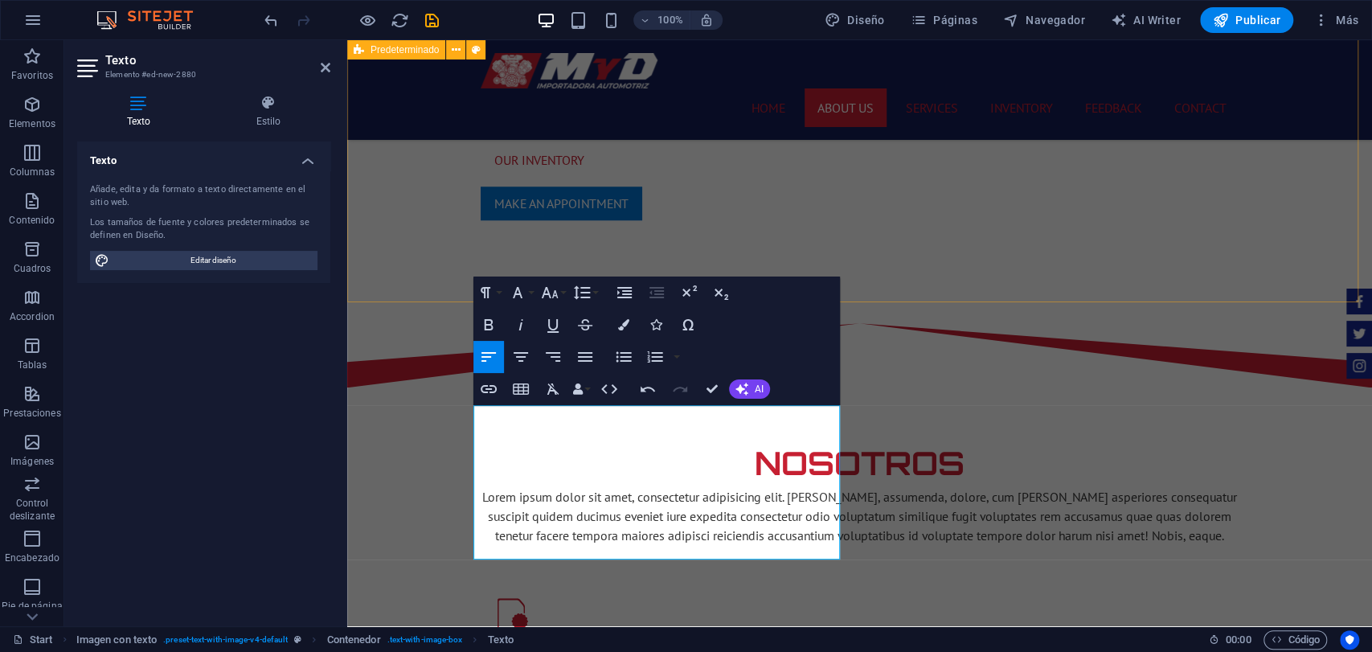
scroll to position [893, 0]
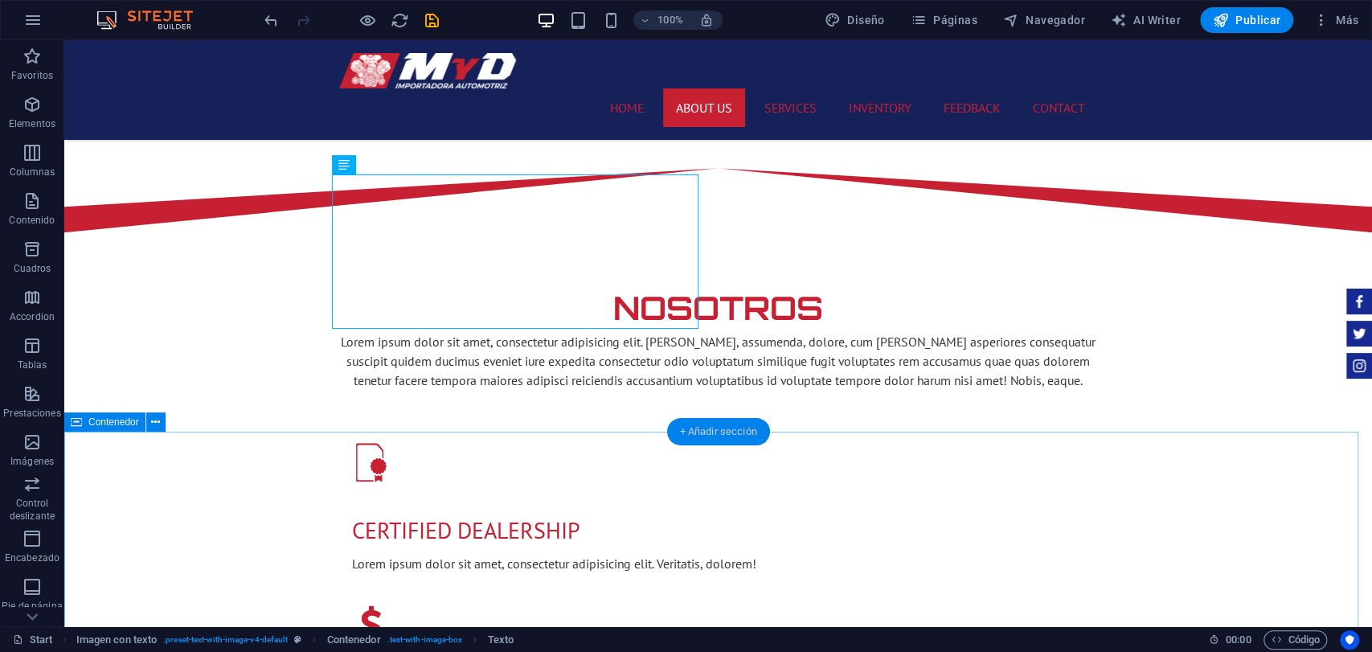
scroll to position [1161, 0]
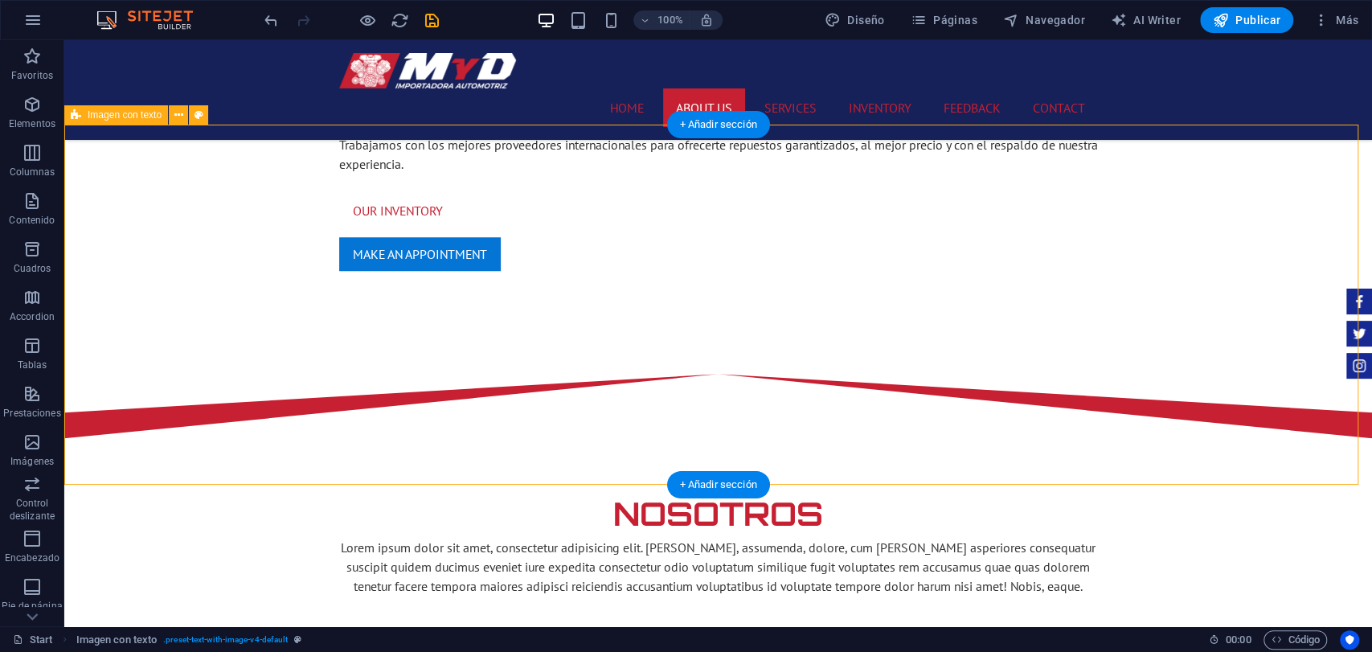
scroll to position [1072, 0]
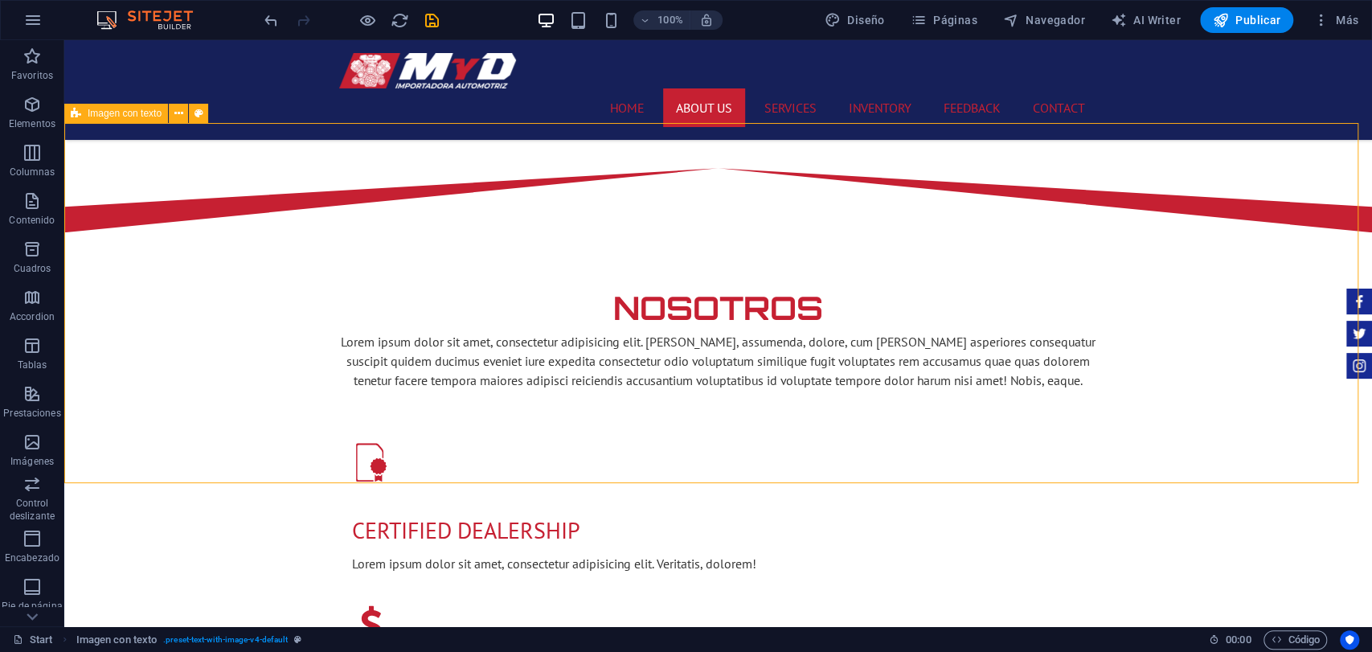
click at [180, 124] on div "Imagen con texto" at bounding box center [141, 114] width 154 height 20
click at [180, 117] on icon at bounding box center [178, 113] width 9 height 17
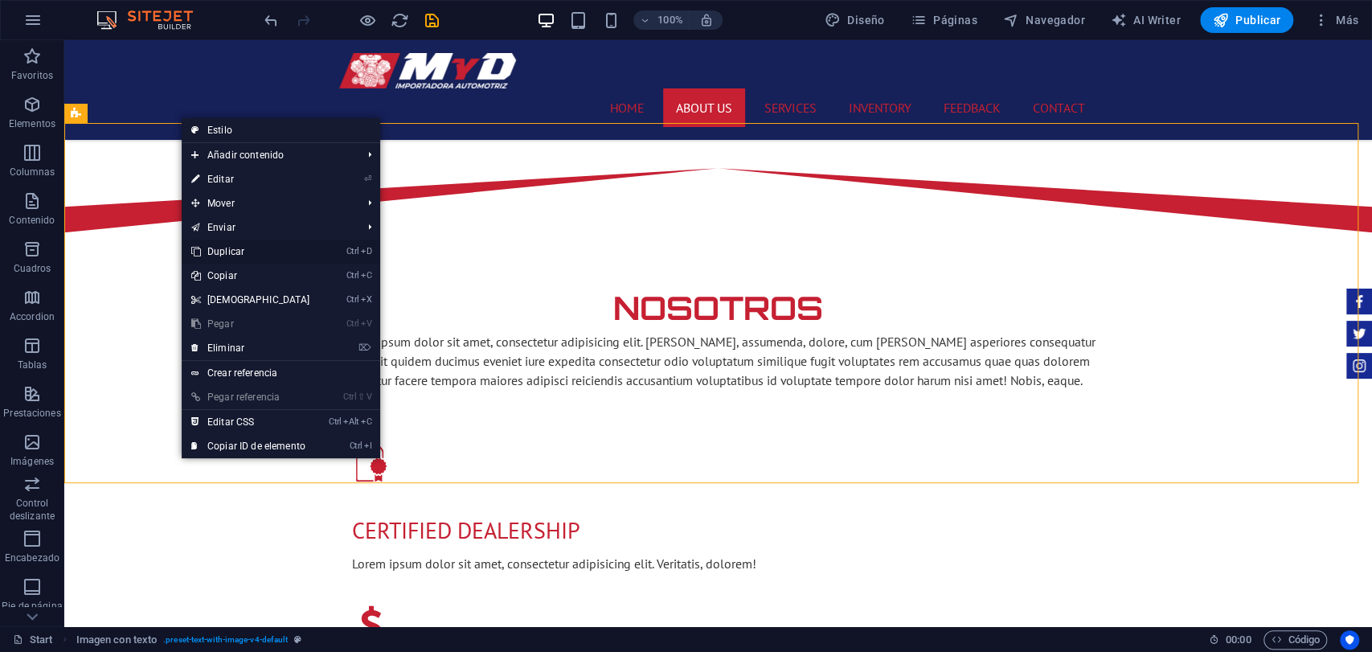
click at [267, 251] on link "Ctrl D Duplicar" at bounding box center [251, 252] width 138 height 24
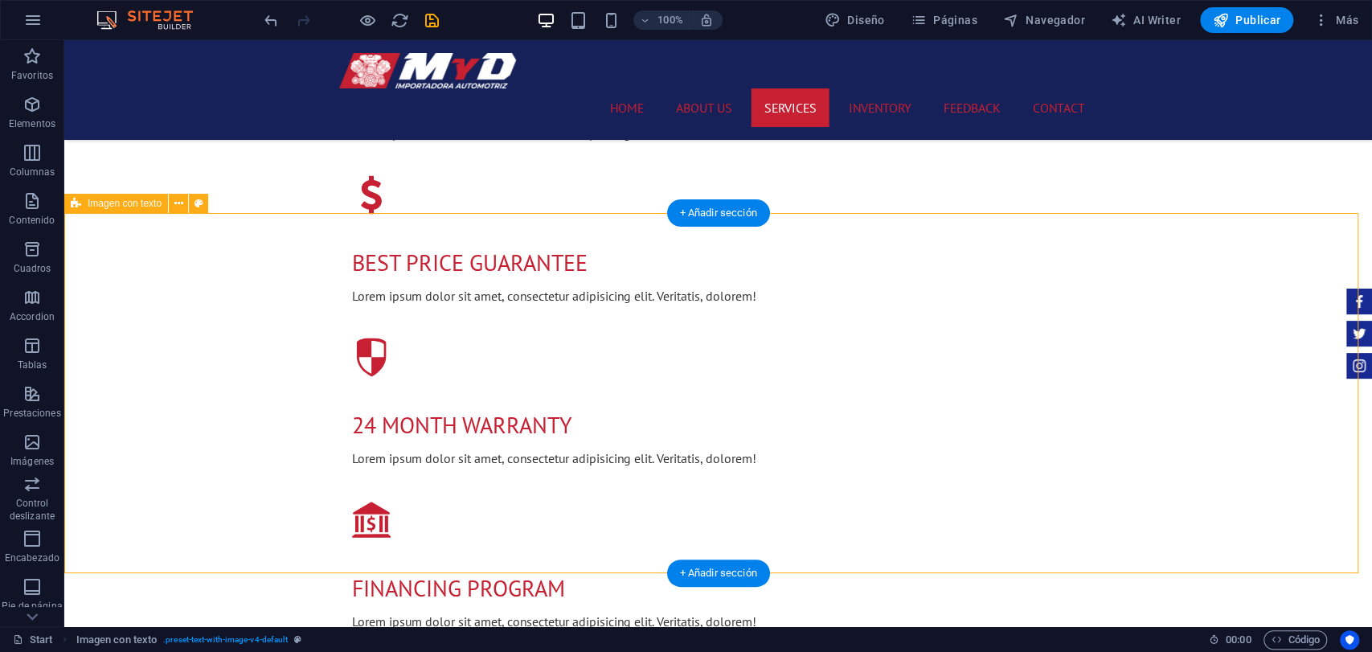
scroll to position [1339, 0]
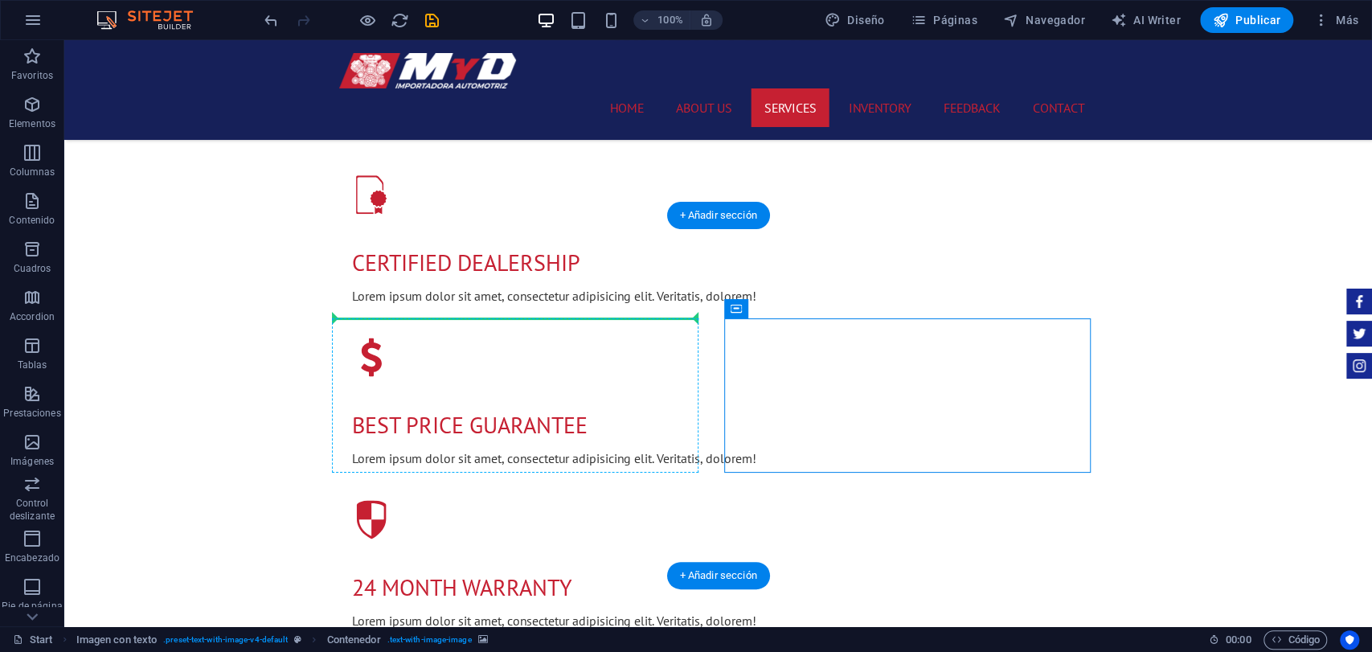
drag, startPoint x: 826, startPoint y: 346, endPoint x: 363, endPoint y: 347, distance: 463.1
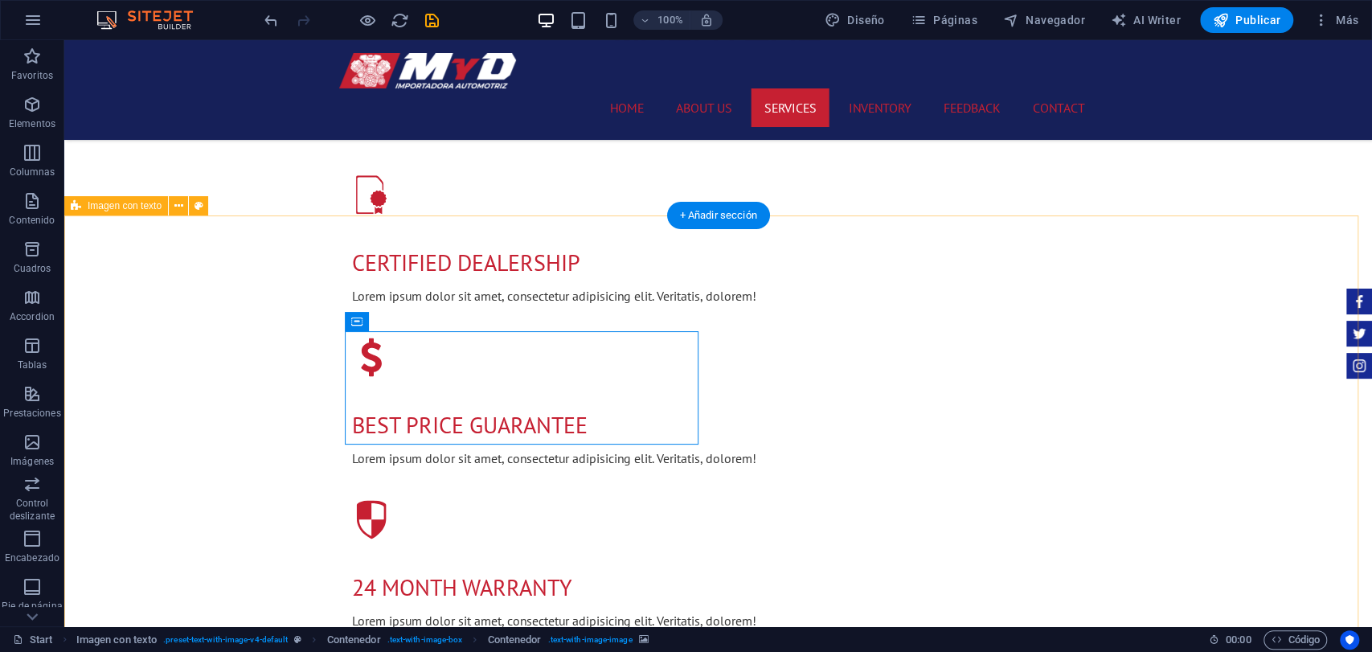
drag, startPoint x: 355, startPoint y: 334, endPoint x: 305, endPoint y: 306, distance: 57.6
drag, startPoint x: 430, startPoint y: 360, endPoint x: 341, endPoint y: 281, distance: 119.6
drag, startPoint x: 353, startPoint y: 332, endPoint x: 457, endPoint y: 393, distance: 120.4
drag, startPoint x: 362, startPoint y: 334, endPoint x: 366, endPoint y: 367, distance: 32.4
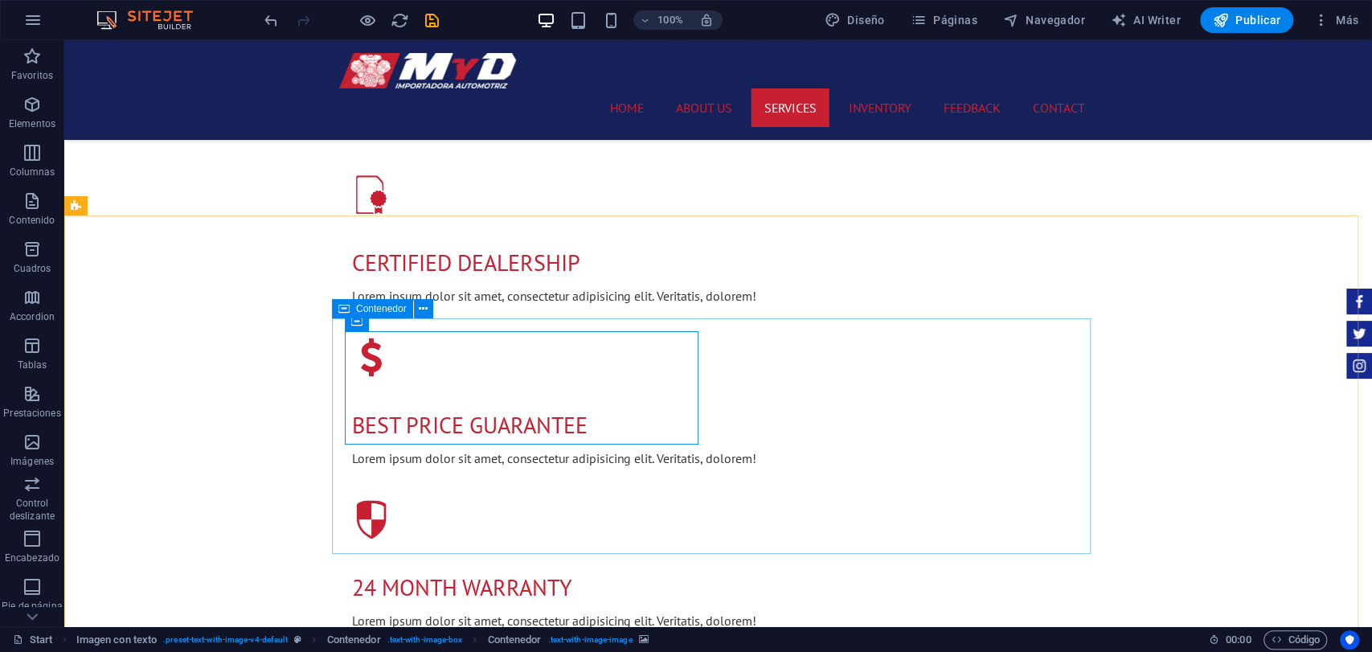
click at [354, 326] on icon at bounding box center [356, 321] width 11 height 19
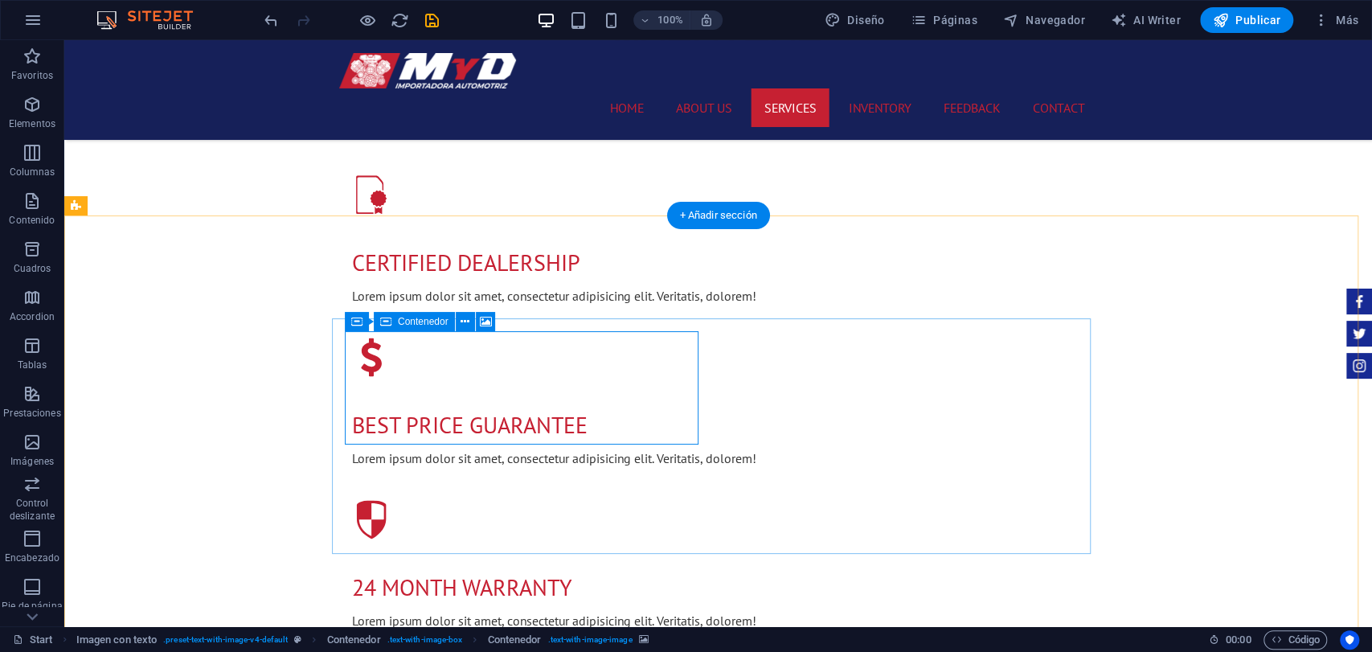
drag, startPoint x: 360, startPoint y: 334, endPoint x: 367, endPoint y: 345, distance: 12.3
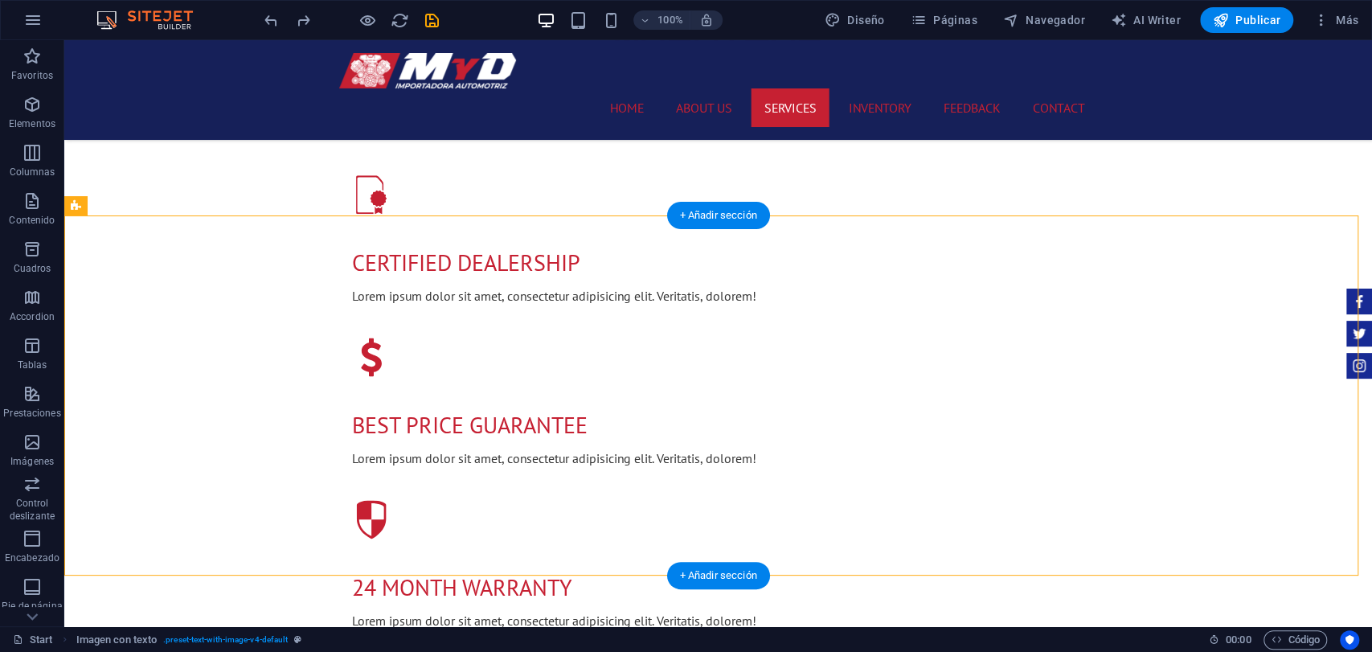
drag, startPoint x: 416, startPoint y: 357, endPoint x: 585, endPoint y: 383, distance: 171.6
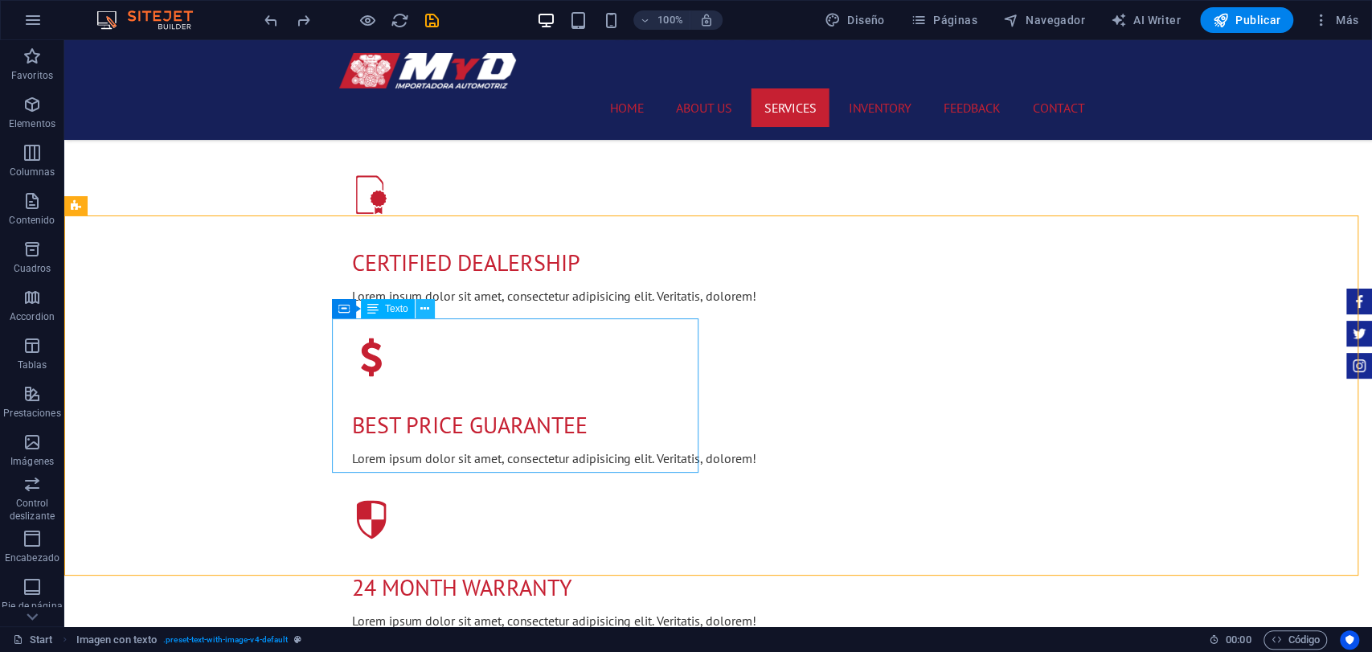
click at [425, 308] on icon at bounding box center [424, 309] width 9 height 17
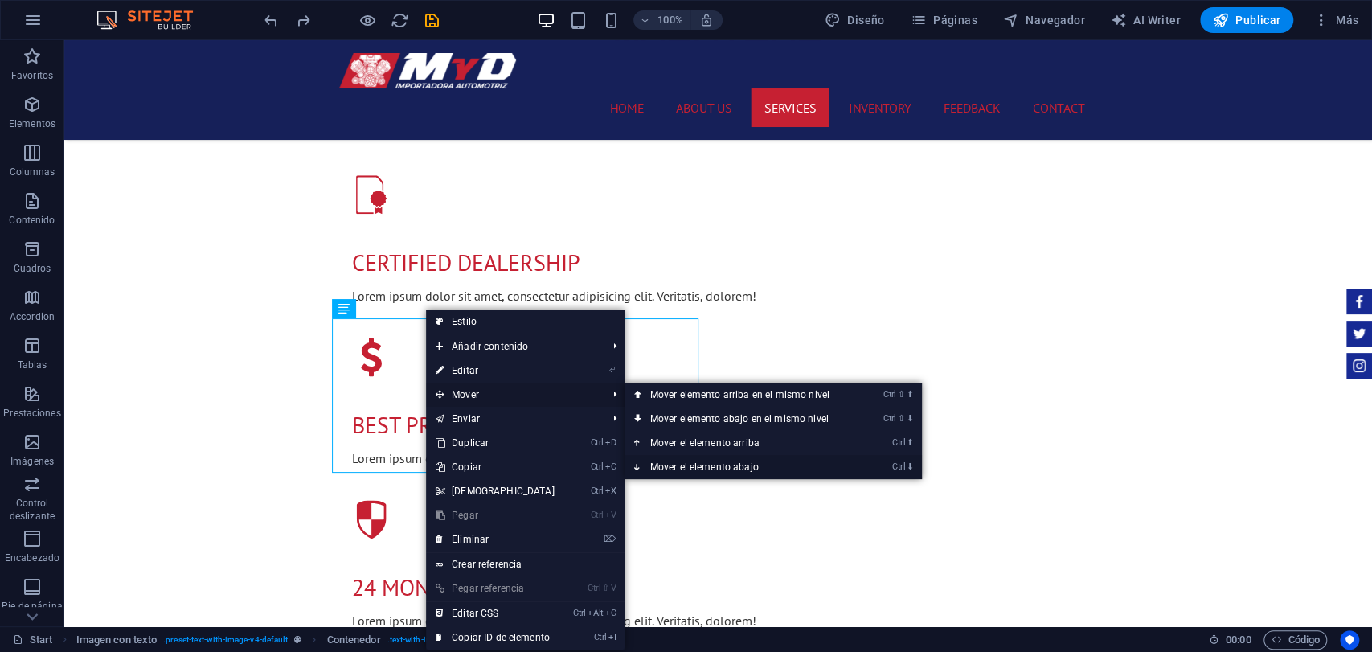
click at [802, 459] on link "Ctrl ⬇ Mover el elemento abajo" at bounding box center [743, 467] width 237 height 24
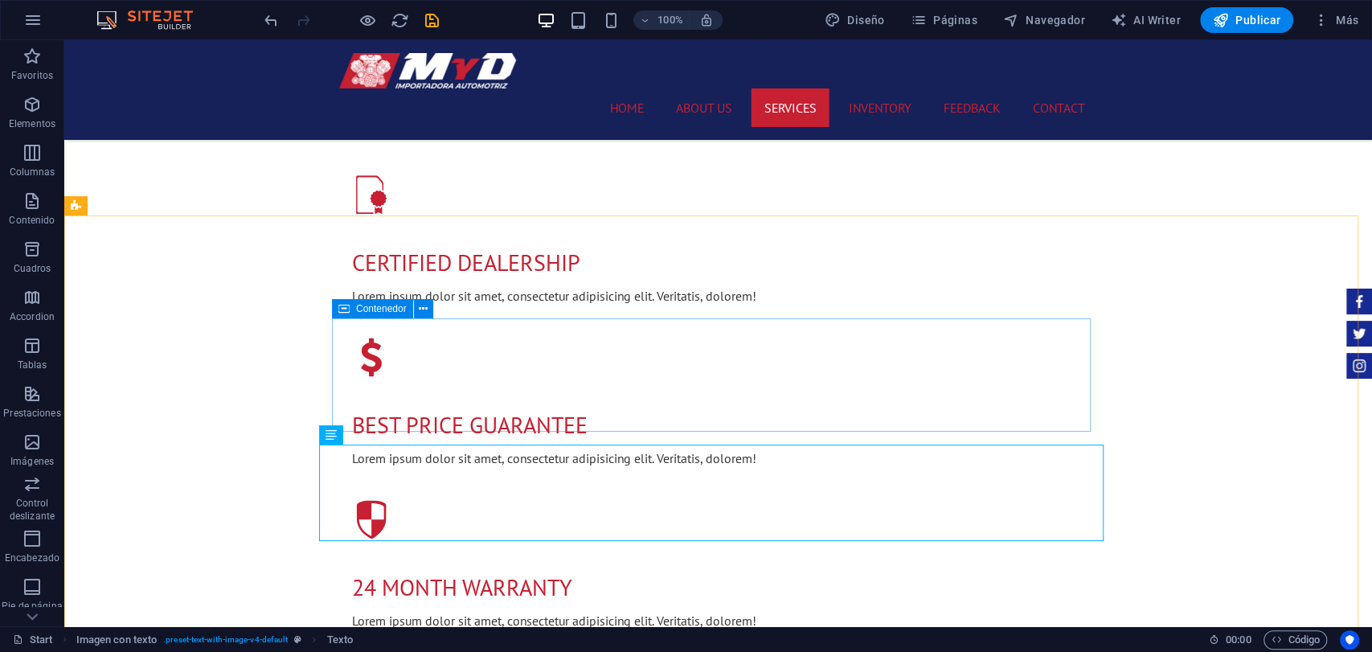
click at [389, 311] on span "Contenedor" at bounding box center [381, 309] width 51 height 10
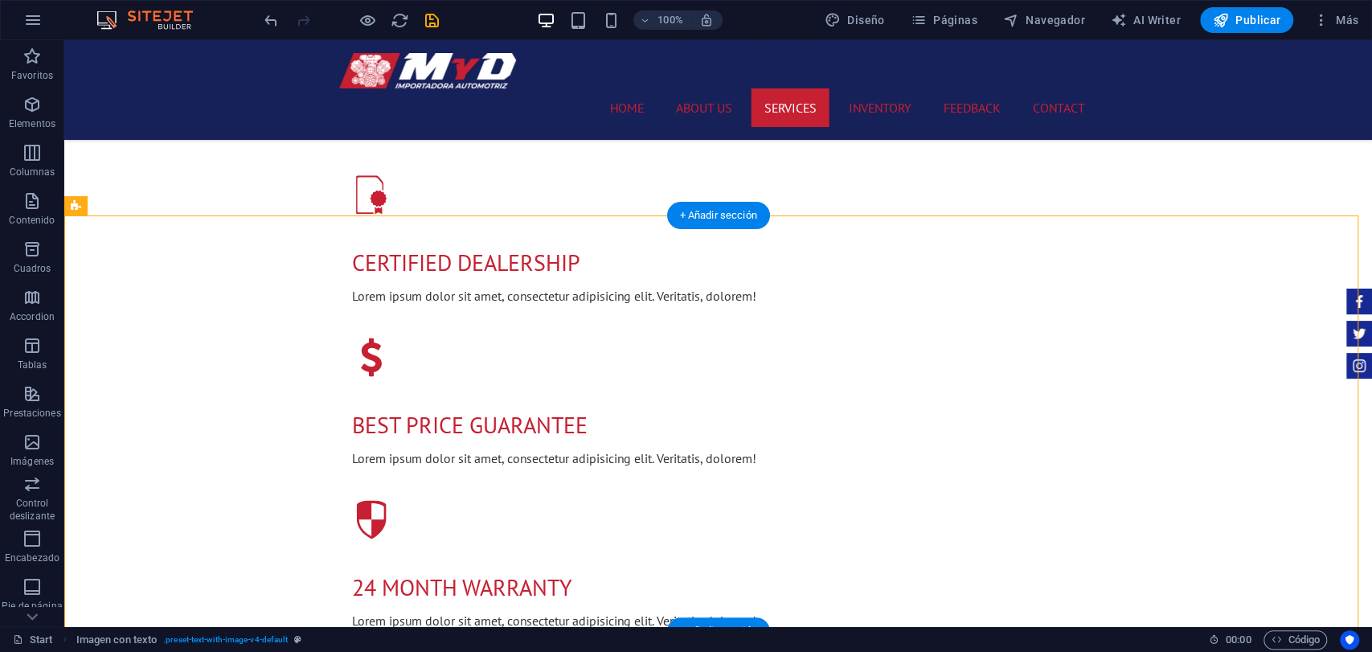
drag, startPoint x: 445, startPoint y: 441, endPoint x: 572, endPoint y: 330, distance: 168.1
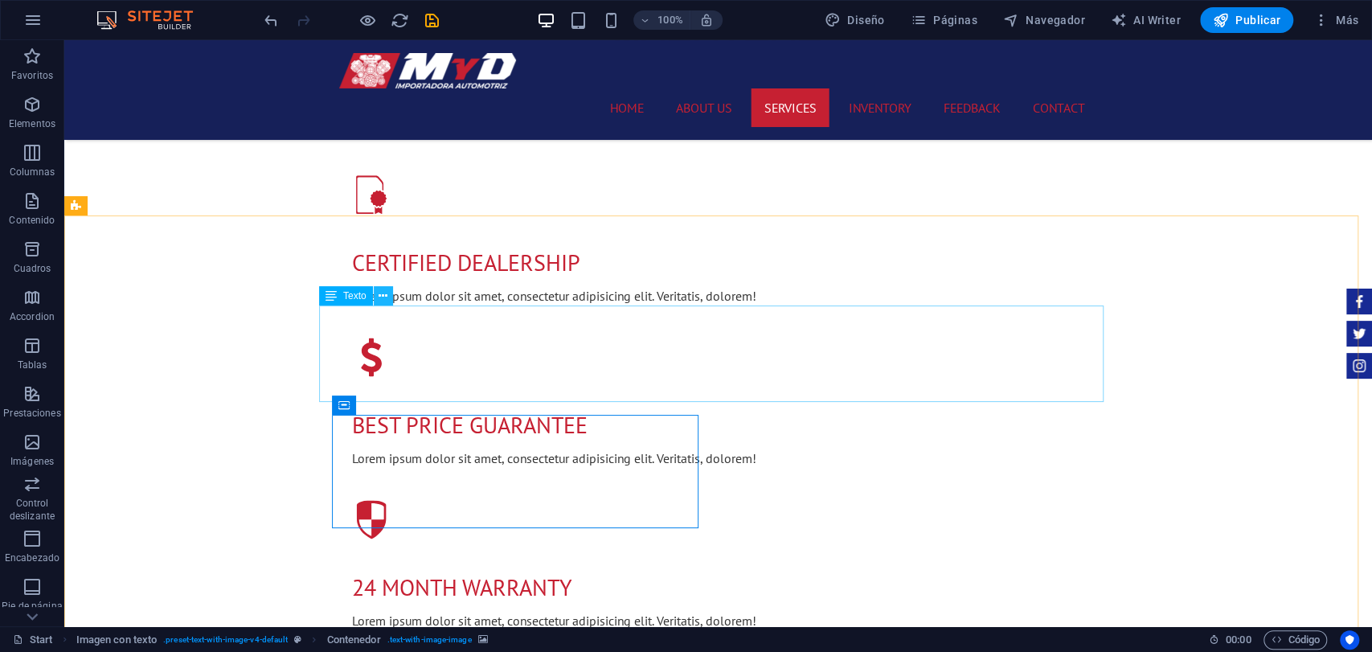
click at [385, 297] on icon at bounding box center [383, 296] width 9 height 17
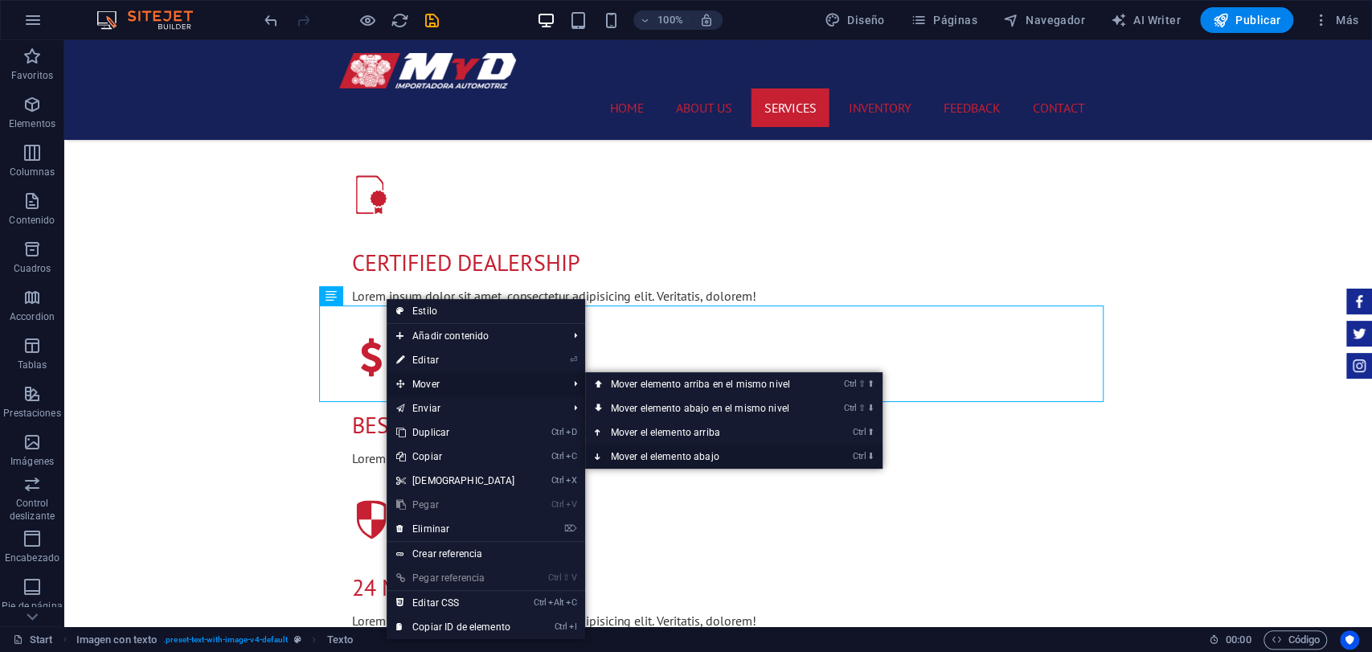
click at [628, 446] on link "Ctrl ⬇ Mover el elemento abajo" at bounding box center [703, 457] width 237 height 24
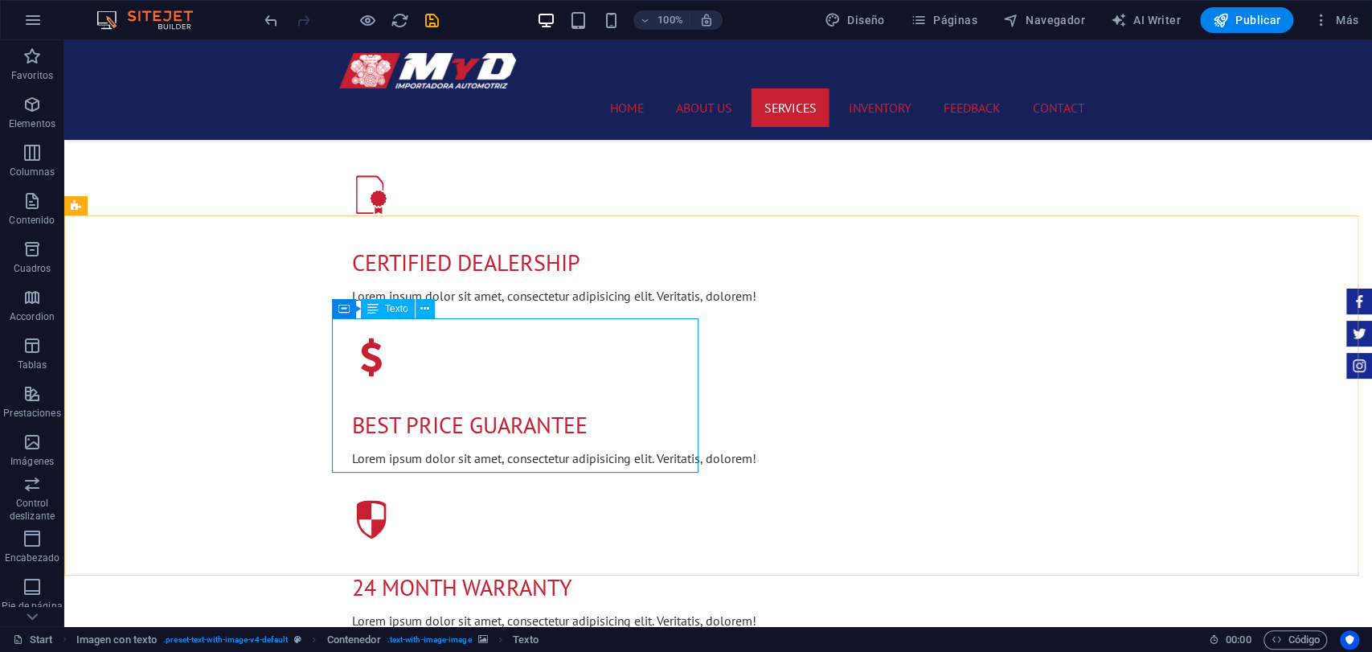
click at [391, 313] on span "Texto" at bounding box center [396, 309] width 23 height 10
click at [416, 313] on button at bounding box center [425, 308] width 19 height 19
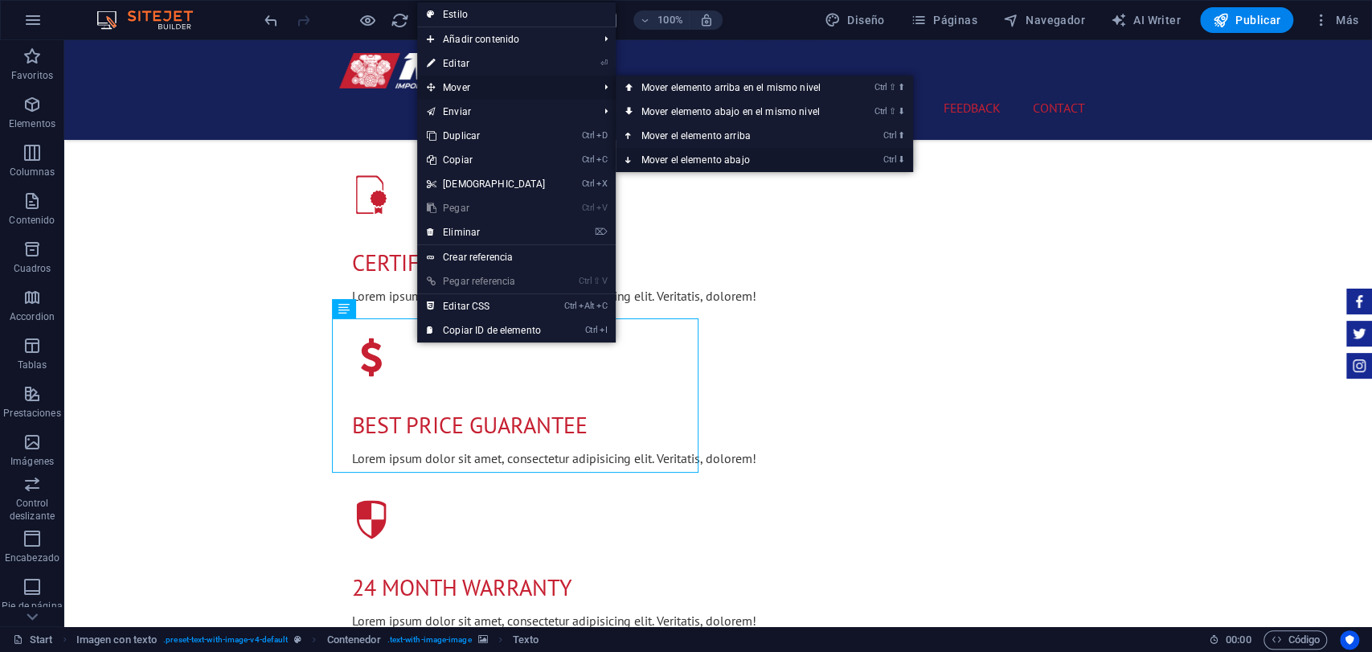
click at [701, 152] on link "Ctrl ⬇ Mover el elemento abajo" at bounding box center [734, 160] width 237 height 24
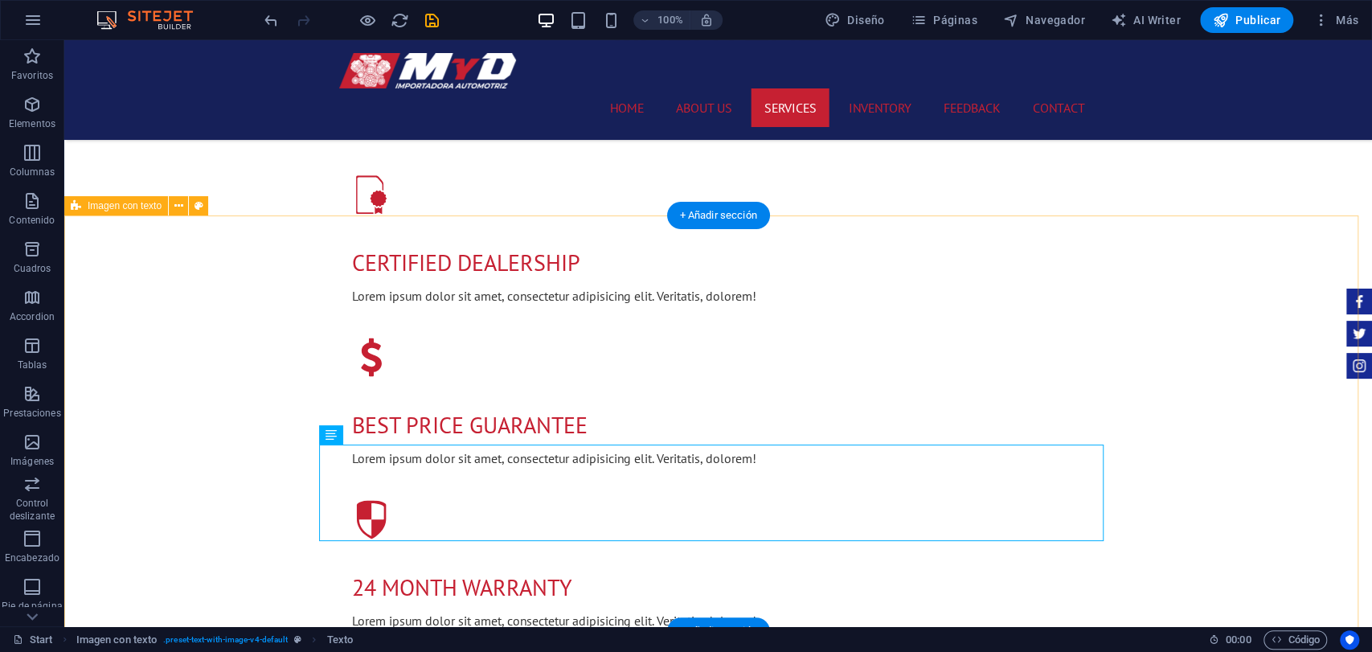
drag, startPoint x: 433, startPoint y: 474, endPoint x: 720, endPoint y: 470, distance: 286.2
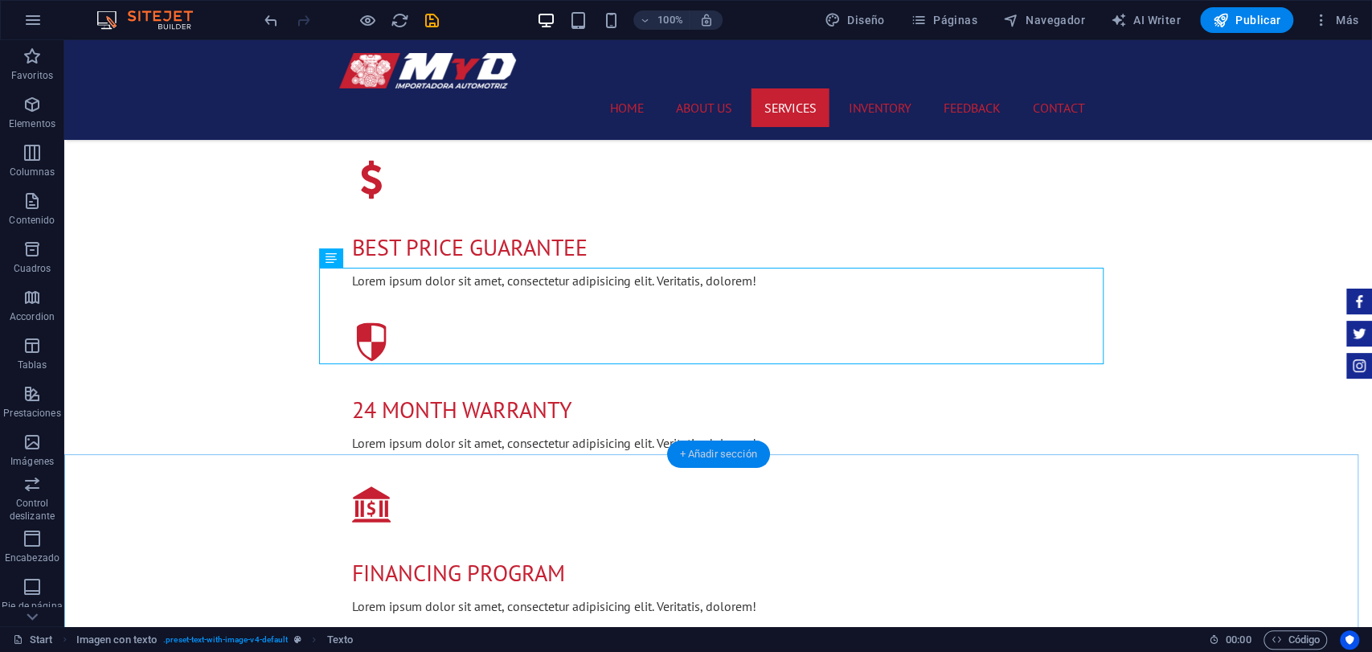
scroll to position [1161, 0]
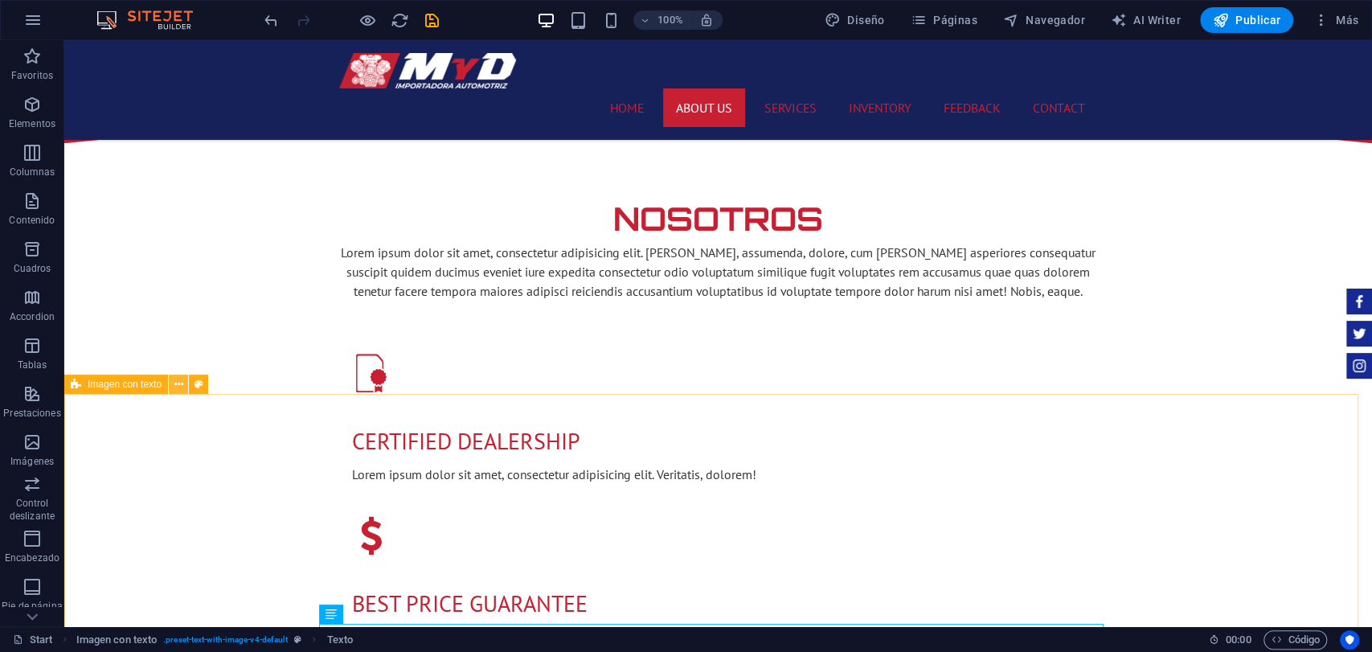
click at [182, 384] on icon at bounding box center [178, 384] width 9 height 17
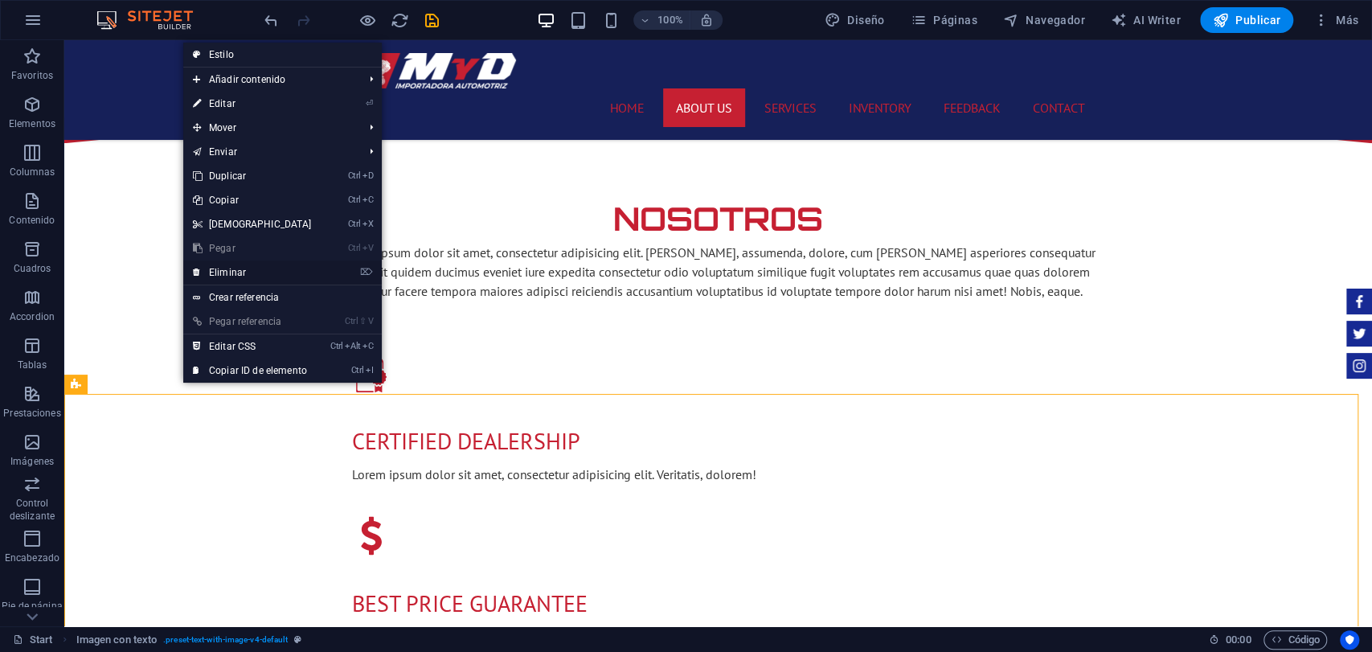
click at [252, 279] on link "⌦ Eliminar" at bounding box center [252, 272] width 138 height 24
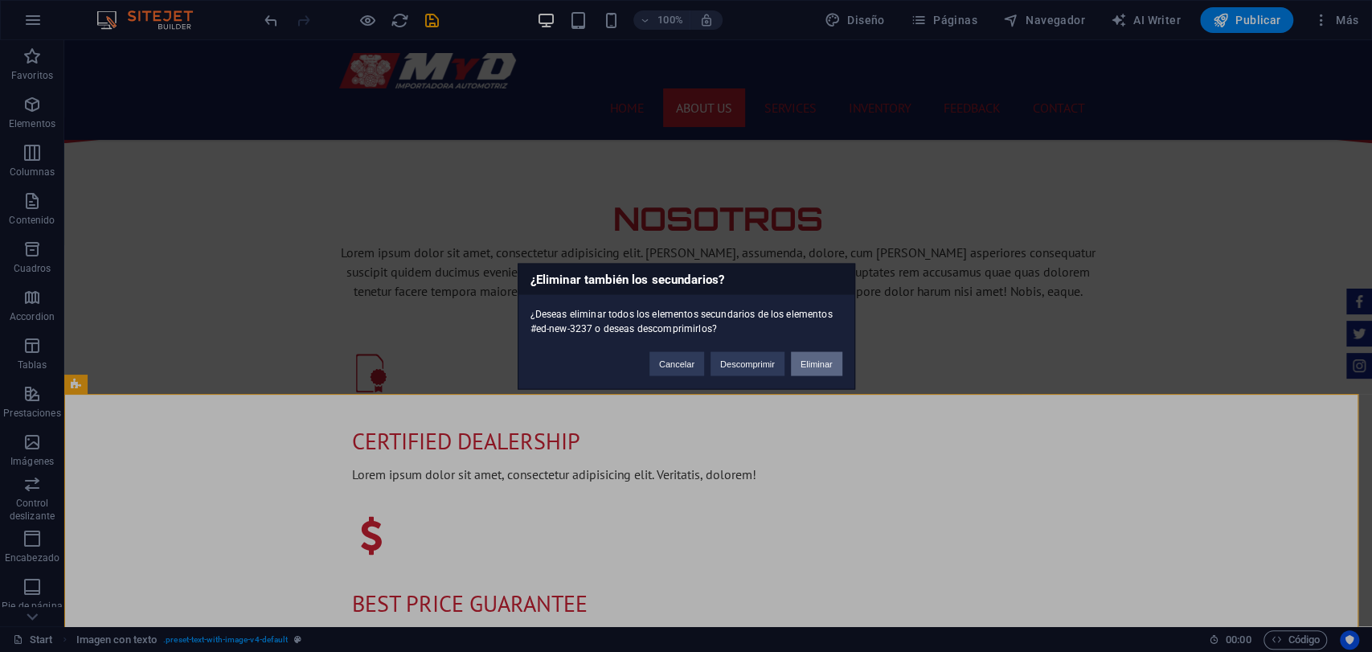
click at [812, 367] on button "Eliminar" at bounding box center [816, 363] width 51 height 24
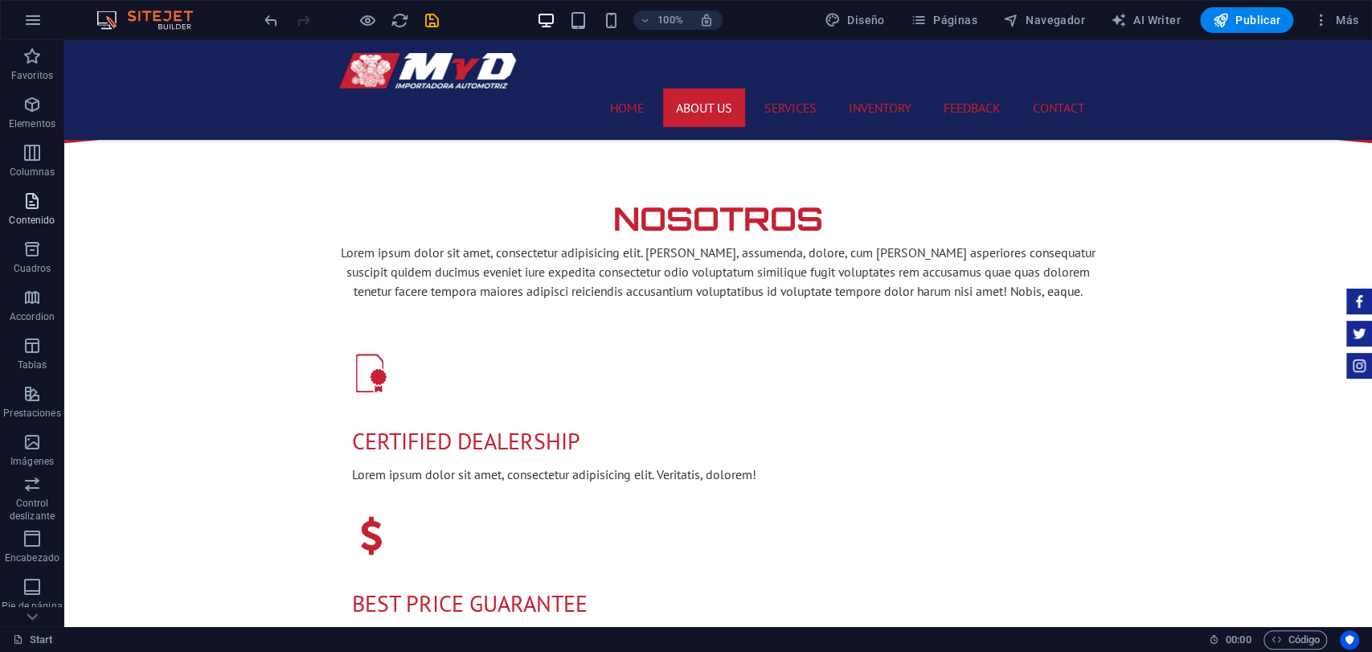
click at [32, 199] on icon "button" at bounding box center [32, 200] width 19 height 19
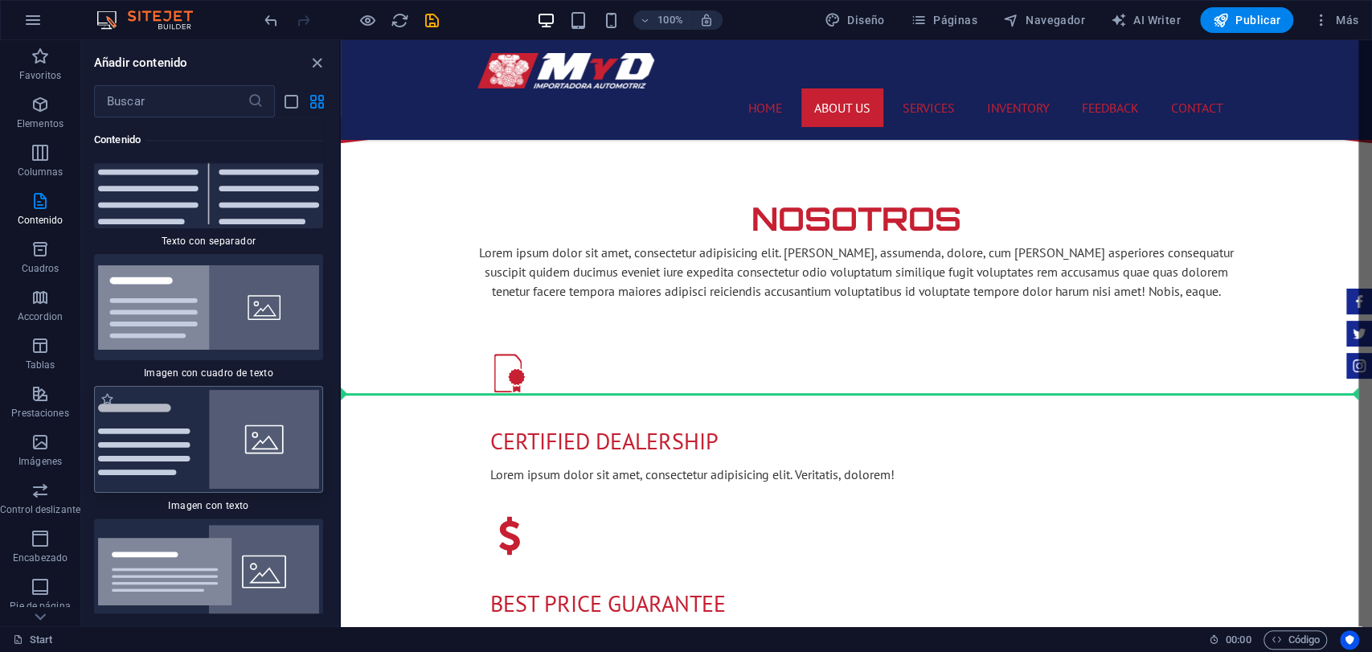
click at [211, 390] on img at bounding box center [208, 439] width 221 height 99
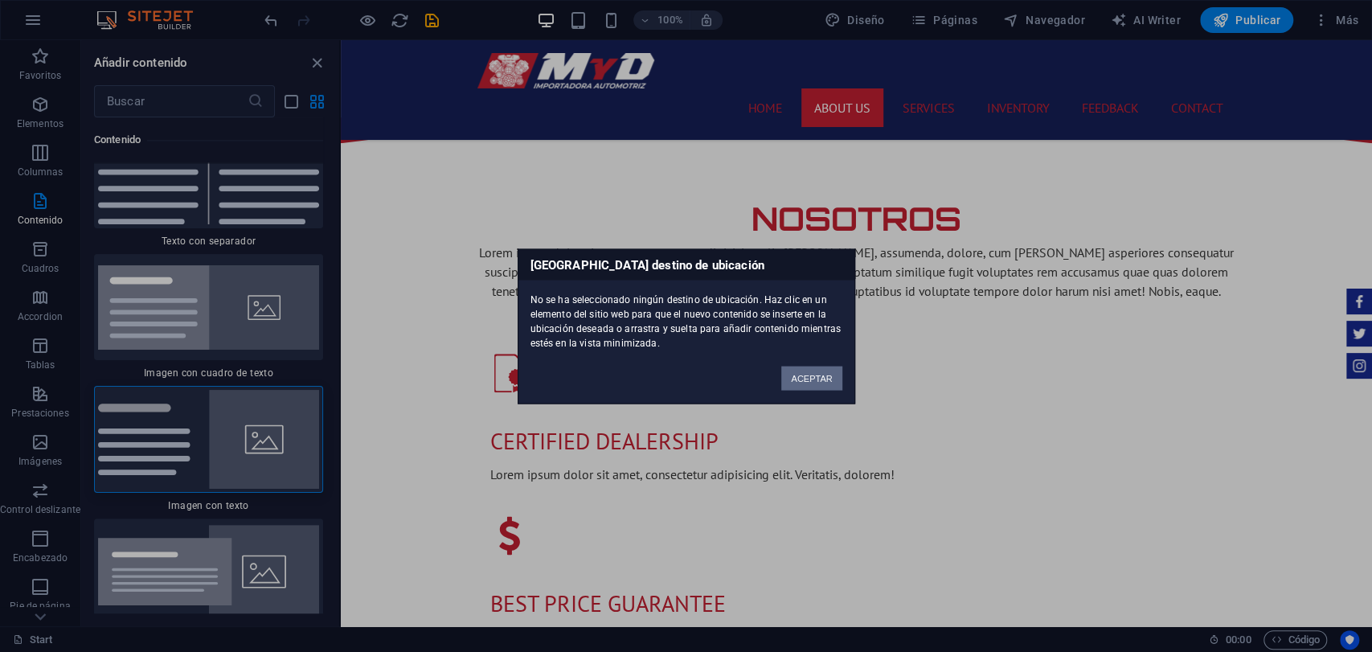
click at [807, 377] on button "ACEPTAR" at bounding box center [811, 378] width 60 height 24
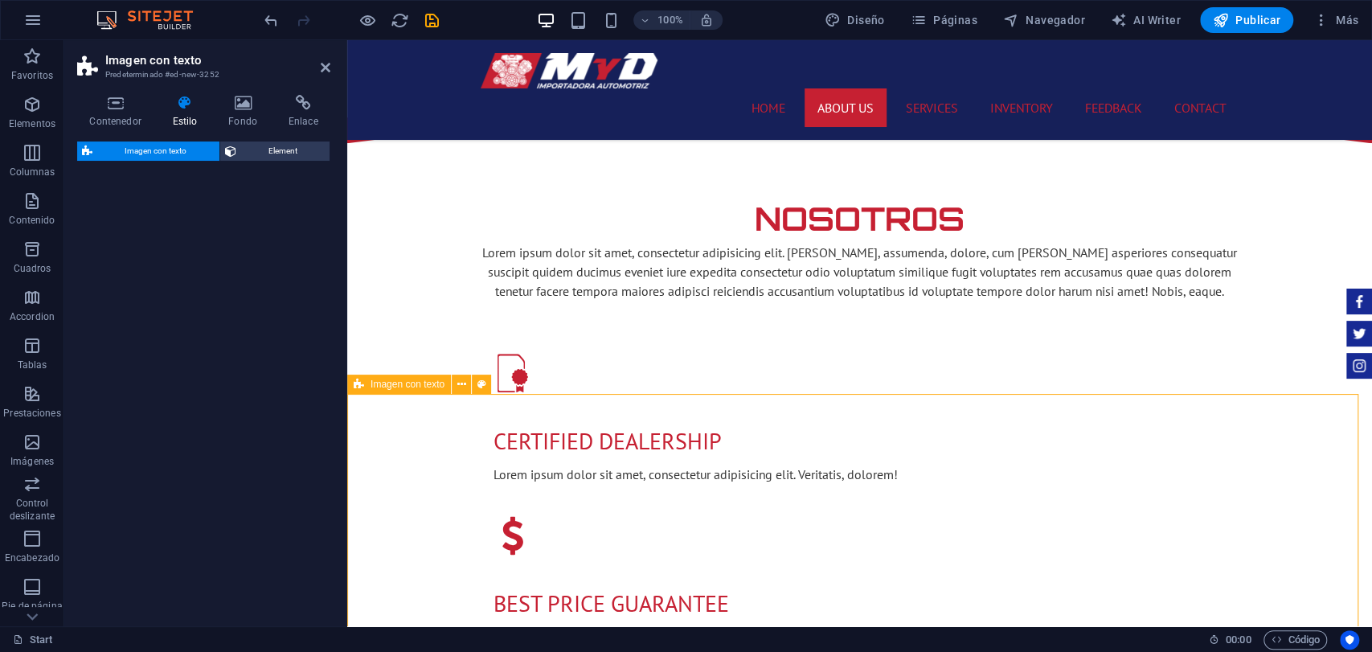
select select "rem"
select select "px"
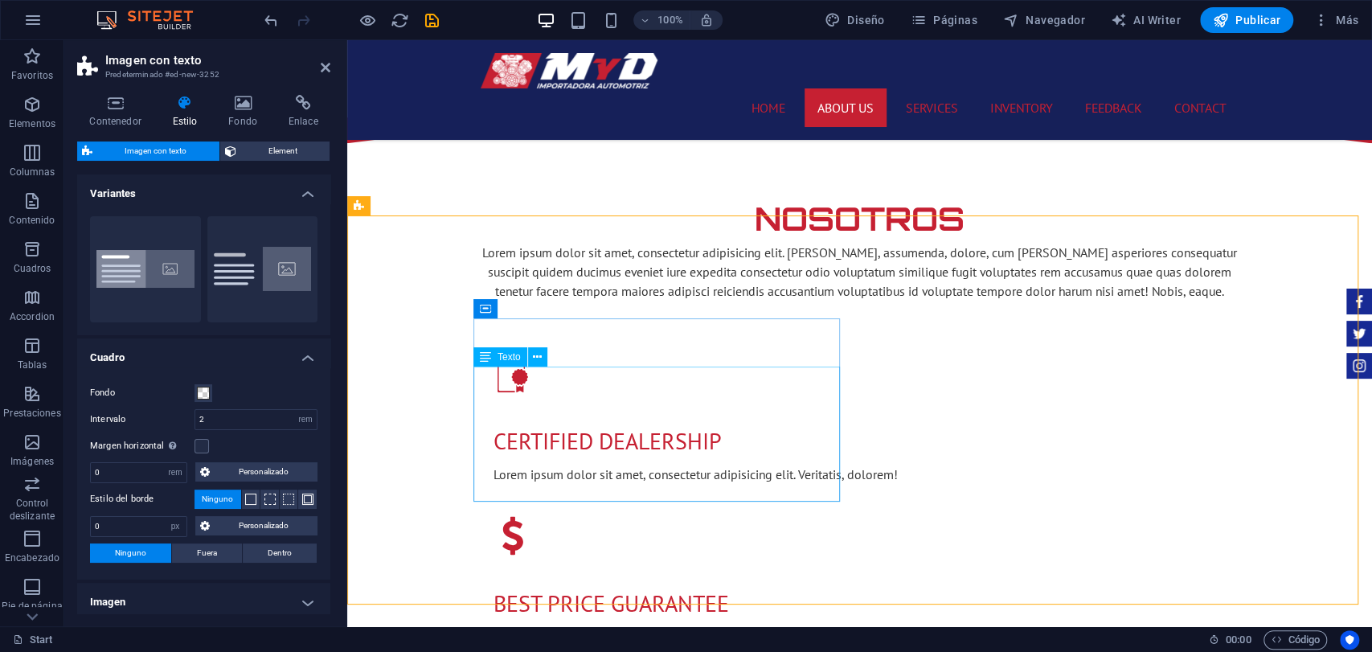
scroll to position [1339, 0]
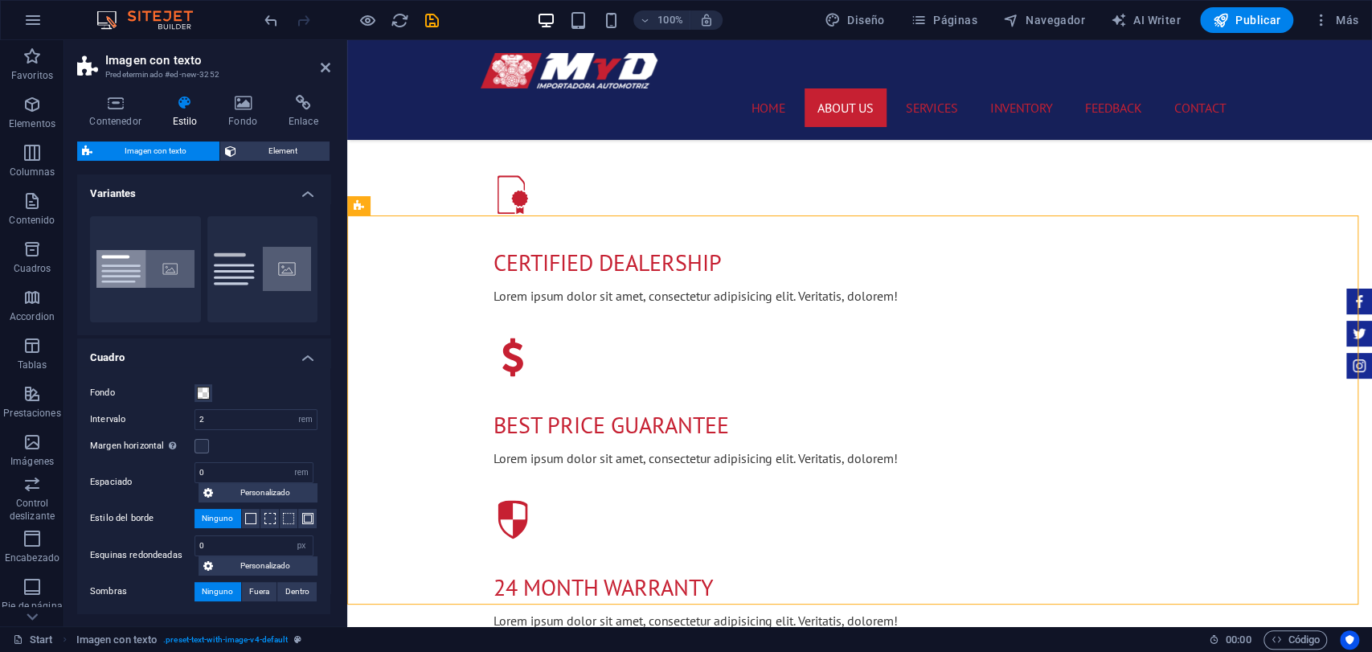
click at [305, 186] on h4 "Variantes" at bounding box center [203, 188] width 253 height 29
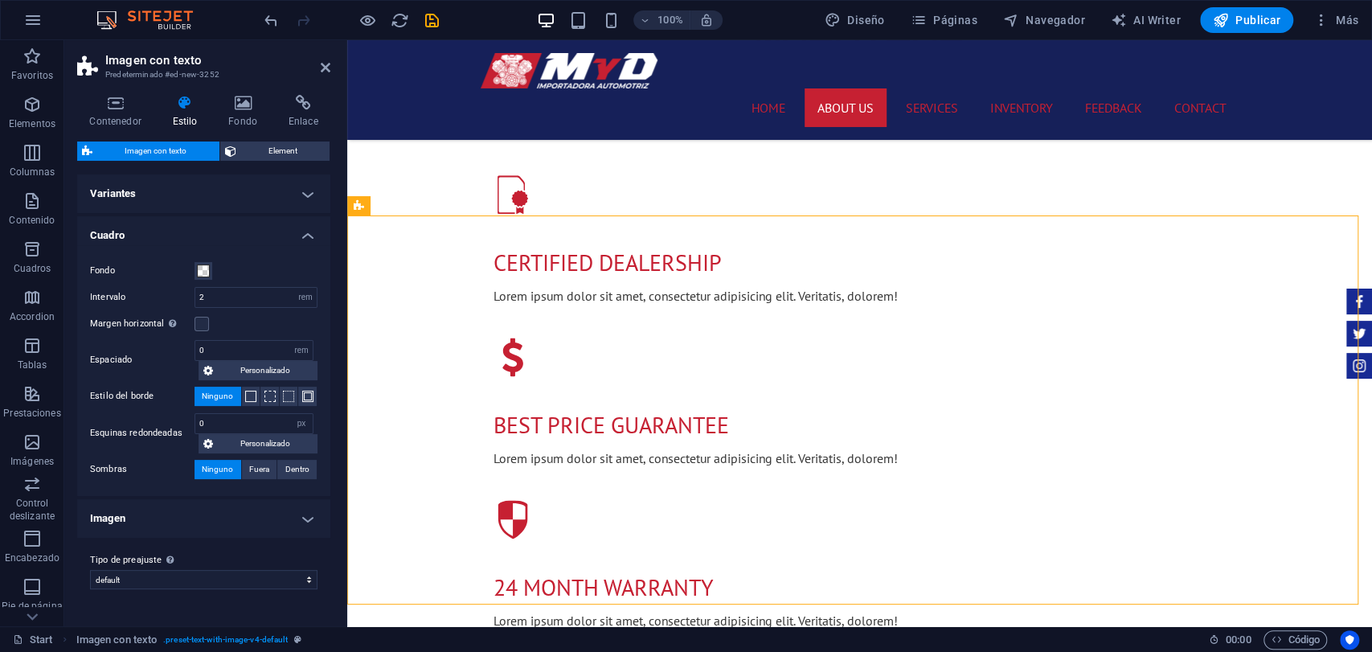
click at [305, 186] on h4 "Variantes" at bounding box center [203, 193] width 253 height 39
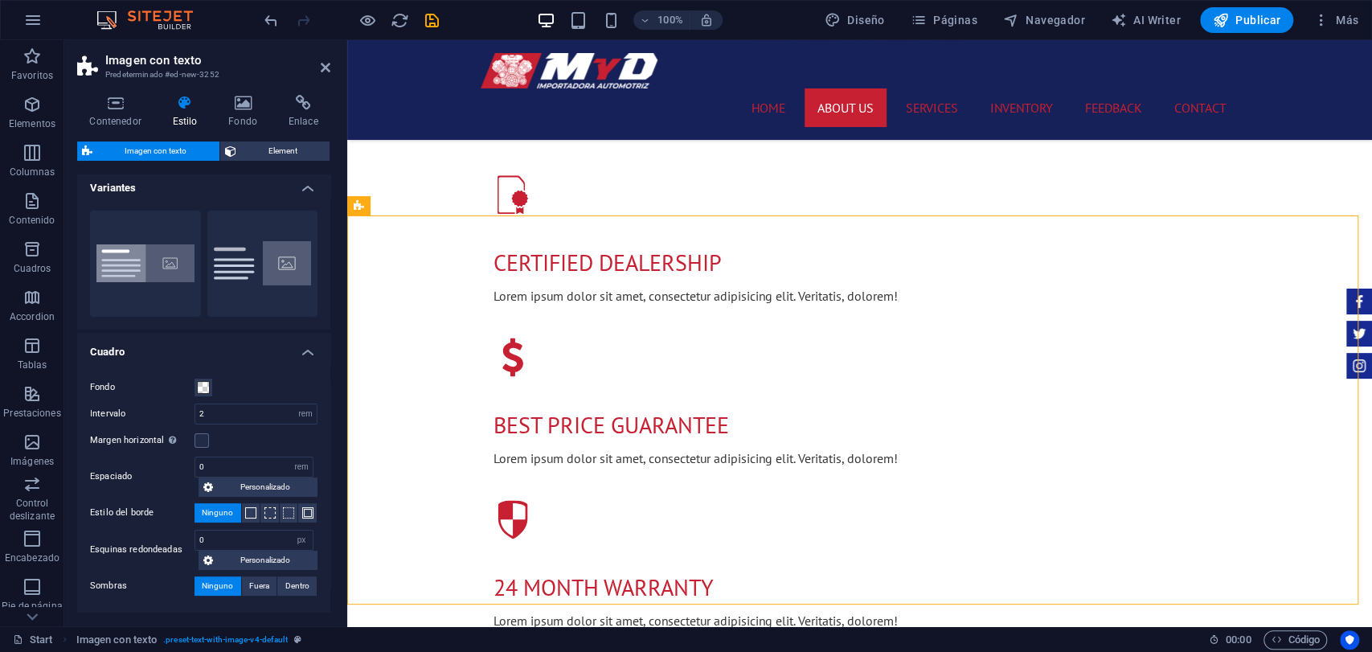
scroll to position [0, 0]
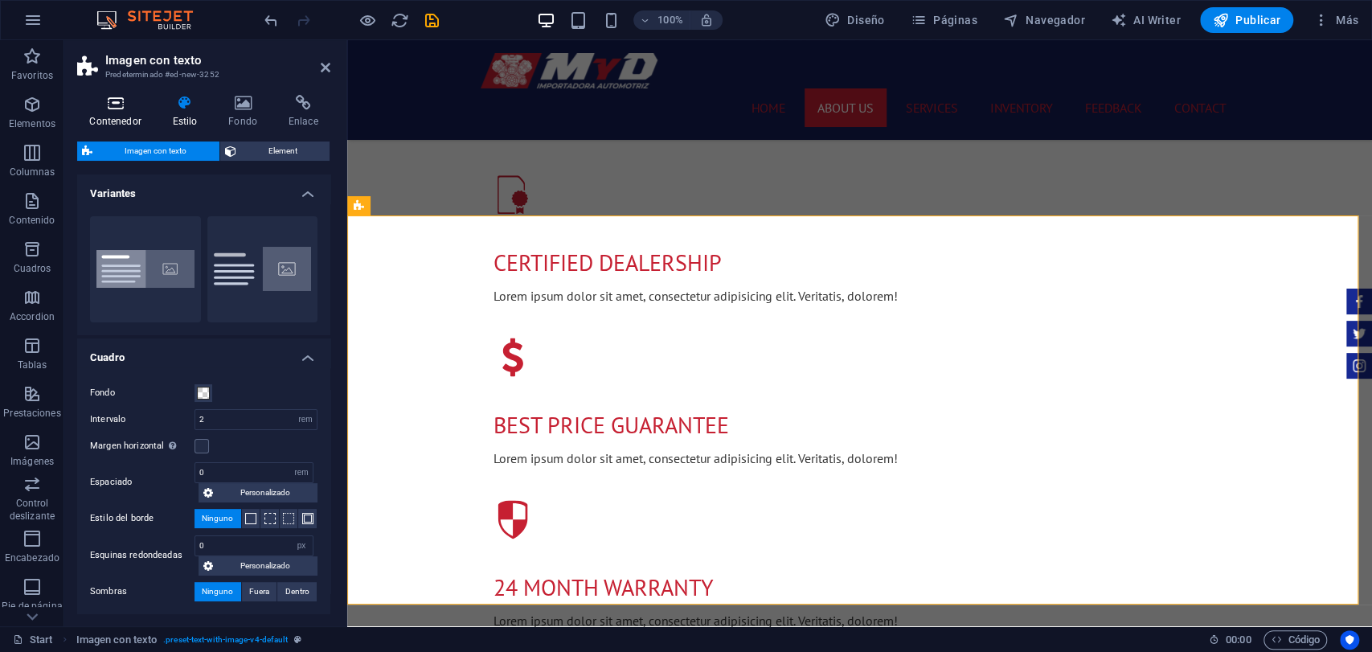
click at [117, 120] on h4 "Contenedor" at bounding box center [118, 112] width 83 height 34
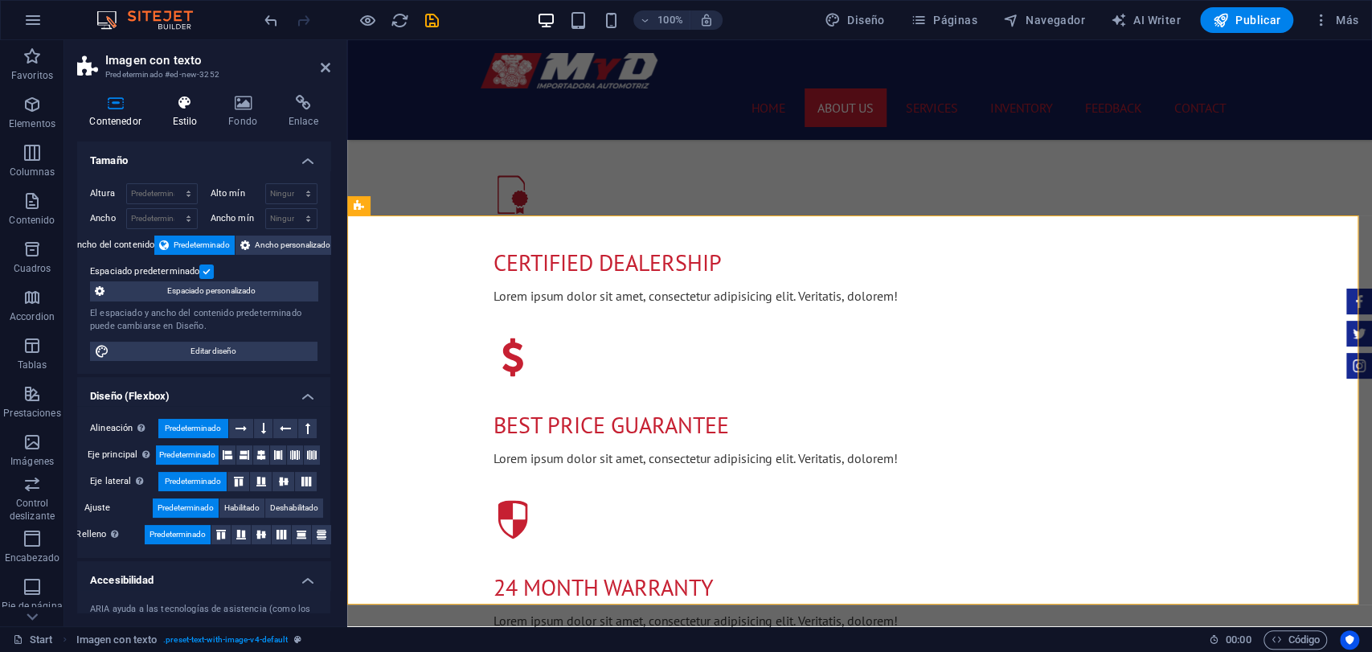
click at [202, 111] on h4 "Estilo" at bounding box center [188, 112] width 56 height 34
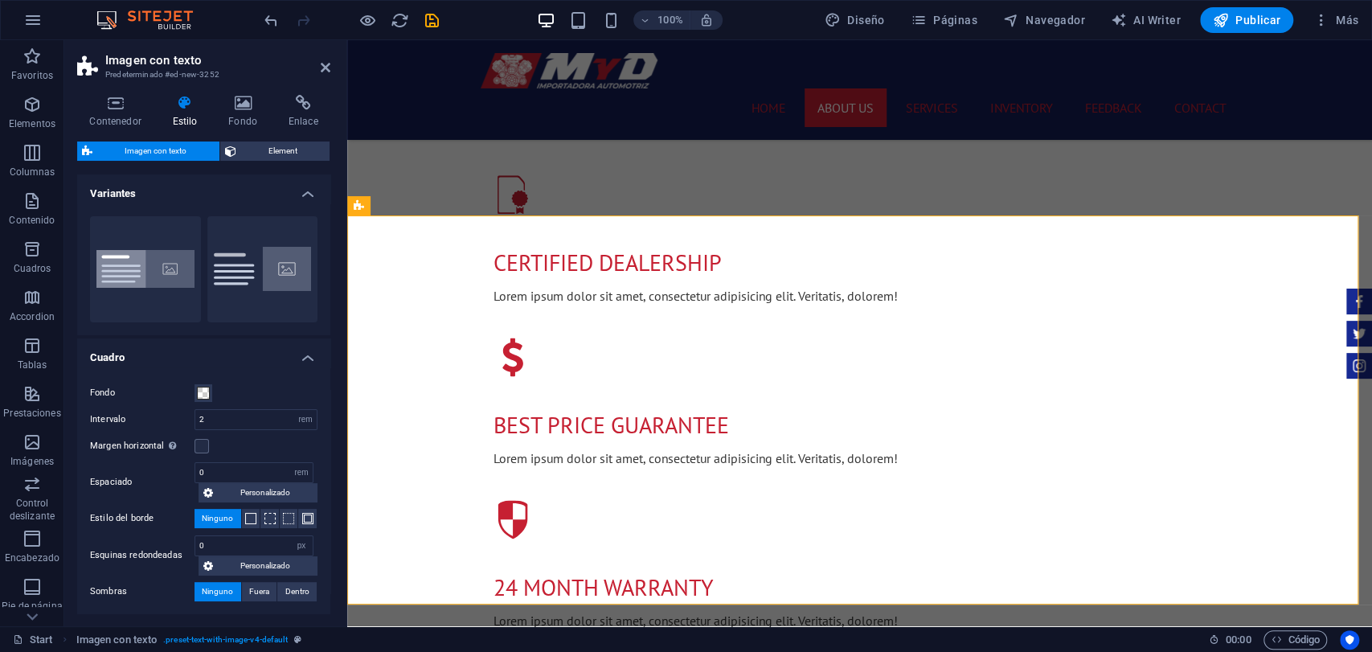
click at [142, 133] on div "Contenedor Estilo Fondo Enlace Tamaño Altura Predeterminado px rem % vh vw Alto…" at bounding box center [203, 354] width 253 height 519
click at [271, 149] on span "Element" at bounding box center [283, 151] width 84 height 19
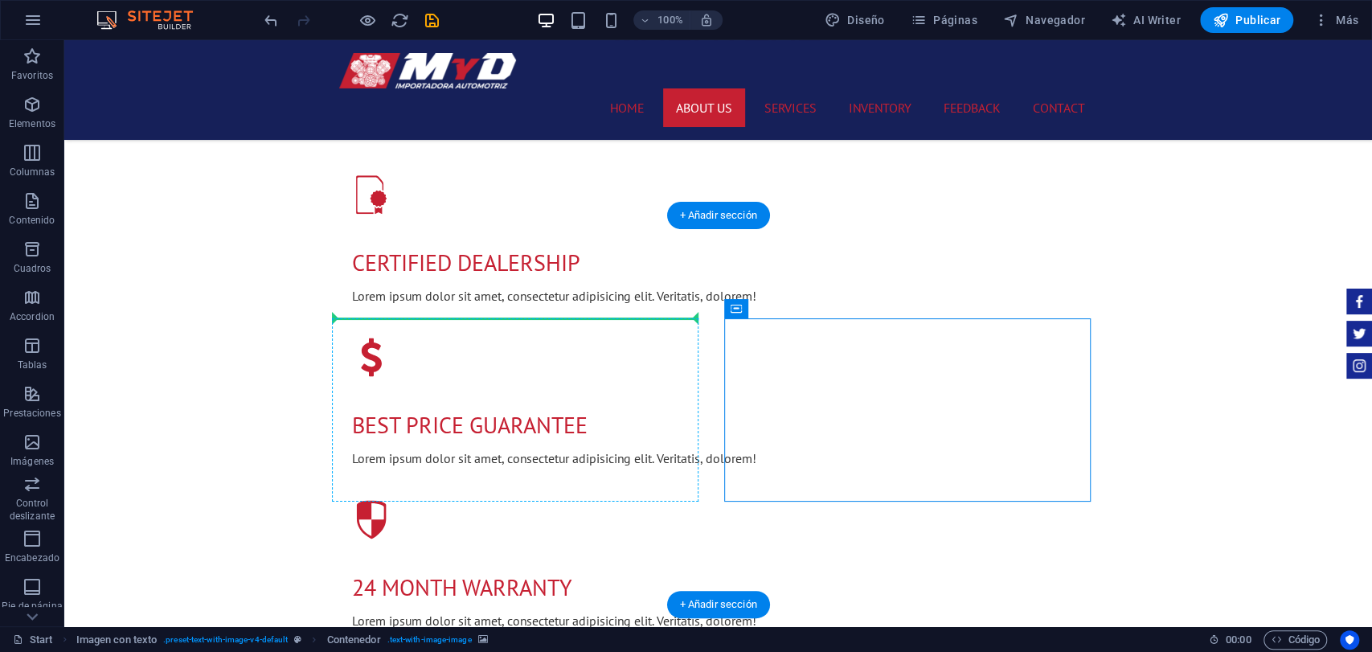
drag, startPoint x: 956, startPoint y: 355, endPoint x: 419, endPoint y: 370, distance: 537.3
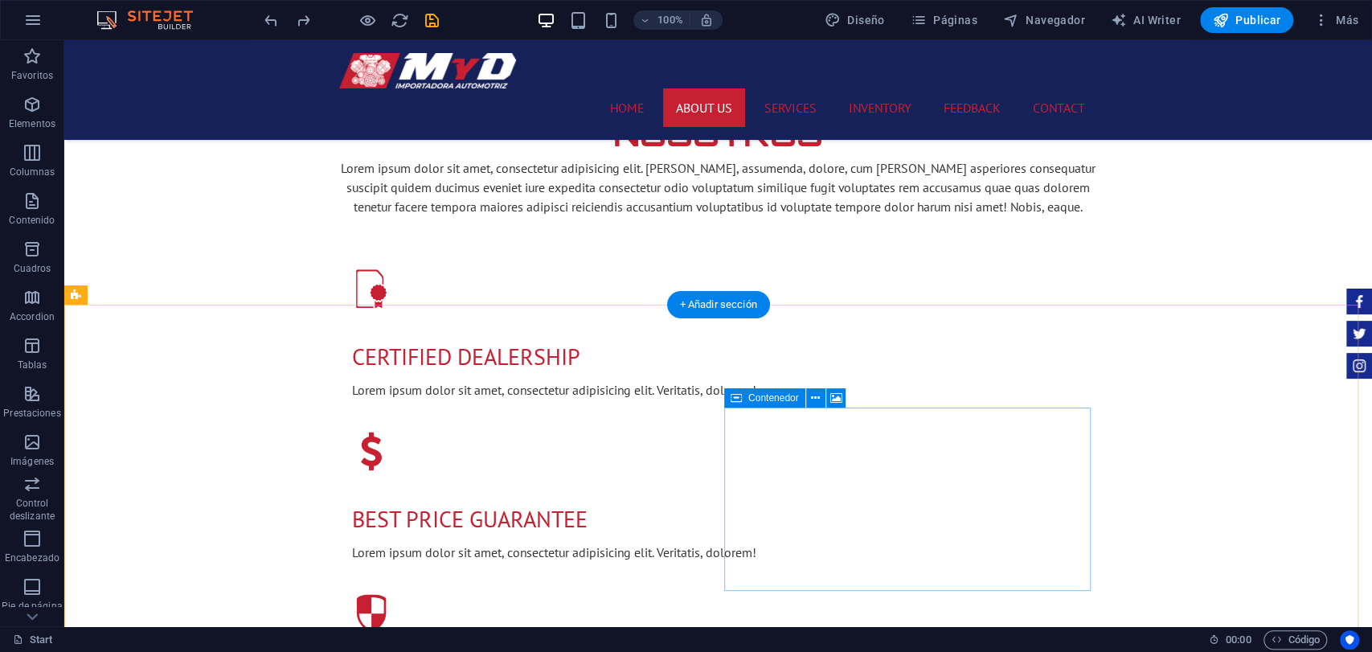
scroll to position [1250, 0]
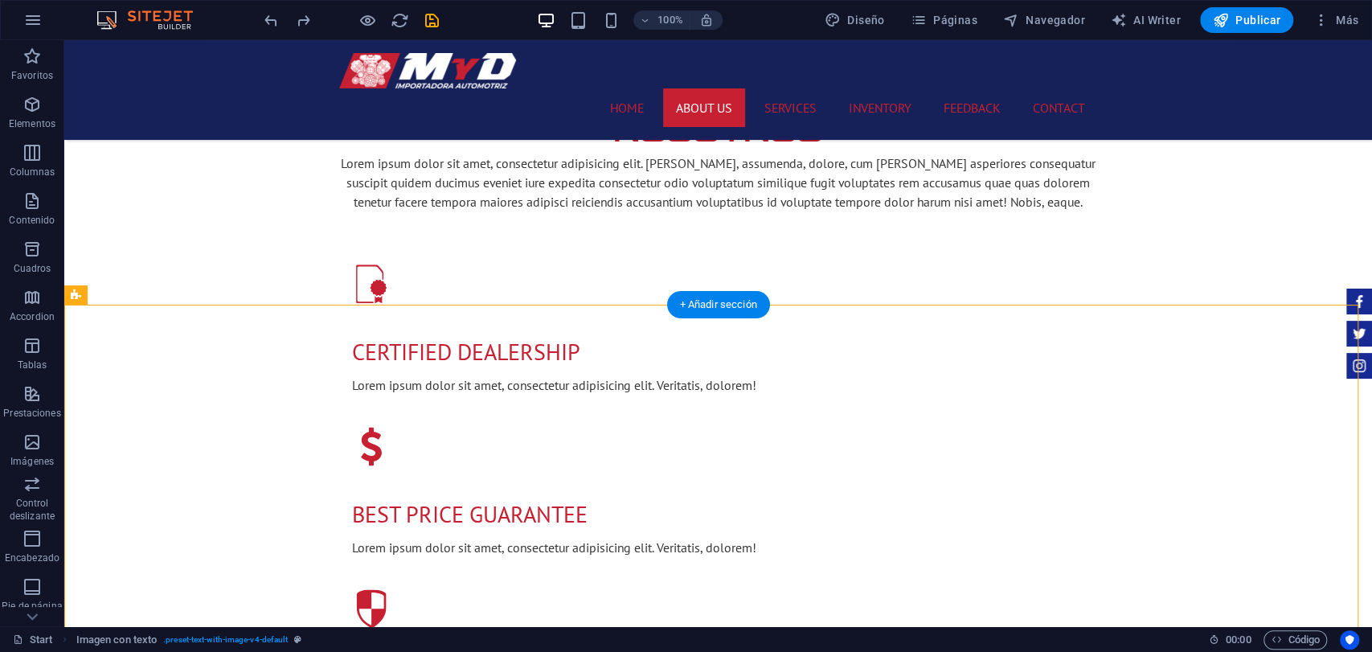
drag, startPoint x: 412, startPoint y: 437, endPoint x: 1109, endPoint y: 482, distance: 697.8
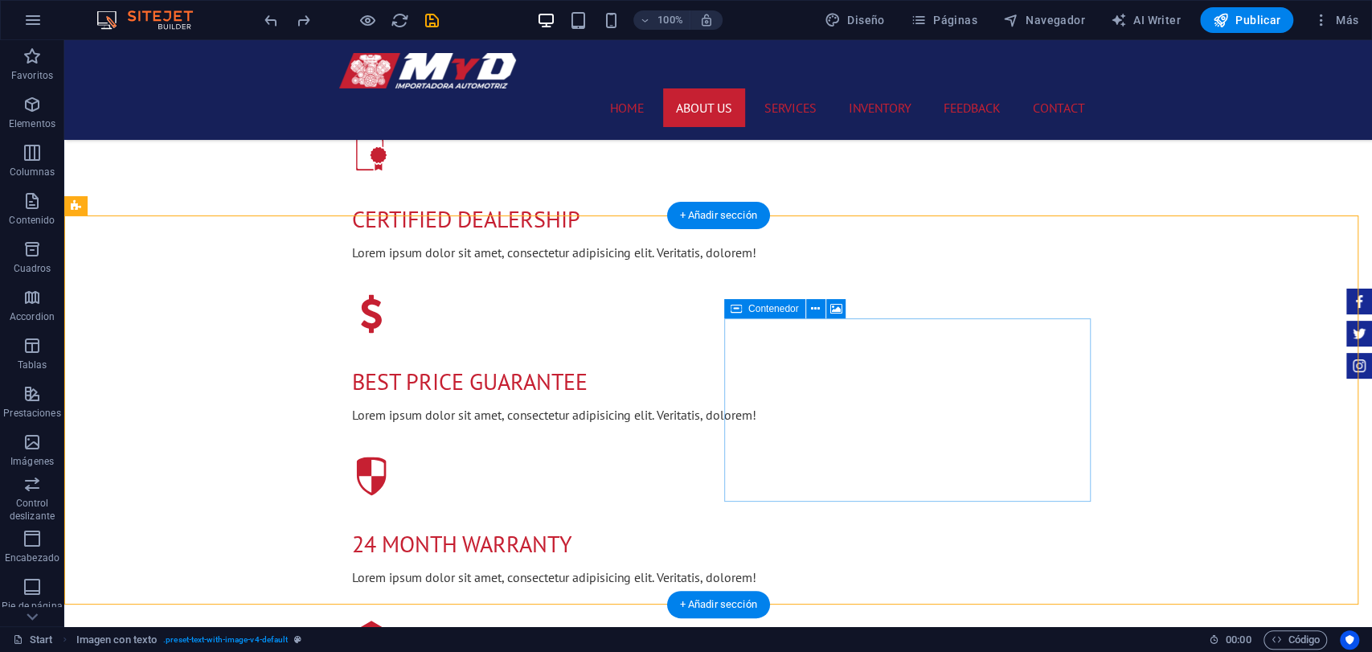
scroll to position [1339, 0]
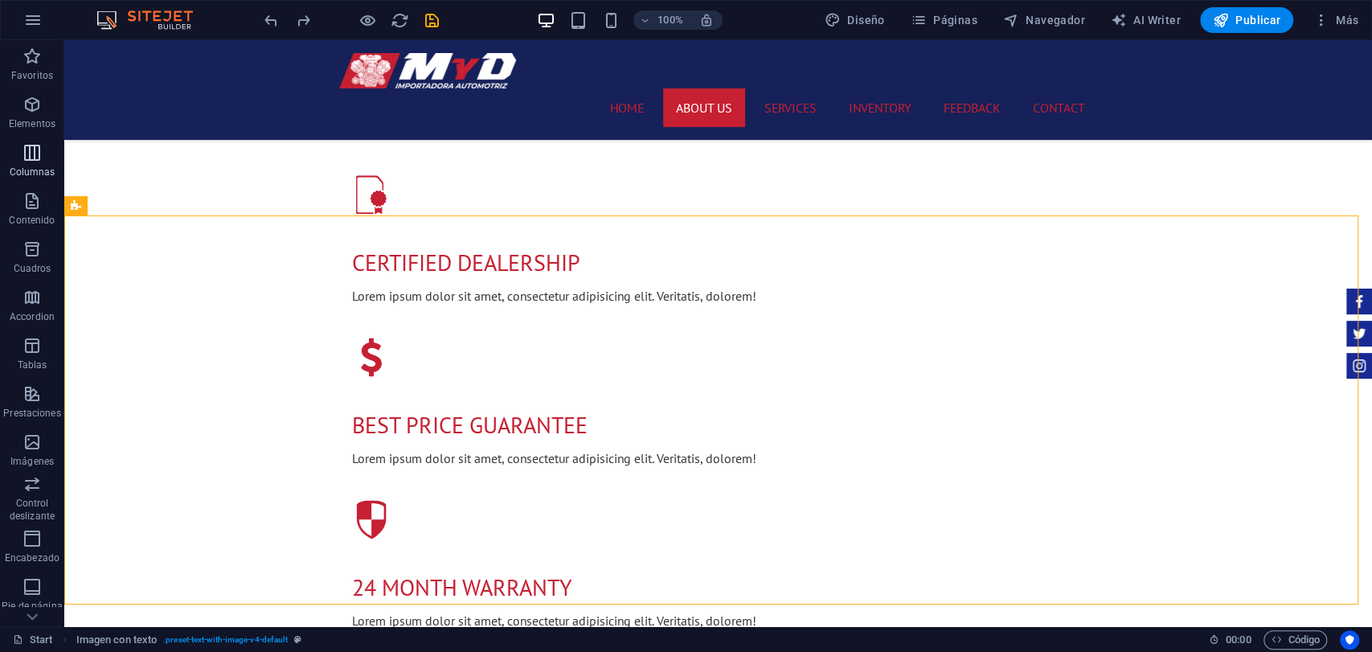
click at [38, 166] on p "Columnas" at bounding box center [33, 172] width 46 height 13
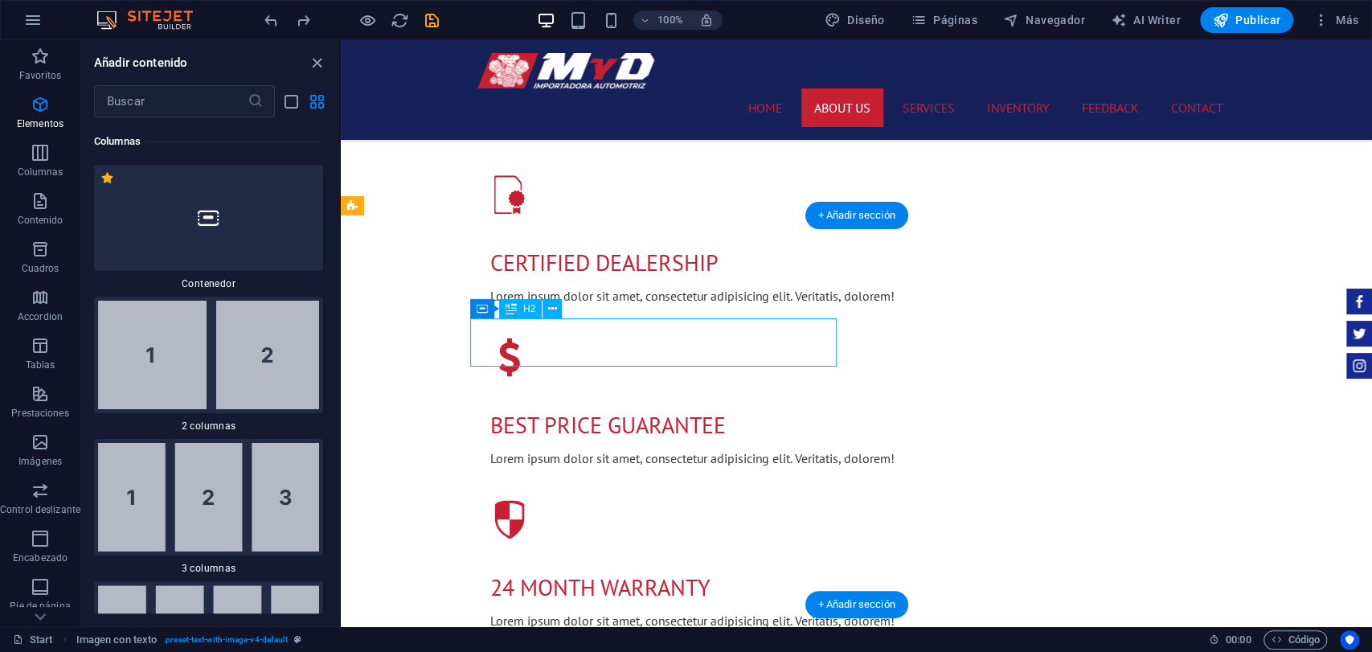
scroll to position [927, 0]
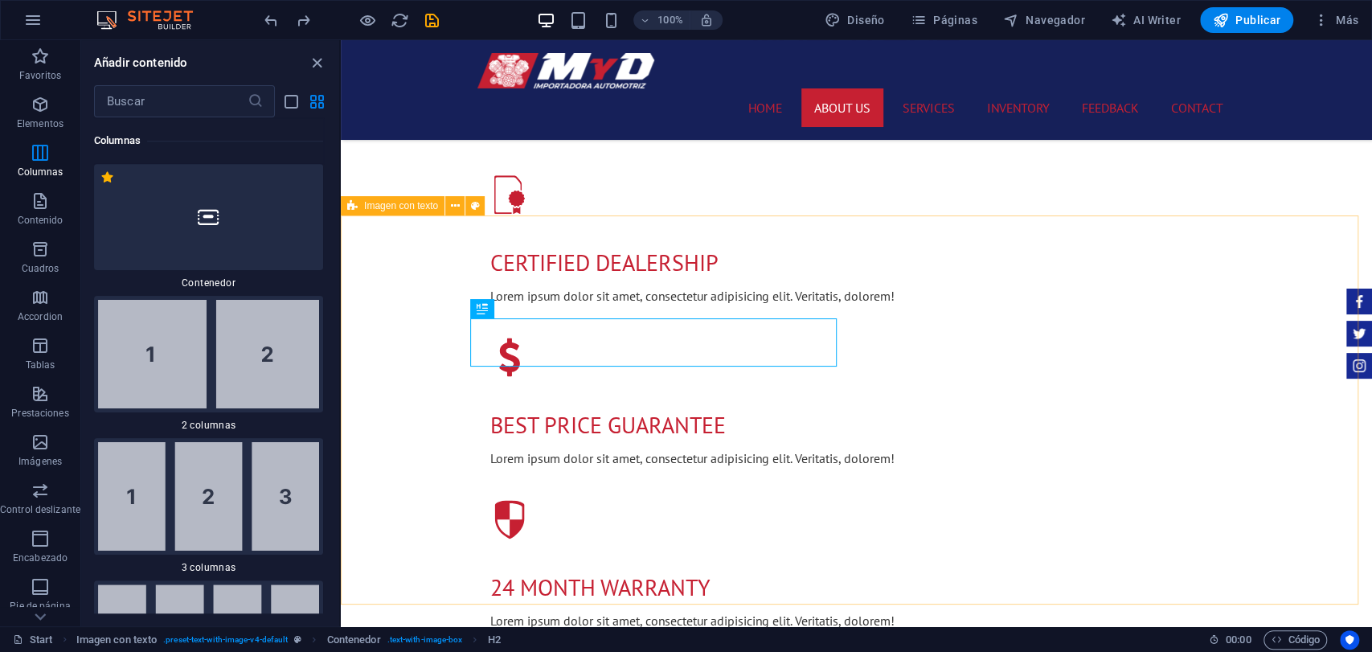
click at [416, 211] on div "Imagen con texto" at bounding box center [393, 205] width 104 height 19
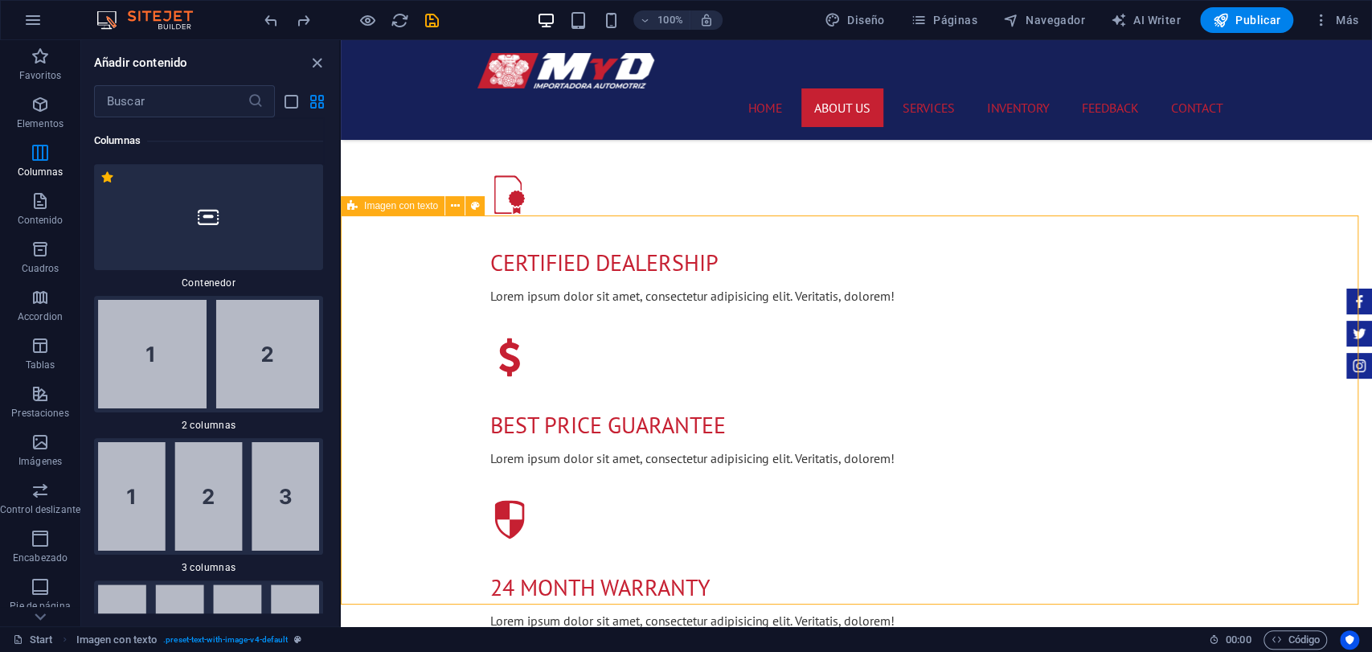
click at [416, 211] on div "Imagen con texto" at bounding box center [393, 205] width 104 height 19
select select "rem"
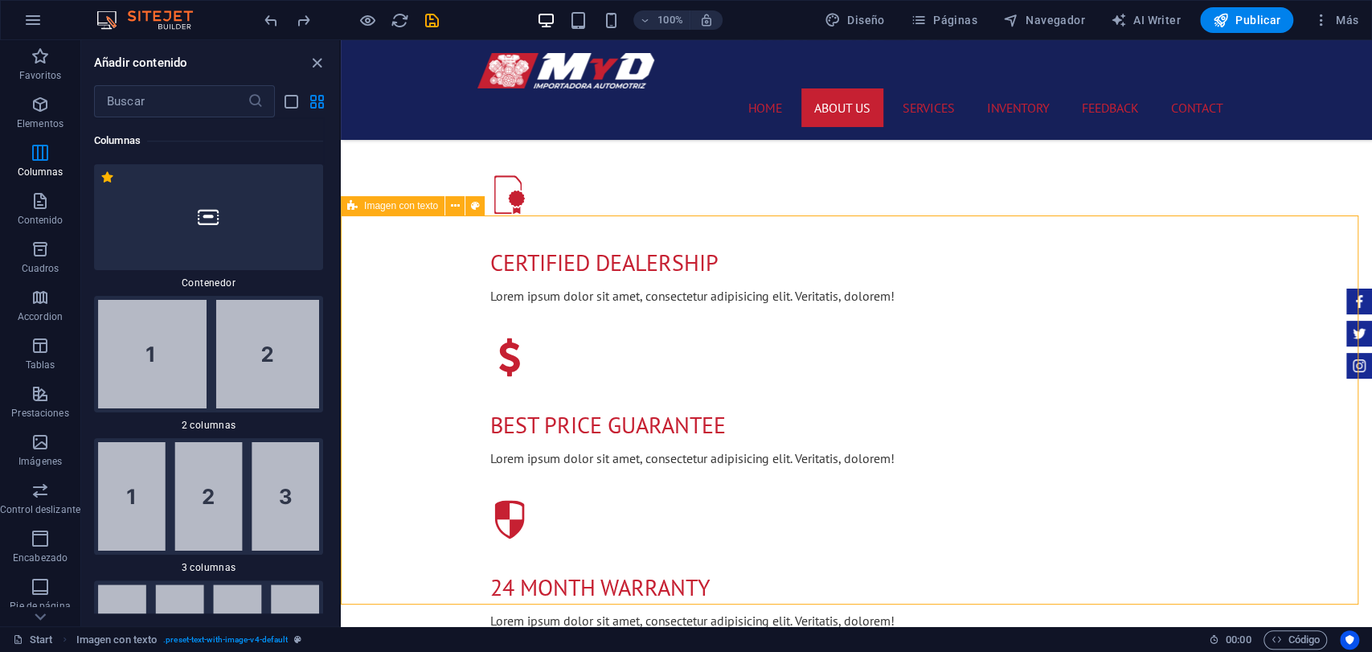
select select "px"
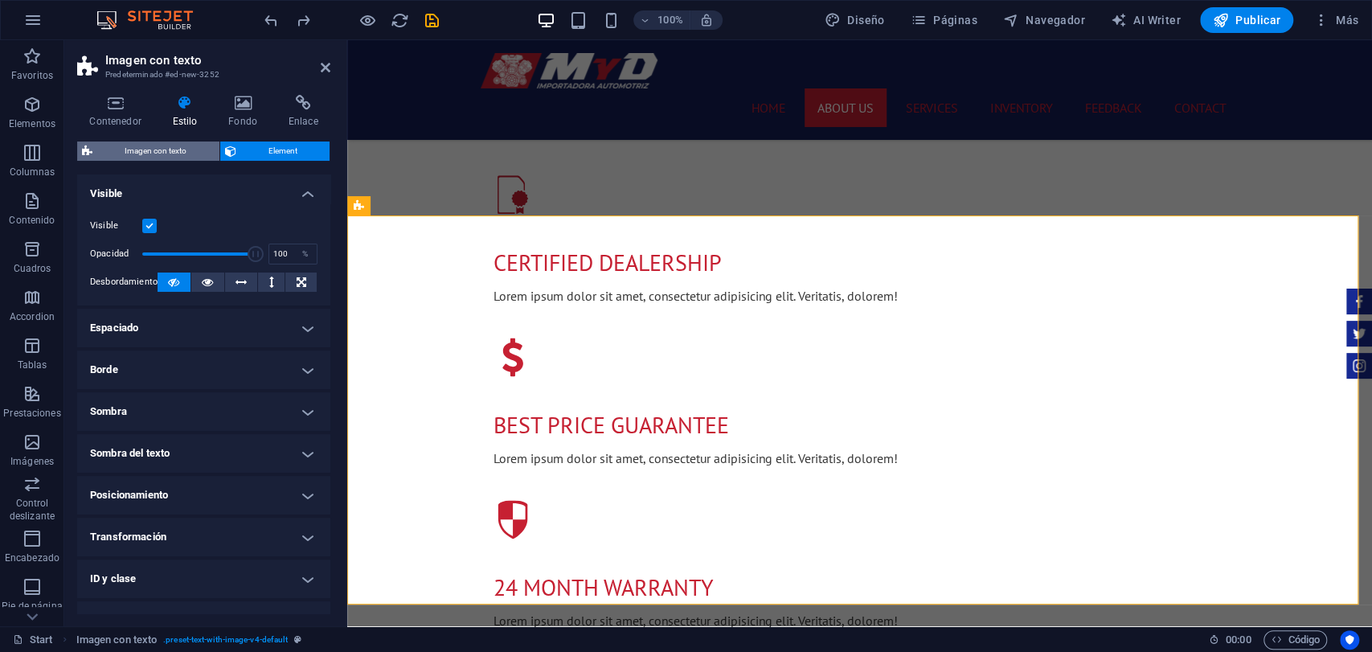
click at [150, 152] on span "Imagen con texto" at bounding box center [155, 151] width 117 height 19
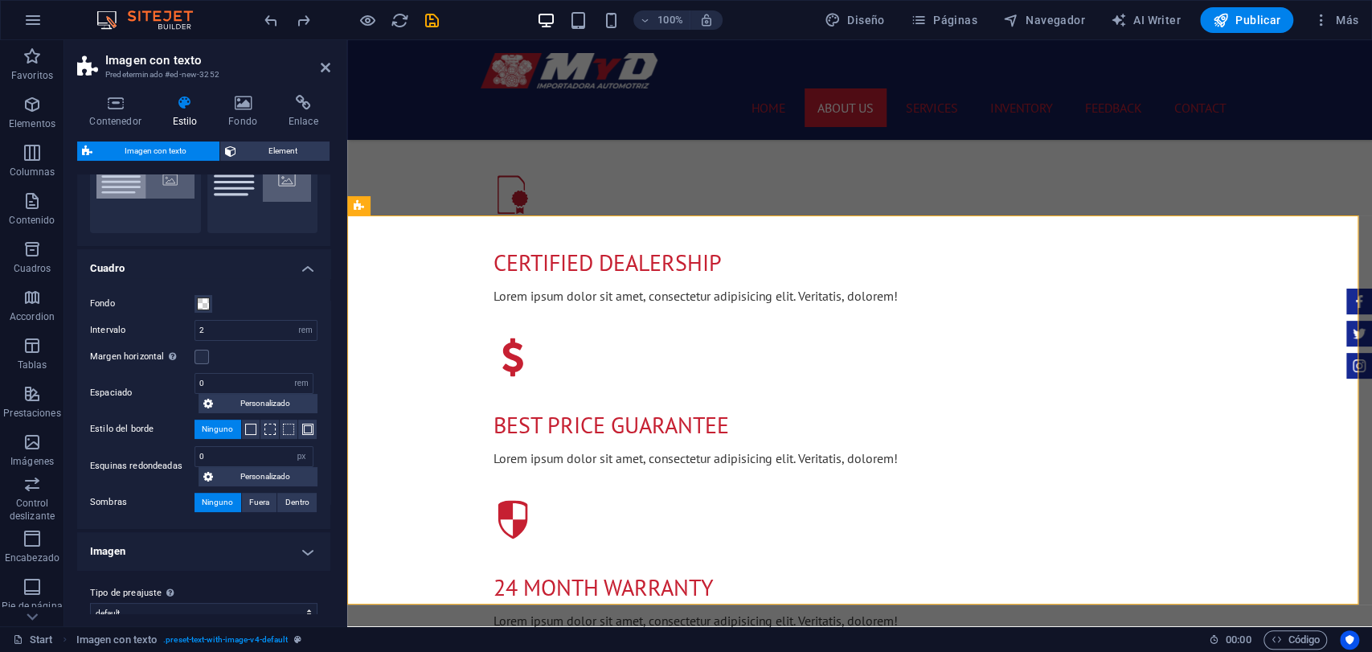
scroll to position [109, 0]
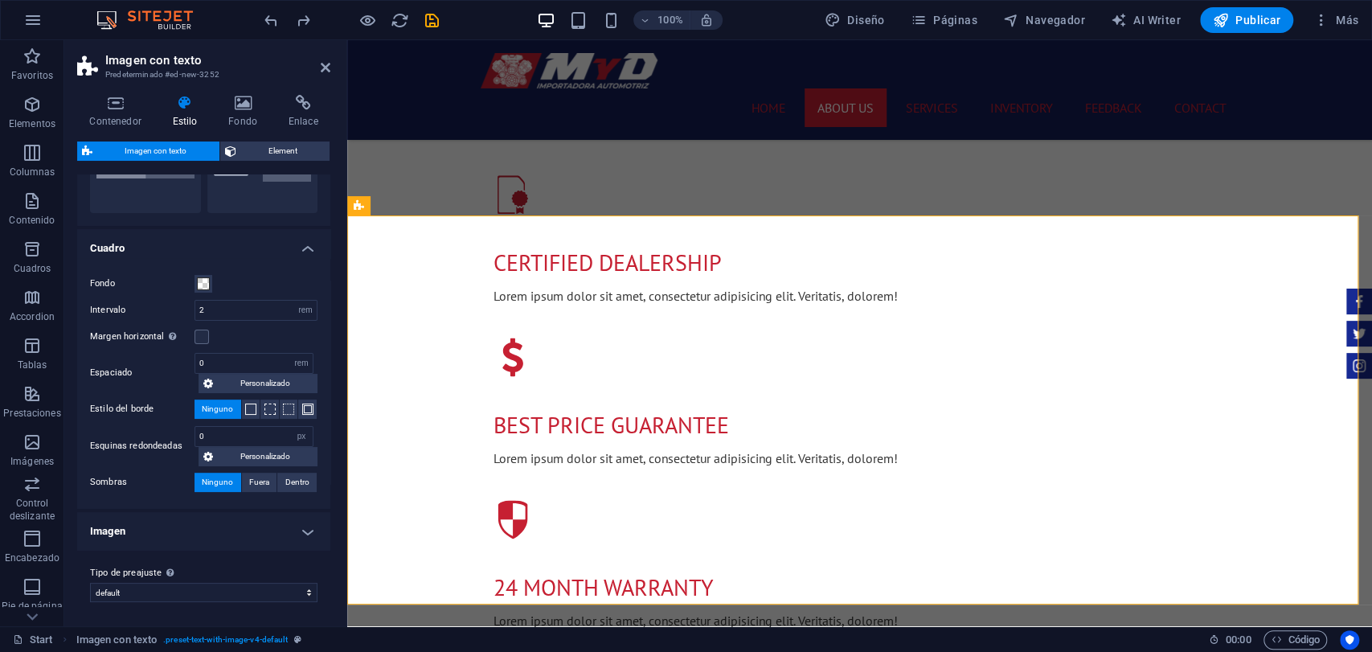
click at [167, 531] on h4 "Imagen" at bounding box center [203, 531] width 253 height 39
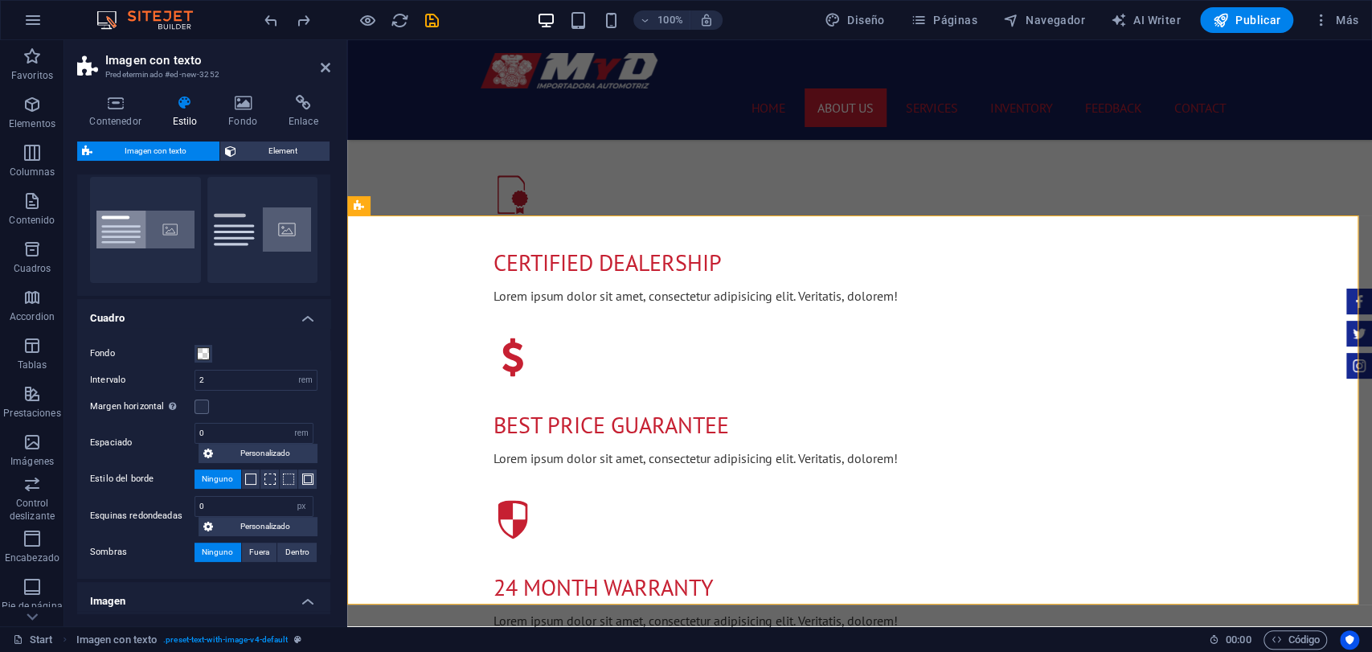
scroll to position [0, 0]
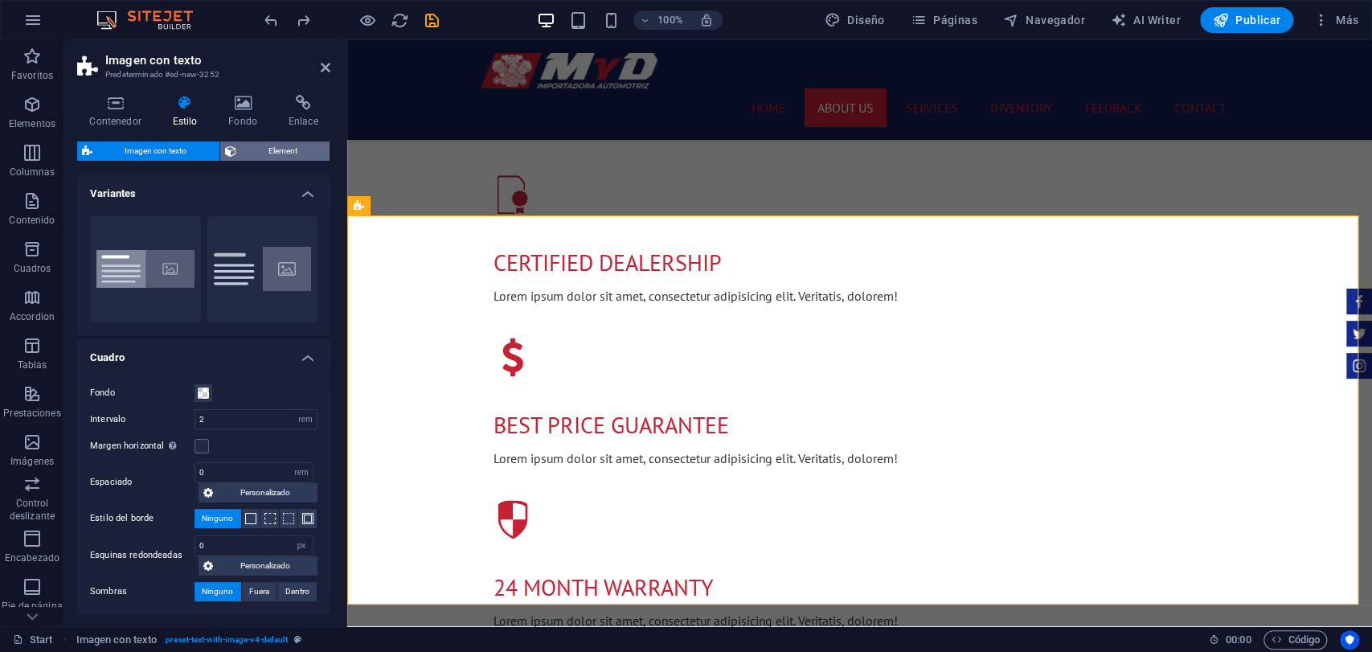
click at [285, 156] on span "Element" at bounding box center [283, 151] width 84 height 19
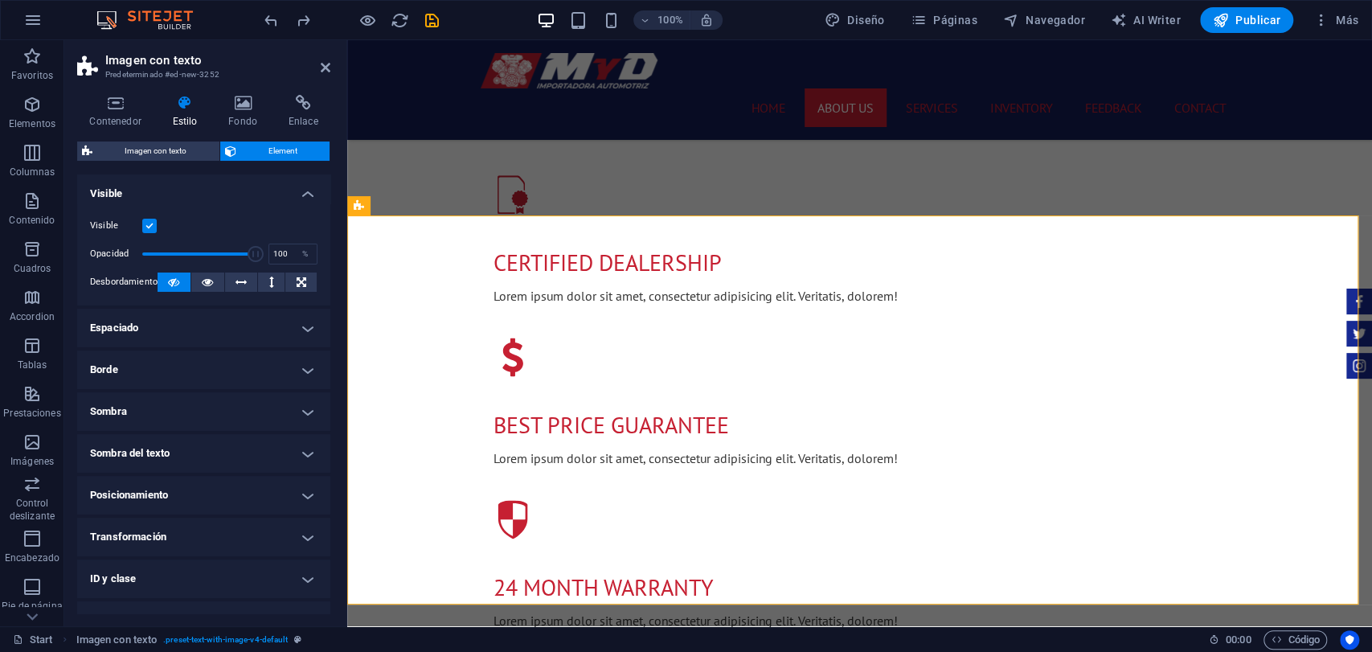
click at [64, 152] on div "Contenedor Estilo Fondo Enlace Tamaño Altura Predeterminado px rem % vh vw Alto…" at bounding box center [203, 354] width 279 height 544
click at [48, 157] on span "Columnas" at bounding box center [32, 162] width 64 height 39
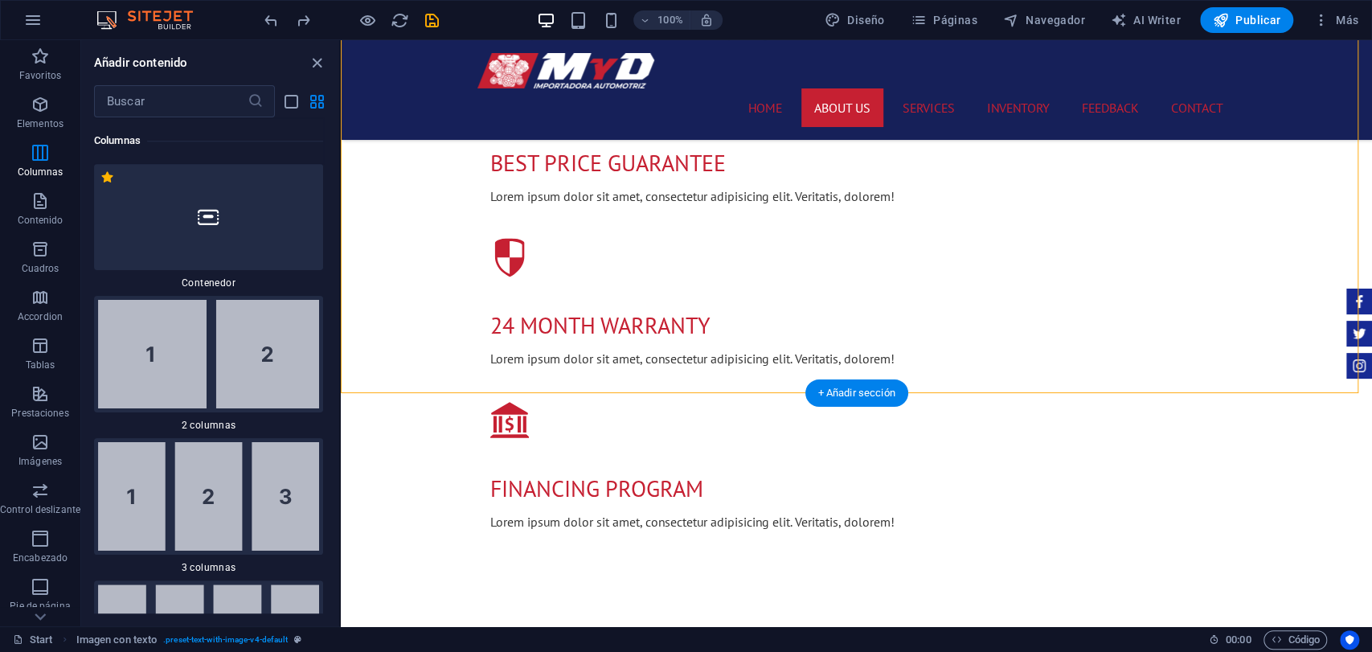
scroll to position [1608, 0]
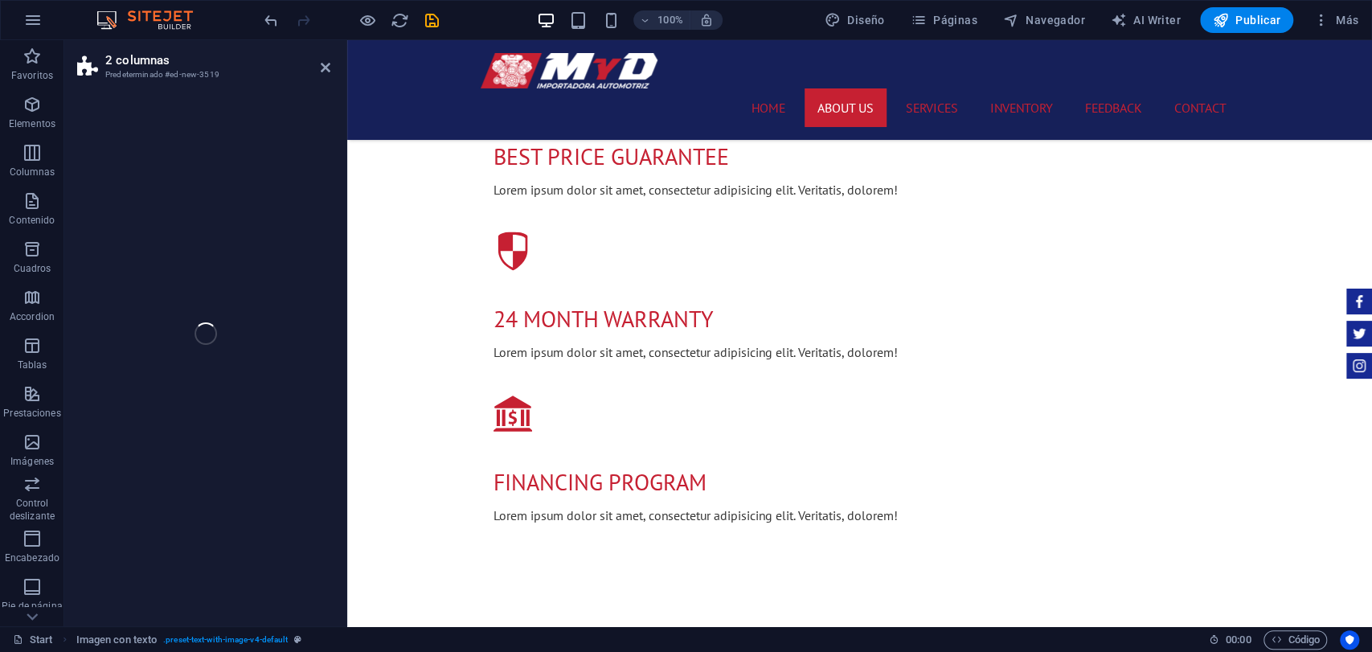
select select "rem"
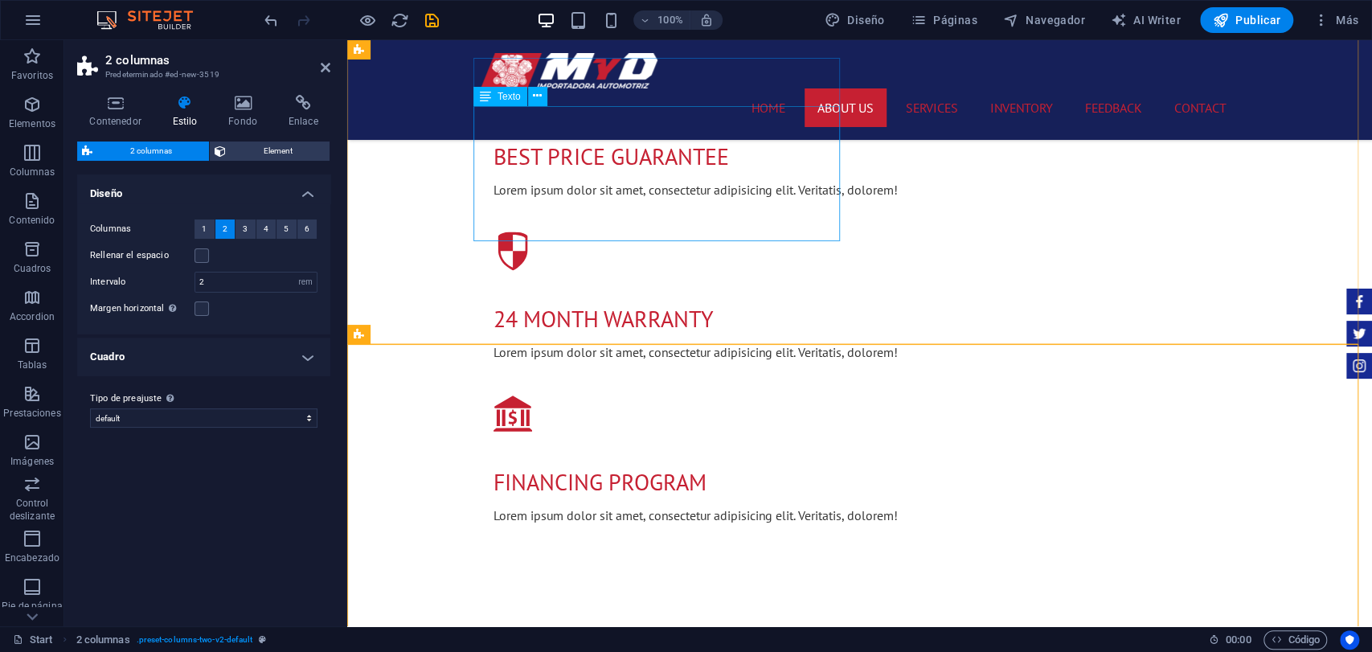
scroll to position [1518, 0]
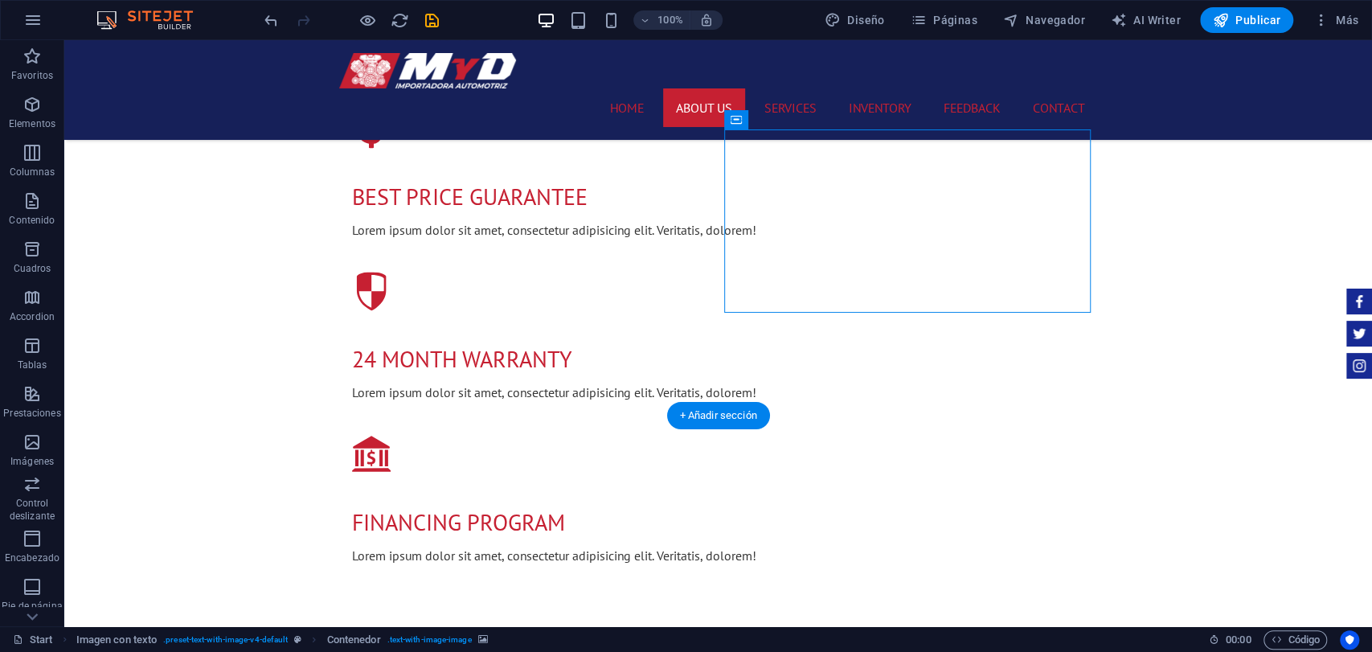
drag, startPoint x: 829, startPoint y: 429, endPoint x: 594, endPoint y: 593, distance: 286.8
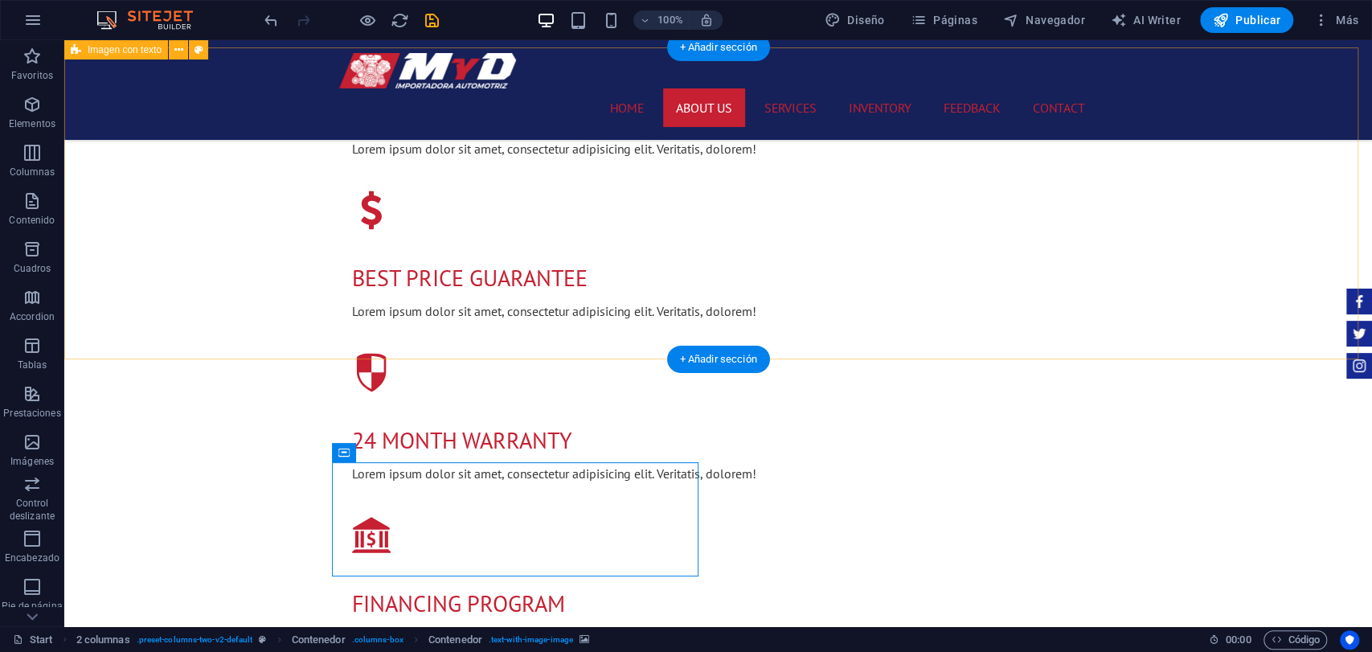
scroll to position [1486, 0]
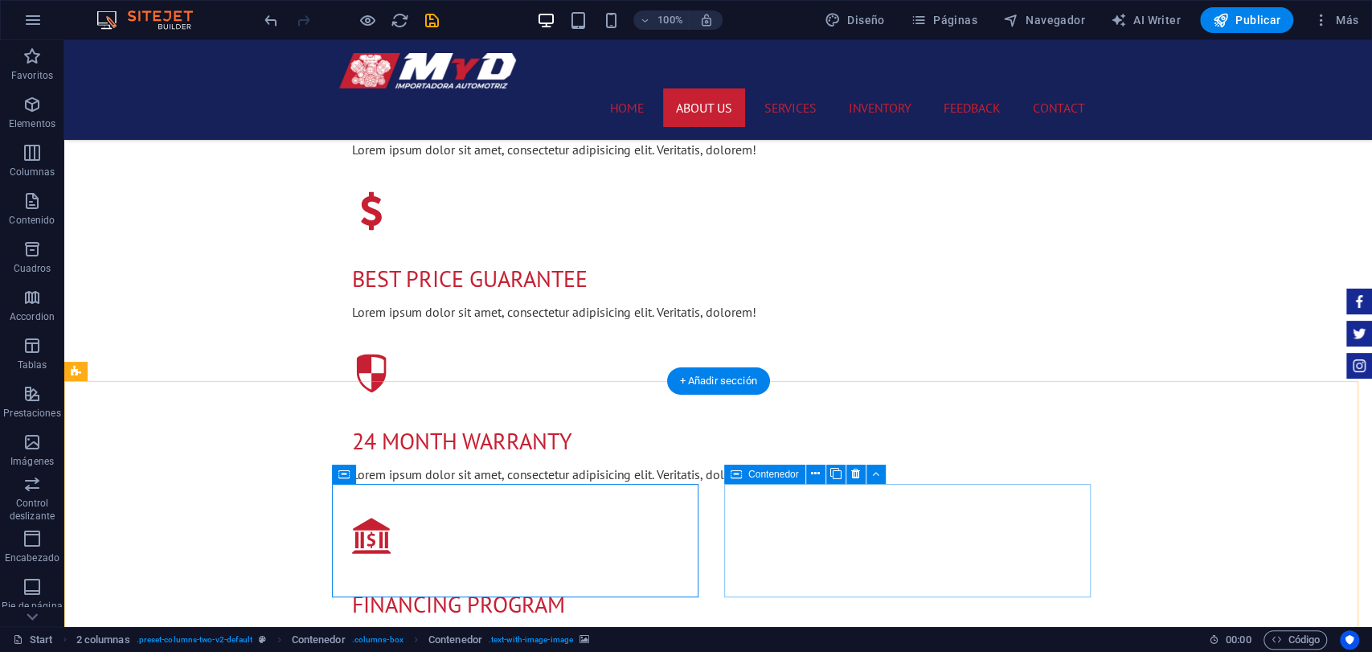
drag, startPoint x: 418, startPoint y: 207, endPoint x: 791, endPoint y: 507, distance: 479.1
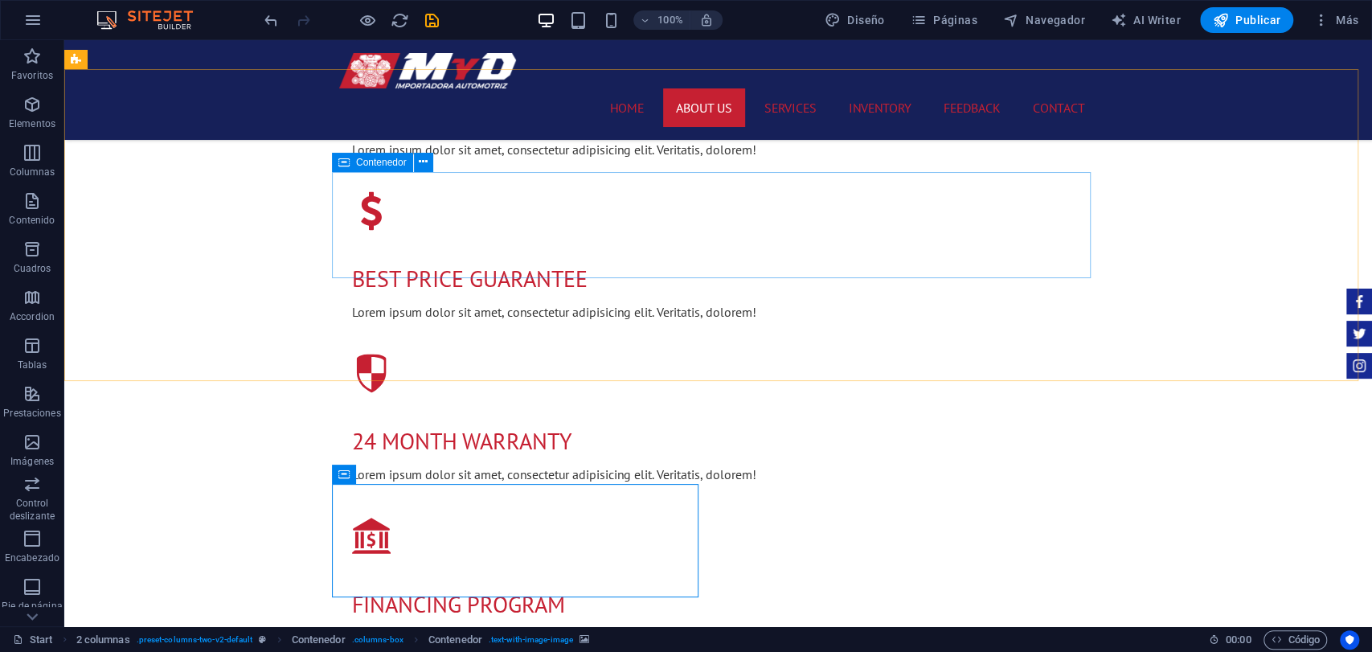
click at [341, 162] on div "Contenedor" at bounding box center [372, 162] width 81 height 19
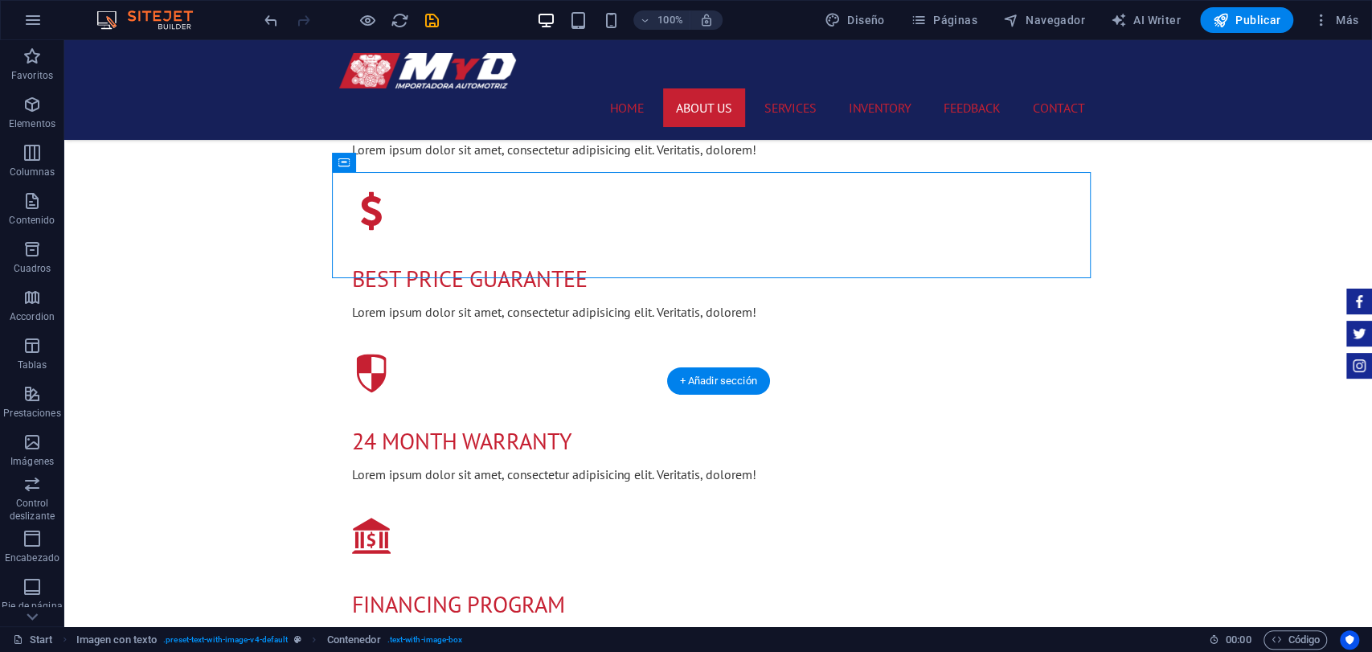
drag, startPoint x: 430, startPoint y: 208, endPoint x: 812, endPoint y: 515, distance: 489.6
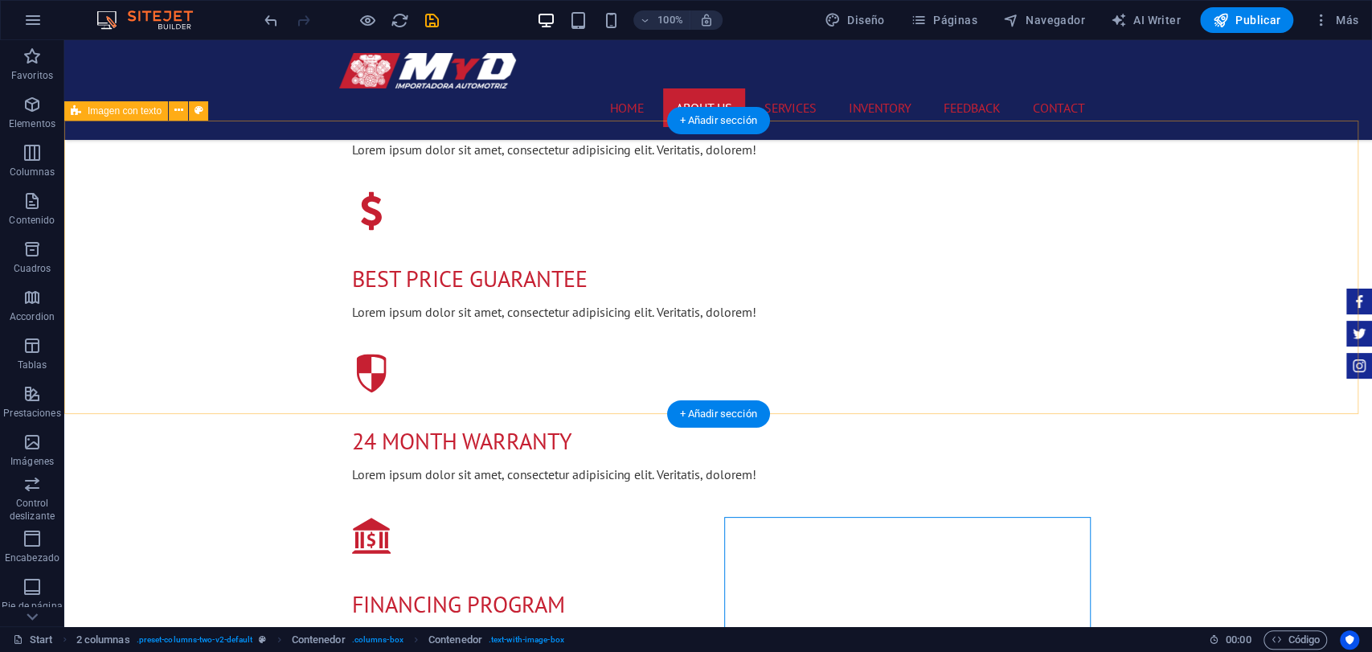
scroll to position [1307, 0]
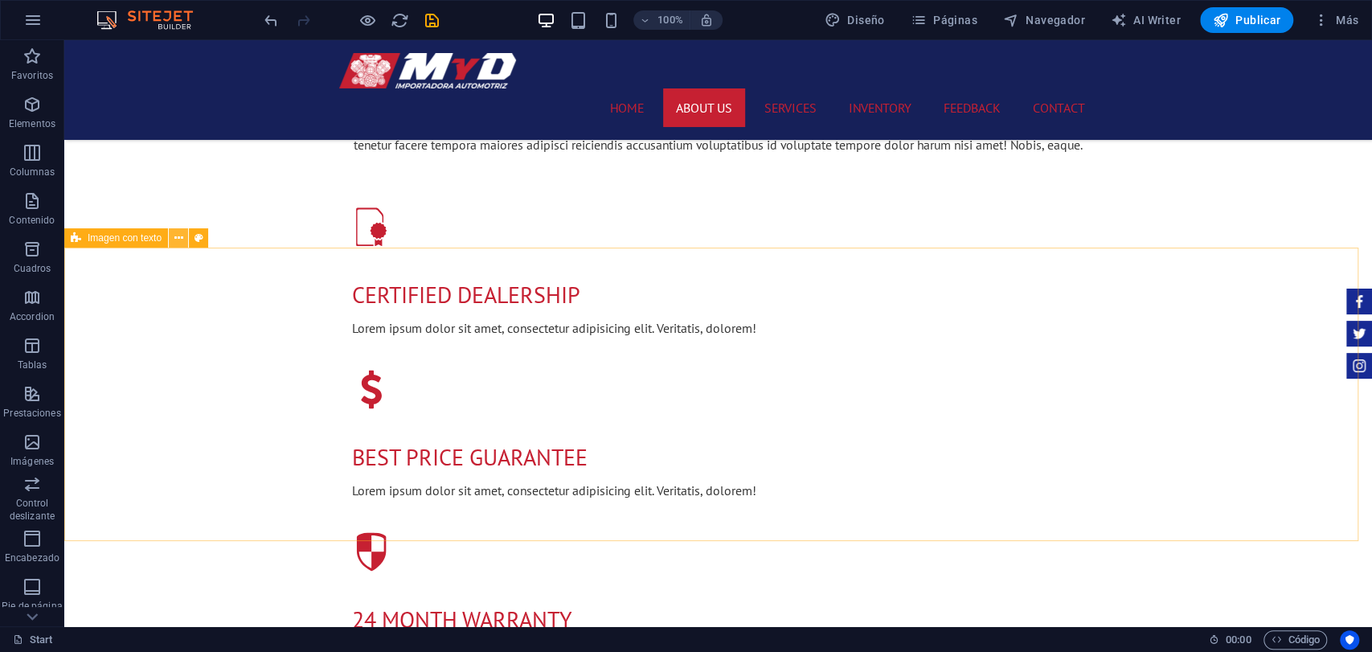
click at [174, 238] on icon at bounding box center [178, 238] width 9 height 17
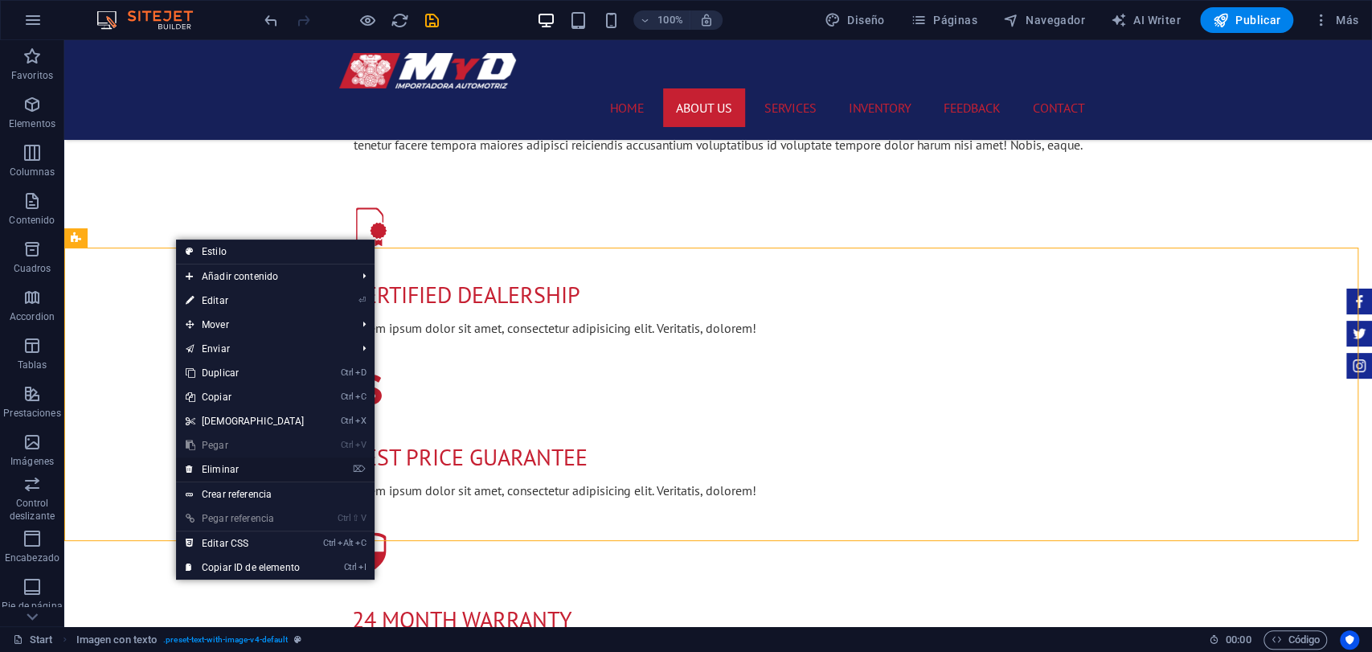
click at [231, 461] on link "⌦ Eliminar" at bounding box center [245, 469] width 138 height 24
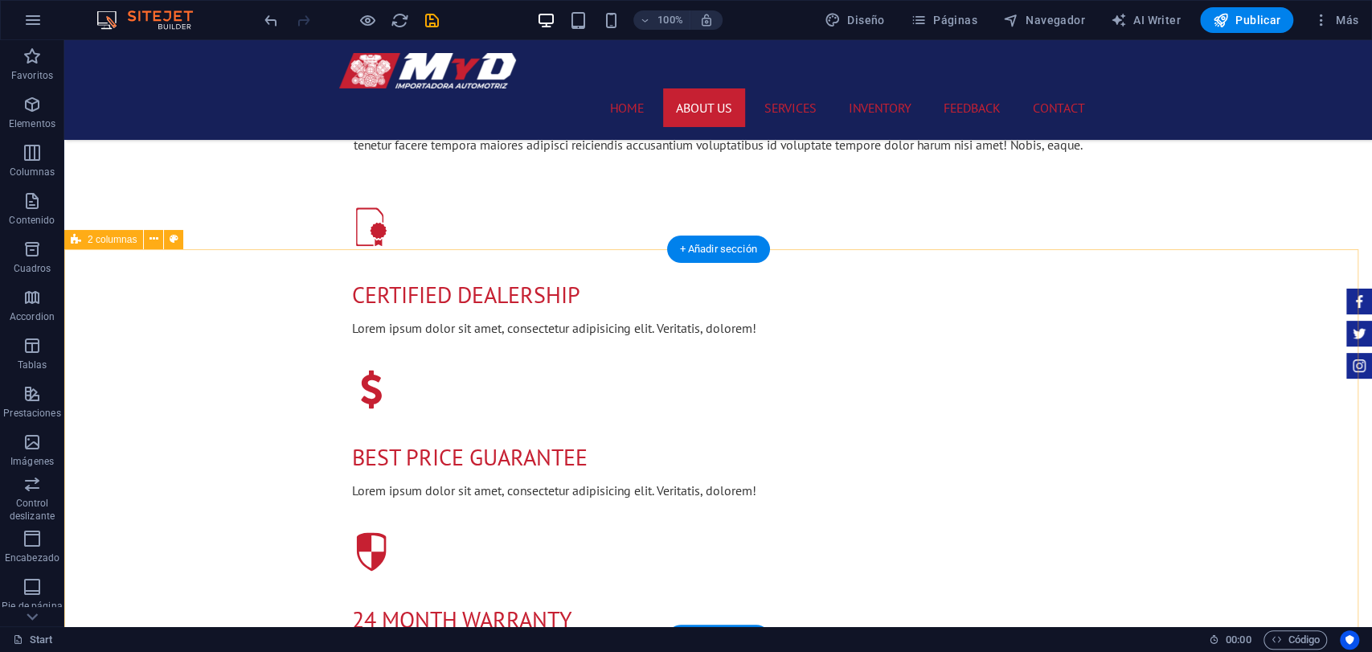
scroll to position [1129, 0]
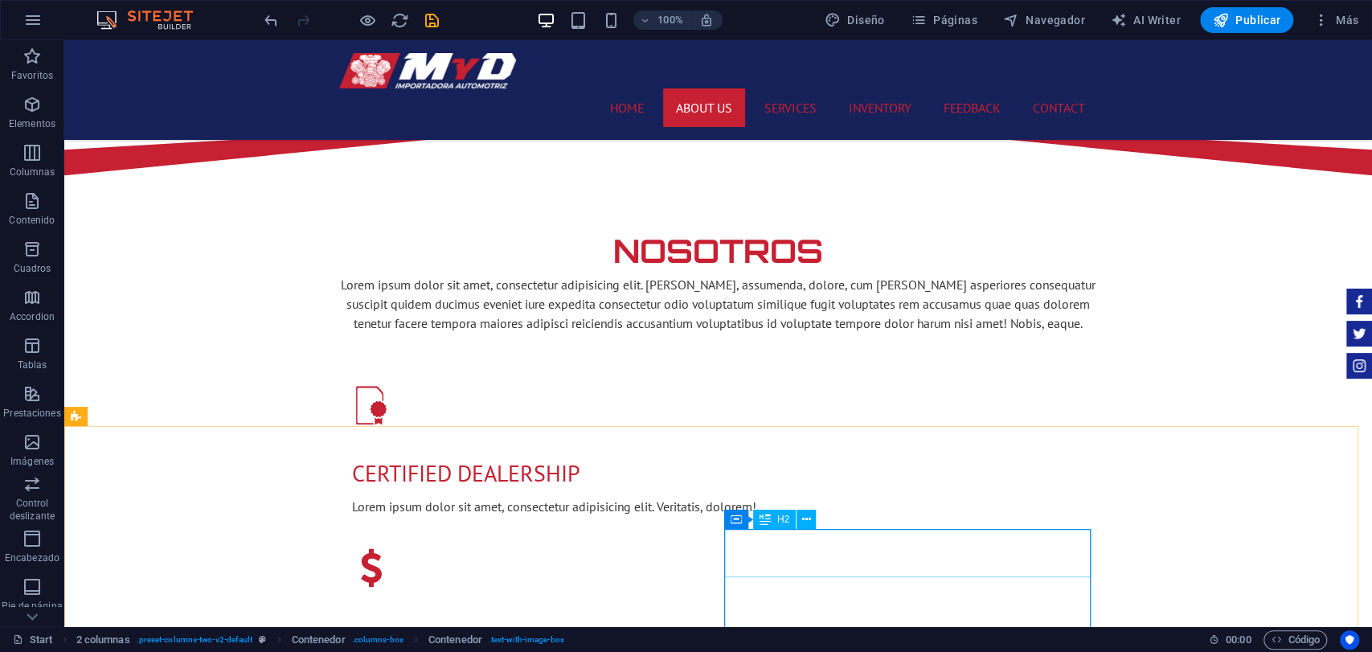
click at [778, 527] on div "H2" at bounding box center [774, 519] width 43 height 19
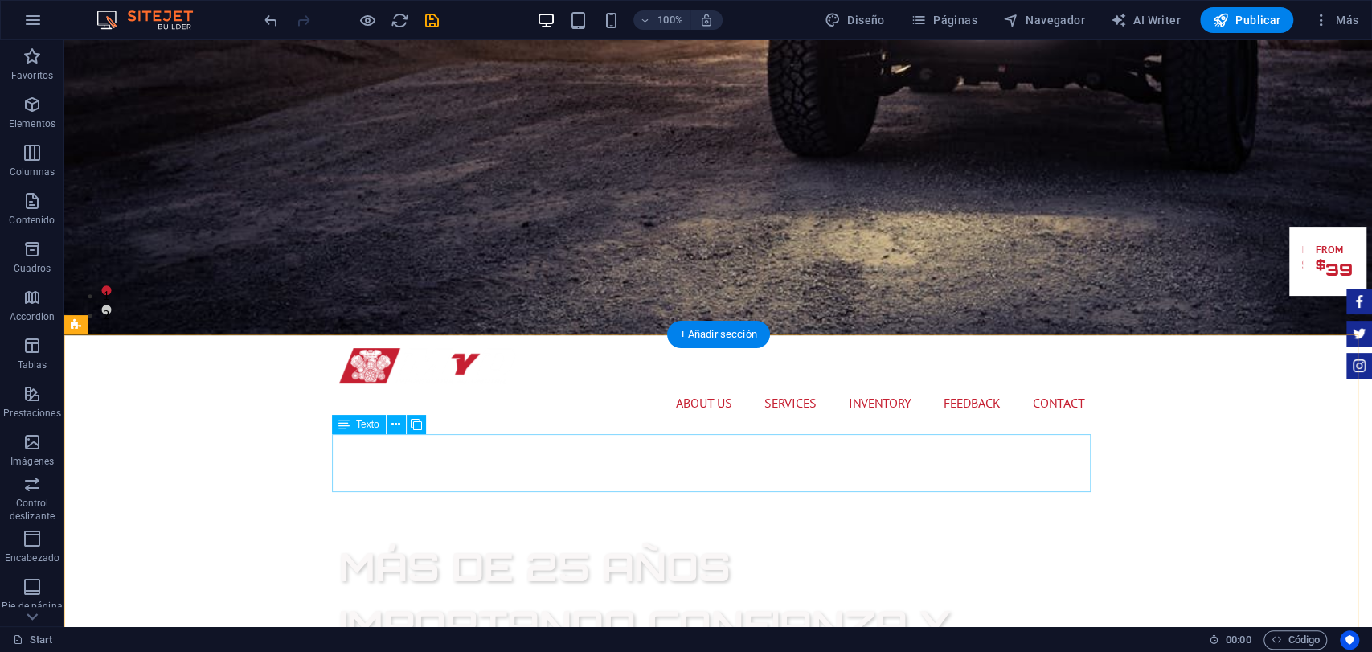
scroll to position [503, 0]
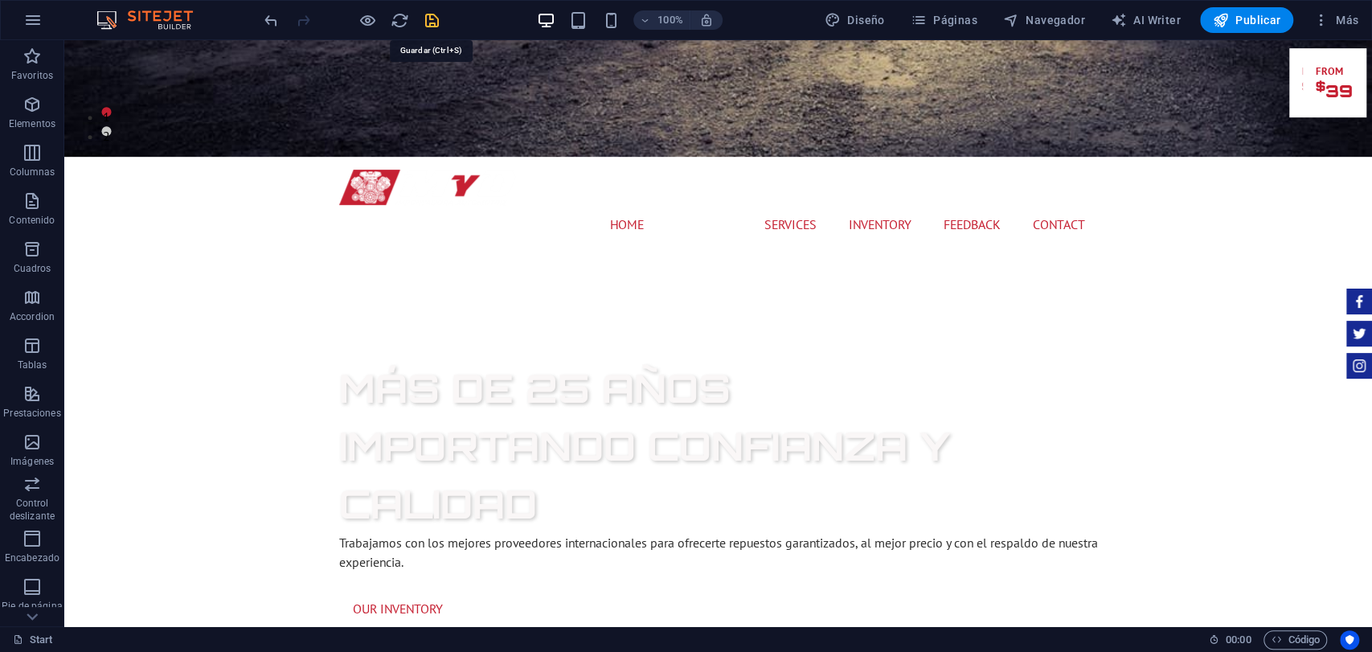
click at [431, 28] on icon "save" at bounding box center [432, 20] width 18 height 18
checkbox input "false"
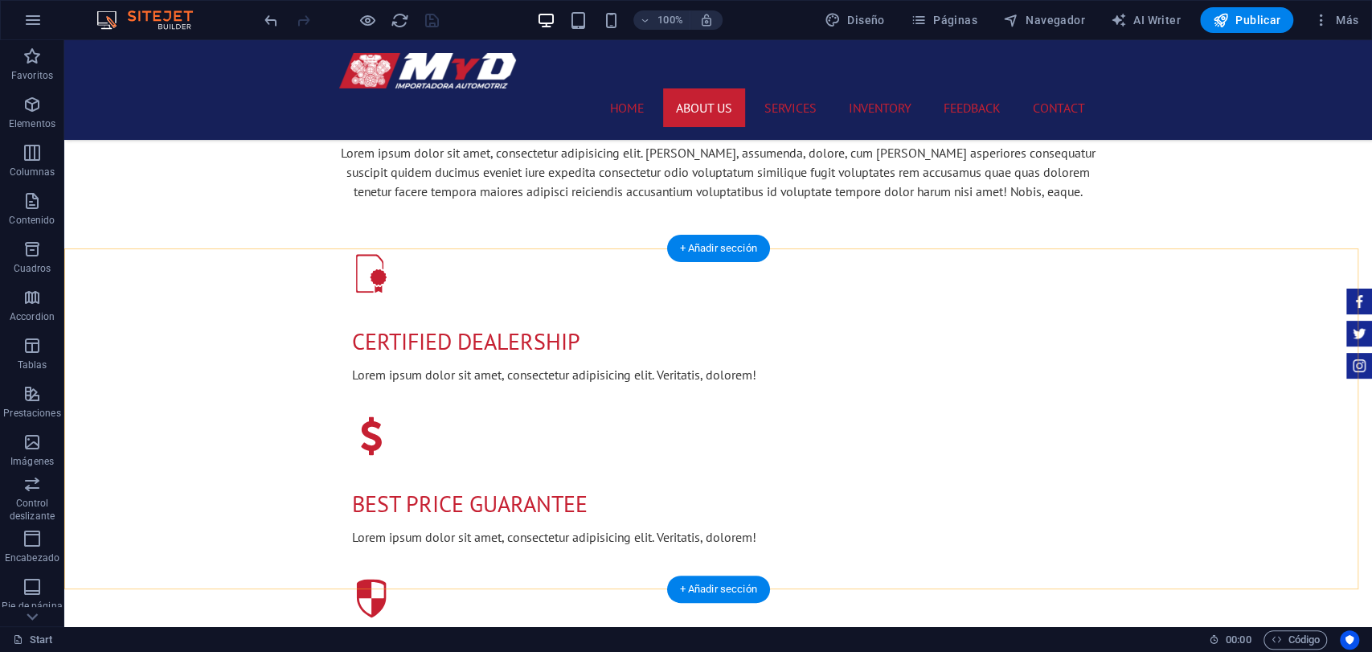
scroll to position [1307, 0]
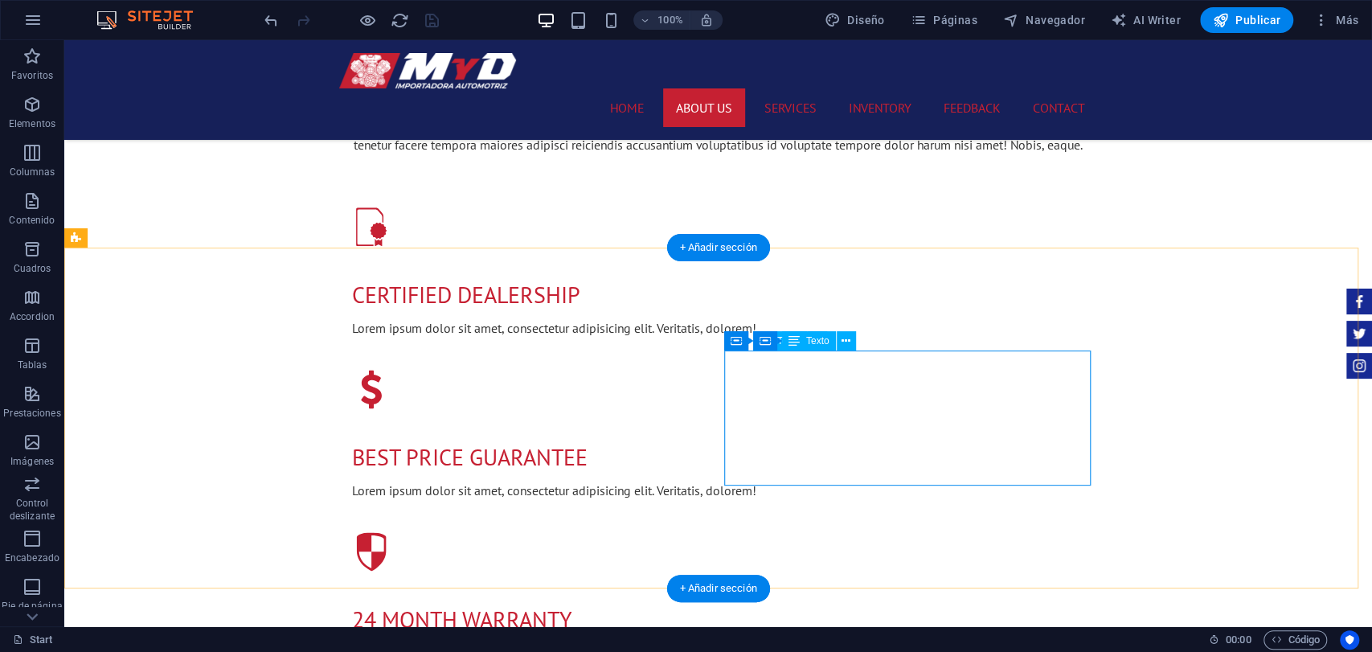
drag, startPoint x: 819, startPoint y: 411, endPoint x: 841, endPoint y: 414, distance: 21.9
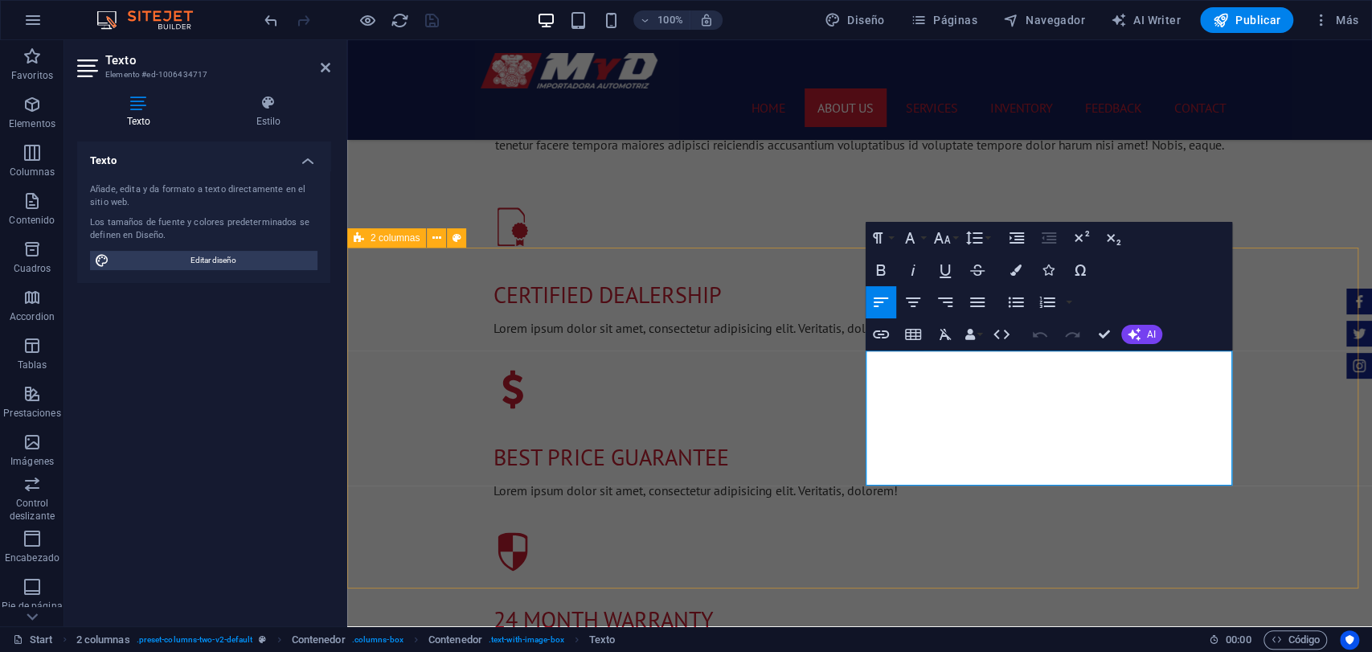
drag, startPoint x: 1079, startPoint y: 474, endPoint x: 867, endPoint y: 358, distance: 241.8
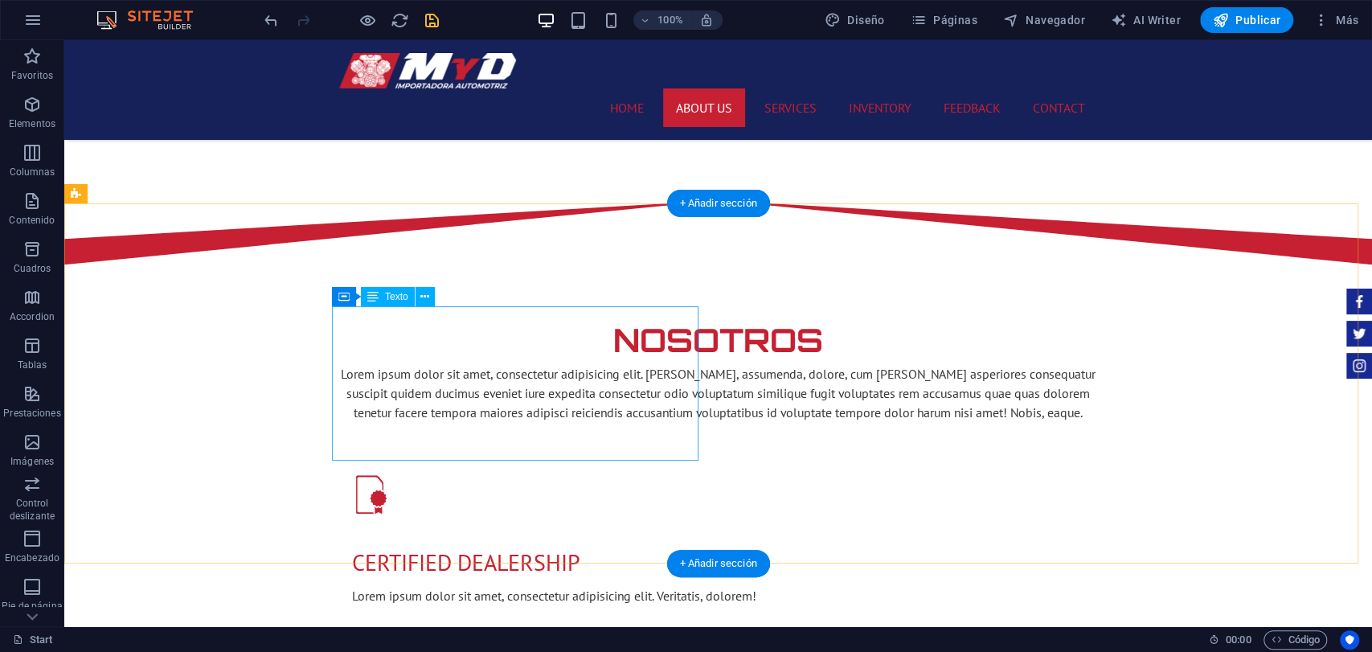
scroll to position [950, 0]
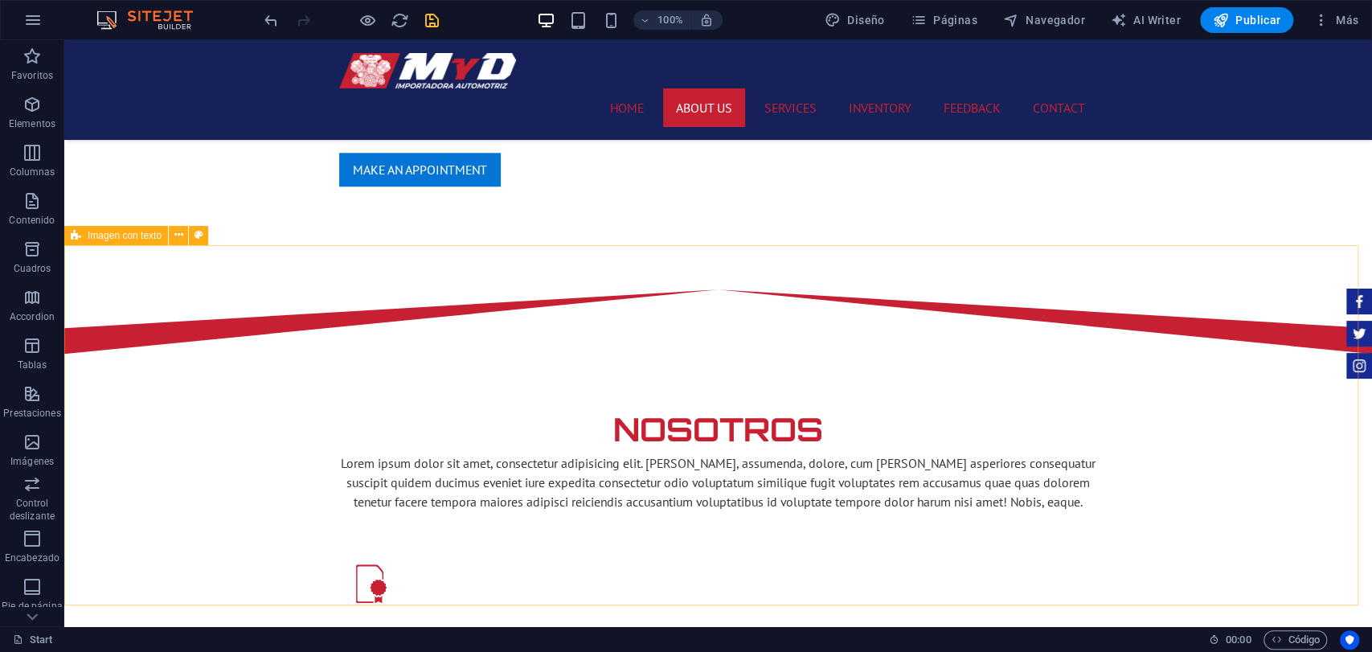
click at [154, 241] on div "Imagen con texto" at bounding box center [116, 235] width 104 height 19
select select "rem"
select select "px"
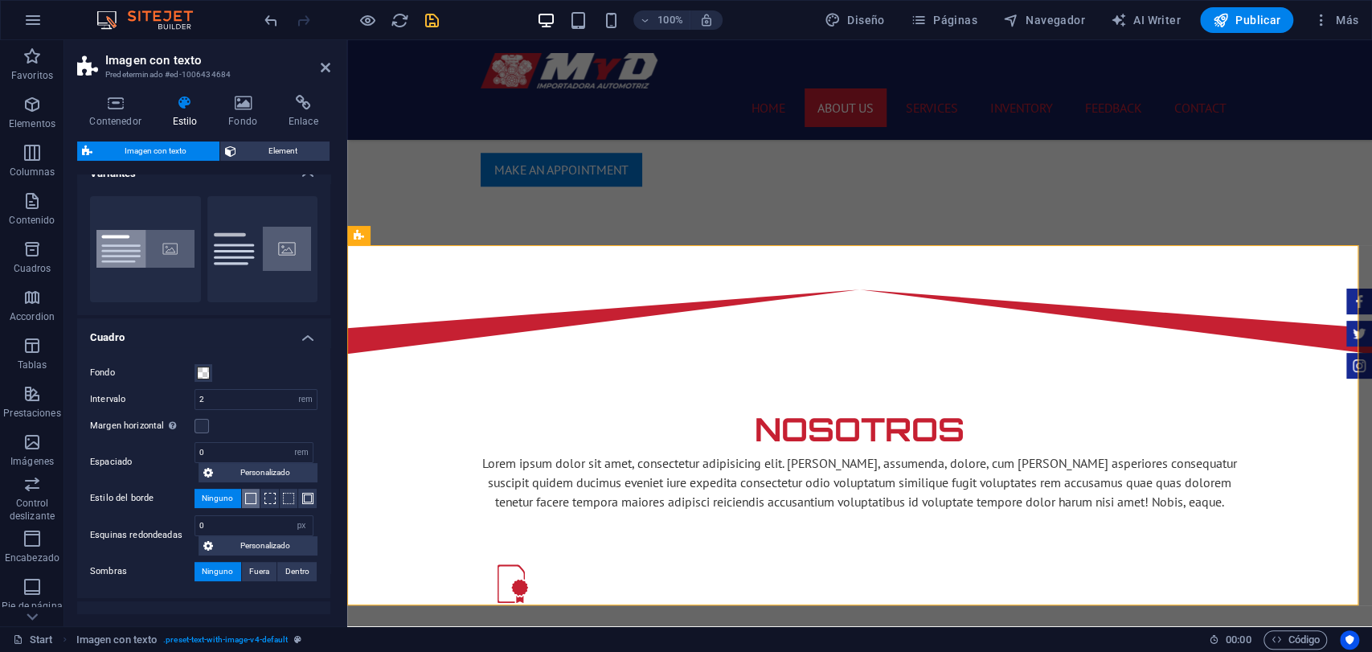
scroll to position [0, 0]
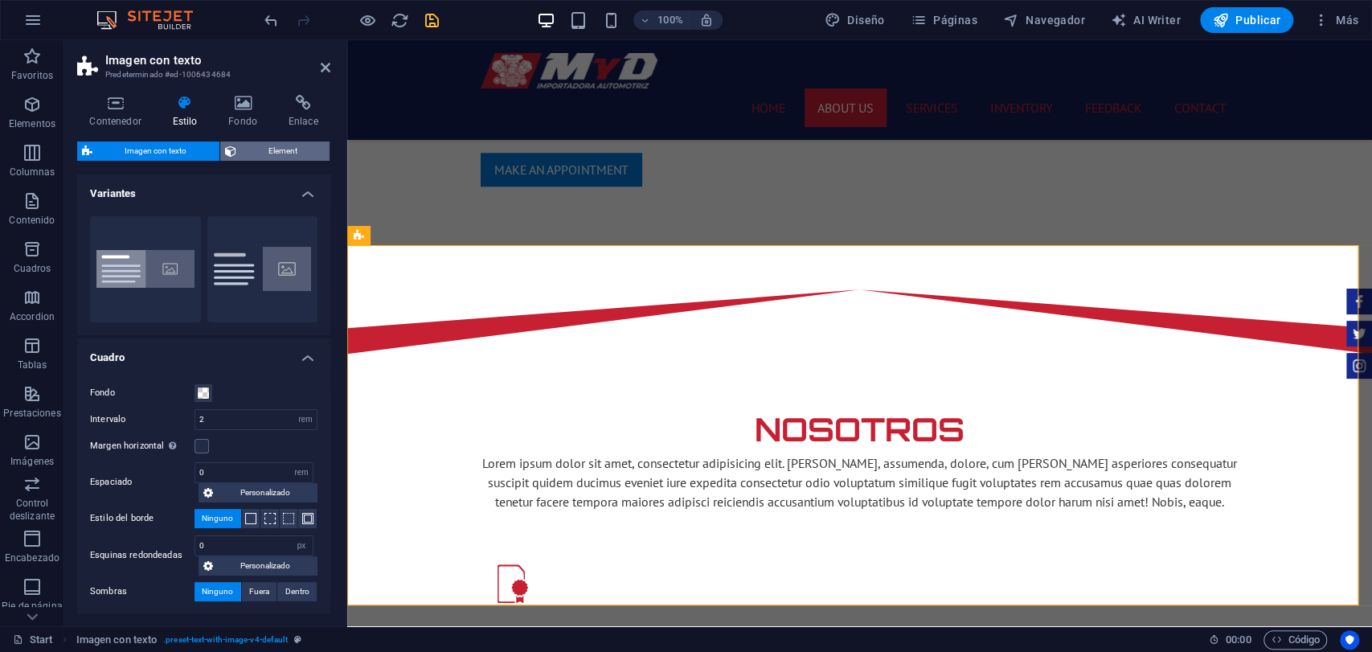
click at [282, 142] on span "Element" at bounding box center [283, 151] width 84 height 19
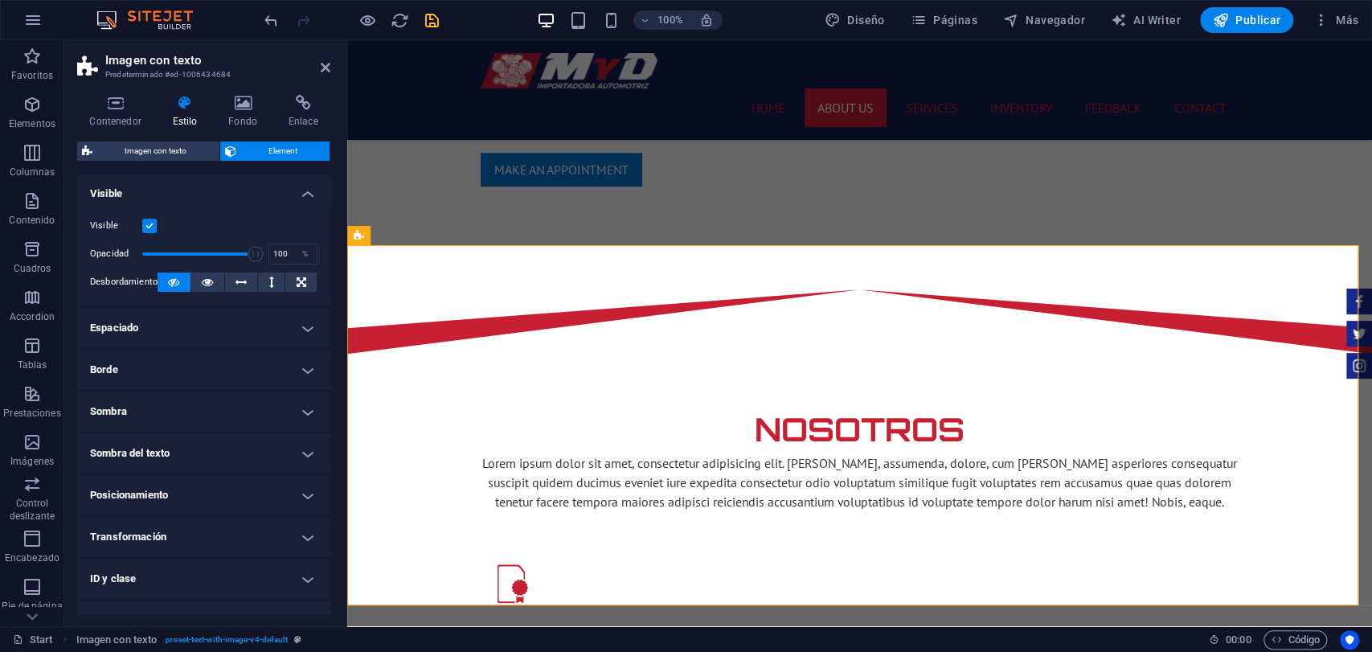
click at [265, 301] on div "Visible Opacidad 100 % Desbordamiento" at bounding box center [203, 254] width 253 height 102
click at [250, 320] on h4 "Espaciado" at bounding box center [203, 328] width 253 height 39
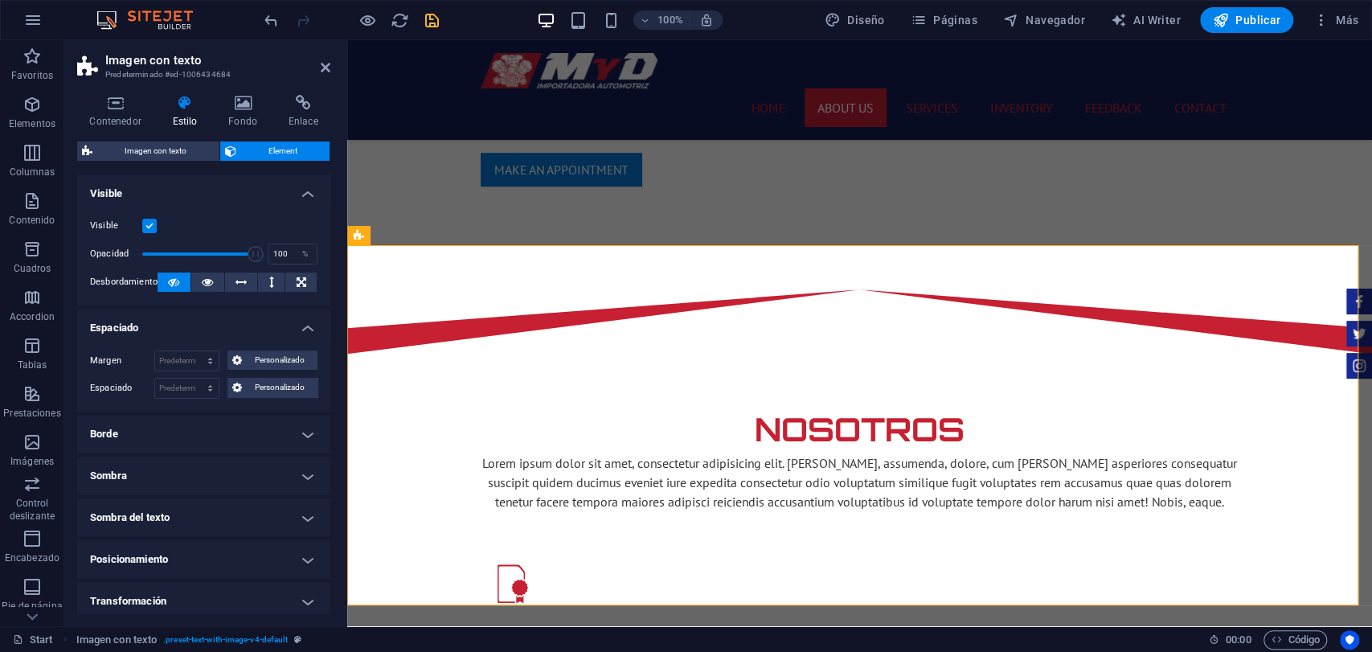
click at [201, 371] on div "Margen Predeterminado automático px % rem vw vh Personalizado Personalizado aut…" at bounding box center [203, 375] width 253 height 74
click at [207, 355] on select "Predeterminado automático px % rem vw vh Personalizado" at bounding box center [187, 360] width 64 height 19
select select "rem"
click at [194, 351] on select "Predeterminado automático px % rem vw vh Personalizado" at bounding box center [187, 360] width 64 height 19
type input "0"
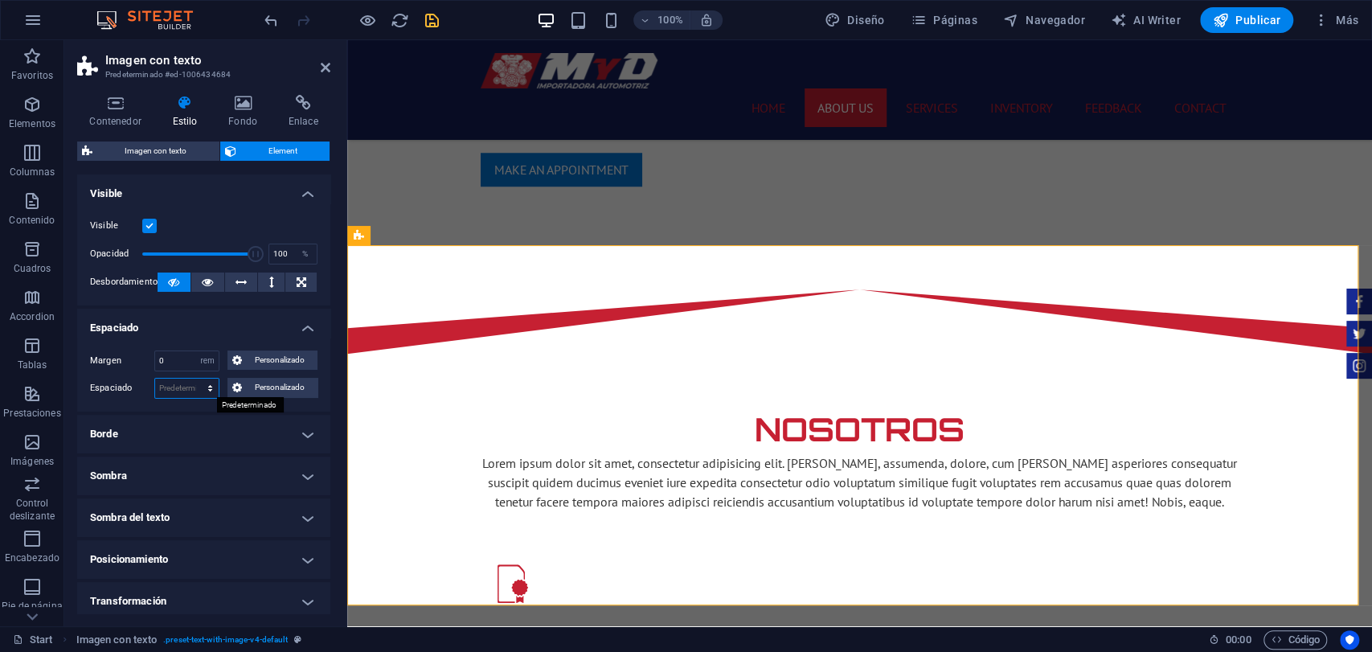
click at [199, 388] on select "Predeterminado px rem % vh vw Personalizado" at bounding box center [187, 388] width 64 height 19
select select "rem"
click at [194, 379] on select "Predeterminado px rem % vh vw Personalizado" at bounding box center [187, 388] width 64 height 19
type input "0"
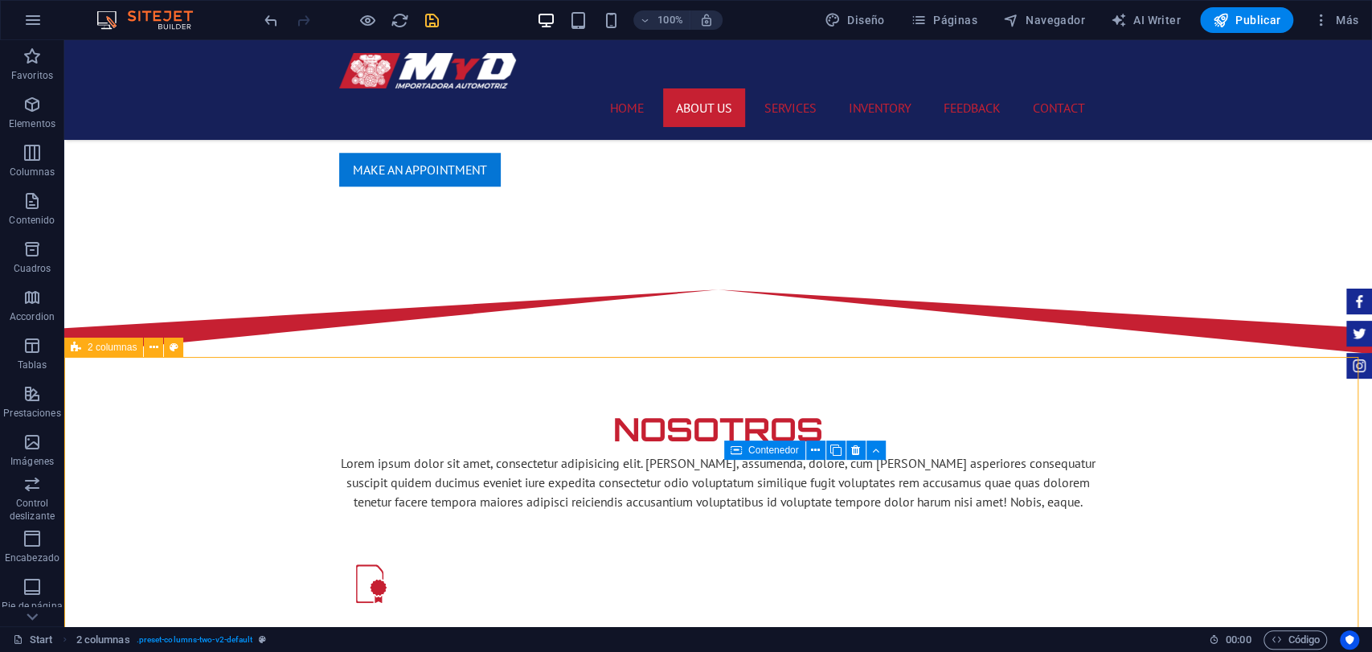
scroll to position [1040, 0]
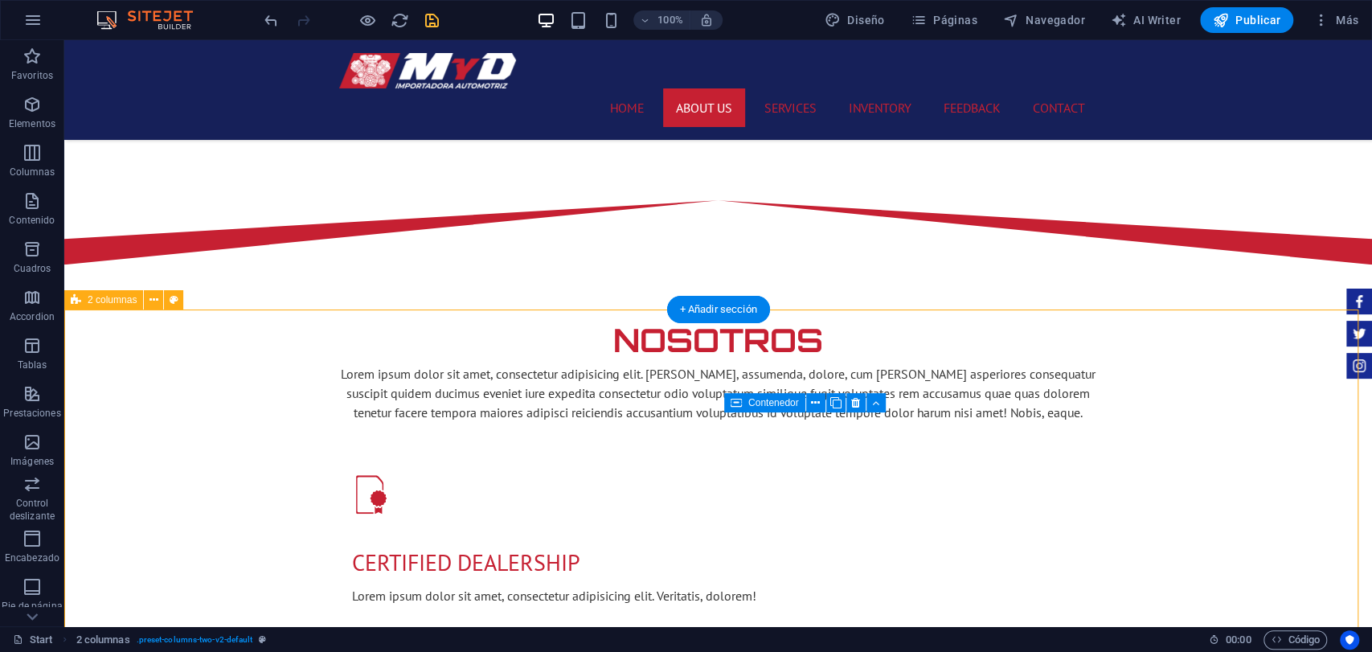
select select "rem"
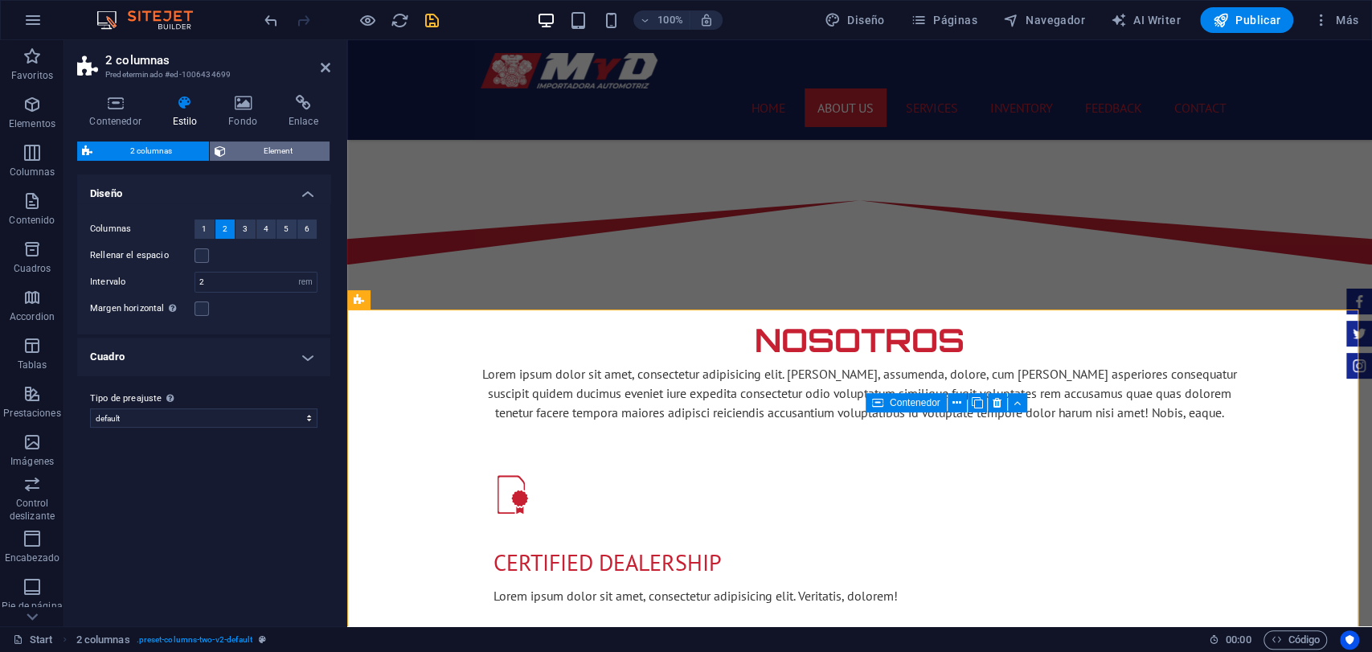
click at [231, 147] on span "Element" at bounding box center [278, 151] width 94 height 19
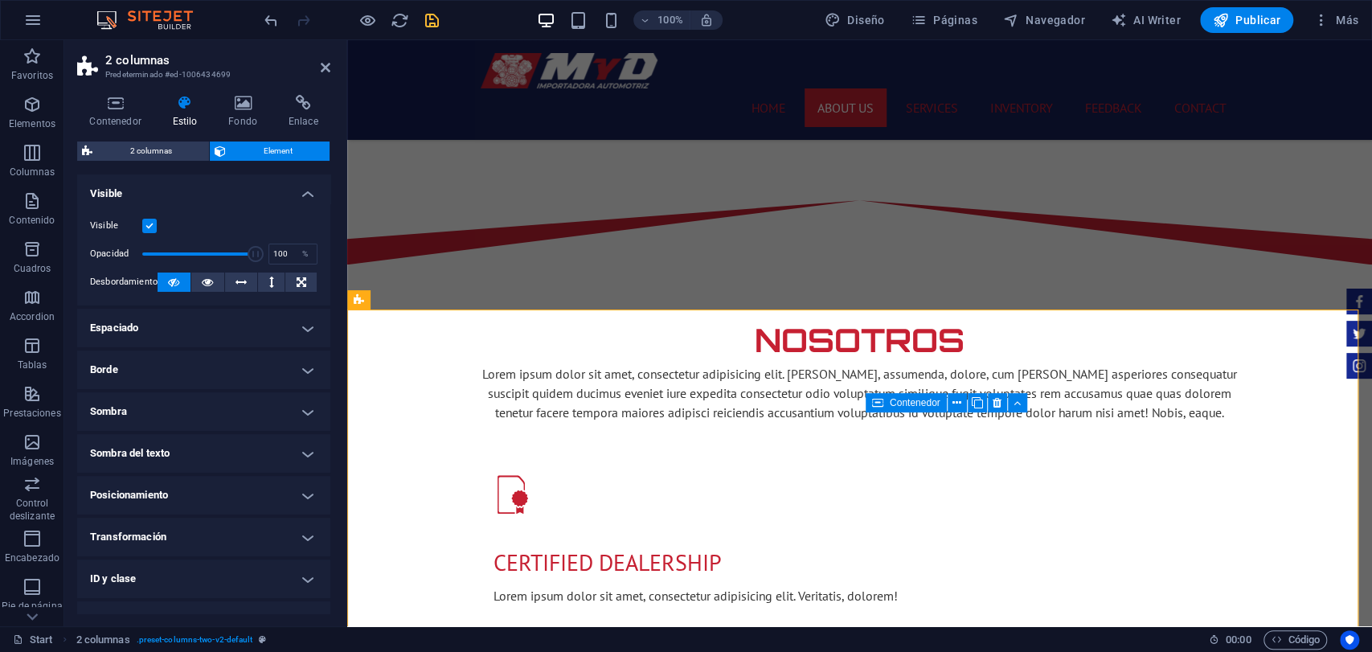
click at [205, 332] on h4 "Espaciado" at bounding box center [203, 328] width 253 height 39
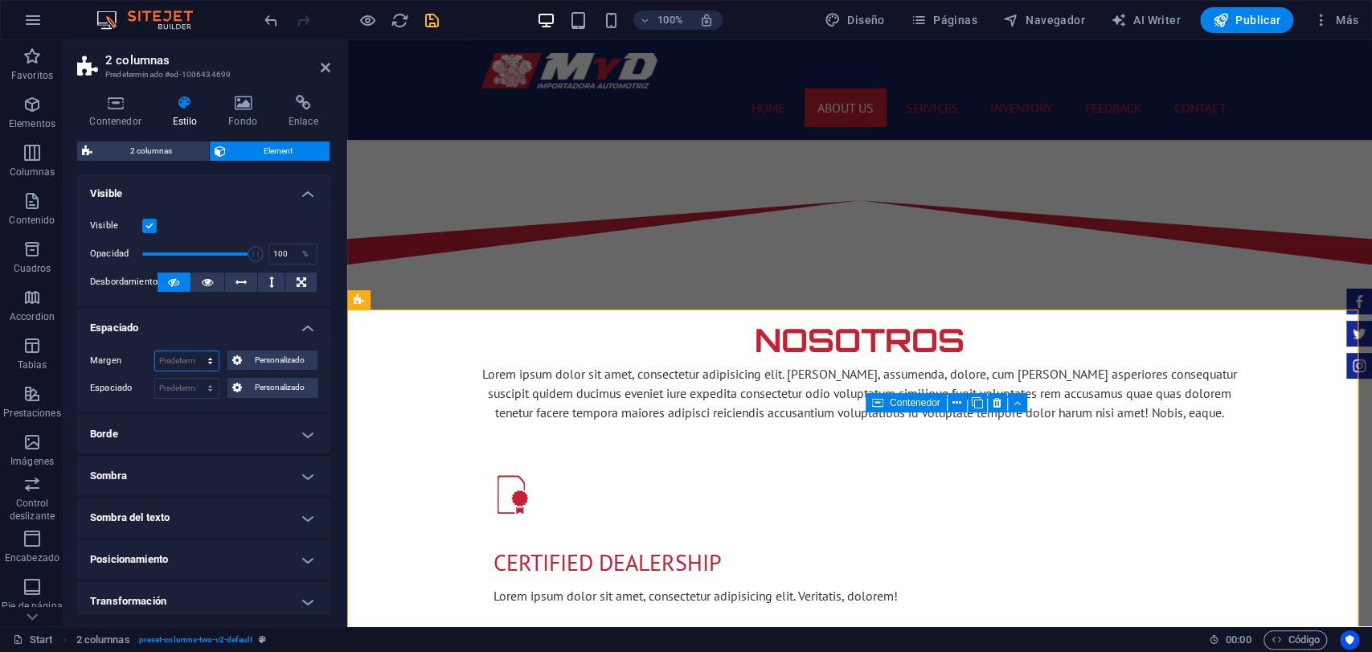
drag, startPoint x: 209, startPoint y: 358, endPoint x: 209, endPoint y: 368, distance: 10.5
click at [209, 358] on select "Predeterminado automático px % rem vw vh Personalizado" at bounding box center [187, 360] width 64 height 19
select select "rem"
click at [194, 351] on select "Predeterminado automático px % rem vw vh Personalizado" at bounding box center [187, 360] width 64 height 19
type input "0"
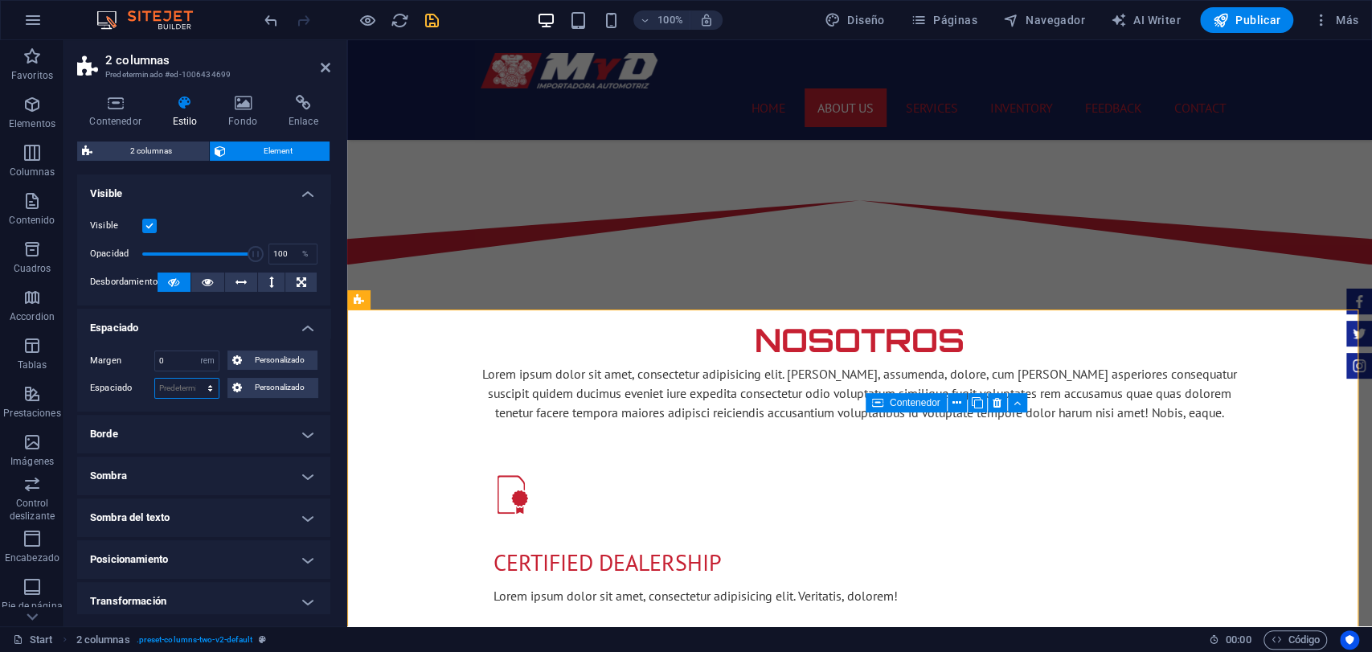
click at [207, 388] on select "Predeterminado px rem % vh vw Personalizado" at bounding box center [187, 388] width 64 height 19
select select "rem"
click at [194, 379] on select "Predeterminado px rem % vh vw Personalizado" at bounding box center [187, 388] width 64 height 19
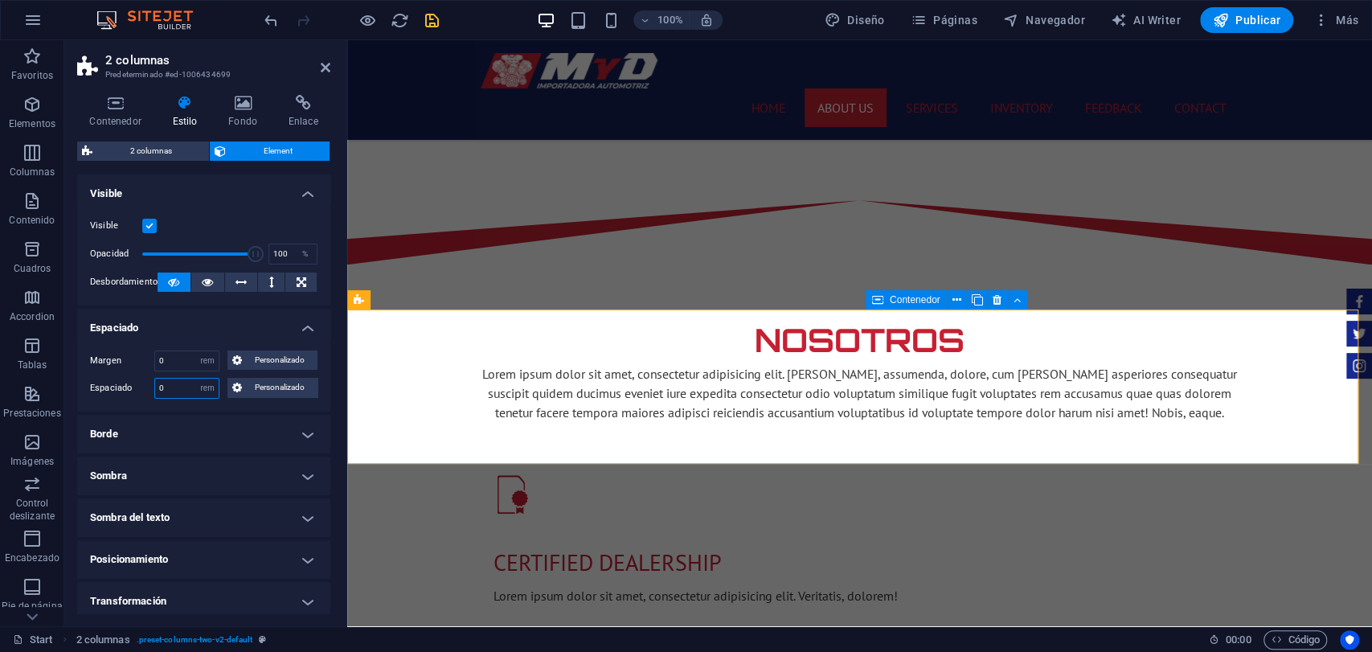
type input "1"
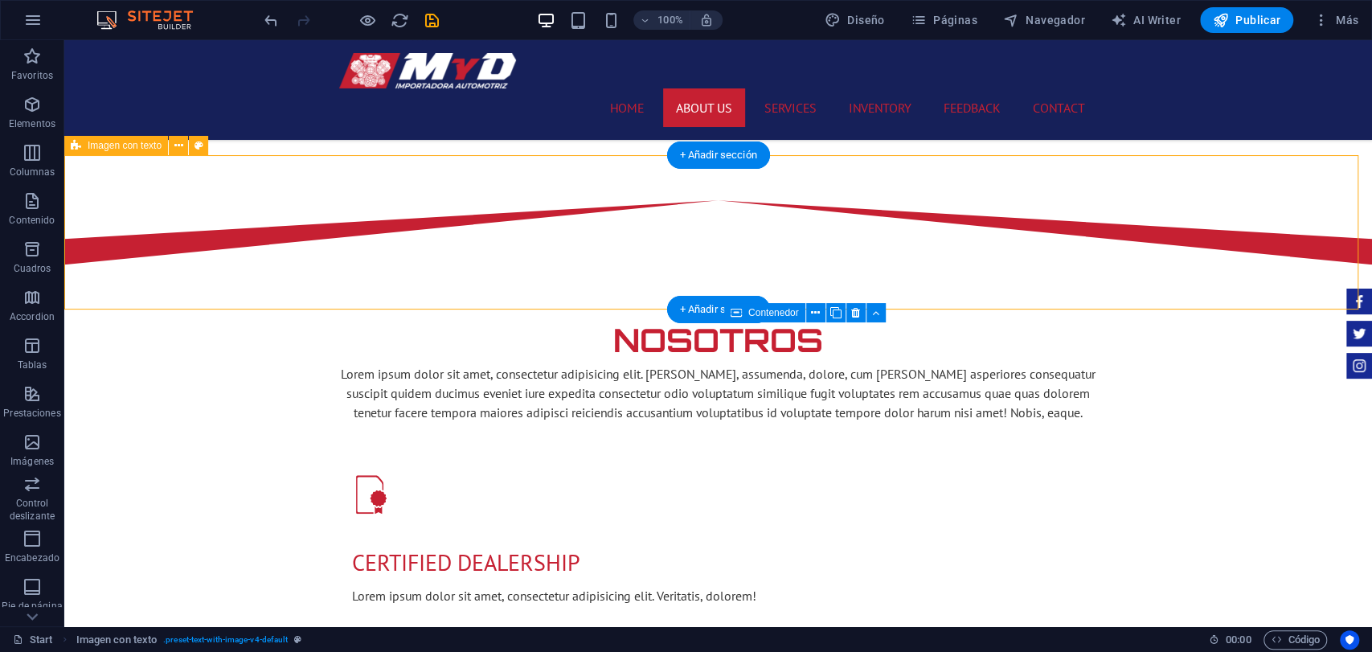
scroll to position [1040, 0]
click at [154, 149] on span "Imagen con texto" at bounding box center [125, 146] width 74 height 10
select select "rem"
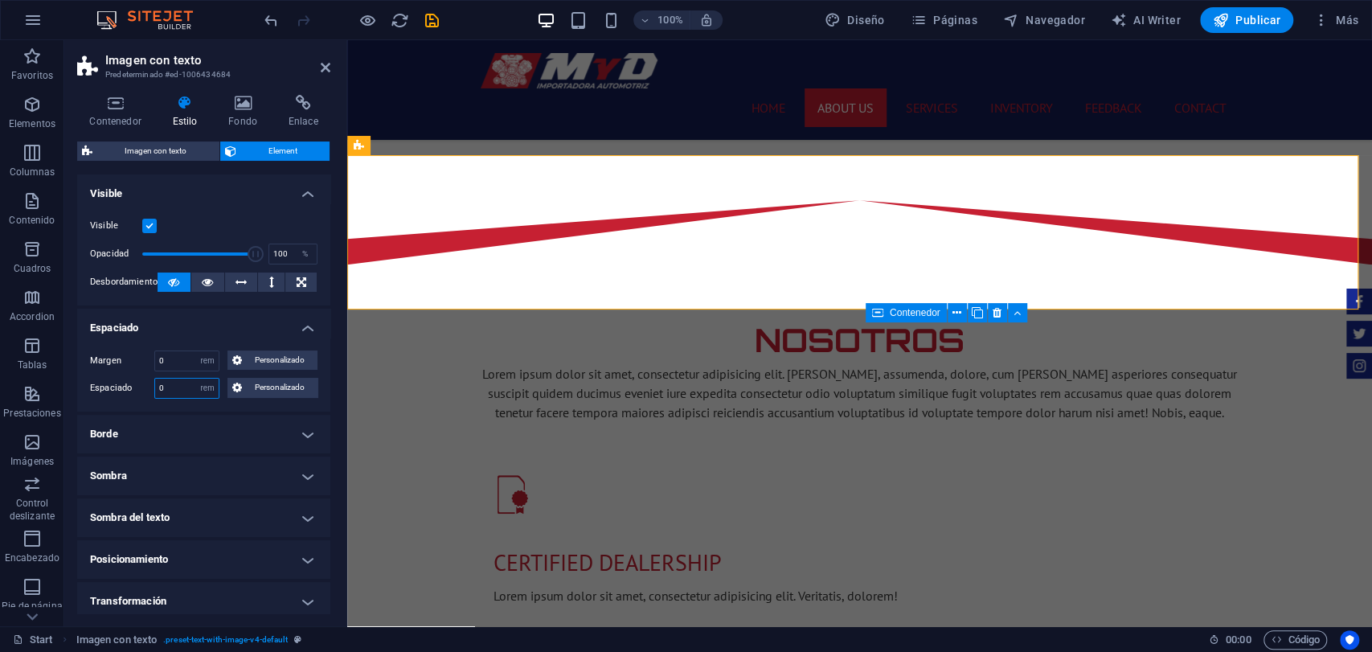
drag, startPoint x: 164, startPoint y: 392, endPoint x: 155, endPoint y: 396, distance: 10.1
click at [155, 396] on input "0" at bounding box center [187, 388] width 64 height 19
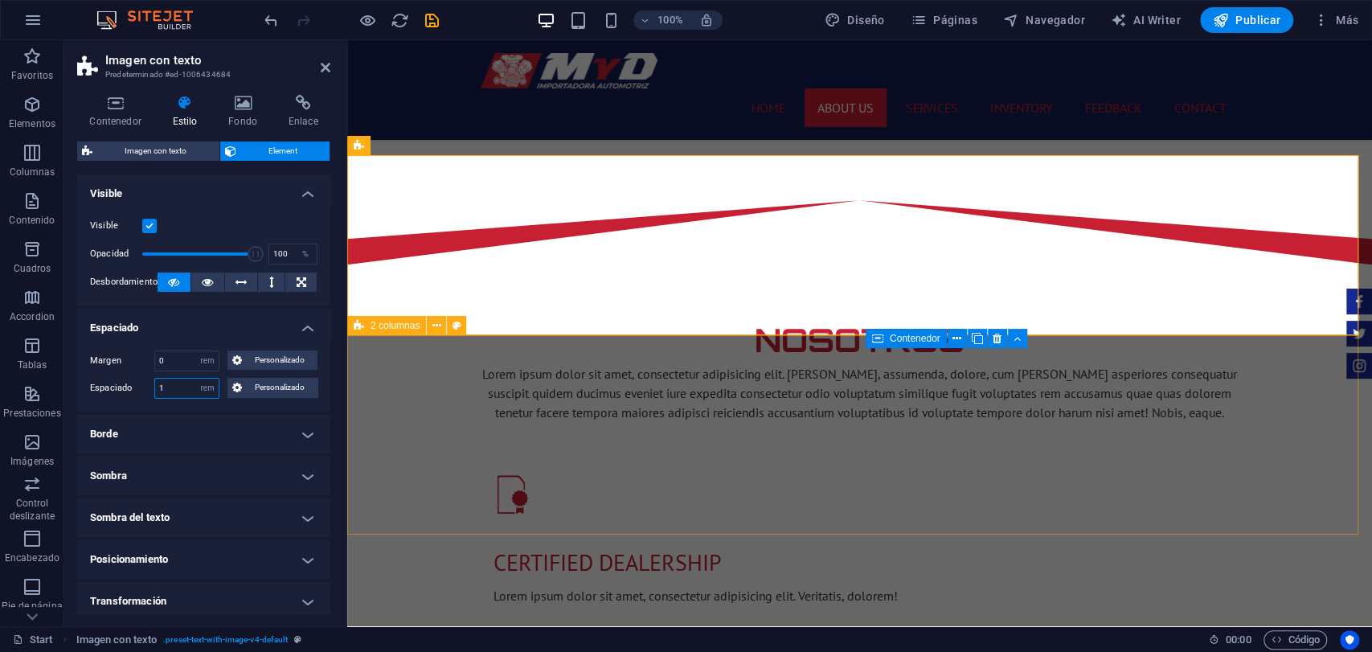
type input "1"
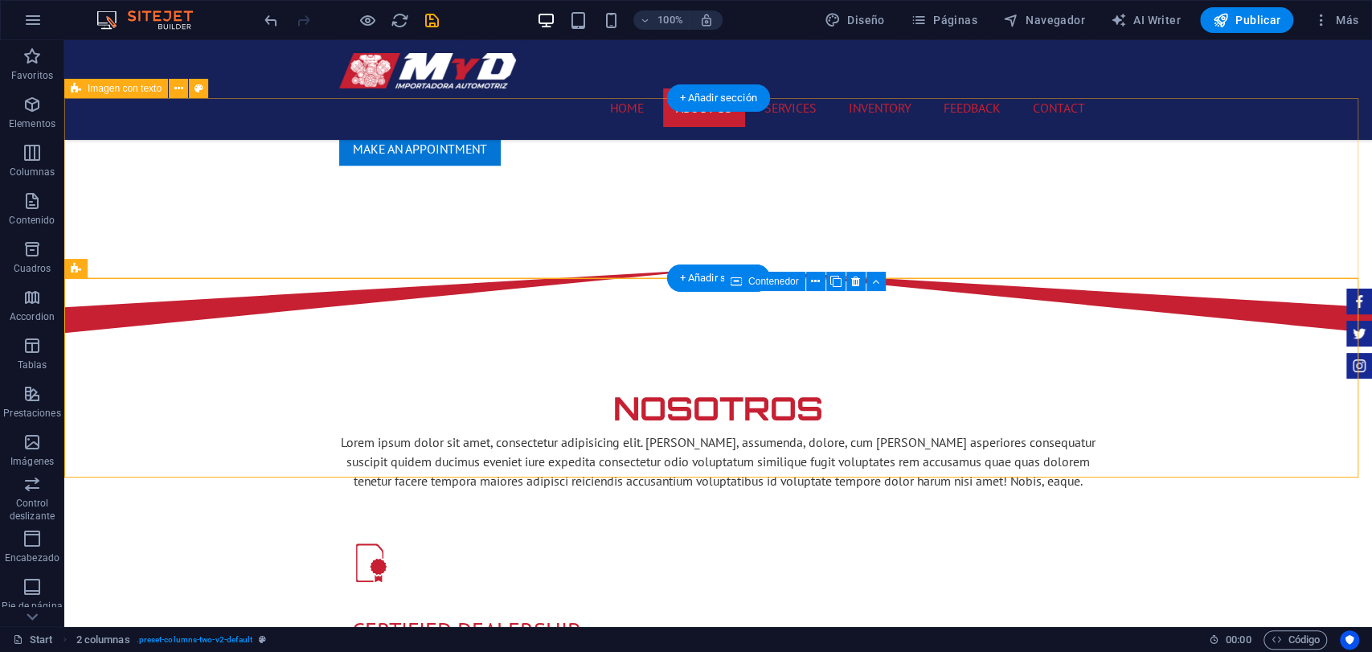
scroll to position [950, 0]
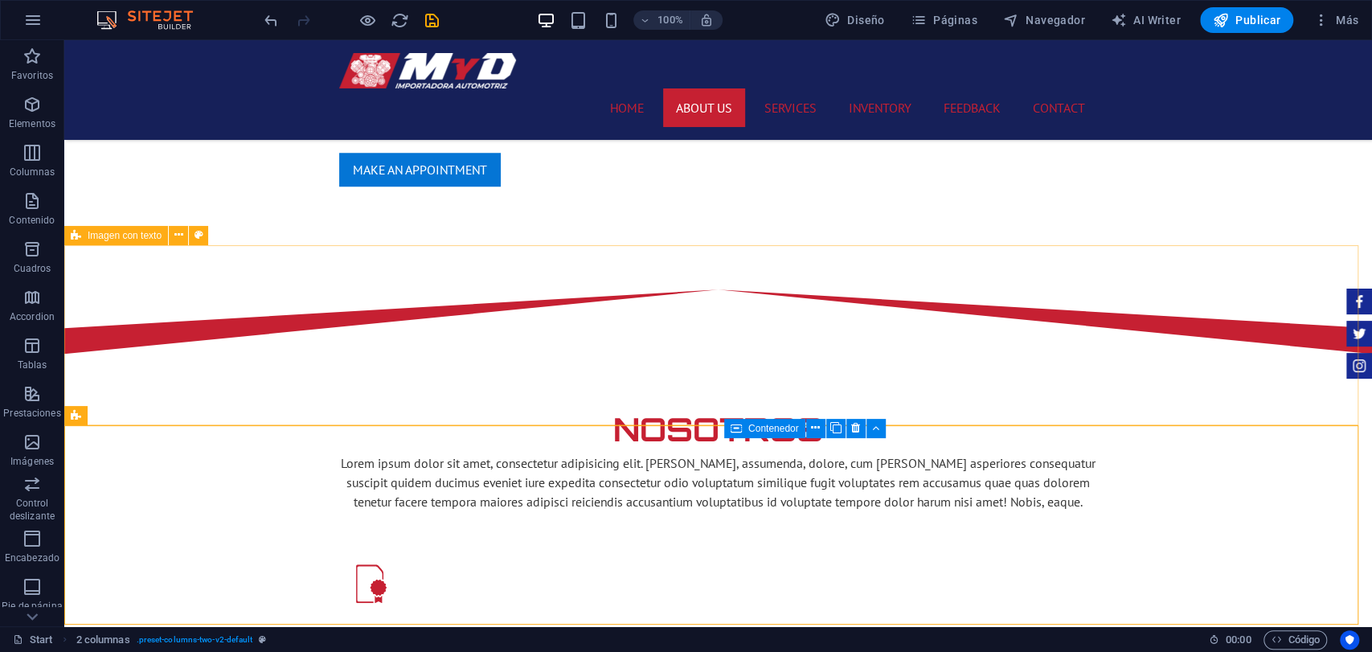
click at [142, 238] on span "Imagen con texto" at bounding box center [125, 236] width 74 height 10
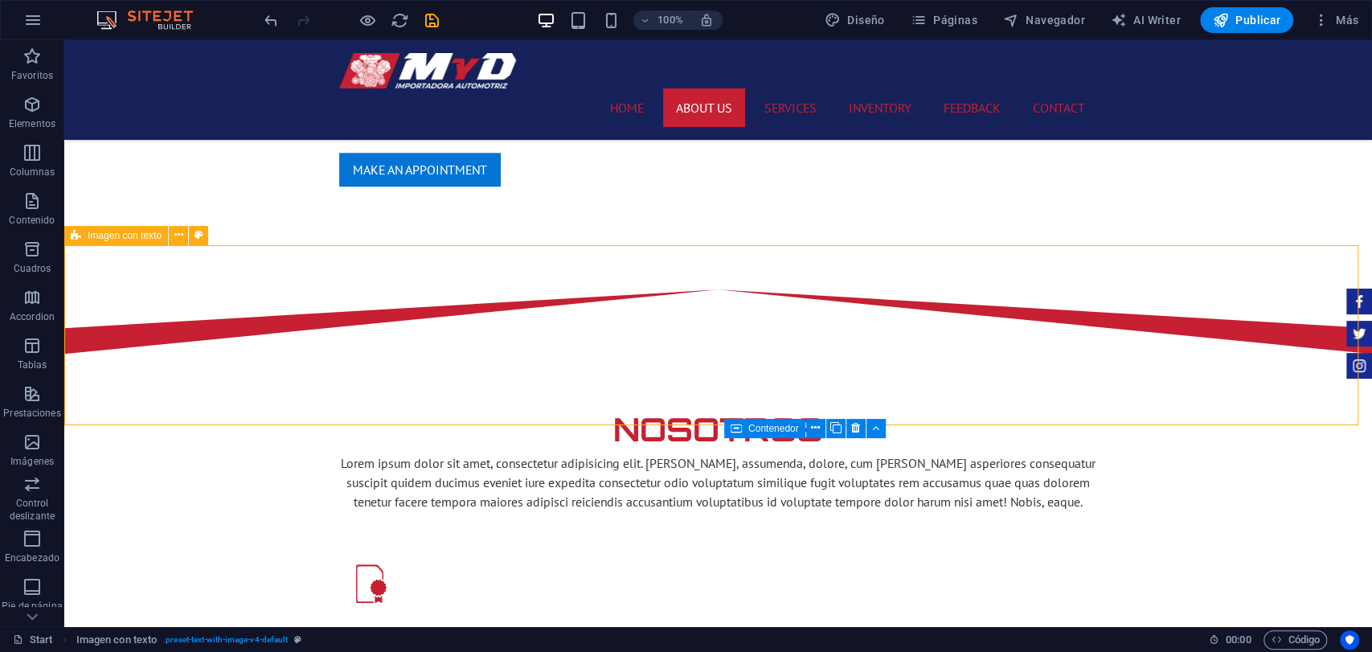
click at [142, 238] on span "Imagen con texto" at bounding box center [125, 236] width 74 height 10
select select "rem"
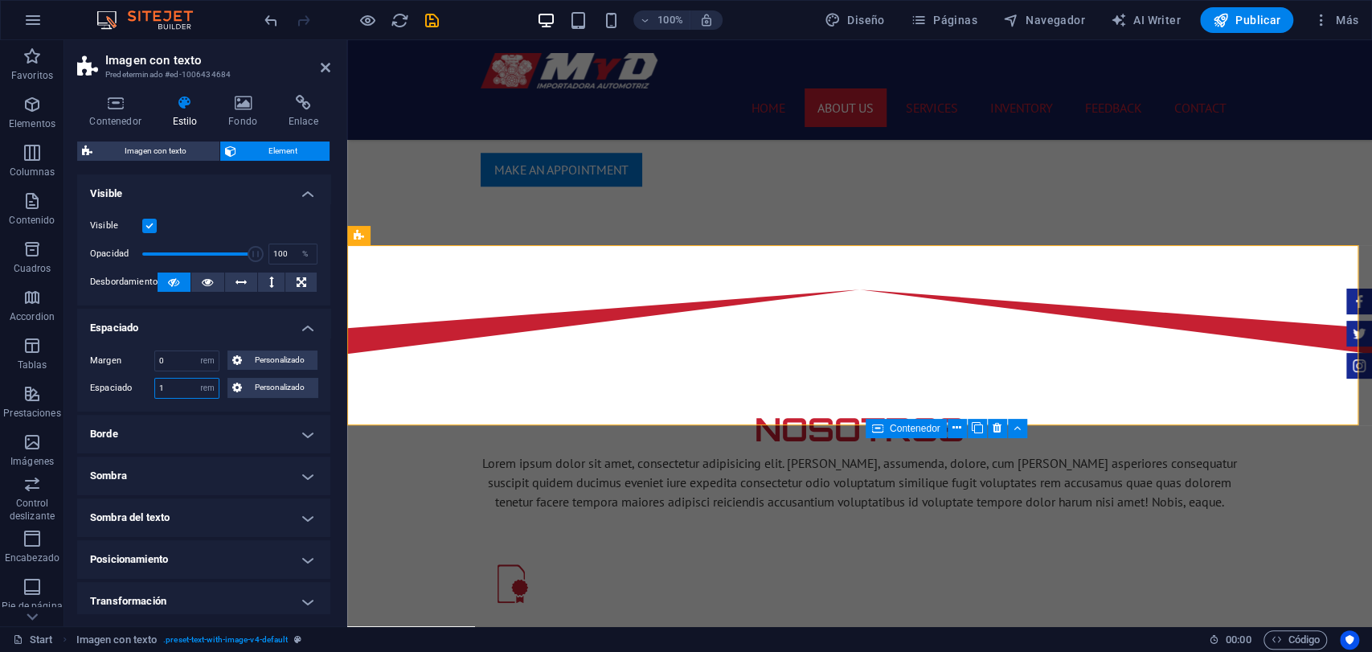
drag, startPoint x: 174, startPoint y: 382, endPoint x: 146, endPoint y: 389, distance: 29.1
click at [146, 389] on div "Espaciado 1 Predeterminado px rem % vh vw Personalizado Personalizado" at bounding box center [204, 388] width 228 height 21
type input "0"
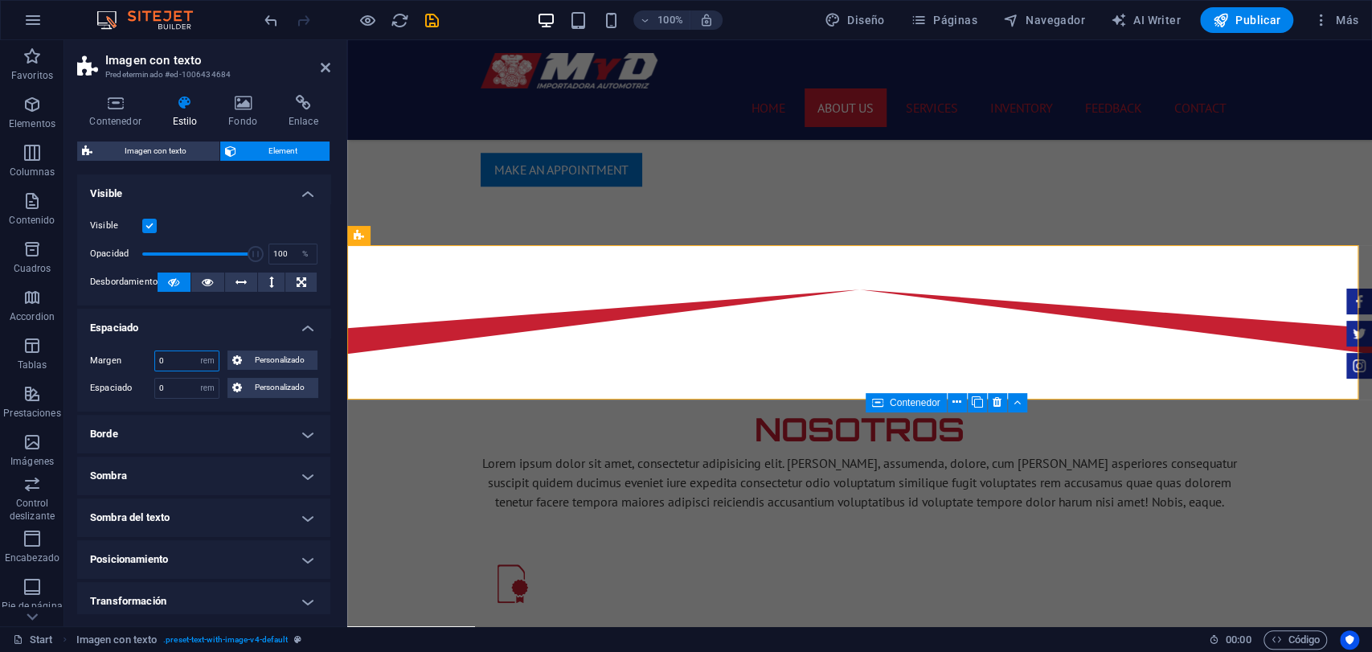
drag, startPoint x: 185, startPoint y: 368, endPoint x: 135, endPoint y: 382, distance: 51.7
click at [135, 382] on div "Margen 0 Predeterminado automático px % rem vw vh Personalizado Personalizado 0…" at bounding box center [203, 375] width 253 height 74
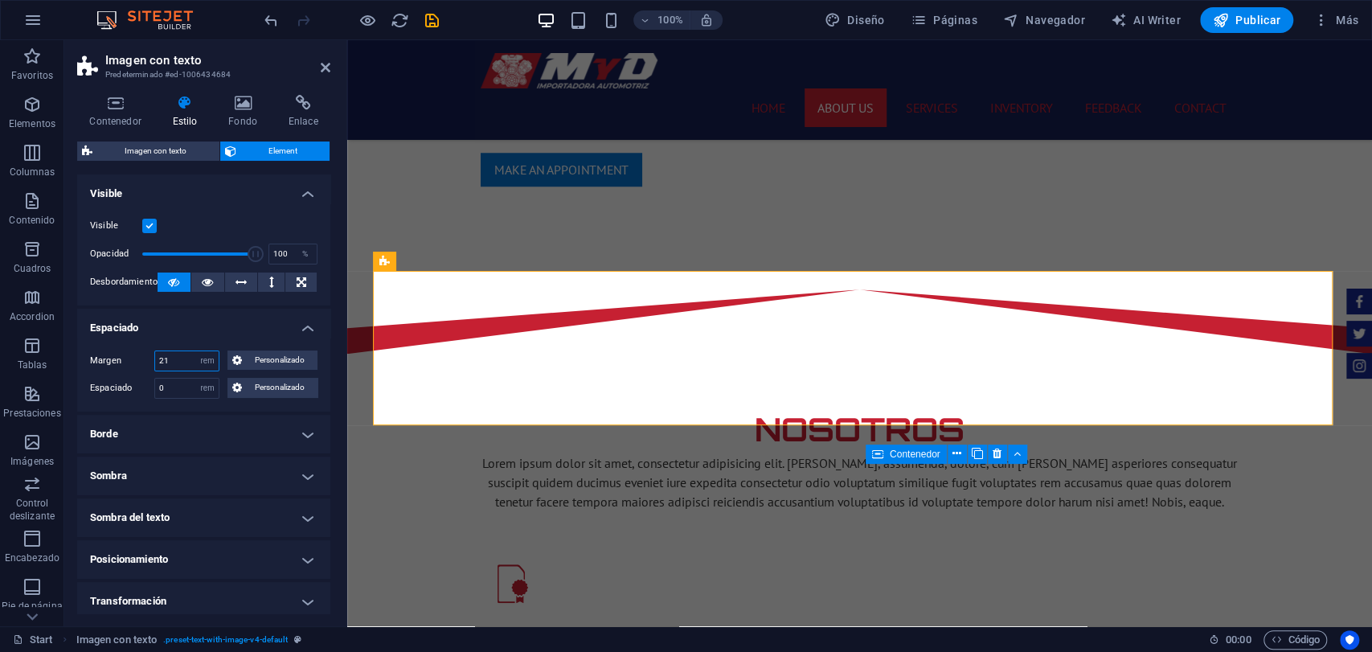
type input "2"
type input "1"
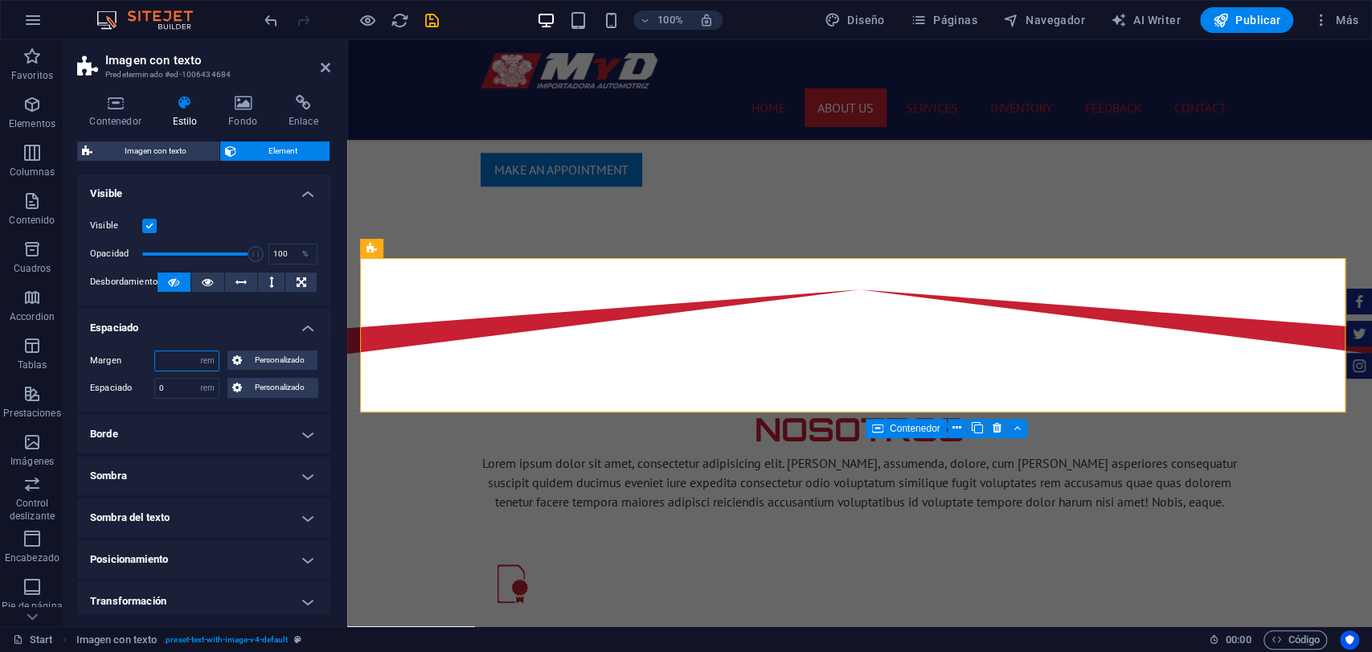
type input "2"
drag, startPoint x: 182, startPoint y: 365, endPoint x: 157, endPoint y: 368, distance: 25.1
click at [157, 368] on input "1" at bounding box center [187, 360] width 64 height 19
type input "0"
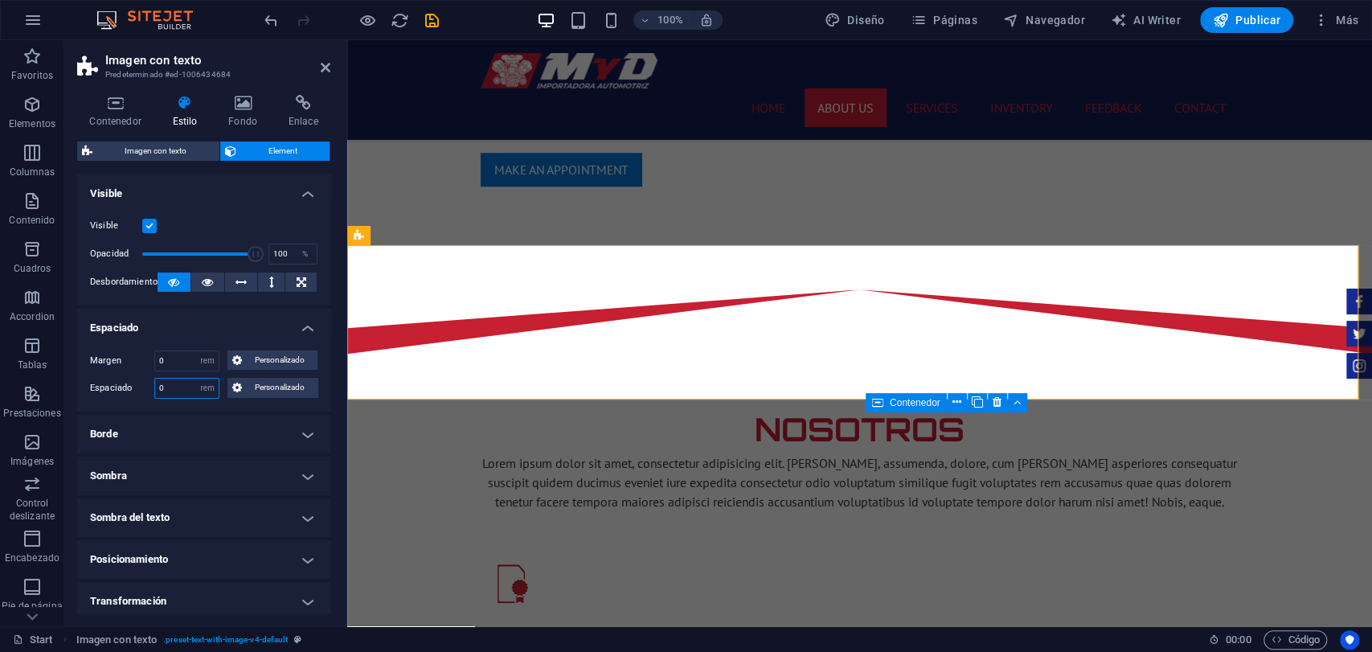
drag, startPoint x: 176, startPoint y: 388, endPoint x: 121, endPoint y: 407, distance: 58.0
click at [121, 407] on div "Margen 0 Predeterminado automático px % rem vw vh Personalizado Personalizado 0…" at bounding box center [203, 375] width 253 height 74
type input "1"
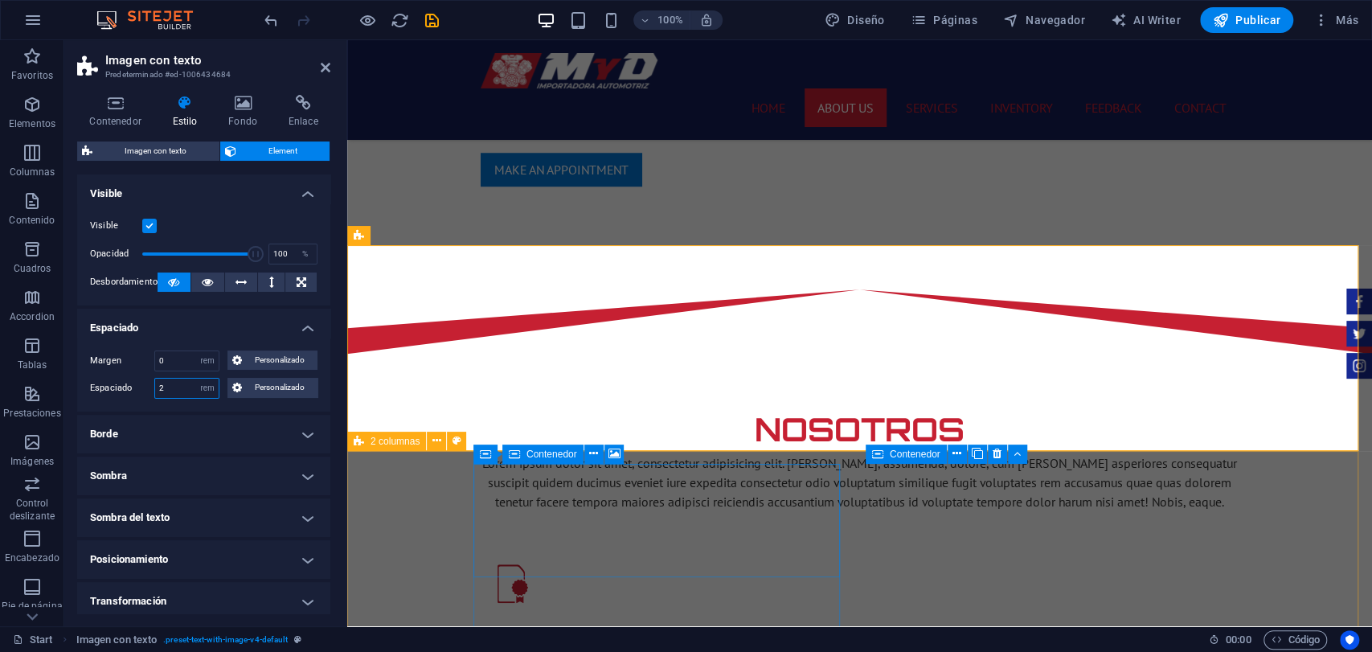
type input "2"
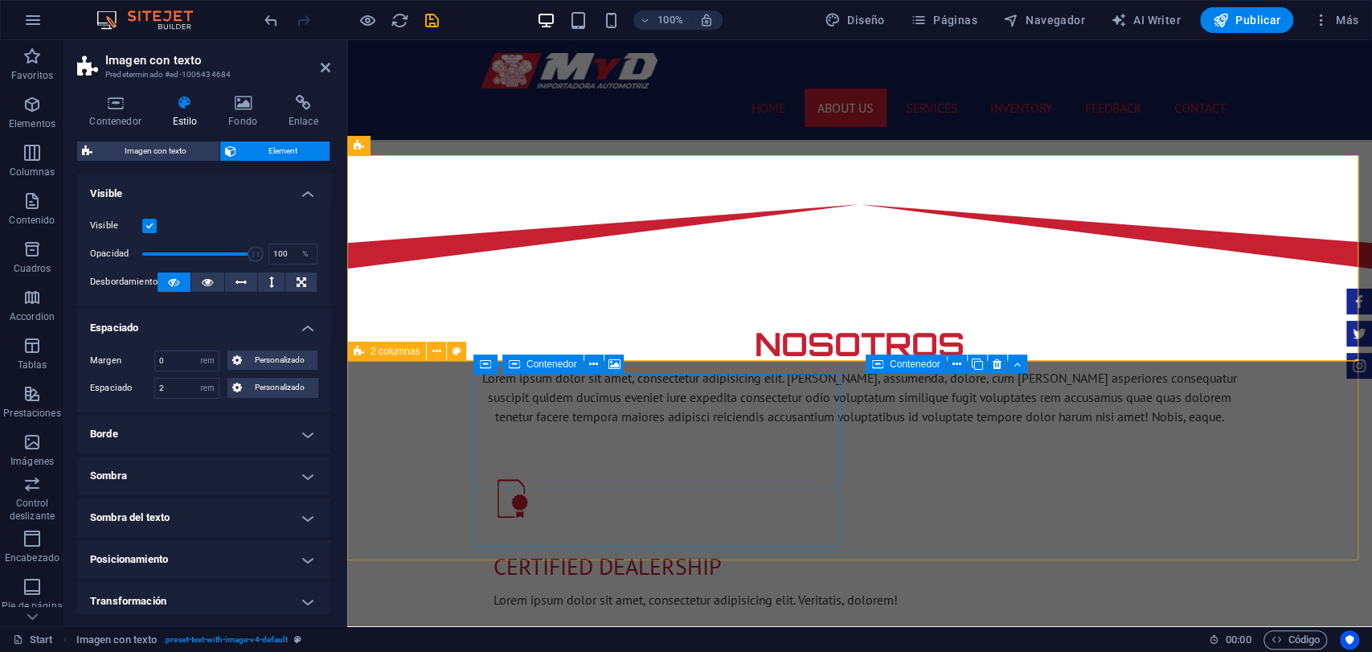
scroll to position [1040, 0]
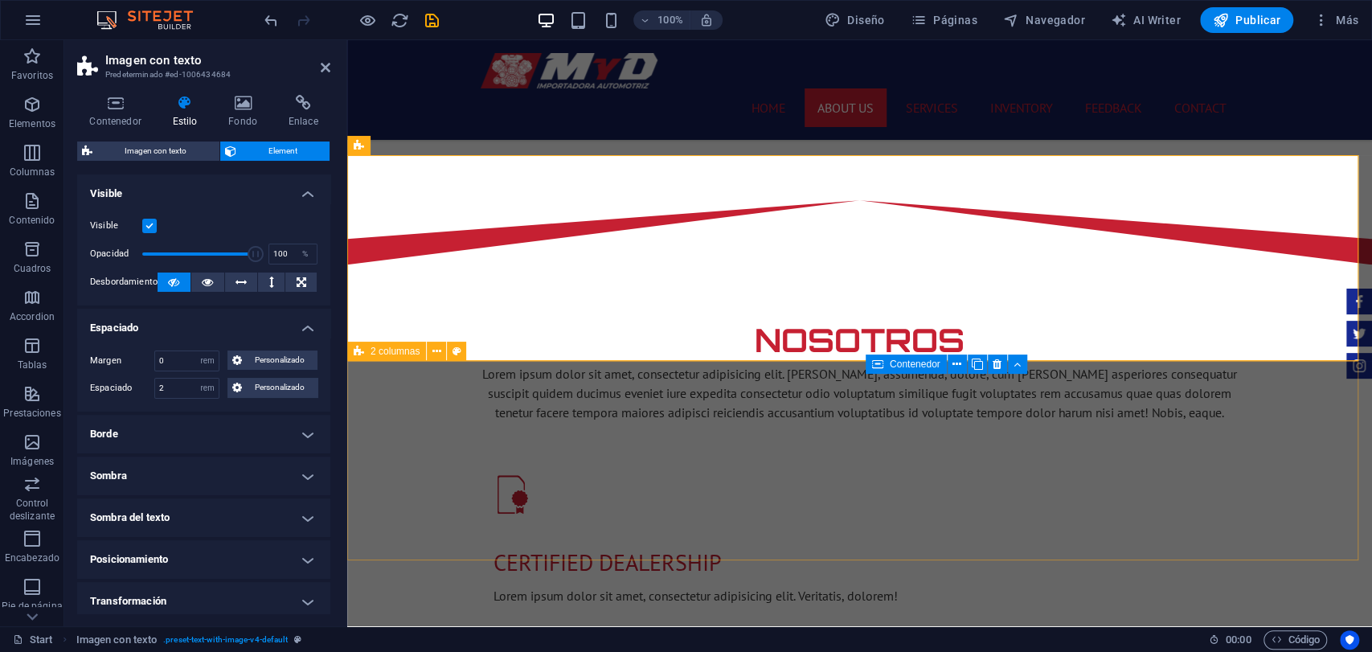
click at [399, 349] on span "2 columnas" at bounding box center [395, 352] width 49 height 10
select select "rem"
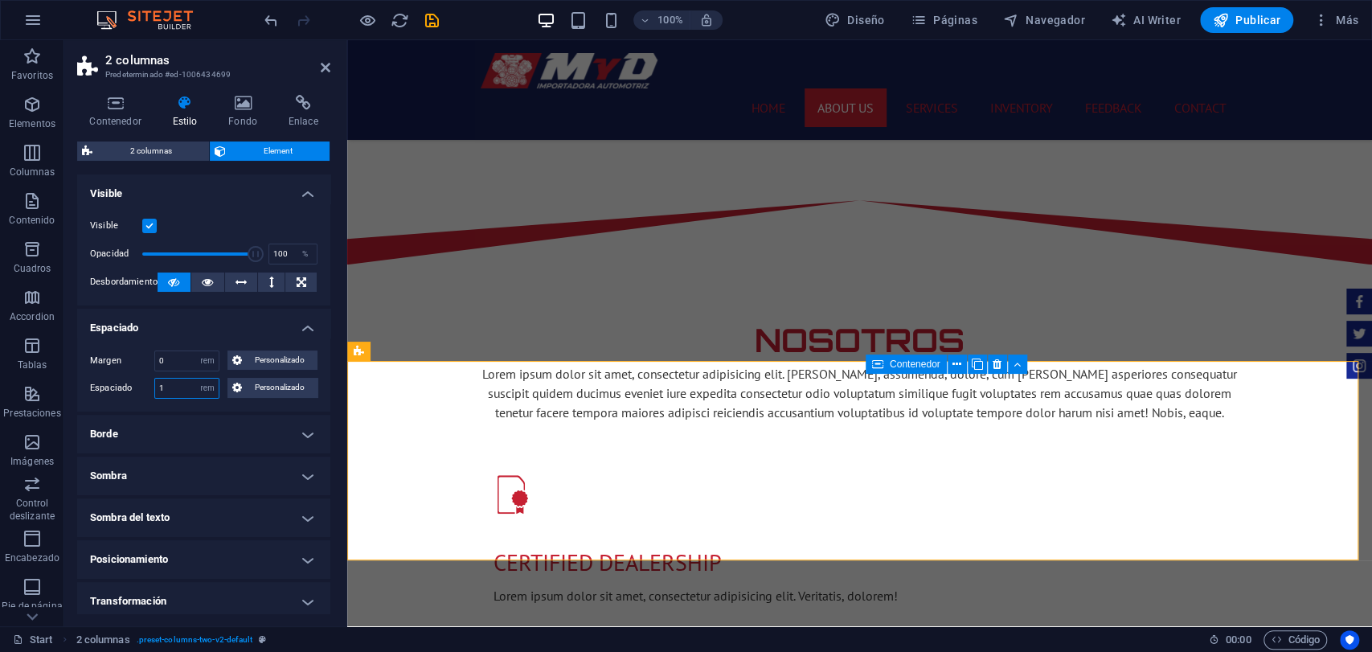
click at [151, 384] on div "Espaciado 1 Predeterminado px rem % vh vw Personalizado Personalizado" at bounding box center [204, 388] width 228 height 21
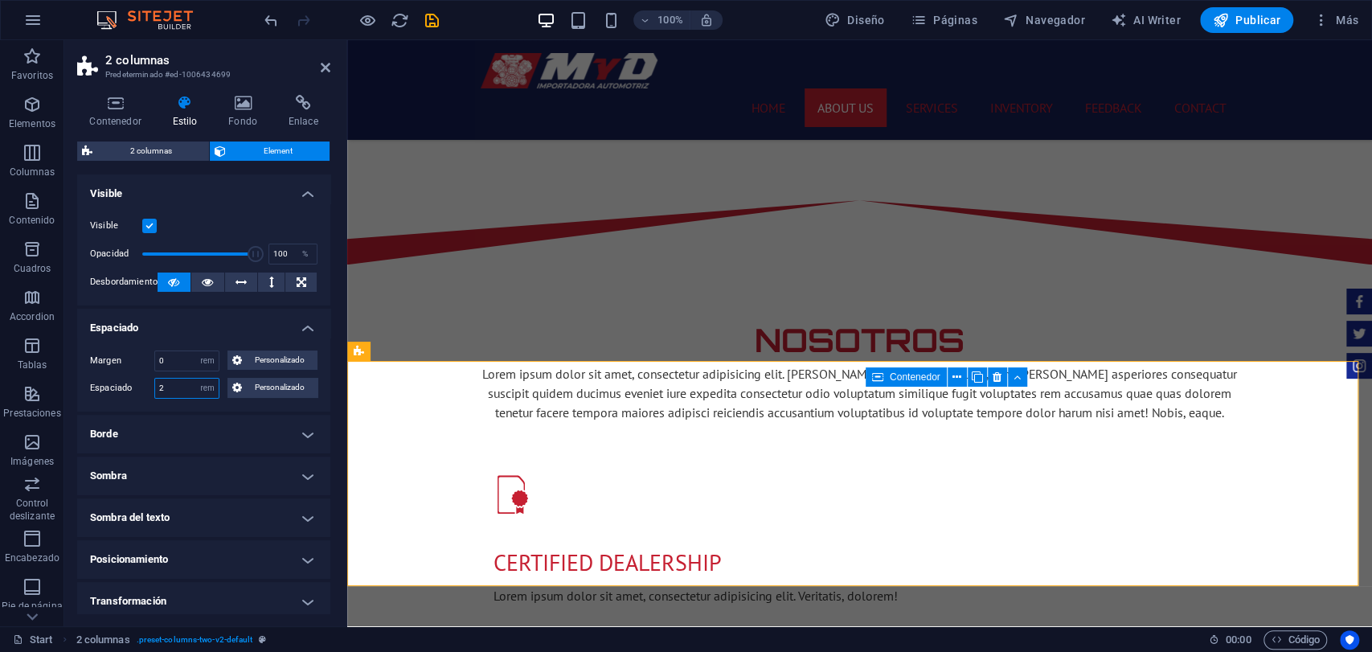
type input "2"
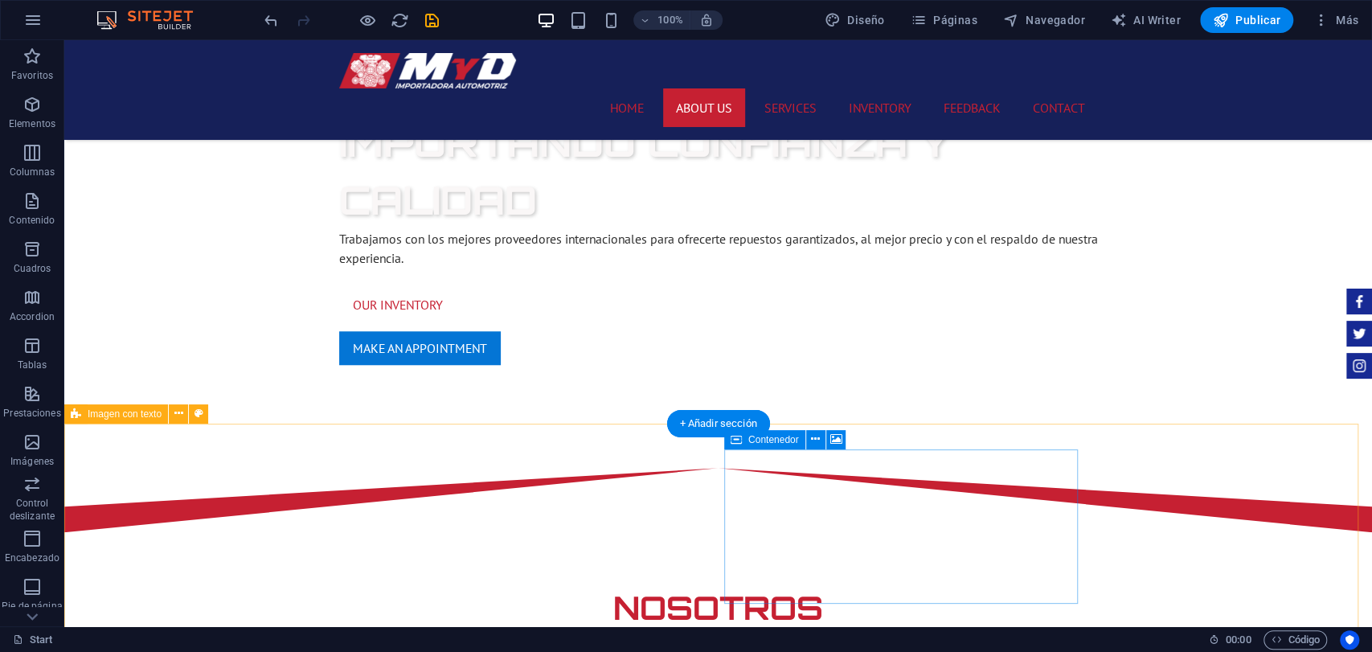
scroll to position [950, 0]
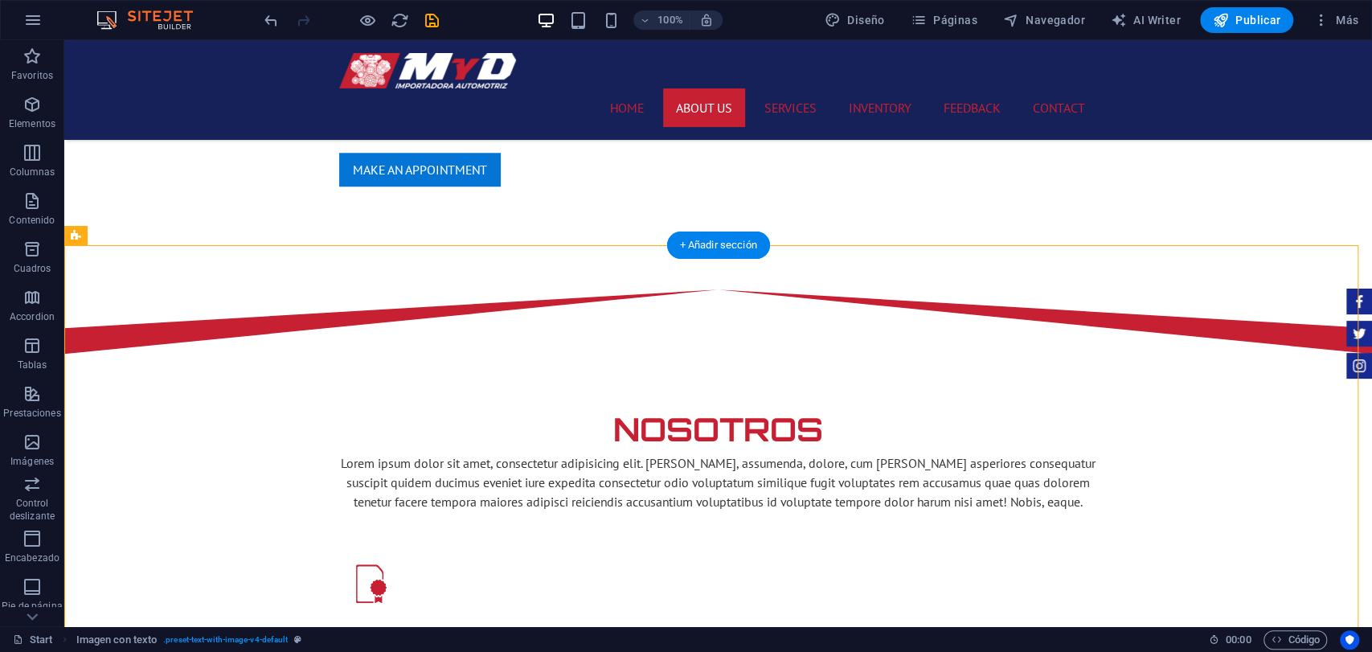
drag, startPoint x: 834, startPoint y: 523, endPoint x: 848, endPoint y: 336, distance: 187.1
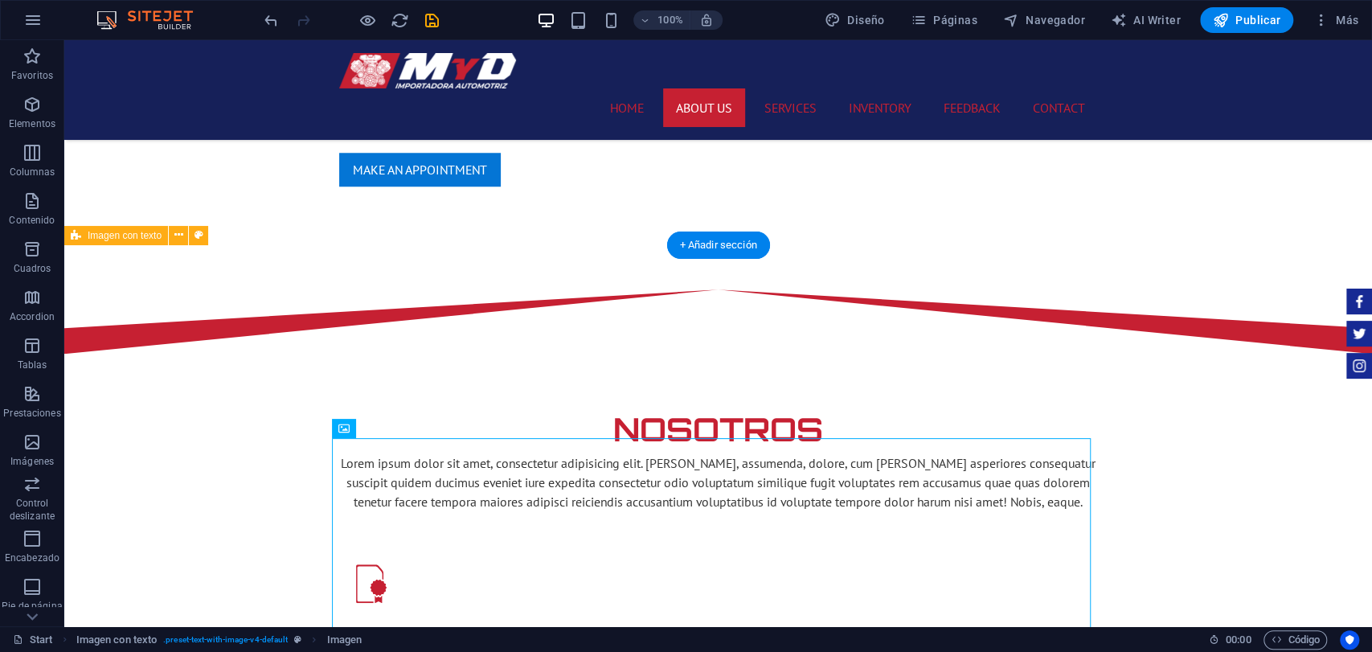
drag, startPoint x: 435, startPoint y: 465, endPoint x: 764, endPoint y: 353, distance: 347.3
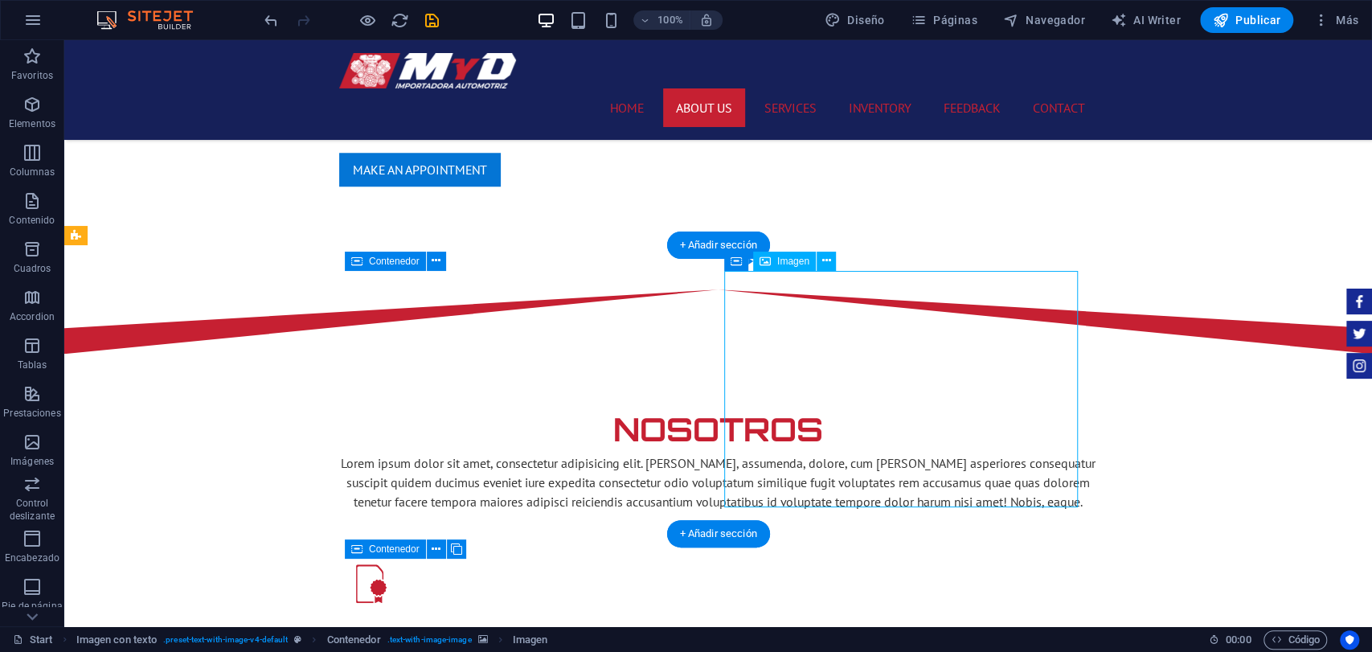
click at [737, 254] on icon at bounding box center [736, 261] width 11 height 19
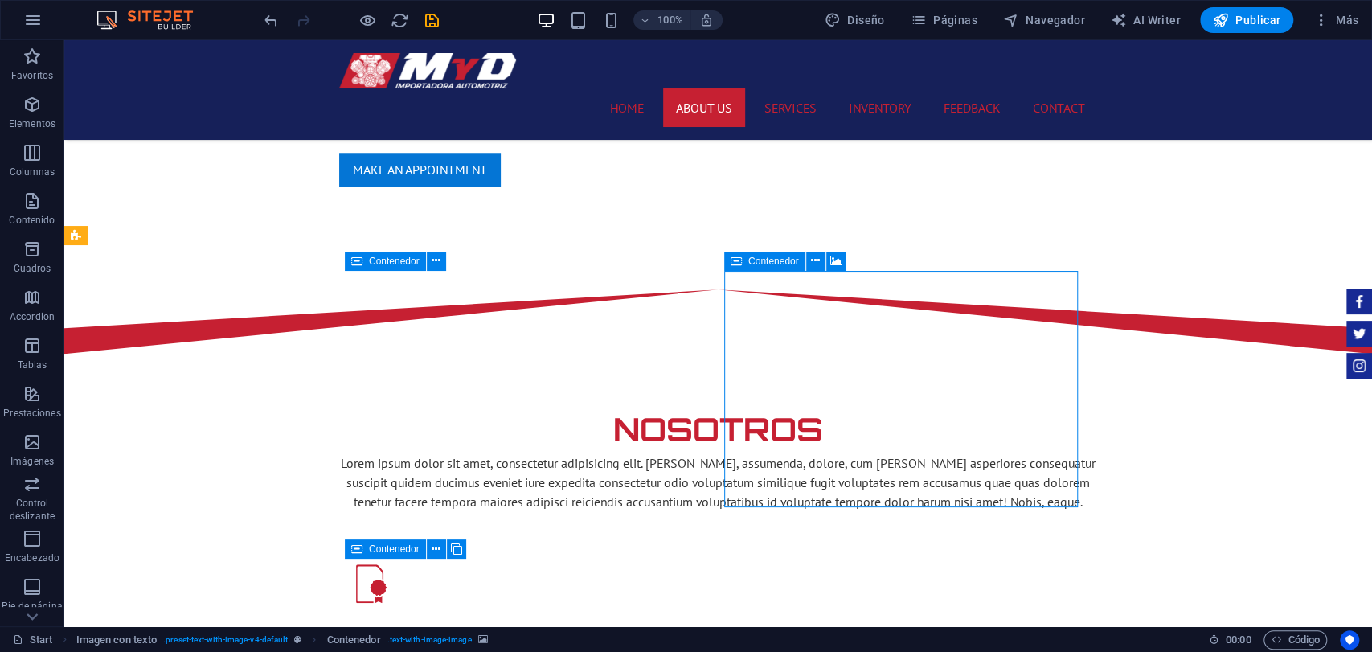
click at [737, 254] on icon at bounding box center [736, 261] width 11 height 19
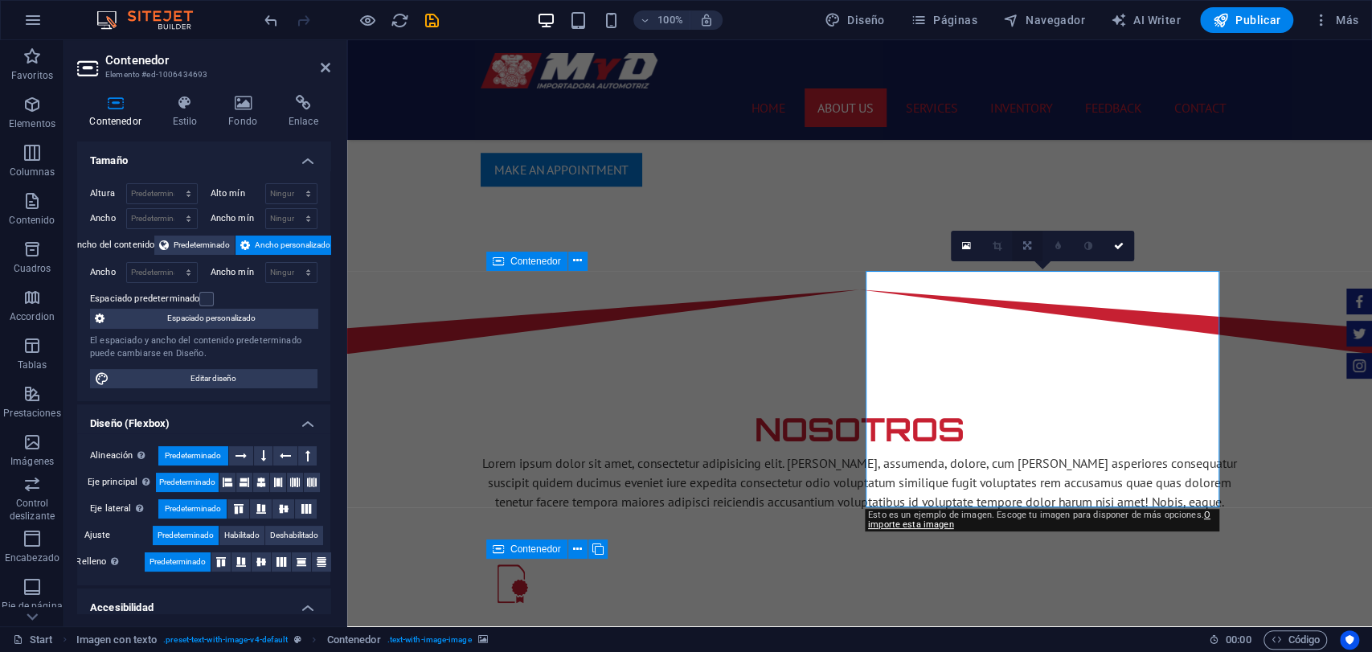
click at [1027, 245] on icon at bounding box center [1027, 246] width 8 height 10
click at [1028, 244] on icon at bounding box center [1027, 246] width 8 height 10
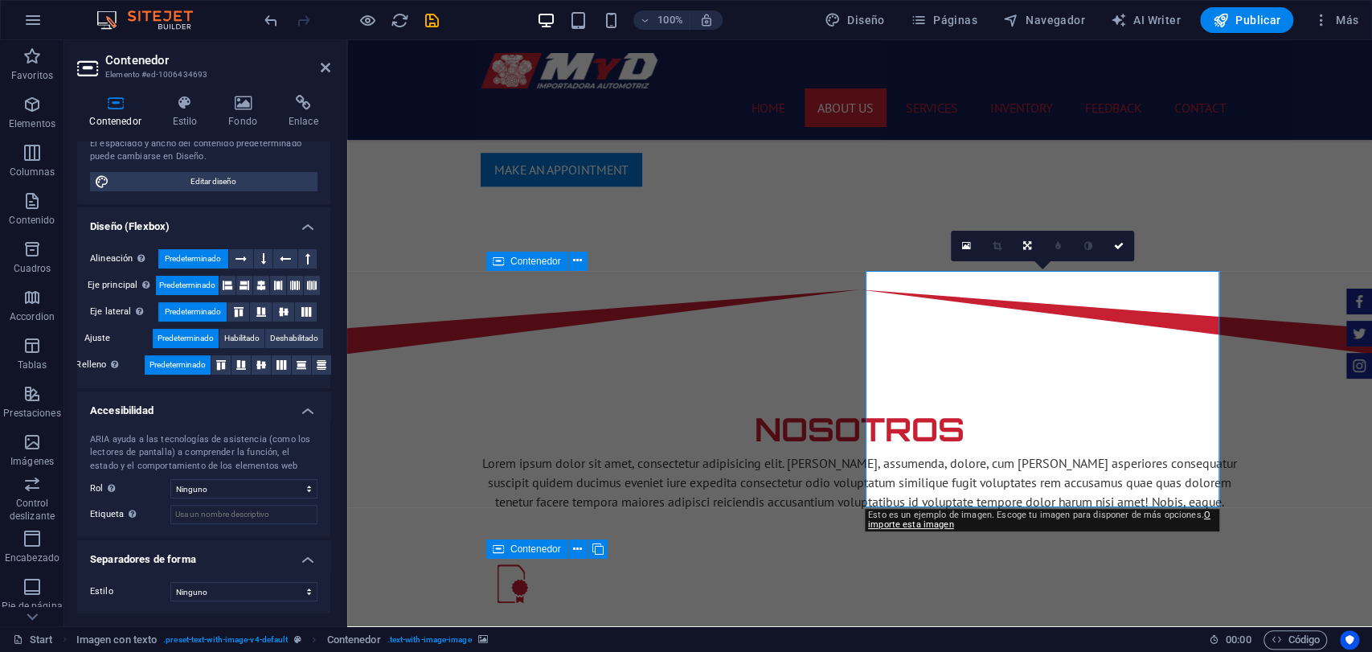
scroll to position [0, 0]
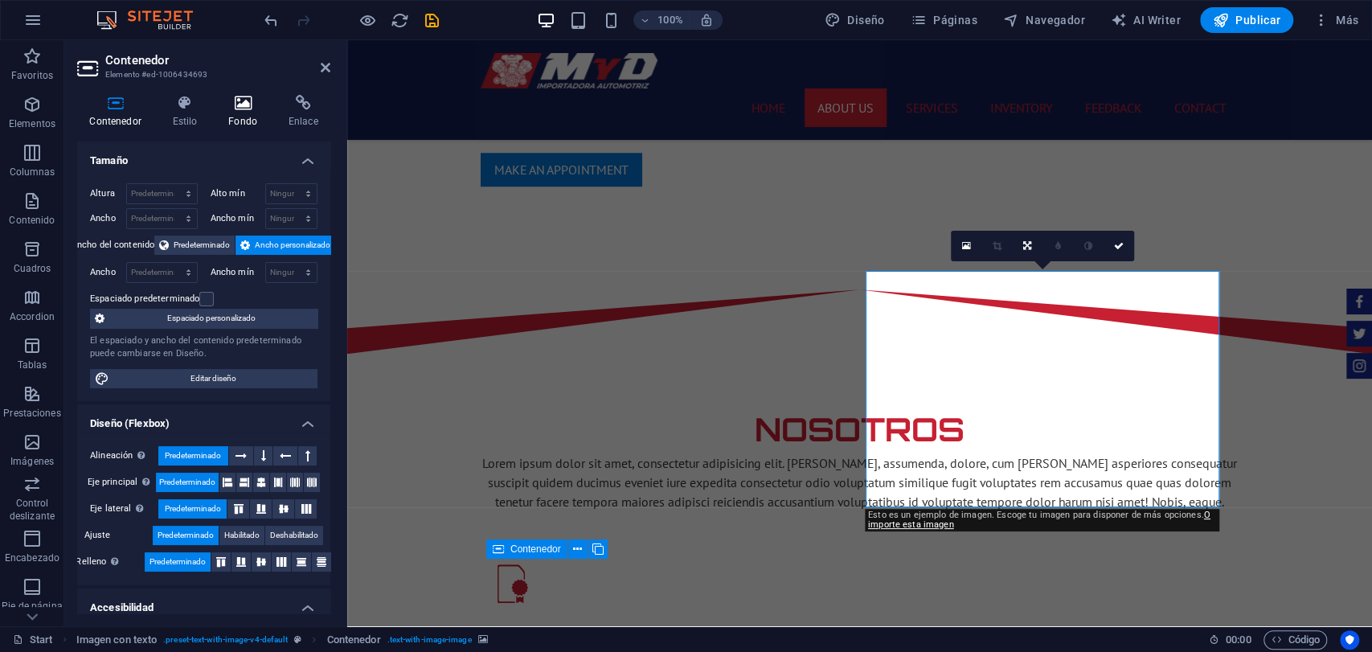
click at [226, 127] on h4 "Fondo" at bounding box center [246, 112] width 60 height 34
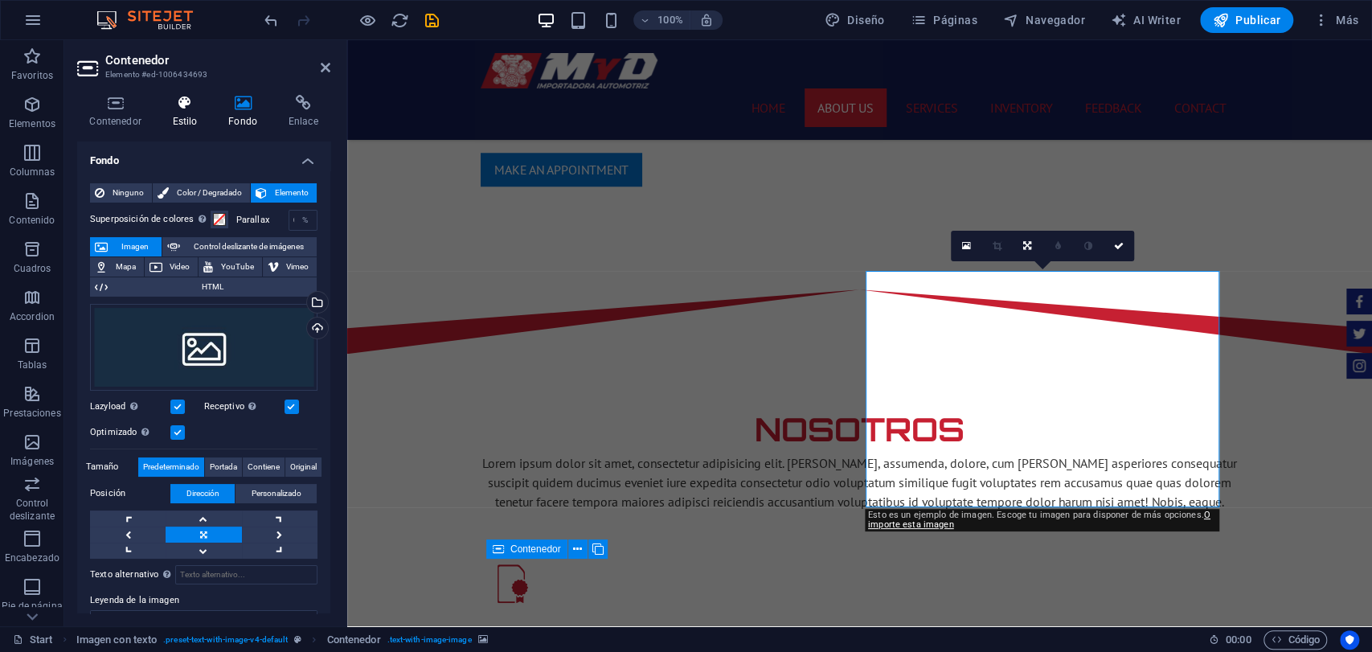
click at [199, 125] on h4 "Estilo" at bounding box center [188, 112] width 56 height 34
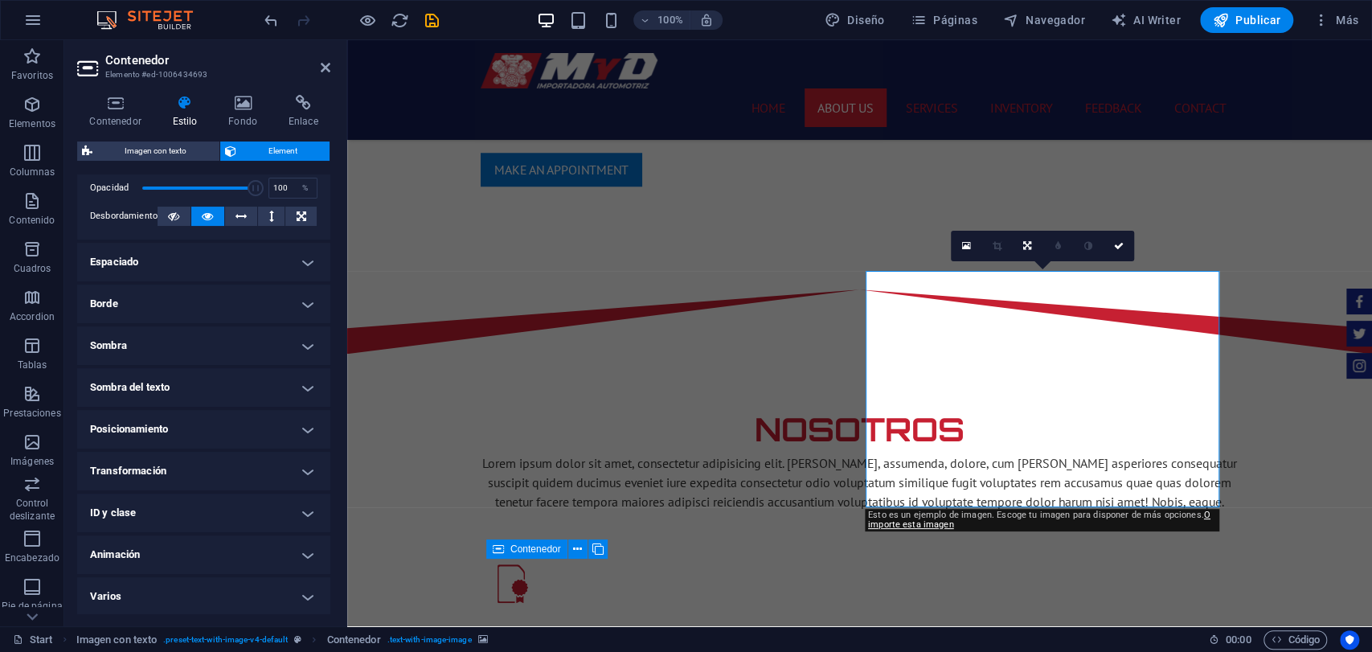
scroll to position [253, 0]
click at [230, 424] on h4 "Posicionamiento" at bounding box center [203, 427] width 253 height 39
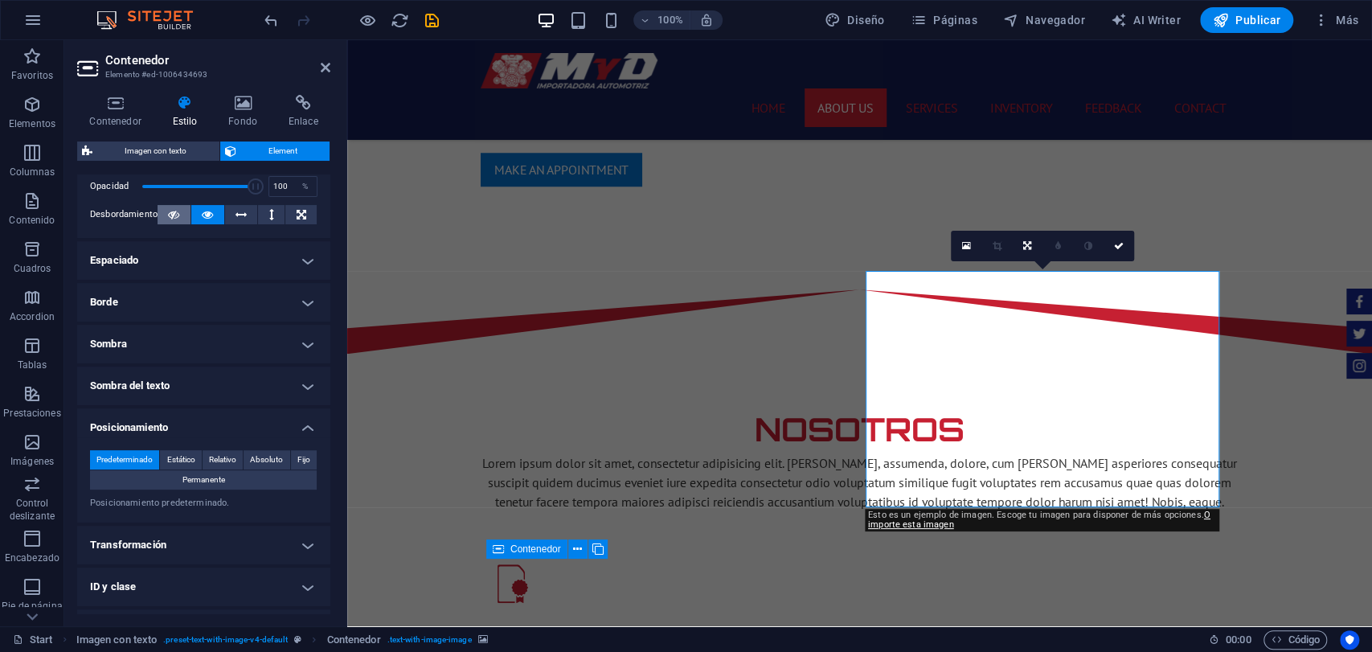
scroll to position [0, 0]
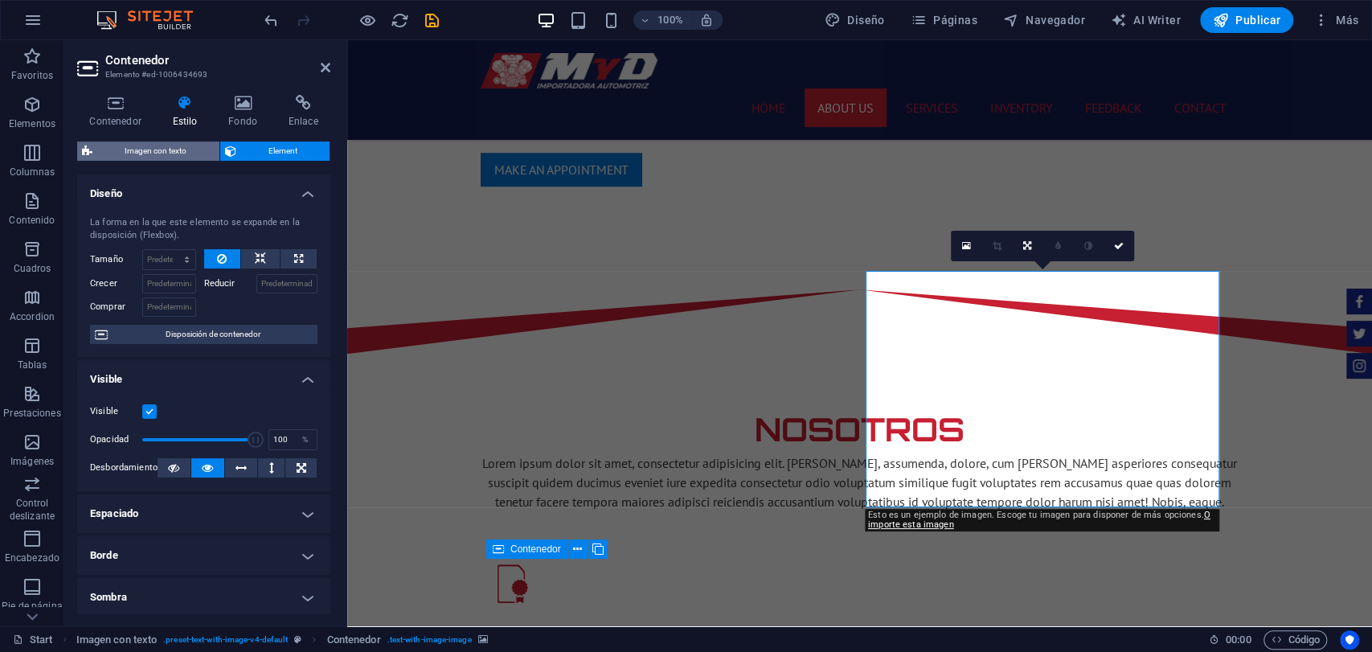
click at [160, 146] on span "Imagen con texto" at bounding box center [155, 151] width 117 height 19
select select "rem"
select select "px"
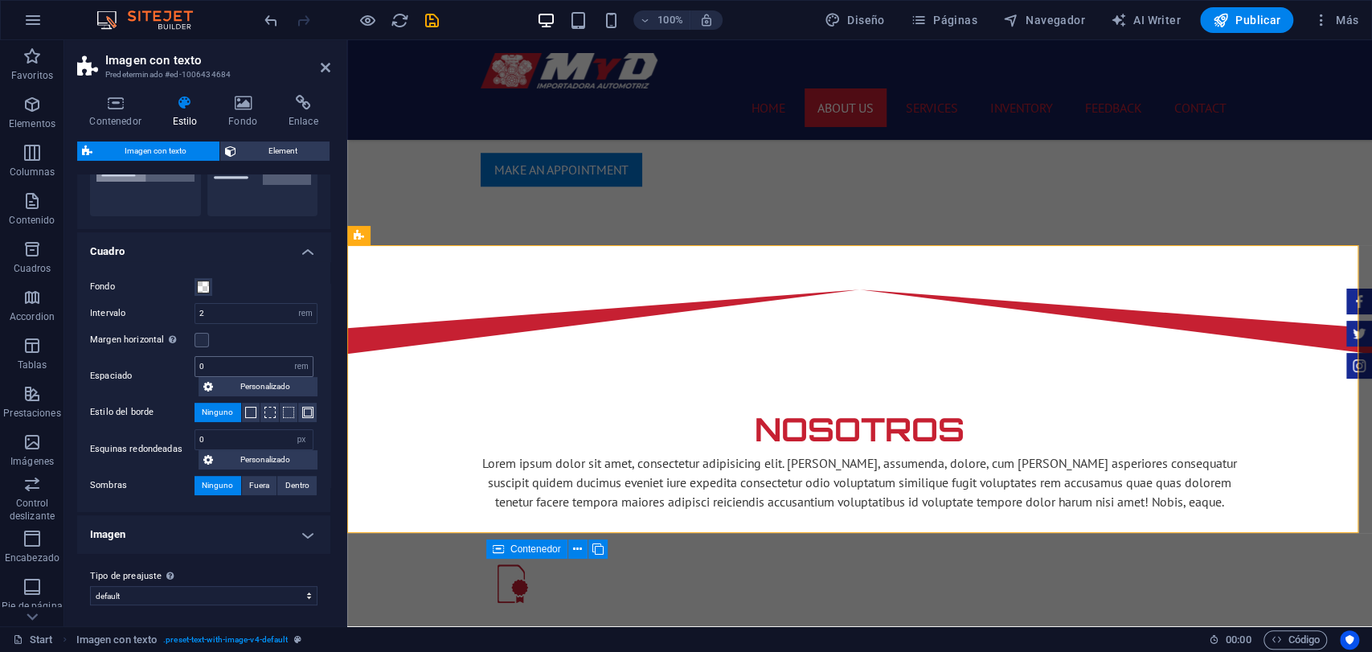
scroll to position [109, 0]
click at [273, 552] on div "Tipo de preajuste La configuración y variante seleccionada arriba afecta a todo…" at bounding box center [203, 583] width 253 height 64
click at [269, 538] on h4 "Imagen" at bounding box center [203, 531] width 253 height 39
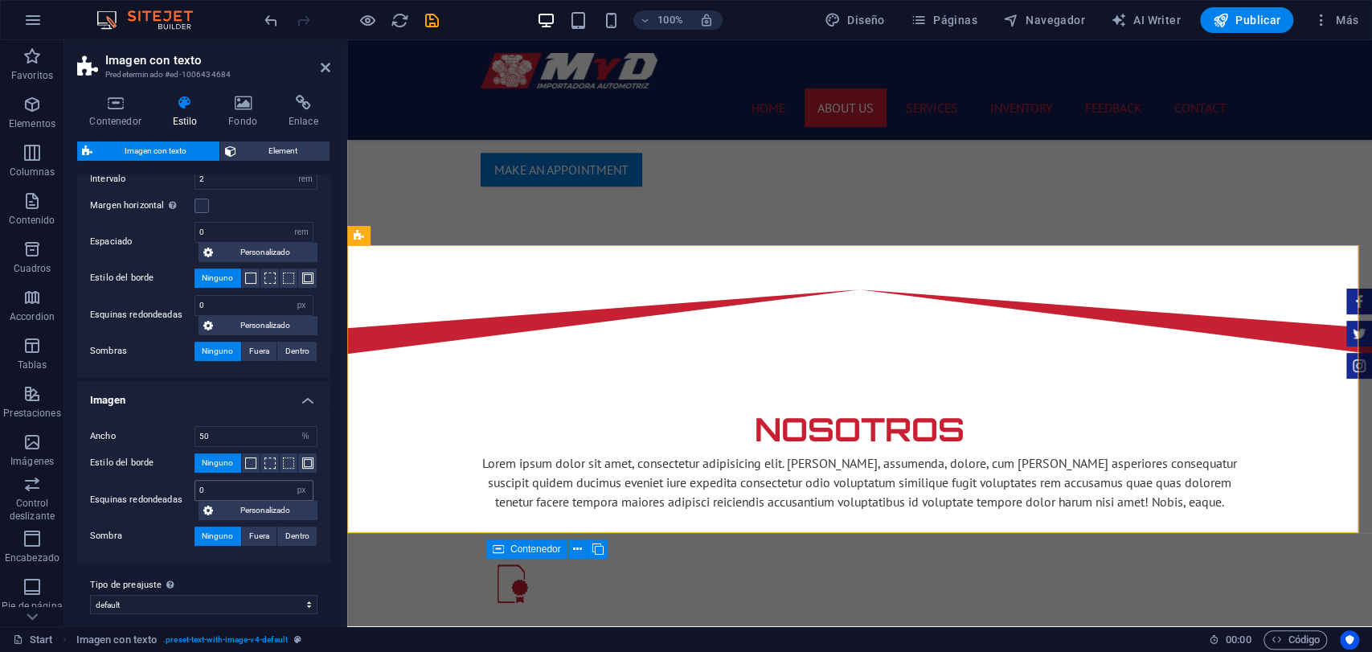
scroll to position [252, 0]
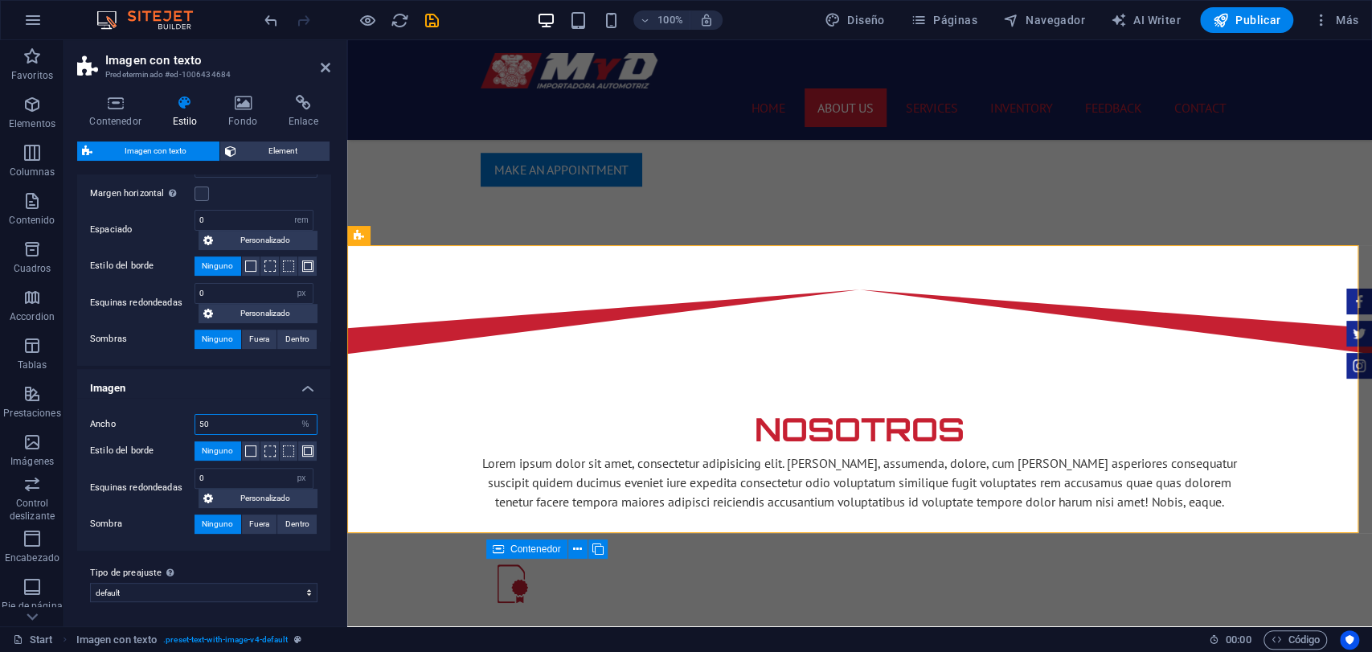
drag, startPoint x: 212, startPoint y: 431, endPoint x: 182, endPoint y: 443, distance: 32.8
click at [182, 443] on div "Ancho 50 rem px % vh vw Estilo del borde Ninguno Ancho de borde 1 px rem vh vw …" at bounding box center [204, 474] width 260 height 153
type input "40"
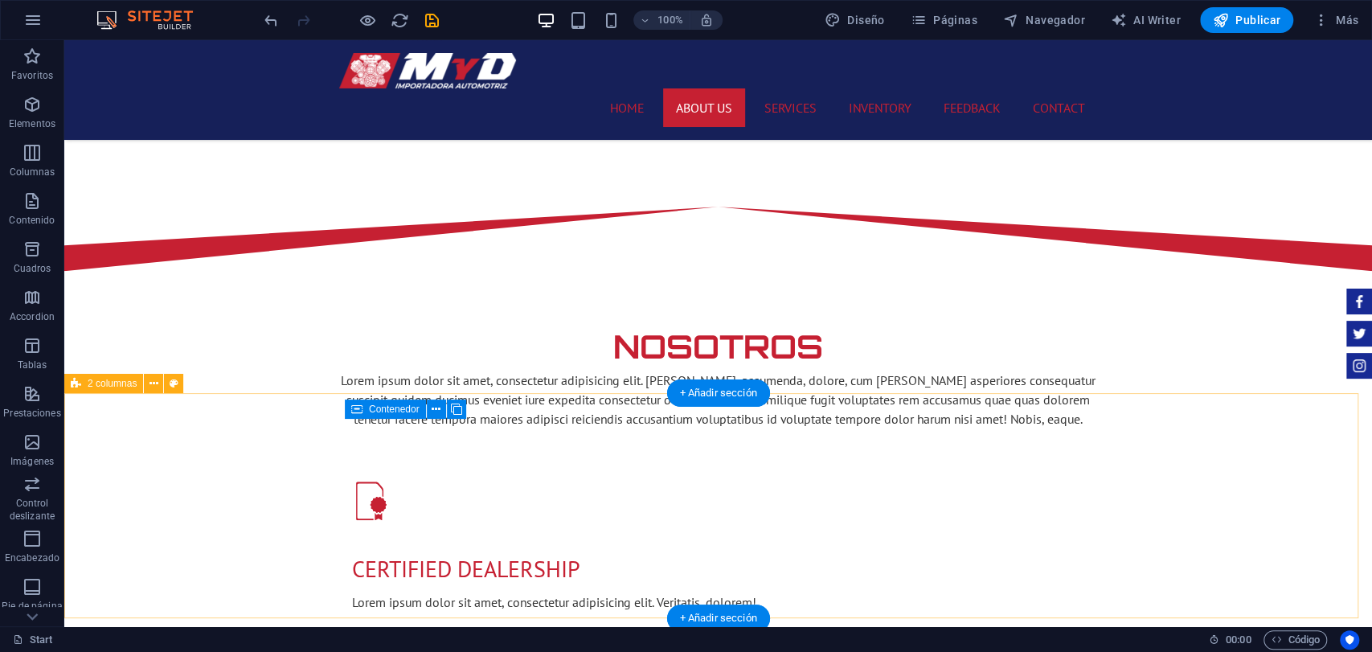
scroll to position [1040, 0]
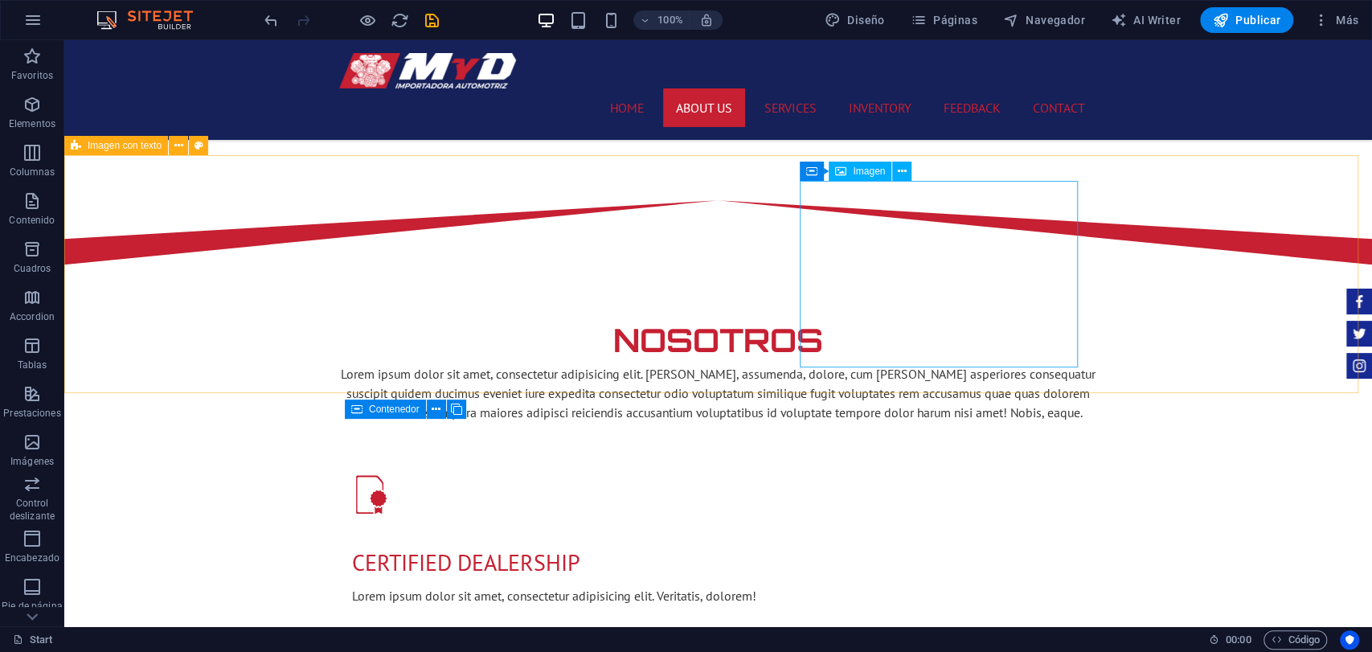
click at [876, 177] on div "Imagen" at bounding box center [860, 171] width 63 height 19
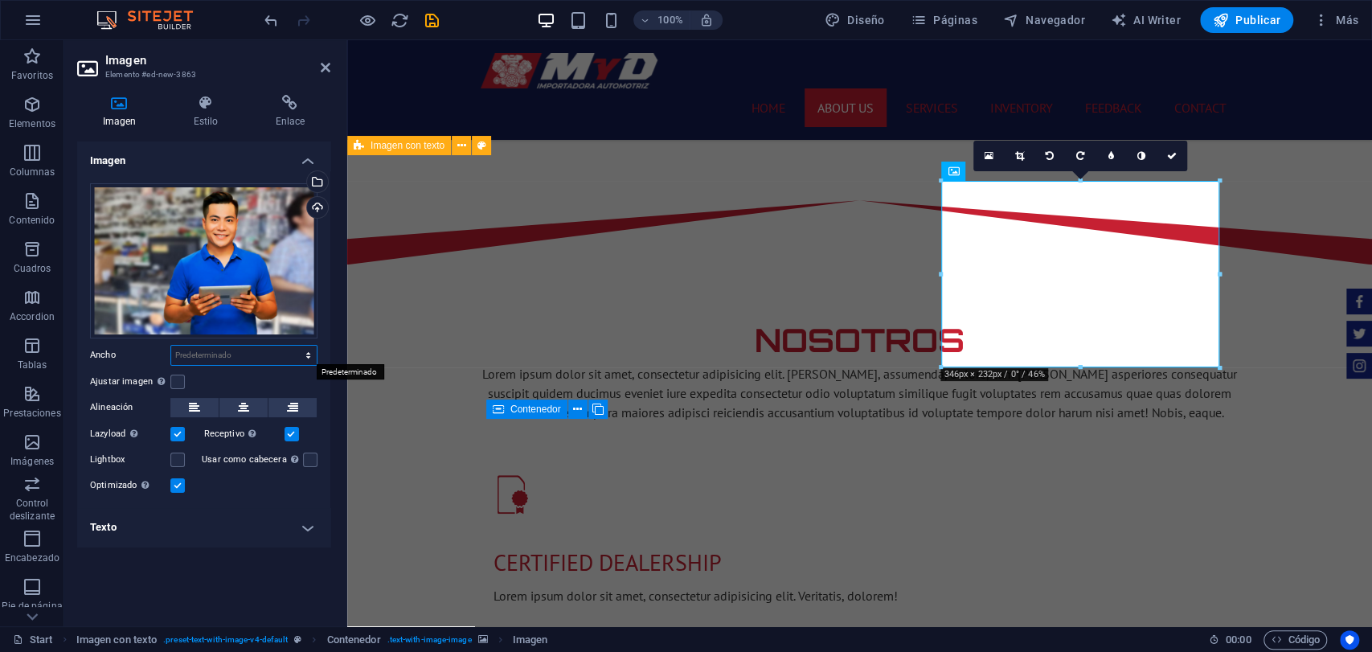
click at [290, 359] on select "Predeterminado automático px rem % em vh vw" at bounding box center [244, 355] width 146 height 19
click at [178, 387] on label at bounding box center [177, 382] width 14 height 14
click at [0, 0] on input "Ajustar imagen Ajustar imagen automáticamente a un ancho y alto fijo" at bounding box center [0, 0] width 0 height 0
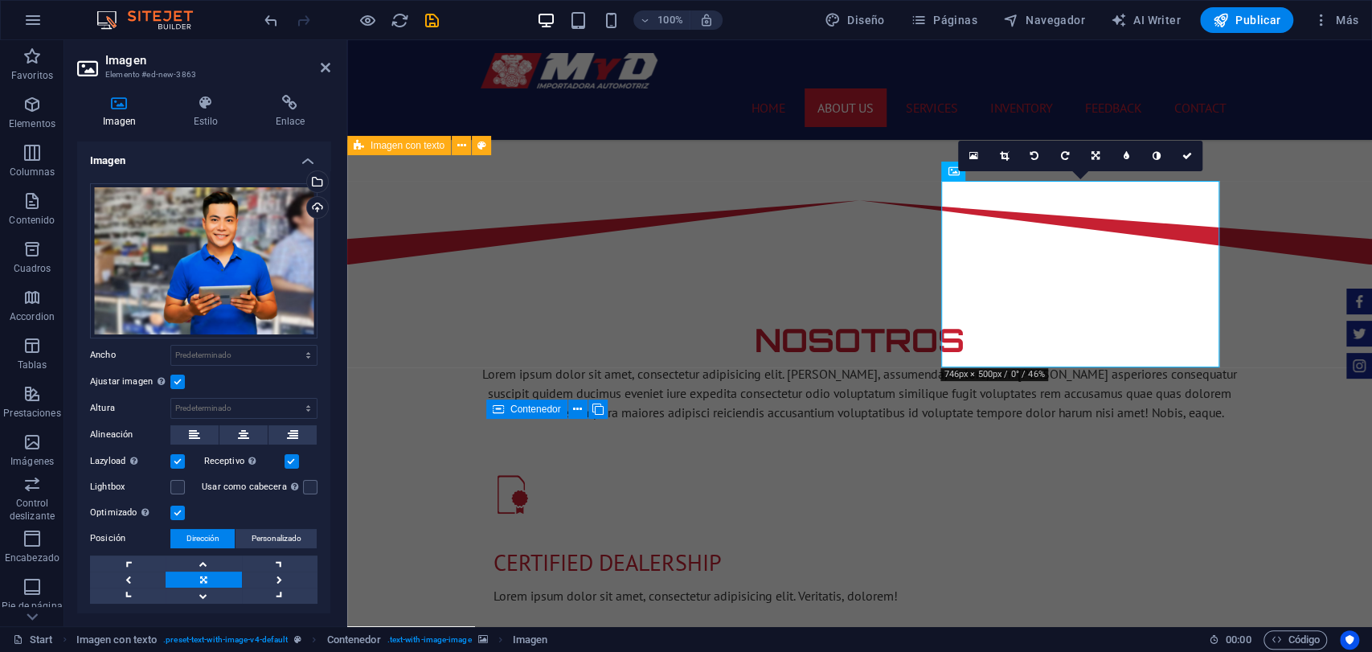
click at [173, 384] on label at bounding box center [177, 382] width 14 height 14
click at [0, 0] on input "Ajustar imagen Ajustar imagen automáticamente a un ancho y alto fijo" at bounding box center [0, 0] width 0 height 0
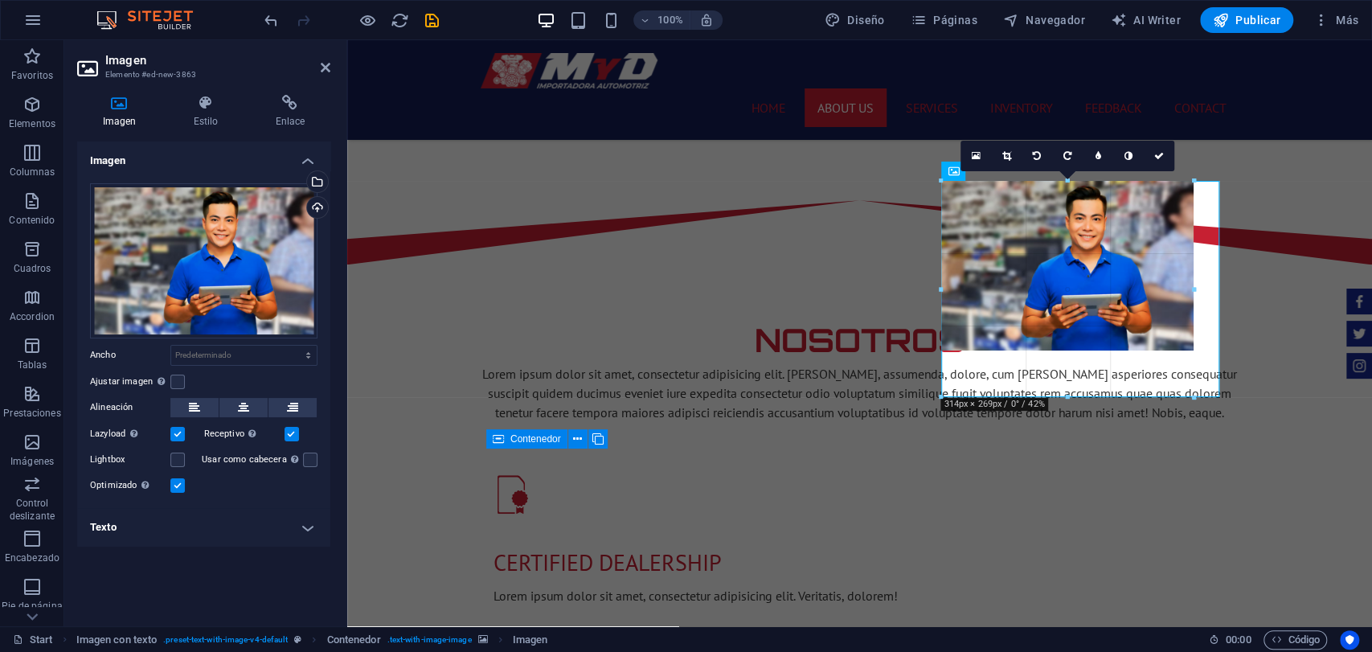
drag, startPoint x: 1222, startPoint y: 364, endPoint x: 852, endPoint y: 338, distance: 370.7
type input "314"
select select "px"
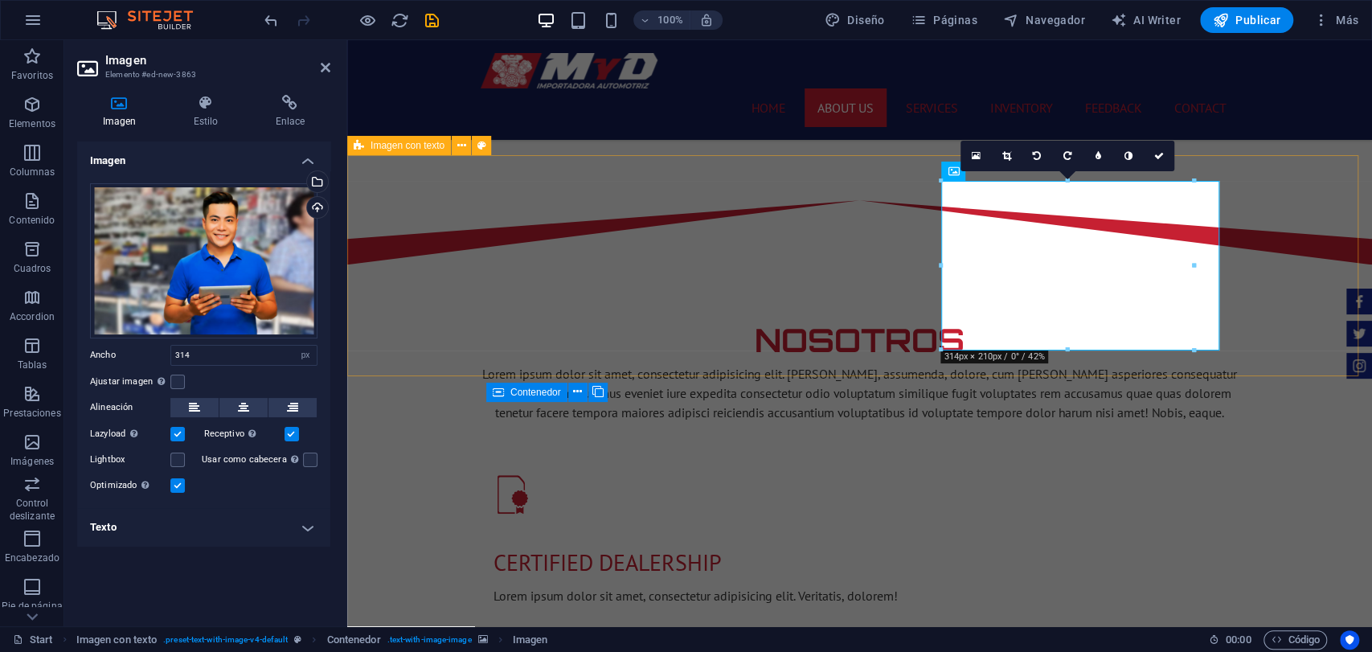
drag, startPoint x: 1205, startPoint y: 355, endPoint x: 1223, endPoint y: 363, distance: 19.1
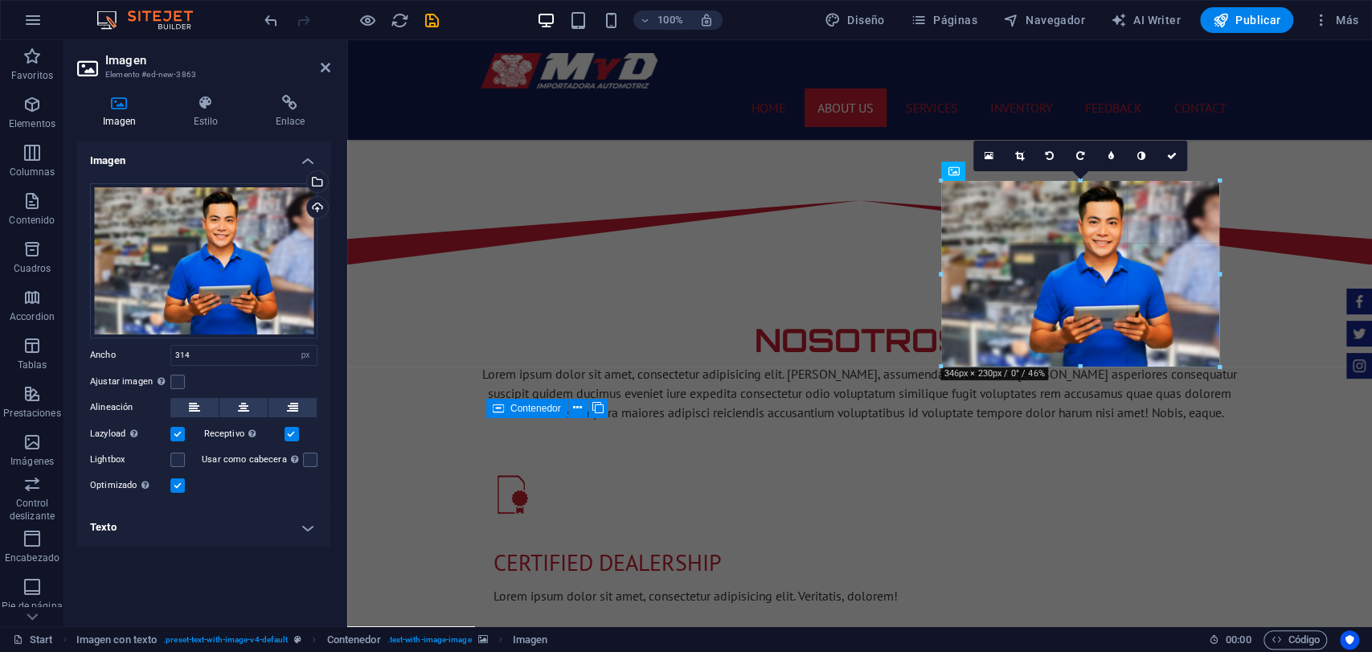
drag, startPoint x: 1195, startPoint y: 352, endPoint x: 895, endPoint y: 310, distance: 302.8
type input "346"
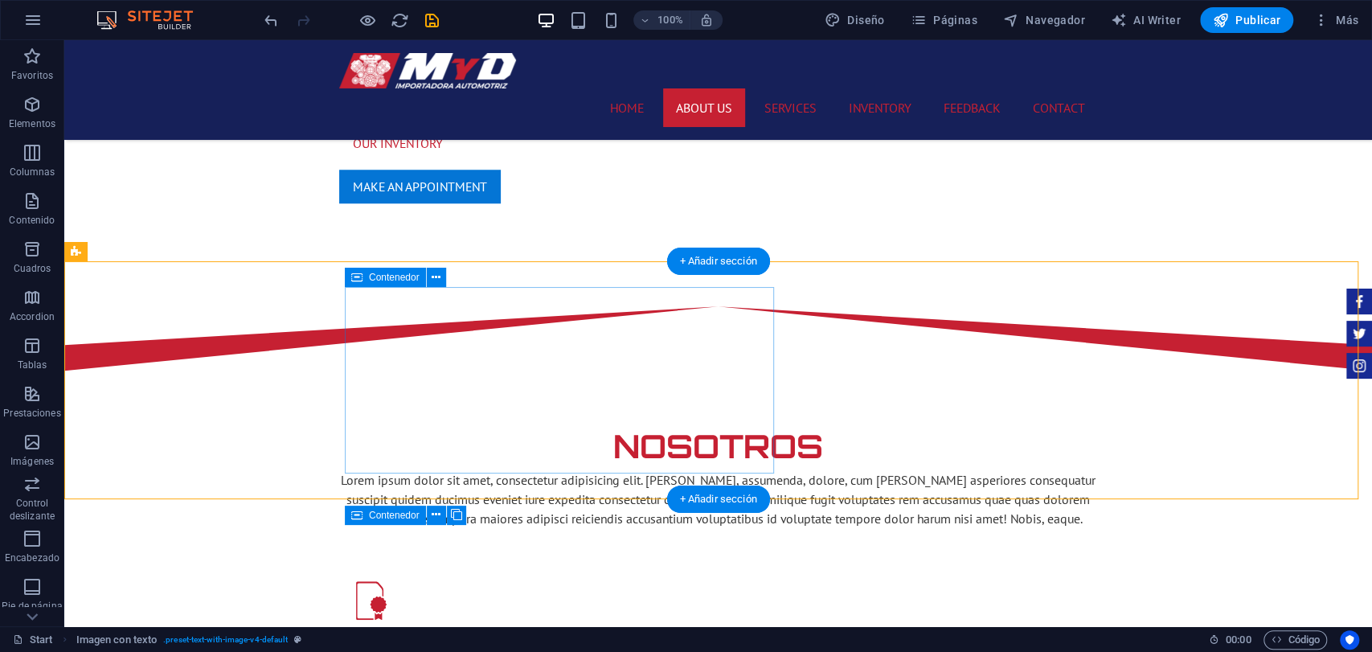
scroll to position [950, 0]
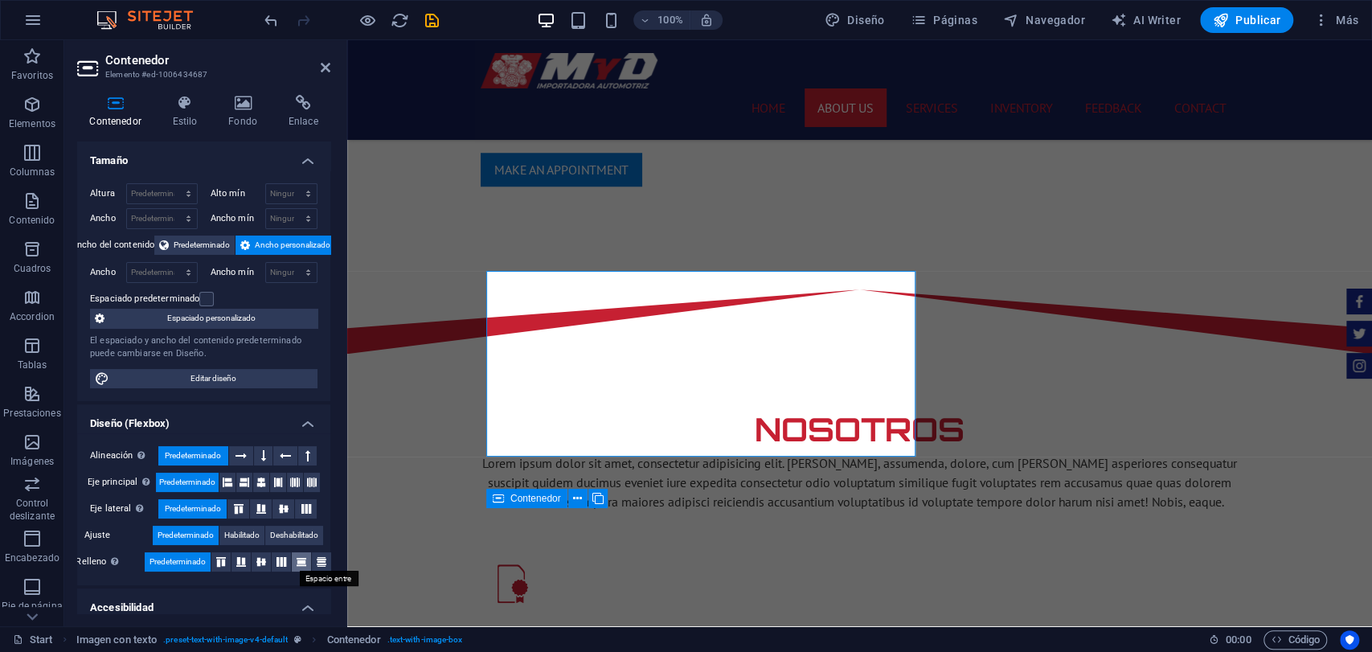
click at [301, 552] on button at bounding box center [301, 561] width 19 height 19
click at [211, 568] on button at bounding box center [220, 561] width 19 height 19
click at [245, 555] on button at bounding box center [241, 561] width 19 height 19
click at [264, 557] on icon at bounding box center [261, 562] width 19 height 10
click at [445, 469] on button at bounding box center [436, 472] width 19 height 19
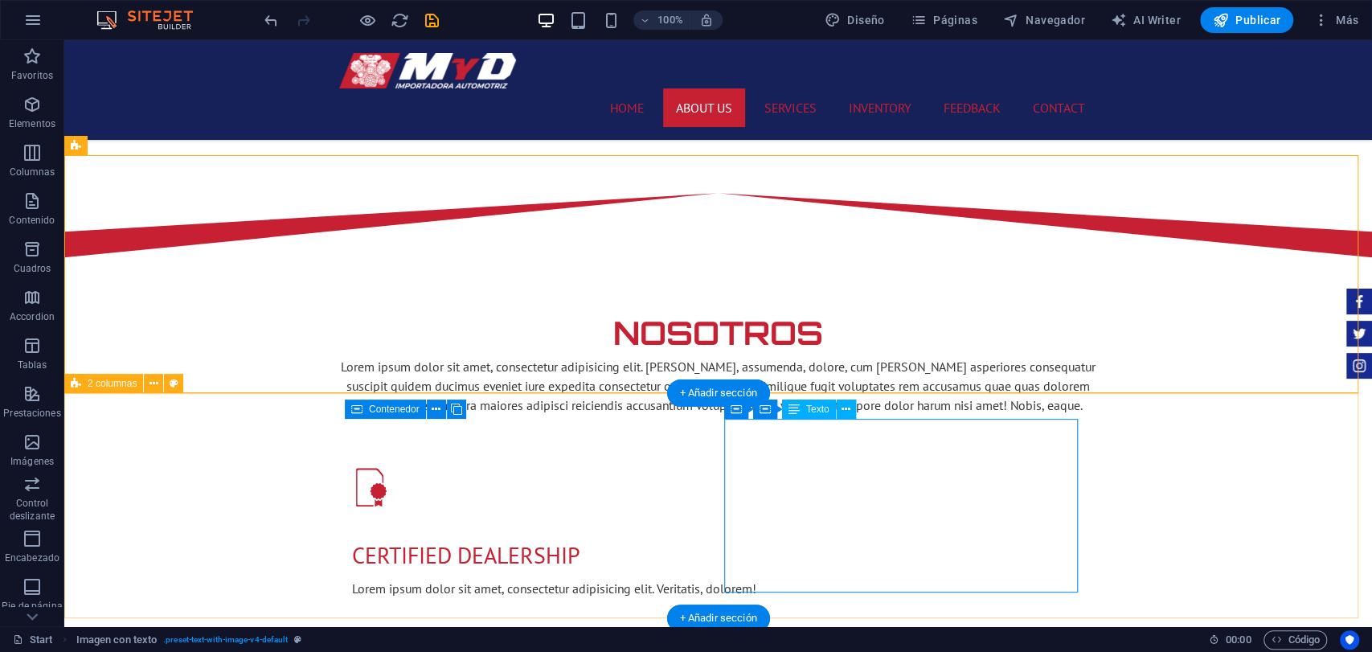
scroll to position [1040, 0]
